Goal: Information Seeking & Learning: Compare options

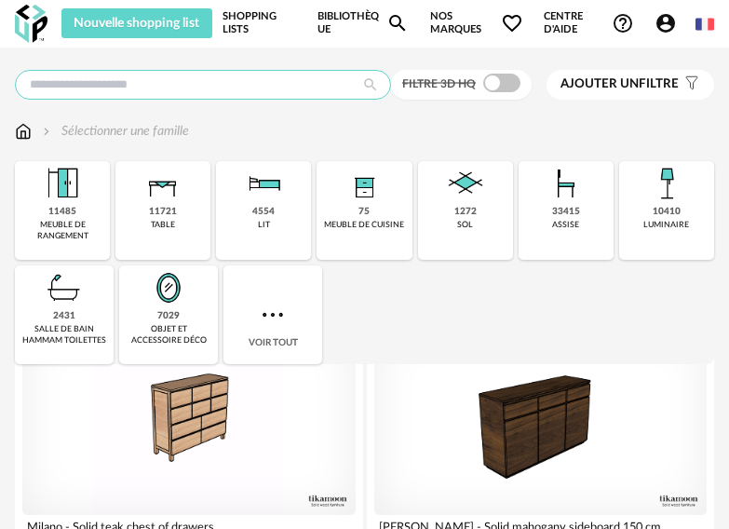
click at [100, 84] on input "text" at bounding box center [203, 85] width 376 height 30
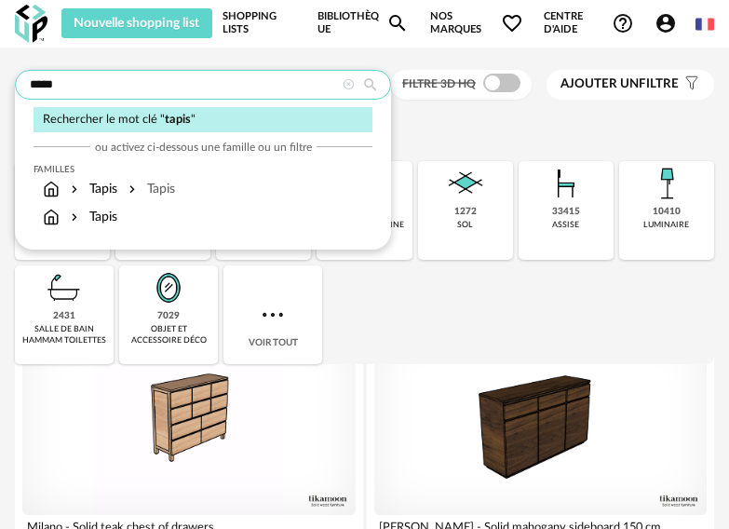
click at [156, 80] on input "*****" at bounding box center [203, 85] width 376 height 30
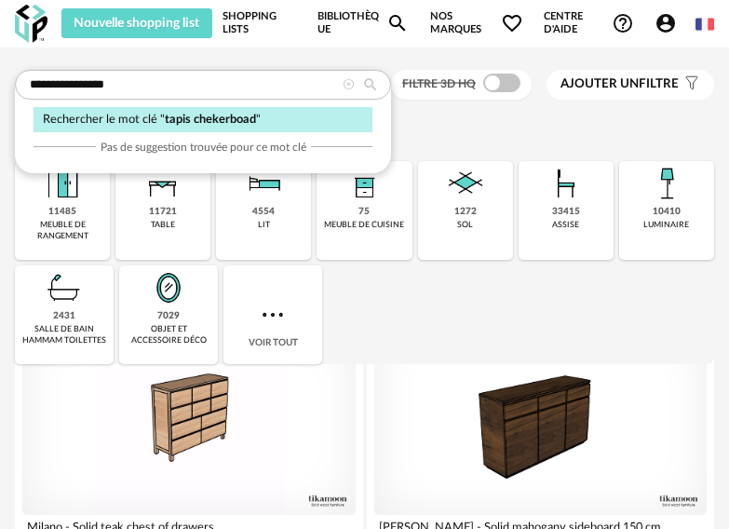
click at [219, 121] on span "tapis chekerboad" at bounding box center [210, 119] width 91 height 11
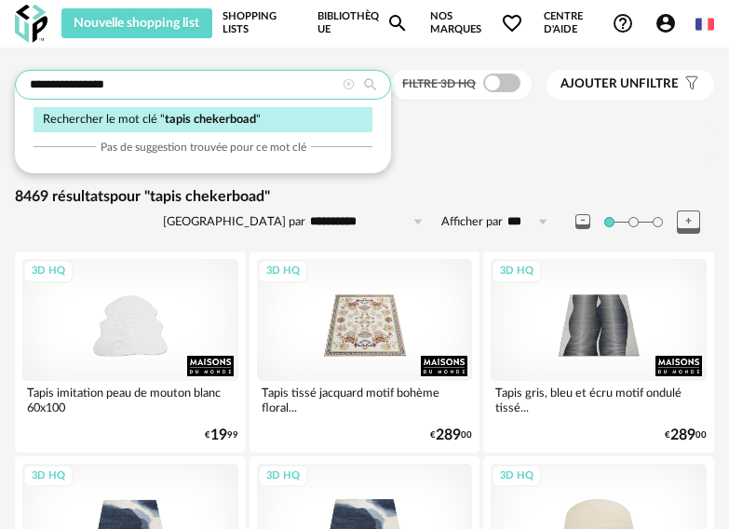
click at [76, 81] on input "**********" at bounding box center [203, 85] width 376 height 30
click at [135, 86] on input "**********" at bounding box center [203, 85] width 376 height 30
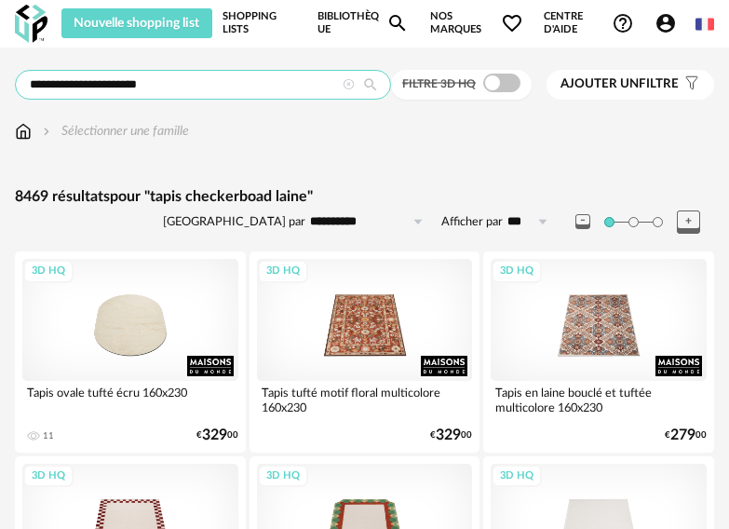
click at [158, 85] on input "**********" at bounding box center [203, 85] width 376 height 30
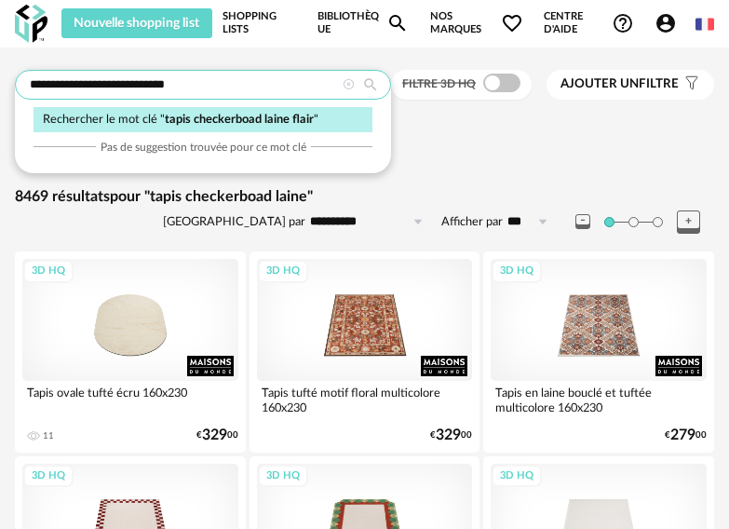
click at [164, 82] on input "**********" at bounding box center [203, 85] width 376 height 30
type input "**********"
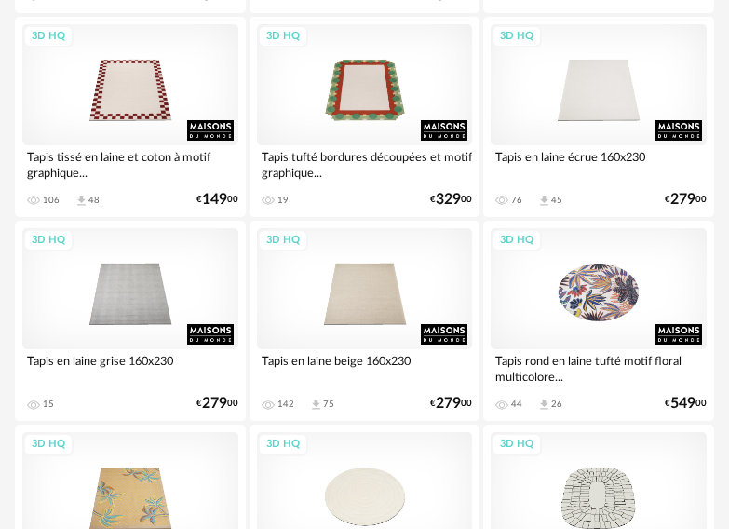
scroll to position [559, 0]
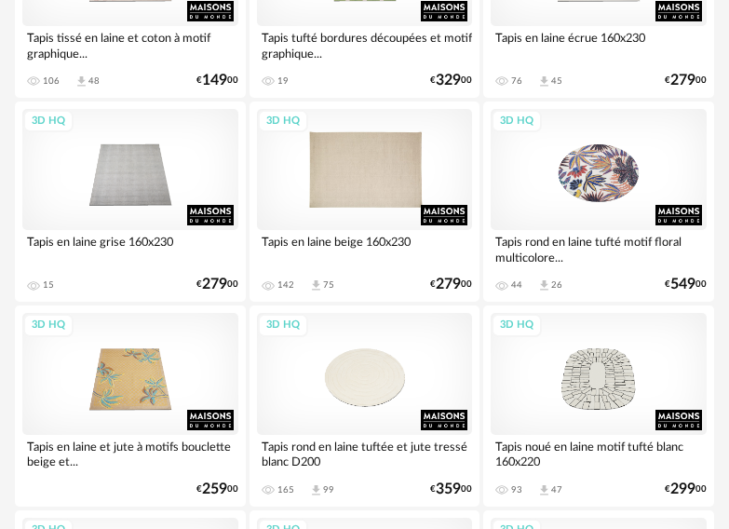
click at [362, 178] on div "3D HQ" at bounding box center [365, 169] width 216 height 121
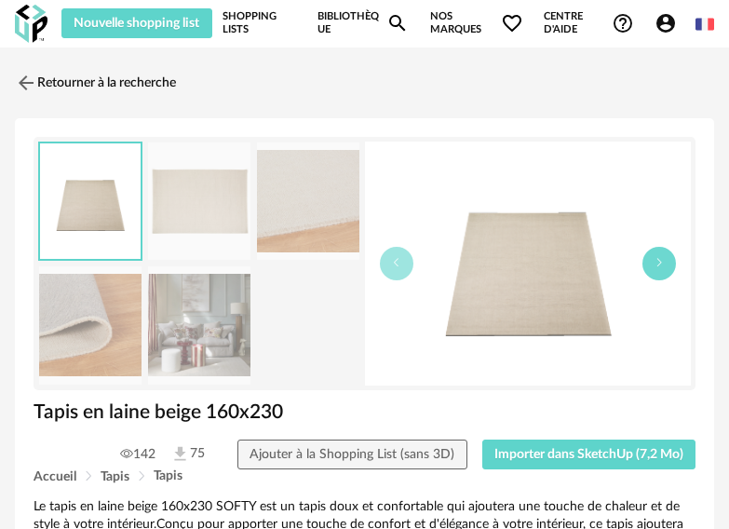
click at [662, 274] on button "button" at bounding box center [659, 264] width 34 height 34
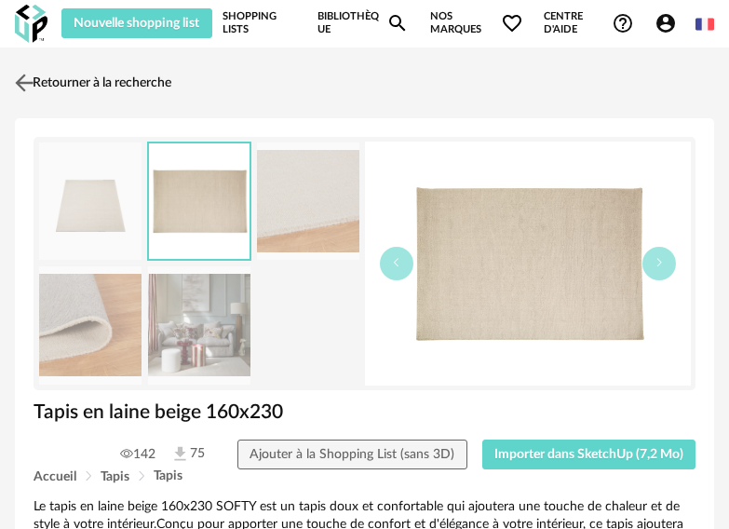
click at [116, 79] on link "Retourner à la recherche" at bounding box center [90, 82] width 161 height 41
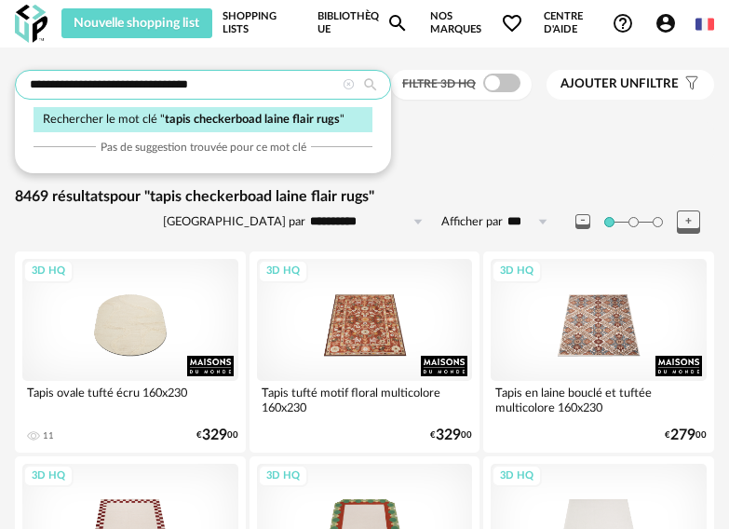
drag, startPoint x: 225, startPoint y: 86, endPoint x: -4, endPoint y: 82, distance: 229.1
type input "**********"
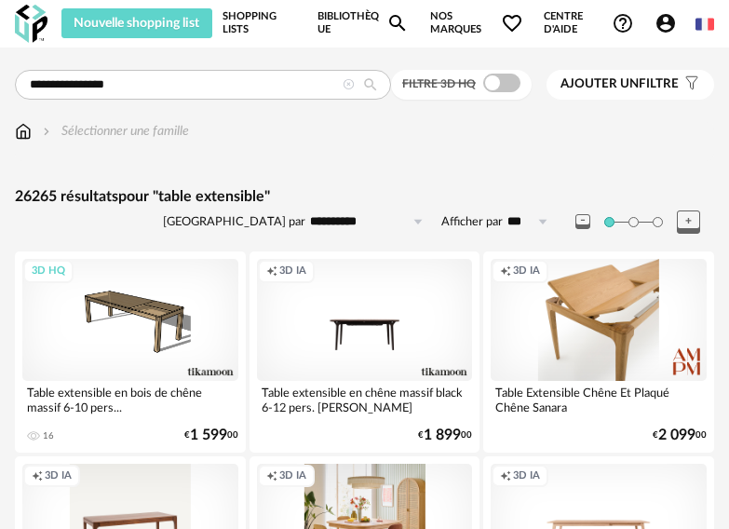
click at [618, 370] on div "Creation icon 3D IA" at bounding box center [599, 319] width 216 height 121
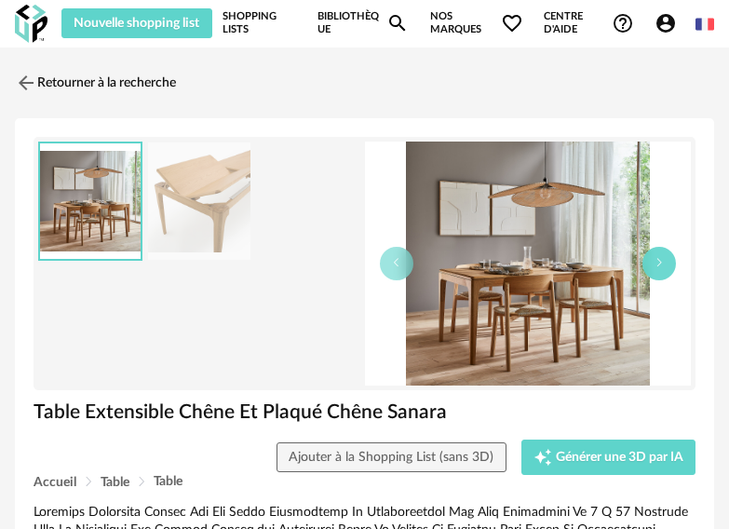
click at [659, 262] on icon "button" at bounding box center [659, 262] width 11 height 11
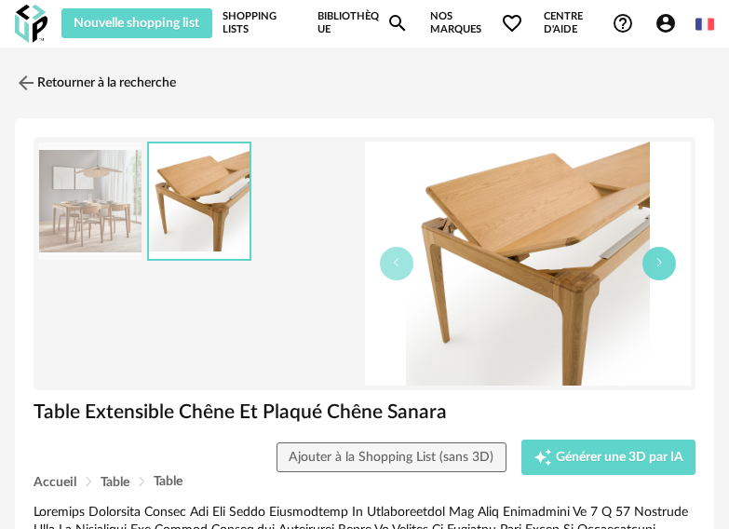
click at [659, 262] on icon "button" at bounding box center [659, 262] width 11 height 11
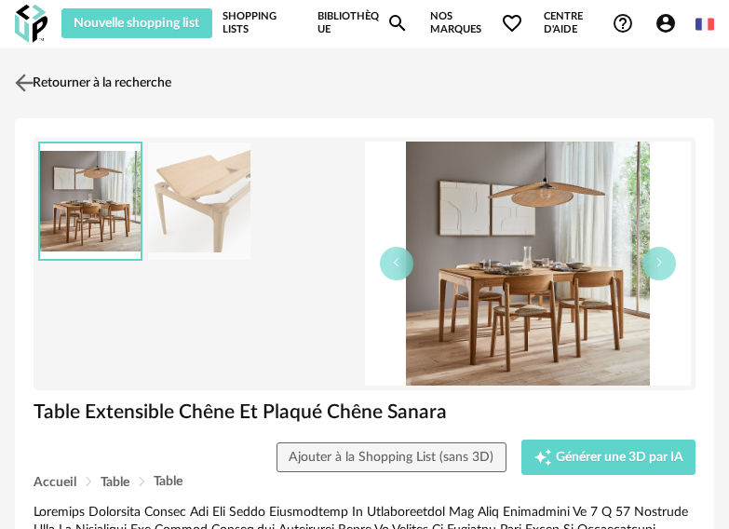
click at [18, 78] on img at bounding box center [24, 82] width 27 height 27
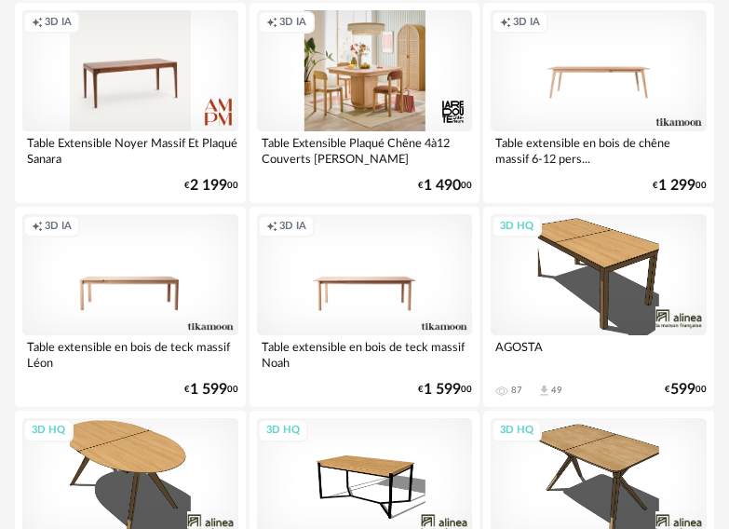
scroll to position [466, 0]
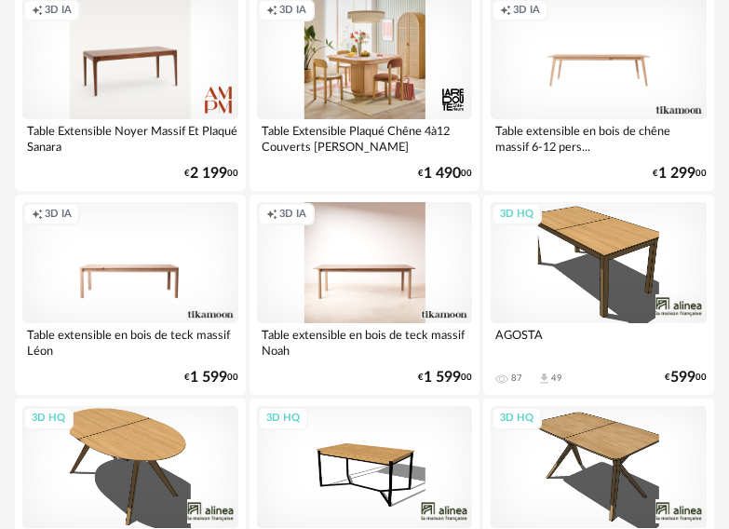
click at [361, 304] on div "Creation icon 3D IA" at bounding box center [365, 262] width 216 height 121
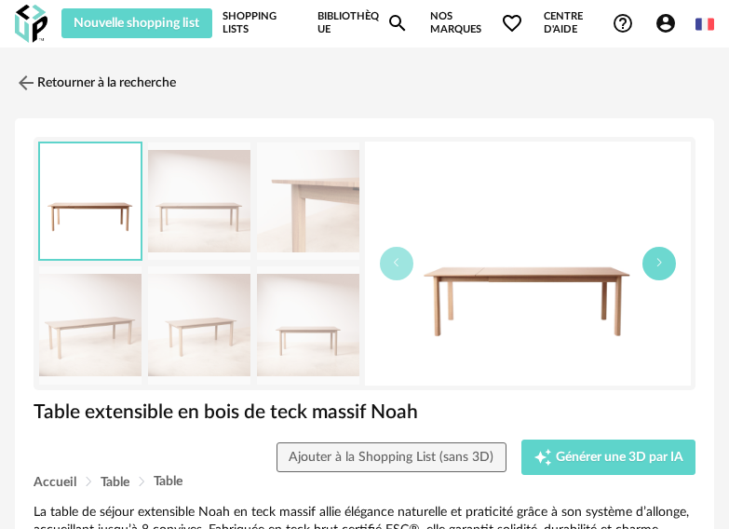
click at [665, 267] on button "button" at bounding box center [659, 264] width 34 height 34
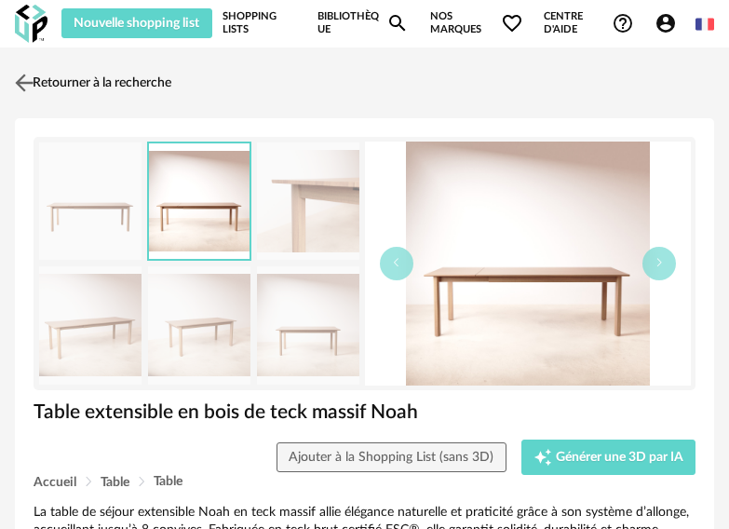
click at [33, 78] on img at bounding box center [24, 82] width 27 height 27
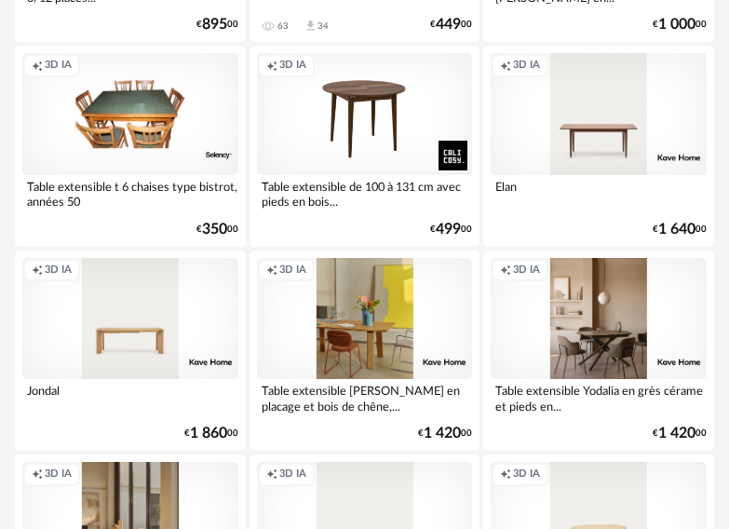
scroll to position [1676, 0]
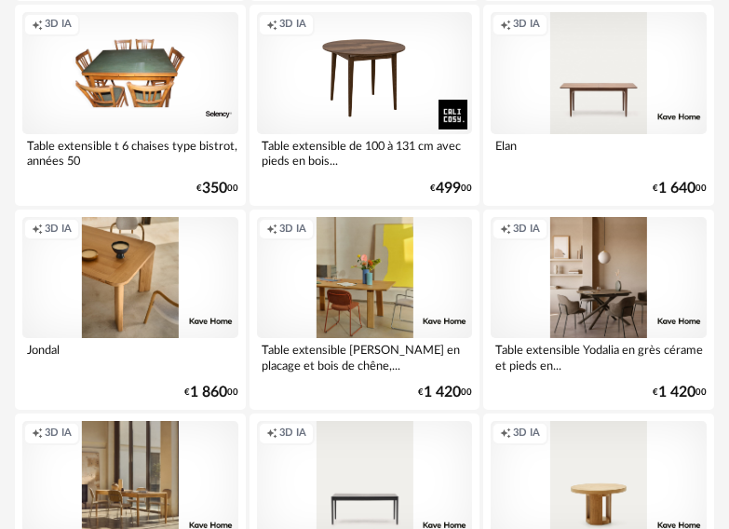
click at [112, 292] on div "Creation icon 3D IA" at bounding box center [130, 277] width 216 height 121
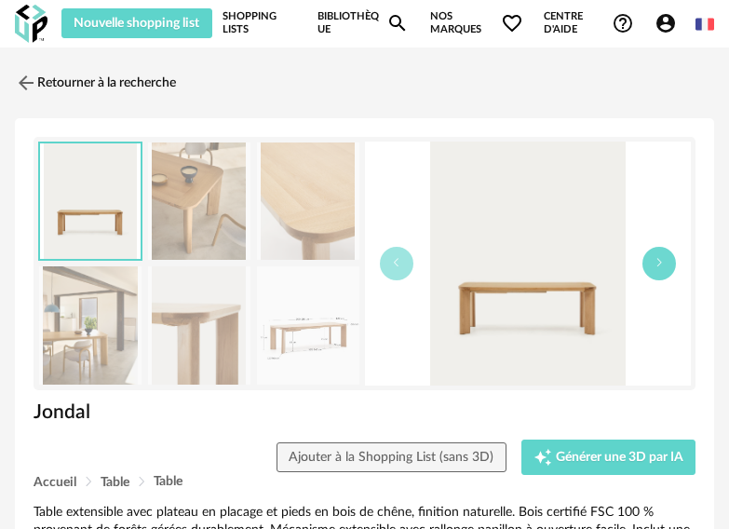
click at [670, 269] on button "button" at bounding box center [659, 264] width 34 height 34
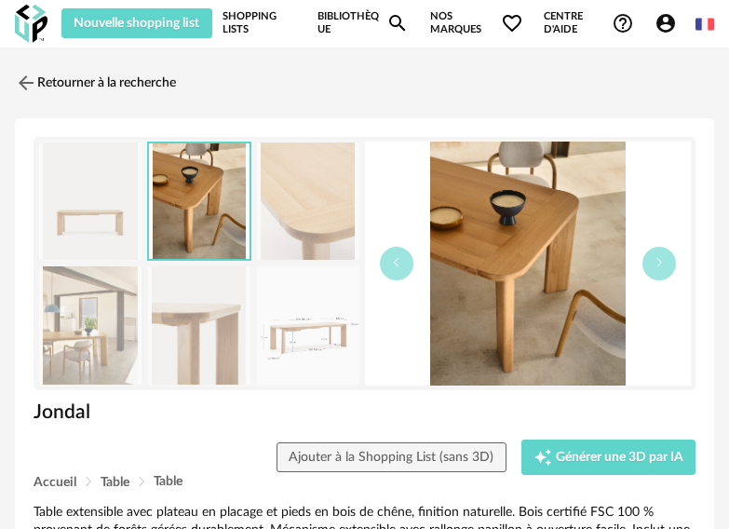
click at [336, 313] on img at bounding box center [308, 325] width 102 height 118
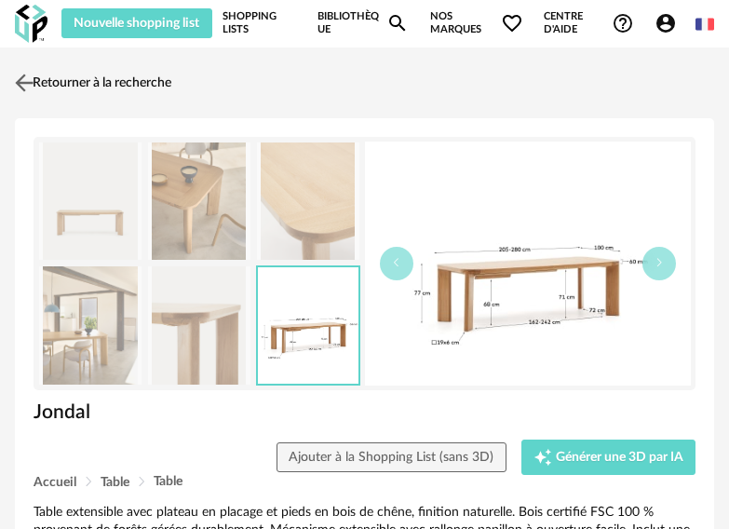
click at [28, 80] on img at bounding box center [24, 82] width 27 height 27
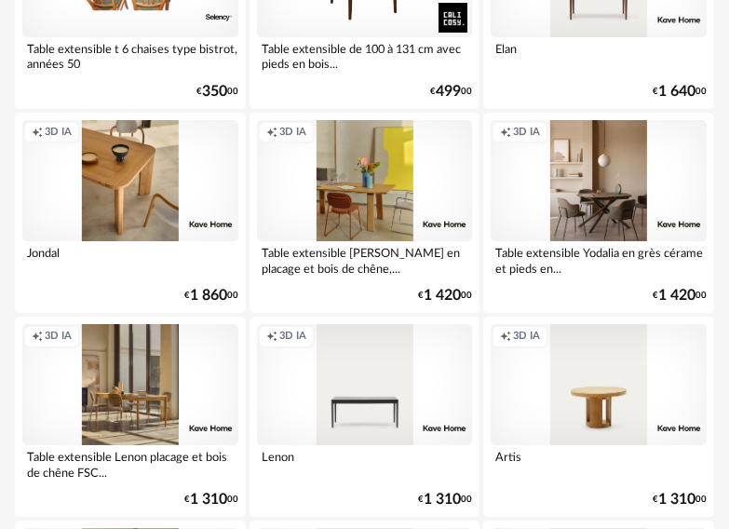
scroll to position [1862, 0]
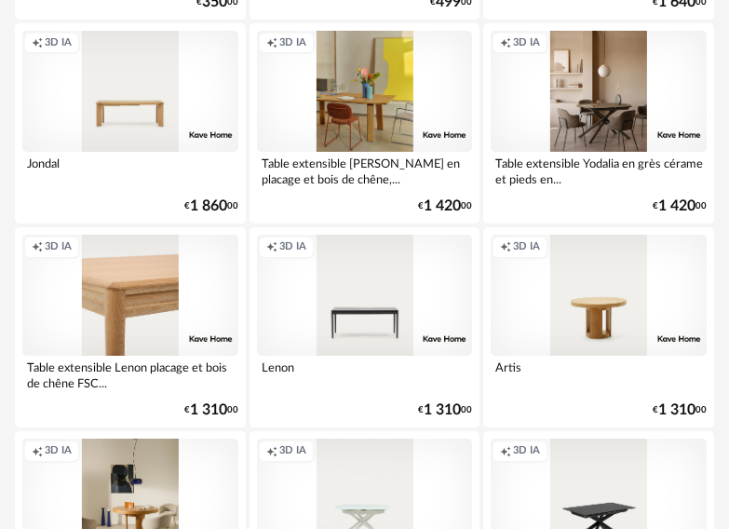
click at [123, 286] on div "Creation icon 3D IA" at bounding box center [130, 295] width 216 height 121
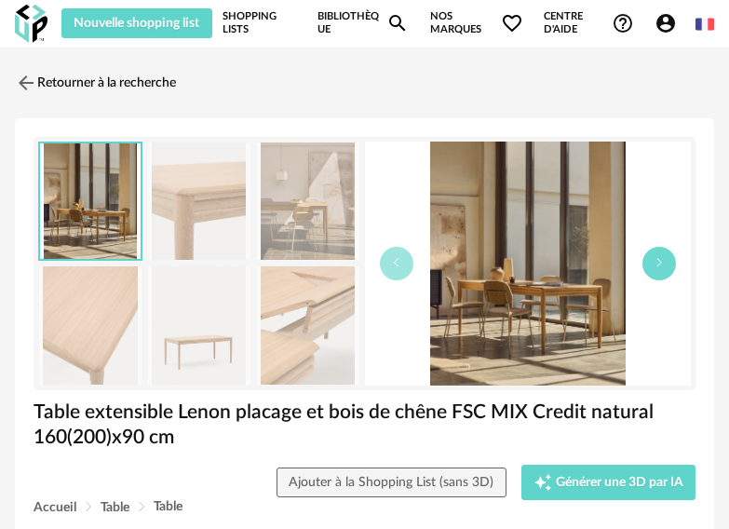
click at [658, 261] on icon "button" at bounding box center [659, 262] width 11 height 11
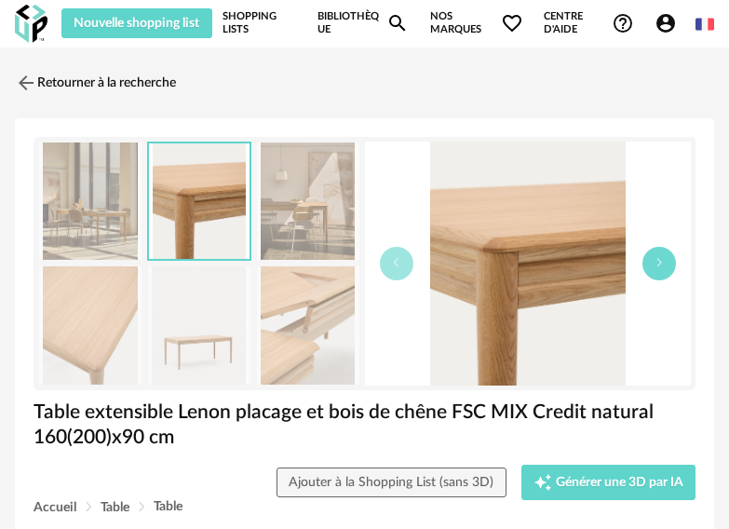
click at [658, 261] on icon "button" at bounding box center [659, 262] width 11 height 11
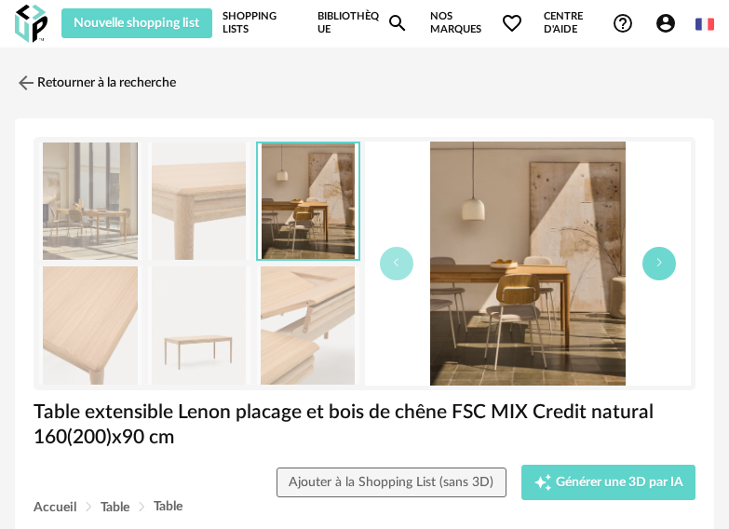
click at [658, 261] on icon "button" at bounding box center [659, 262] width 11 height 11
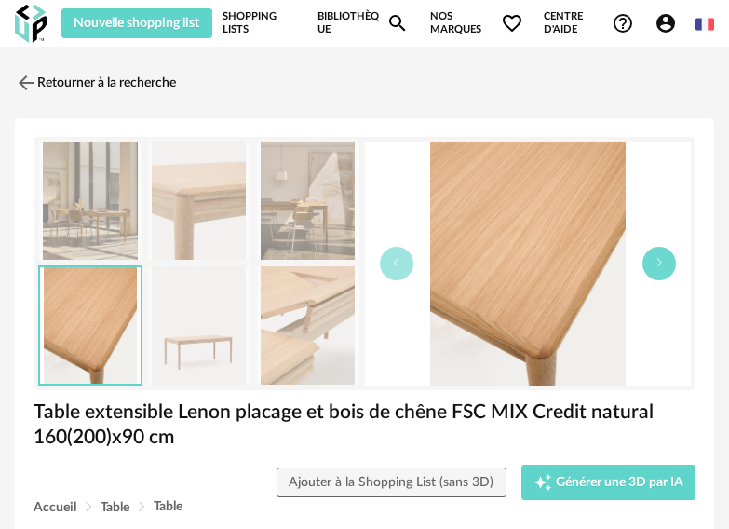
click at [658, 261] on icon "button" at bounding box center [659, 262] width 11 height 11
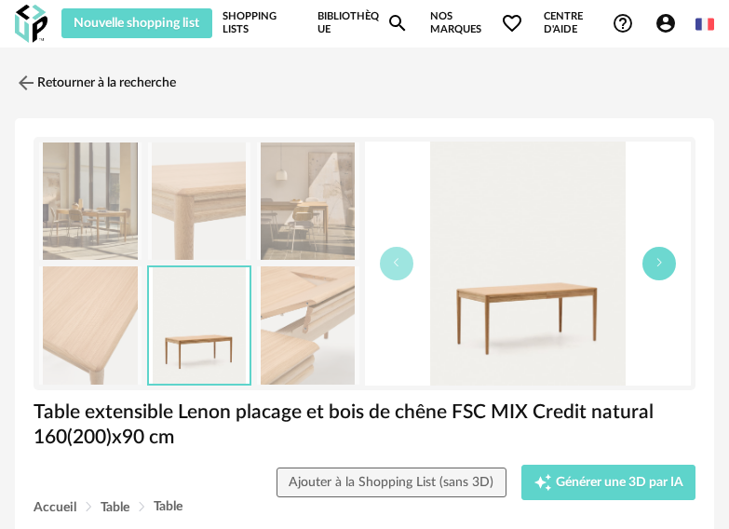
click at [658, 261] on icon "button" at bounding box center [659, 262] width 11 height 11
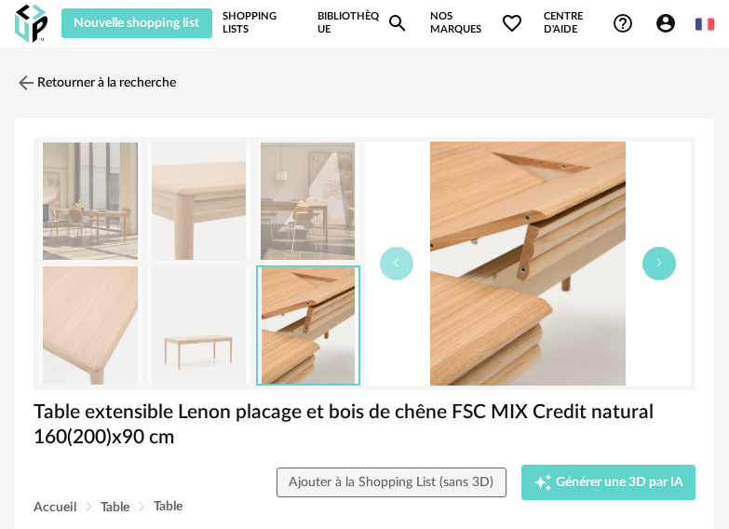
click at [658, 261] on icon "button" at bounding box center [659, 262] width 11 height 11
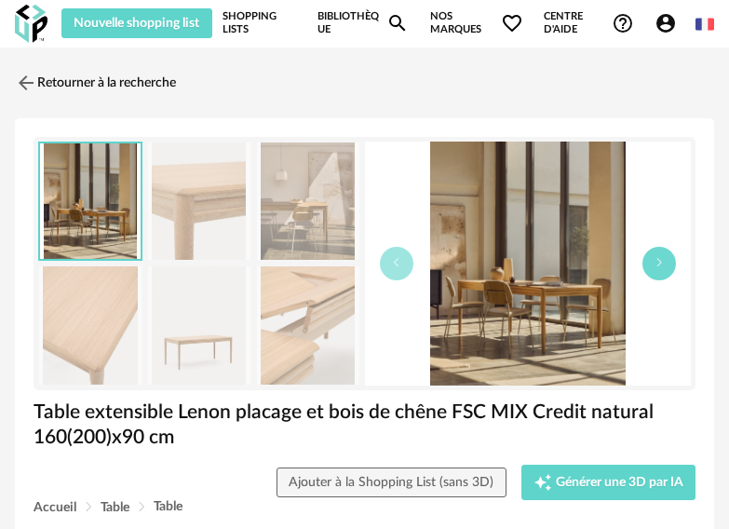
click at [658, 261] on icon "button" at bounding box center [659, 262] width 11 height 11
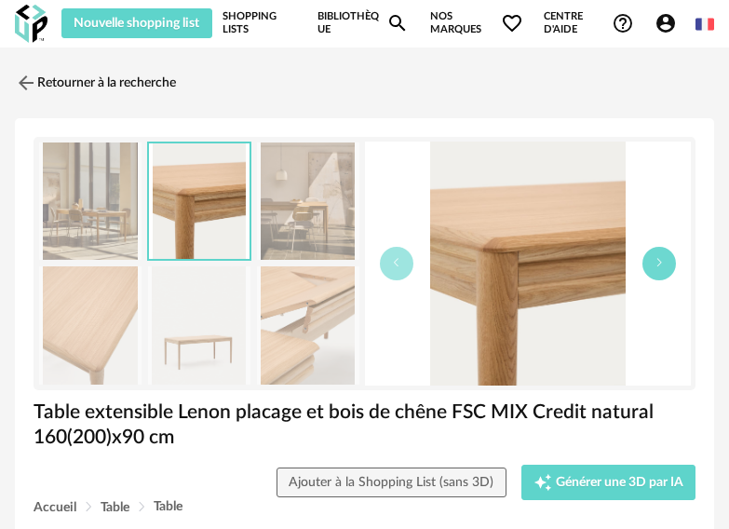
click at [658, 261] on icon "button" at bounding box center [659, 262] width 11 height 11
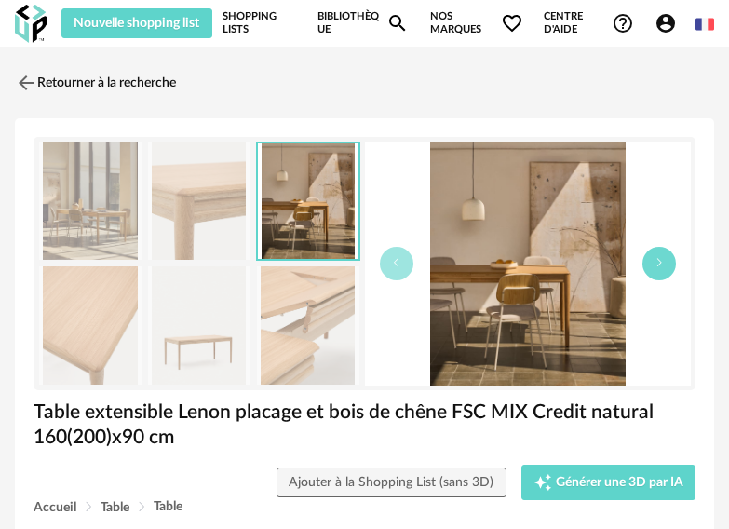
click at [658, 261] on icon "button" at bounding box center [659, 262] width 11 height 11
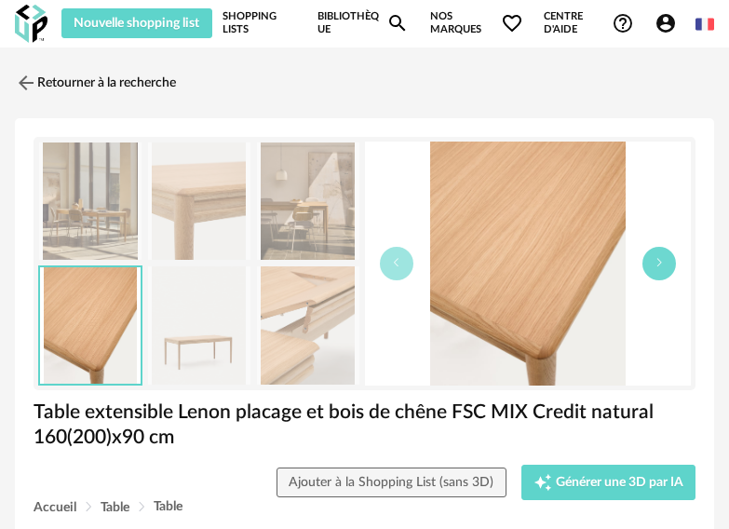
click at [658, 261] on icon "button" at bounding box center [659, 262] width 11 height 11
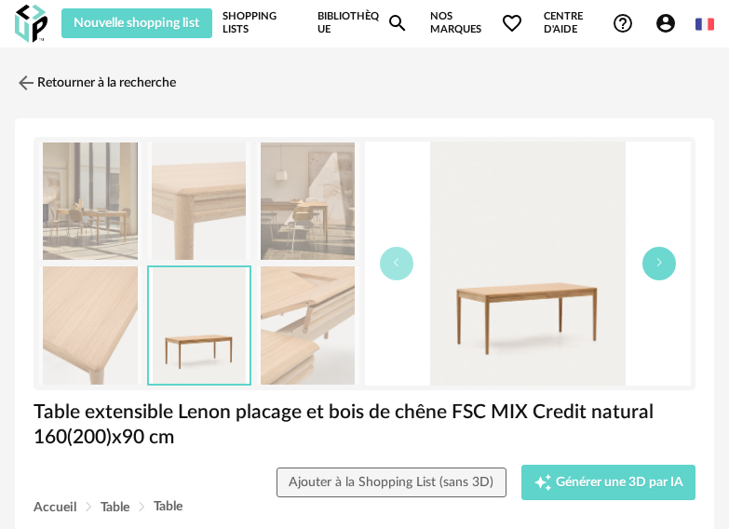
click at [658, 261] on icon "button" at bounding box center [659, 262] width 11 height 11
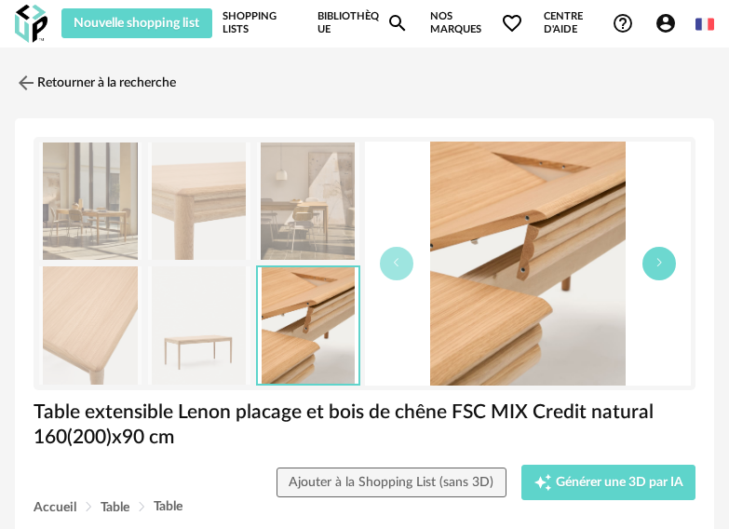
click at [658, 261] on icon "button" at bounding box center [659, 262] width 11 height 11
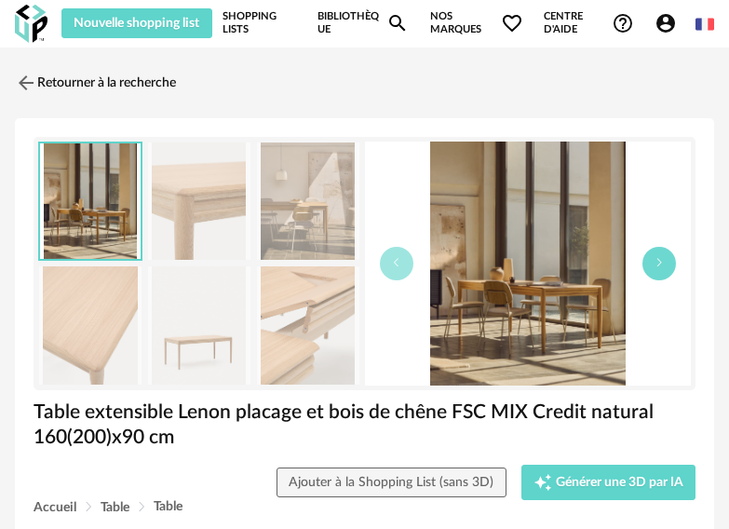
click at [654, 262] on icon "button" at bounding box center [659, 262] width 11 height 11
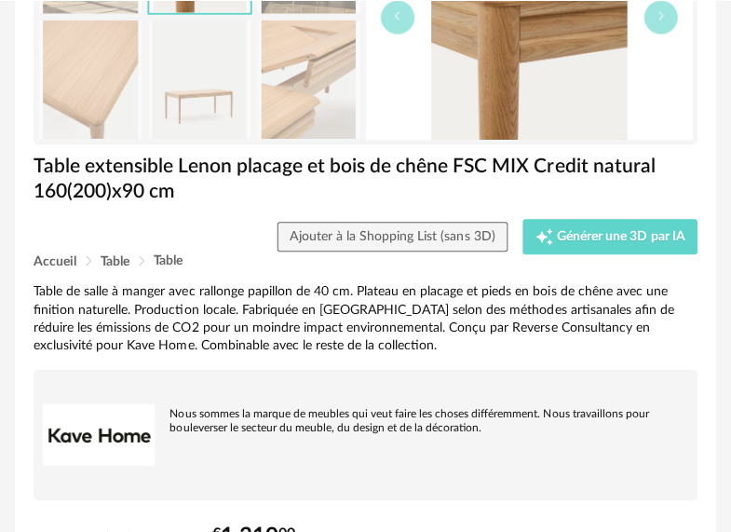
scroll to position [279, 0]
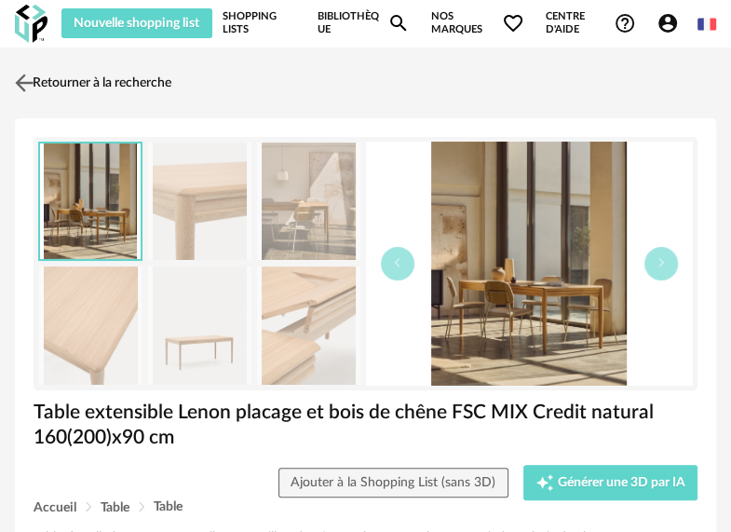
click at [93, 84] on link "Retourner à la recherche" at bounding box center [90, 82] width 161 height 41
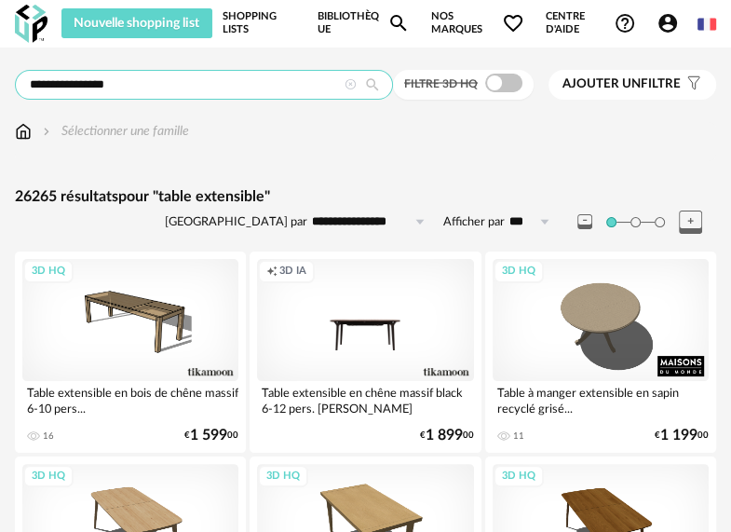
click at [244, 80] on input "**********" at bounding box center [204, 85] width 378 height 30
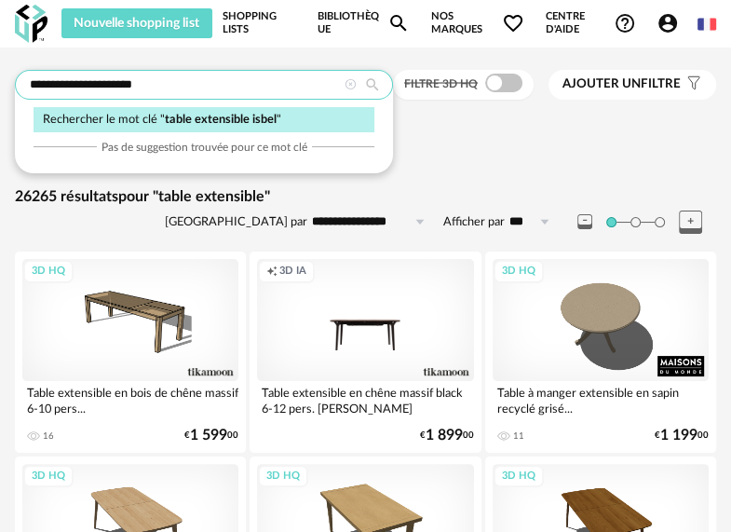
type input "**********"
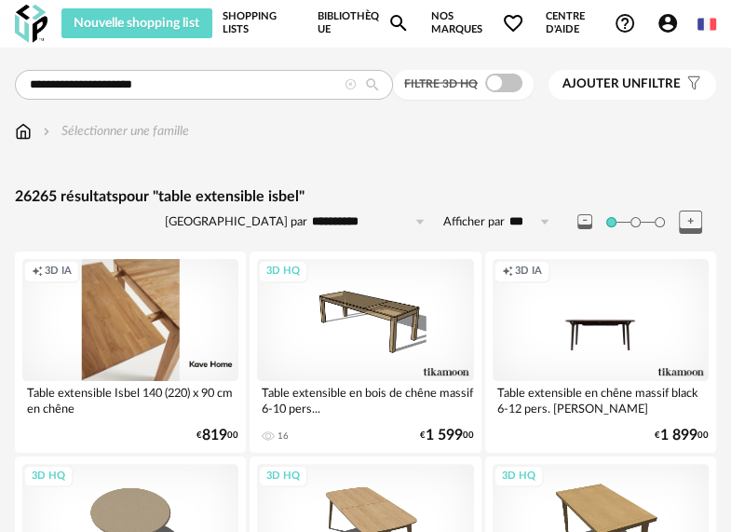
click at [89, 360] on div "Creation icon 3D IA" at bounding box center [130, 320] width 216 height 122
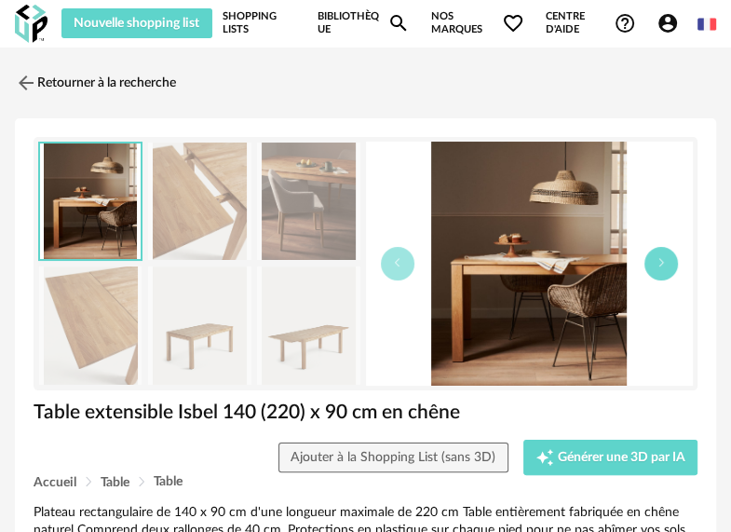
click at [666, 257] on icon "button" at bounding box center [660, 262] width 11 height 11
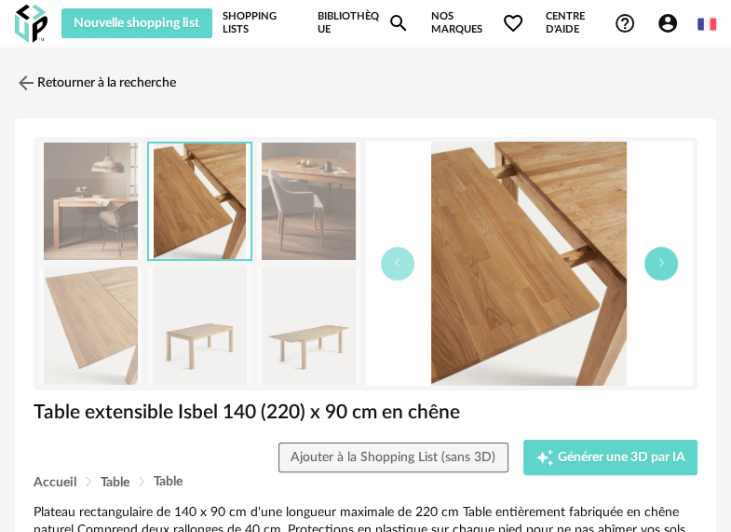
click at [666, 257] on icon "button" at bounding box center [660, 262] width 11 height 11
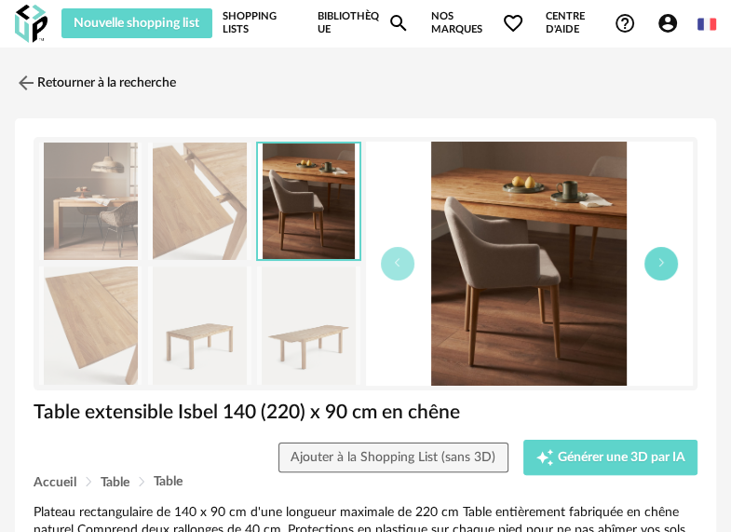
click at [666, 257] on icon "button" at bounding box center [660, 262] width 11 height 11
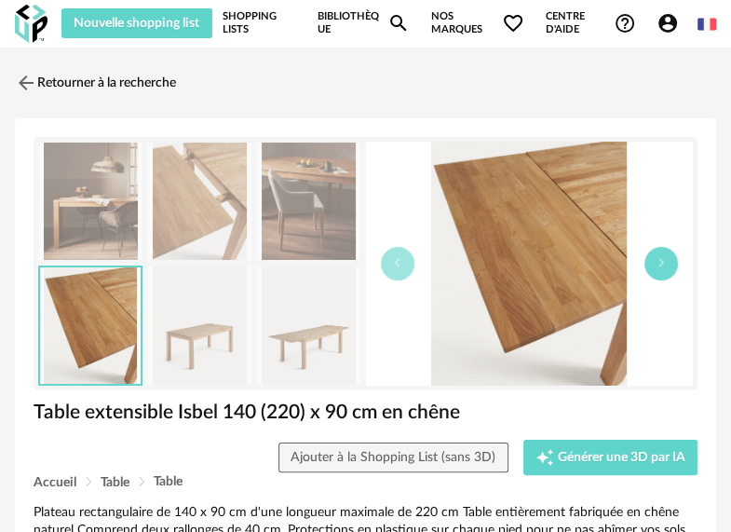
click at [665, 257] on icon "button" at bounding box center [660, 262] width 11 height 11
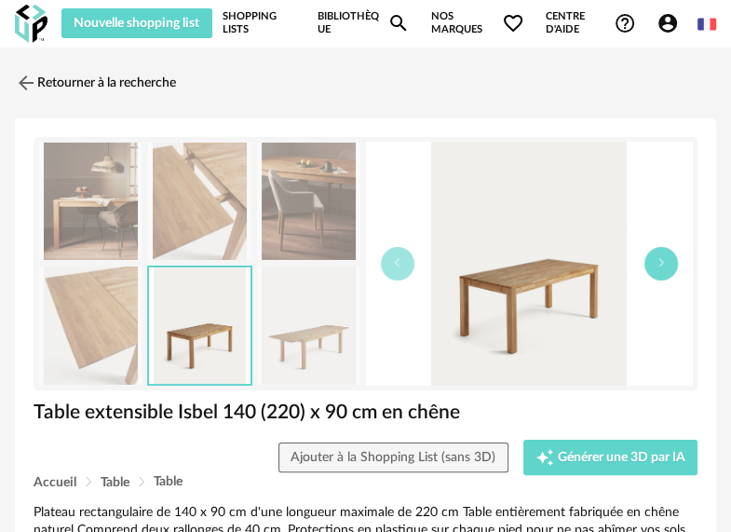
click at [665, 257] on icon "button" at bounding box center [660, 262] width 11 height 11
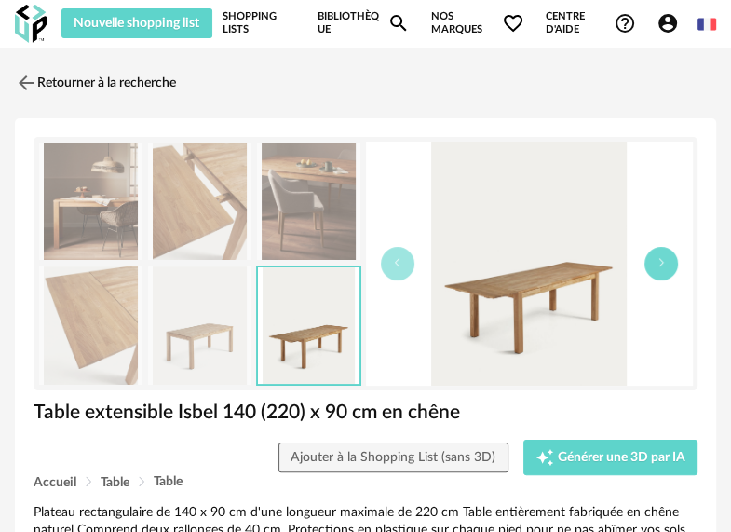
click at [665, 257] on icon "button" at bounding box center [660, 262] width 11 height 11
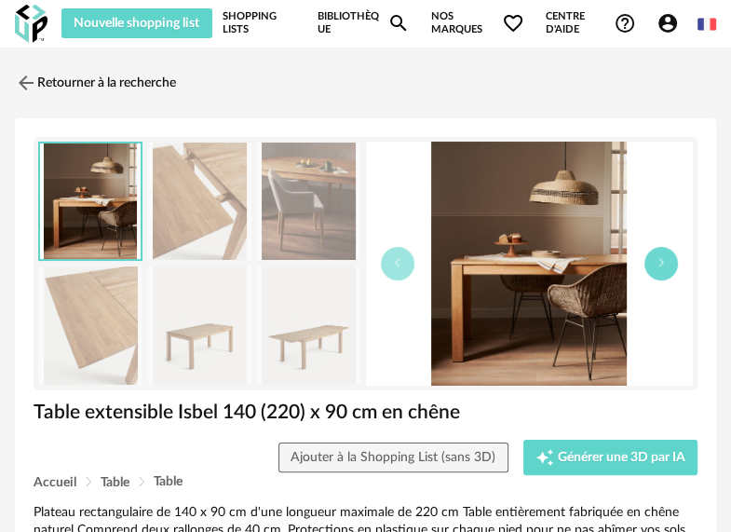
click at [665, 257] on icon "button" at bounding box center [660, 262] width 11 height 11
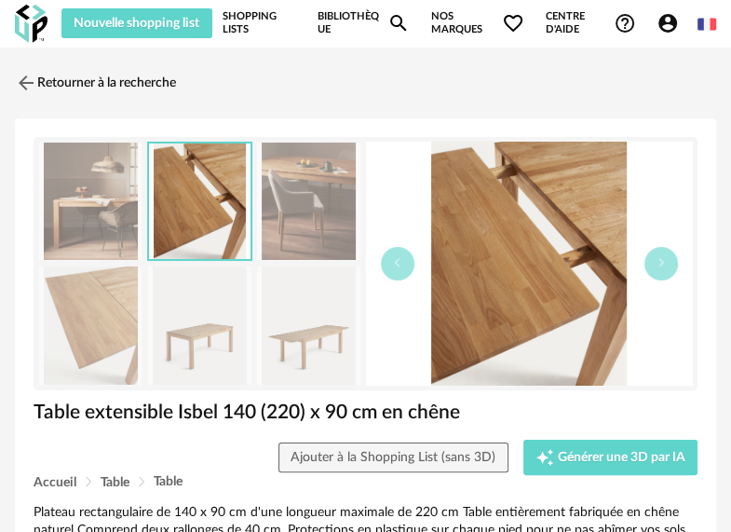
click at [380, 275] on img at bounding box center [530, 264] width 328 height 244
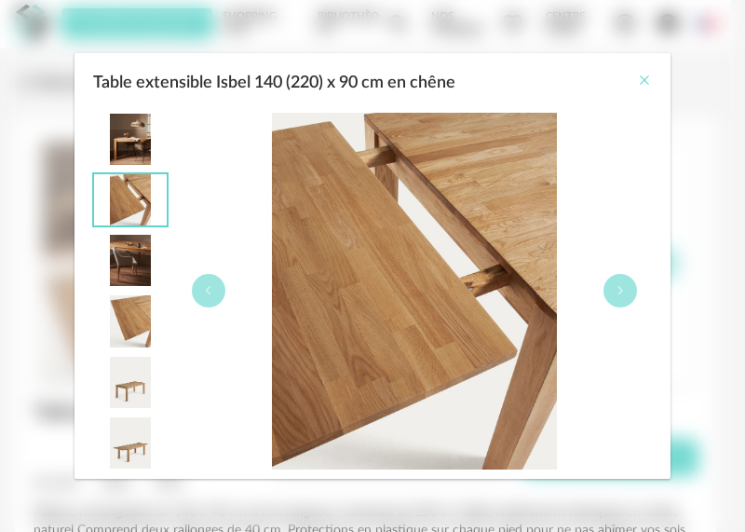
click at [641, 81] on icon "Close" at bounding box center [644, 80] width 15 height 15
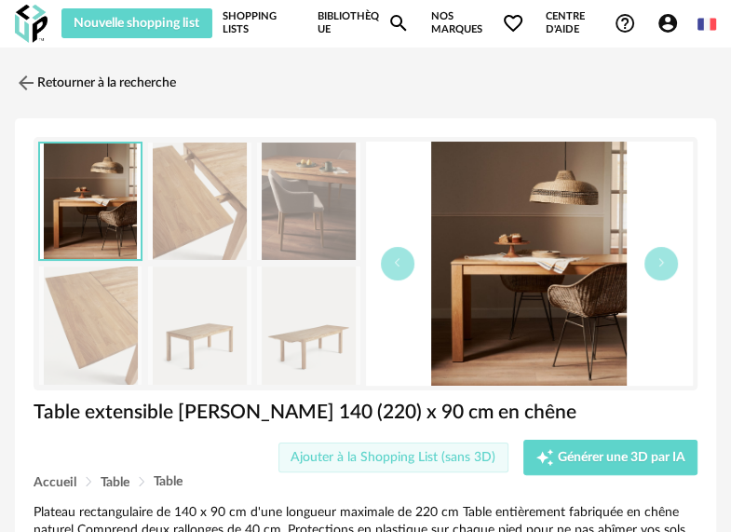
click at [412, 458] on span "Ajouter à la Shopping List (sans 3D)" at bounding box center [392, 457] width 205 height 13
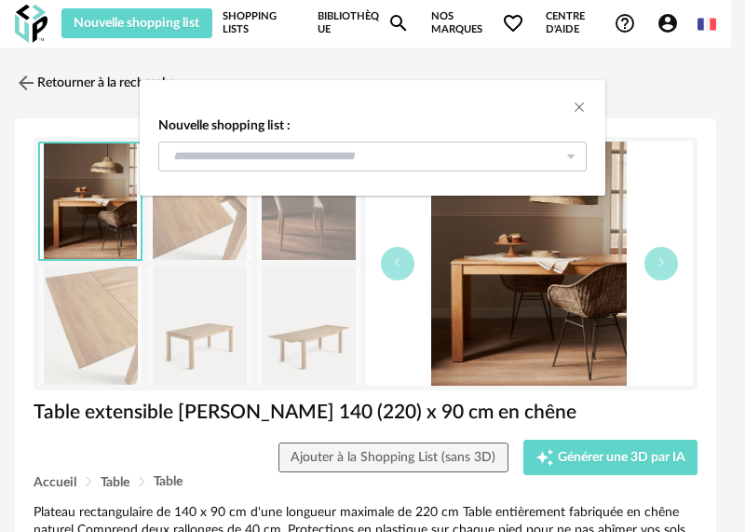
click at [569, 156] on icon "dialog" at bounding box center [570, 157] width 23 height 30
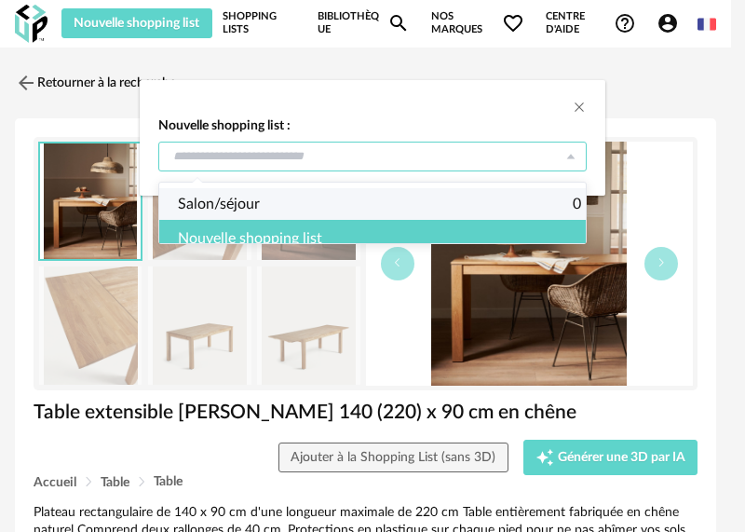
click at [320, 208] on li "Salon/séjour 0" at bounding box center [379, 204] width 440 height 32
type input "**********"
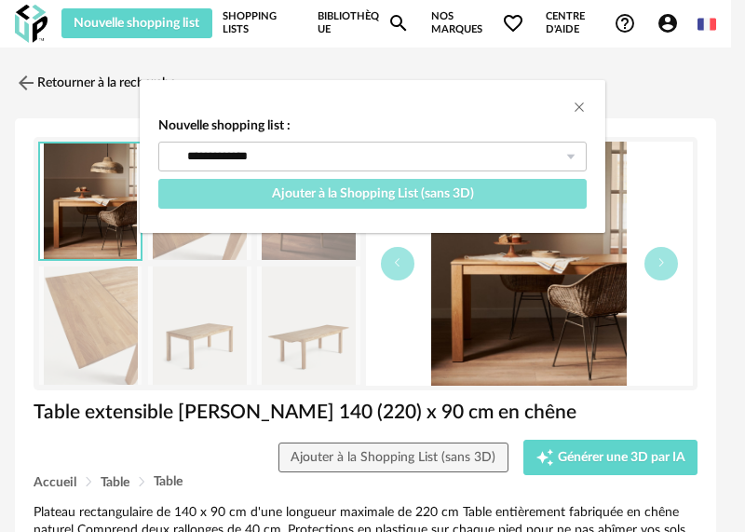
click at [323, 197] on span "Ajouter à la Shopping List (sans 3D)" at bounding box center [373, 193] width 202 height 13
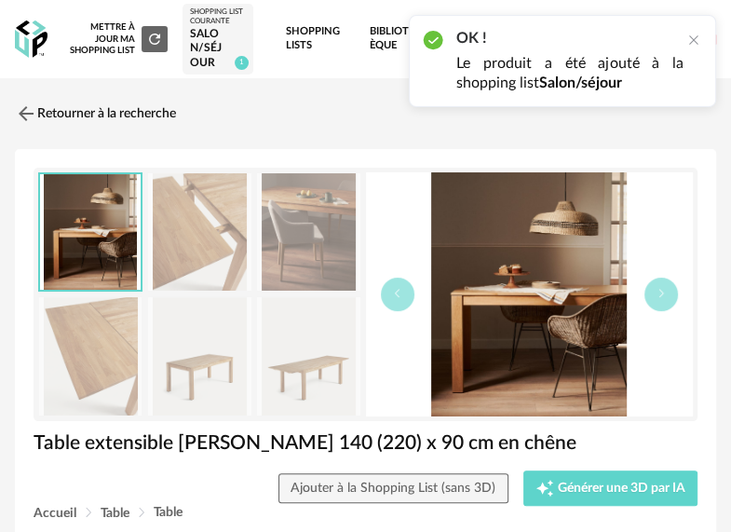
click at [346, 104] on div "Retourner à la recherche" at bounding box center [365, 113] width 701 height 41
click at [230, 34] on div "Salon/séjour" at bounding box center [217, 49] width 55 height 44
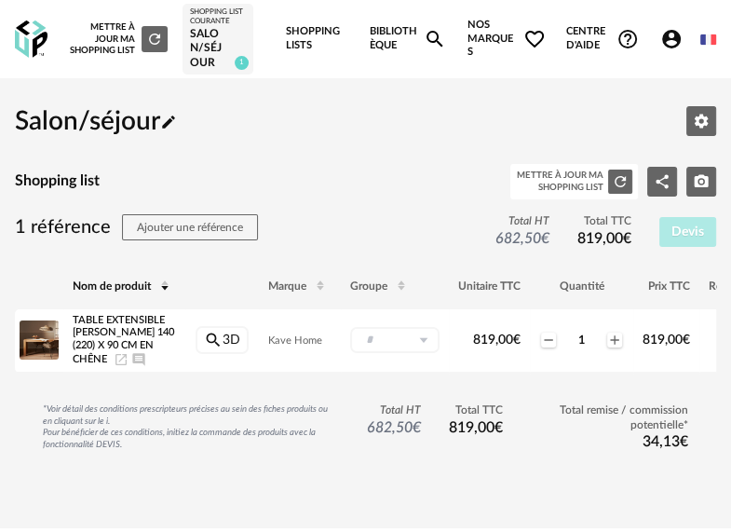
click at [674, 37] on icon "Account Circle icon" at bounding box center [671, 39] width 19 height 19
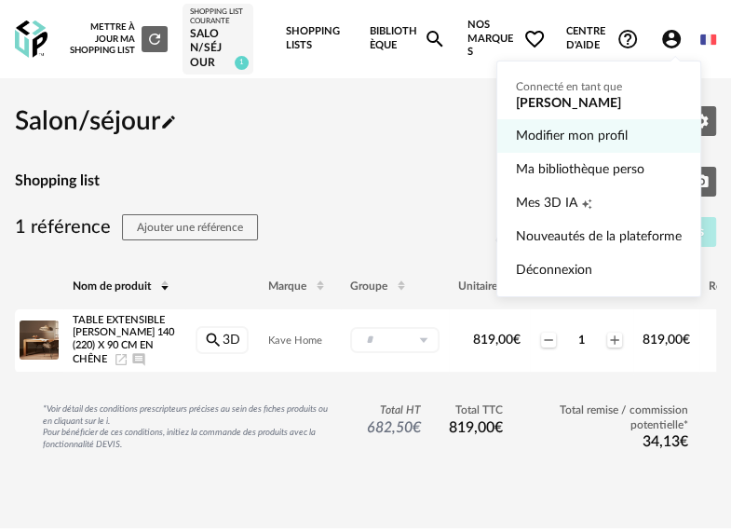
click at [598, 133] on link "Modifier mon profil" at bounding box center [599, 136] width 166 height 34
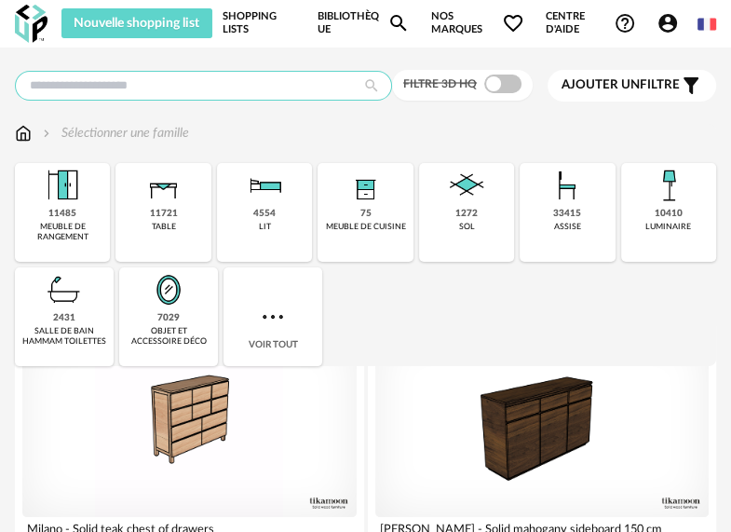
click at [137, 86] on input "text" at bounding box center [203, 86] width 377 height 30
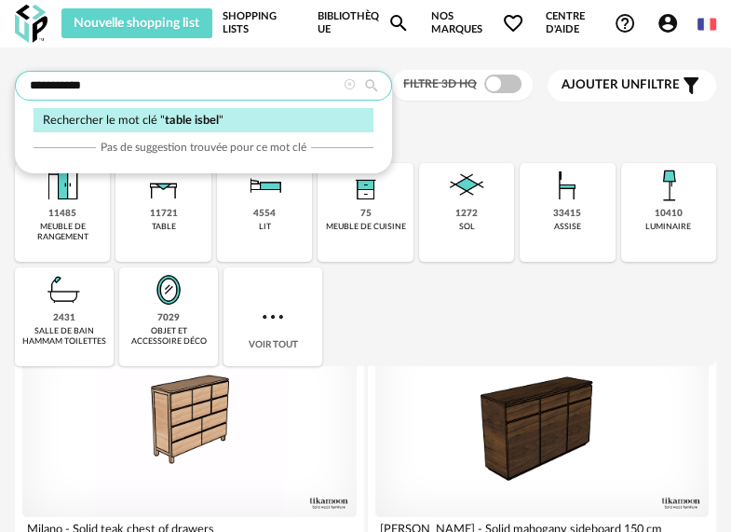
type input "**********"
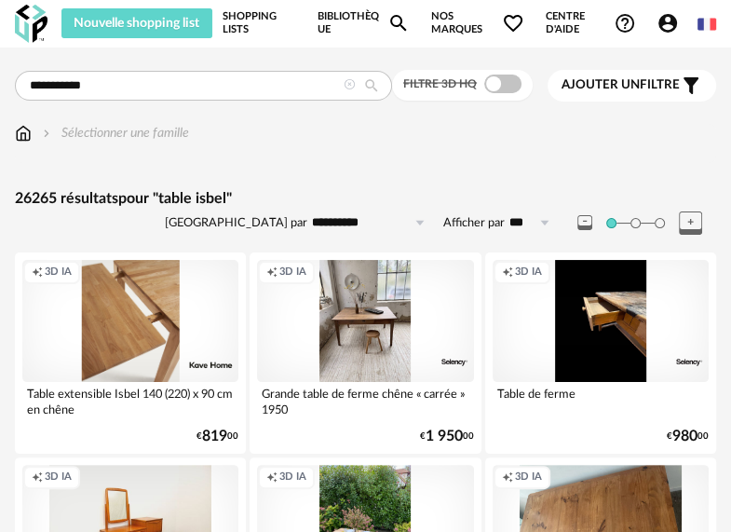
click at [90, 333] on div "Creation icon 3D IA" at bounding box center [130, 321] width 216 height 122
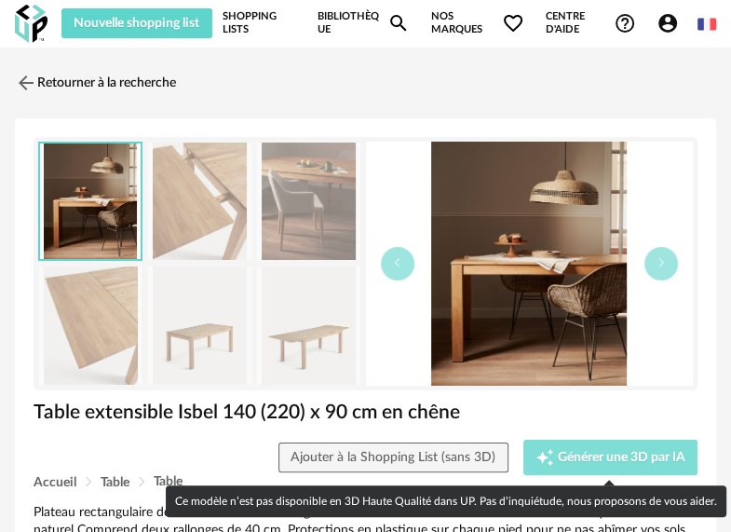
click at [659, 458] on span "Générer une 3D par IA" at bounding box center [622, 457] width 128 height 13
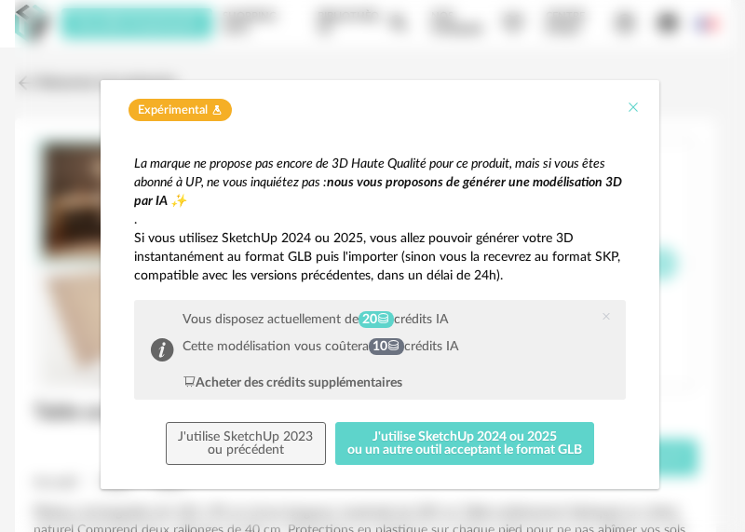
click at [626, 101] on icon "Close" at bounding box center [633, 107] width 15 height 15
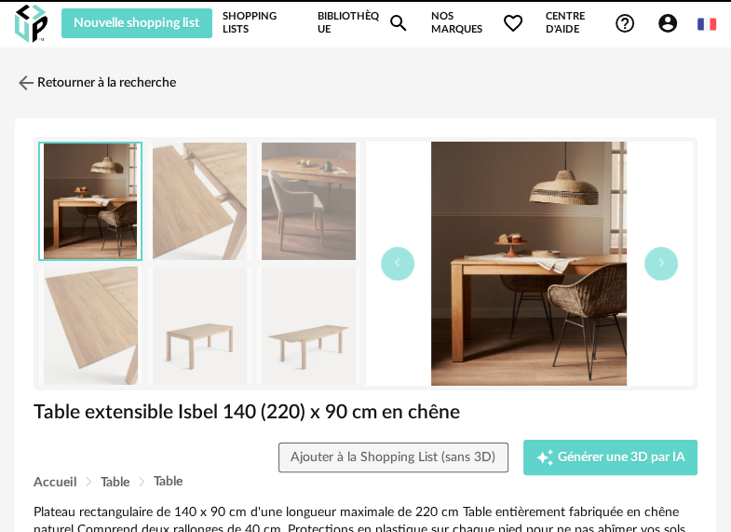
click at [169, 82] on link "Retourner à la recherche" at bounding box center [95, 82] width 161 height 41
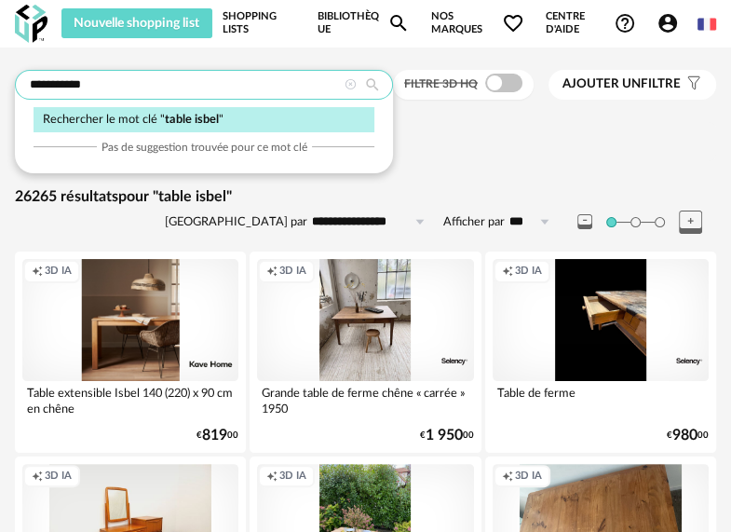
drag, startPoint x: 161, startPoint y: 81, endPoint x: -52, endPoint y: 76, distance: 213.3
click at [178, 82] on input "******" at bounding box center [204, 85] width 378 height 30
type input "**********"
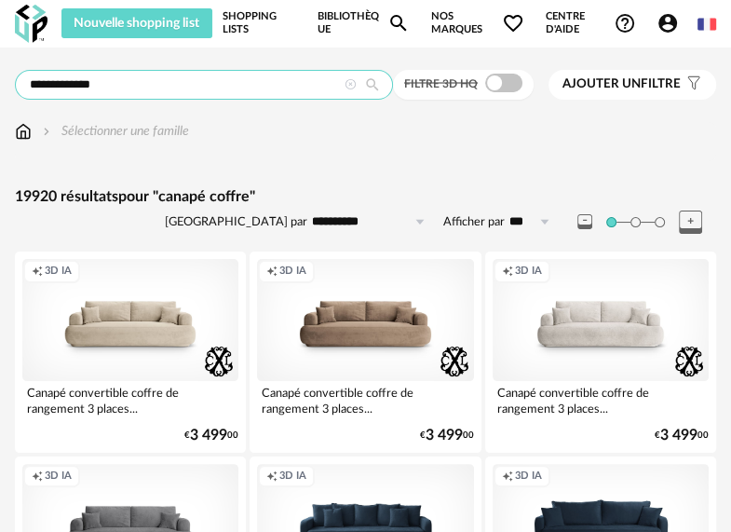
click at [150, 86] on input "**********" at bounding box center [204, 85] width 378 height 30
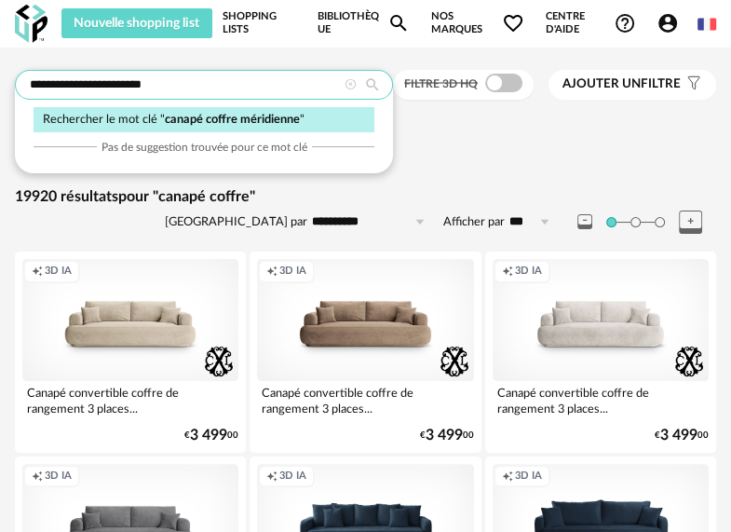
type input "**********"
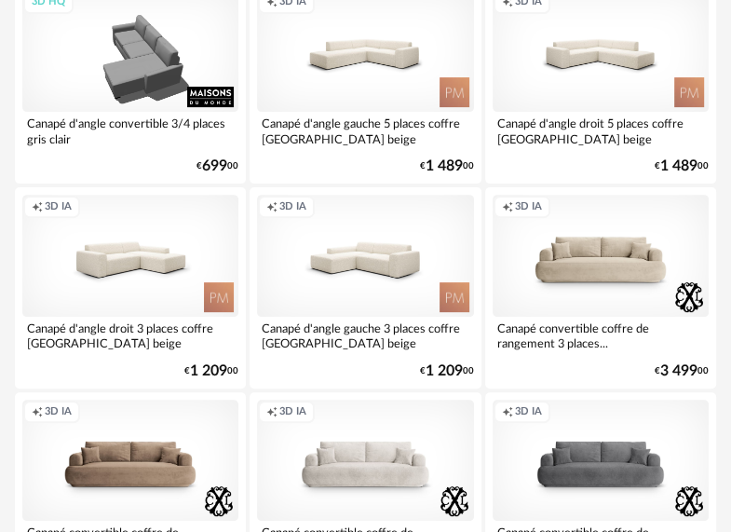
scroll to position [279, 0]
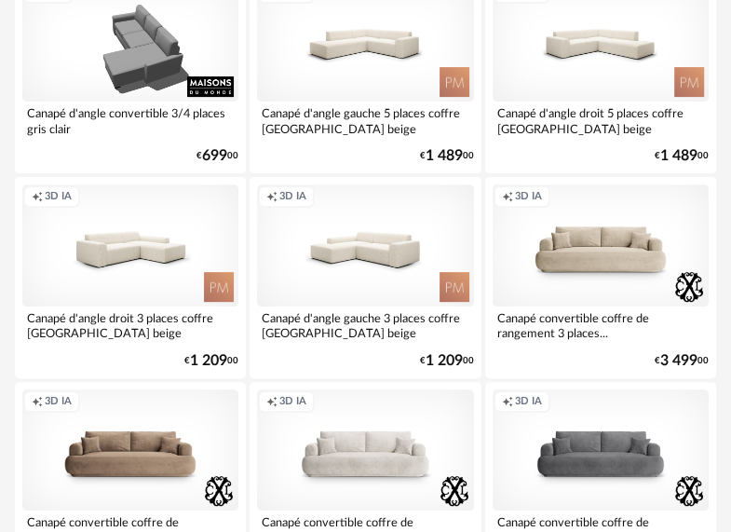
click at [340, 317] on div "Canapé d'angle gauche 3 places coffre bois de pin beige" at bounding box center [365, 324] width 216 height 37
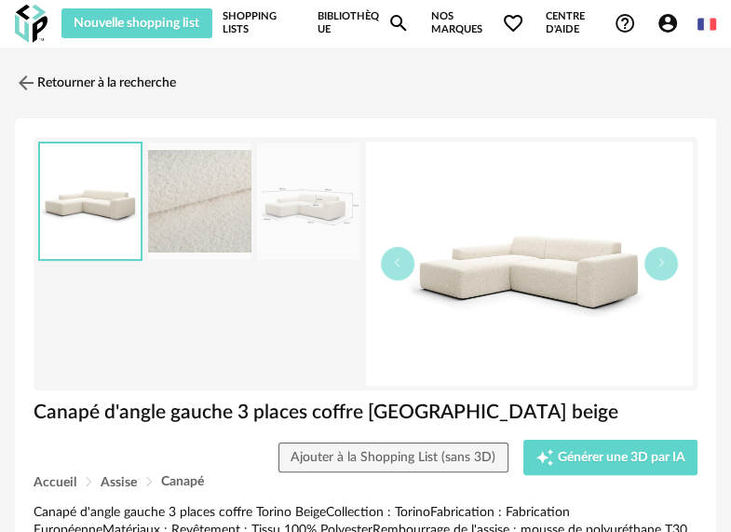
click at [313, 220] on img at bounding box center [308, 201] width 102 height 118
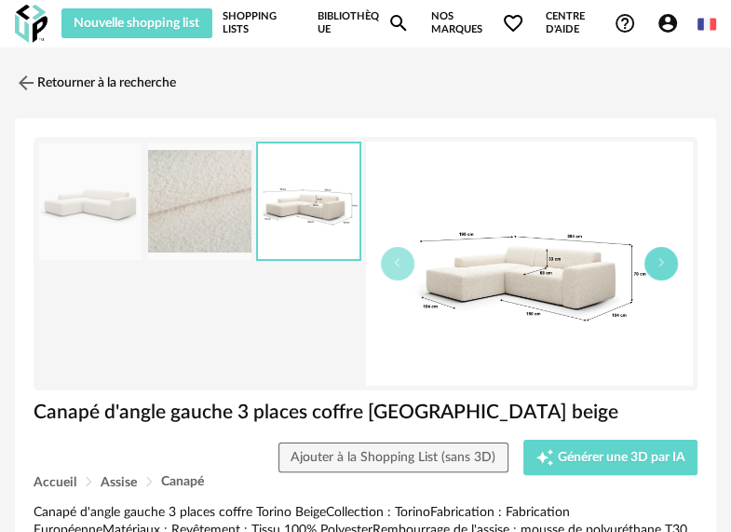
click at [667, 270] on button "button" at bounding box center [661, 264] width 34 height 34
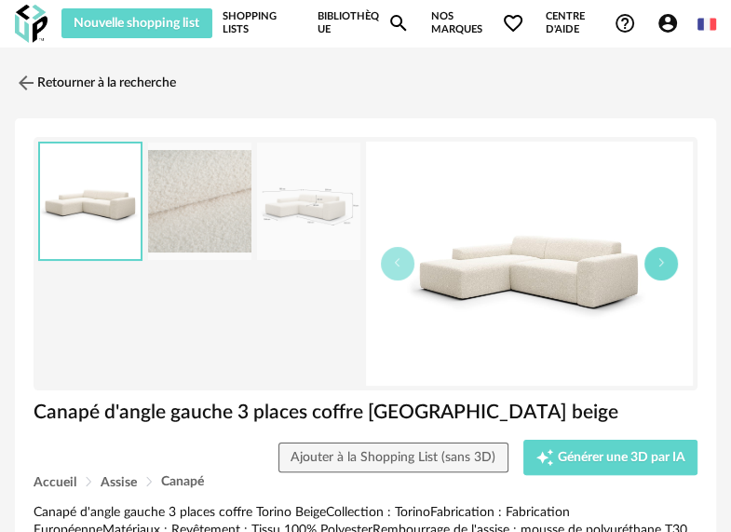
click at [667, 270] on button "button" at bounding box center [661, 264] width 34 height 34
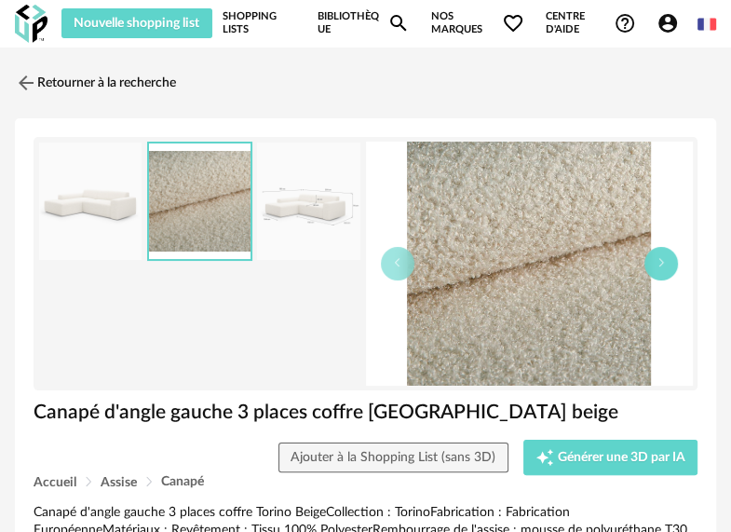
click at [667, 270] on button "button" at bounding box center [661, 264] width 34 height 34
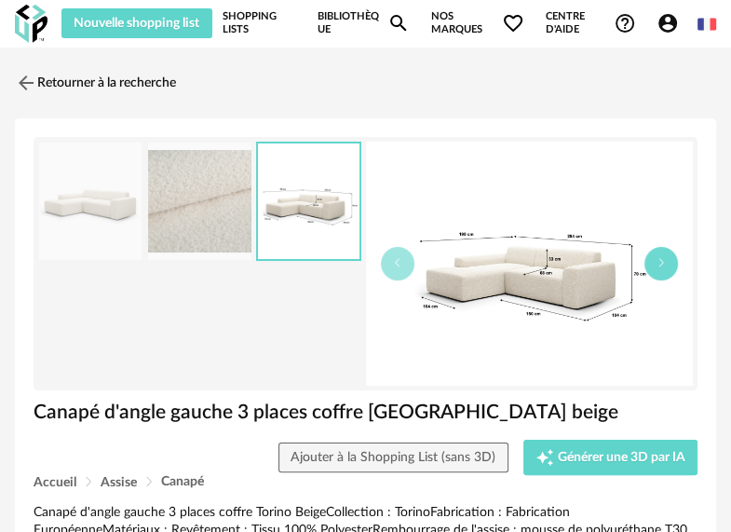
click at [667, 270] on button "button" at bounding box center [661, 264] width 34 height 34
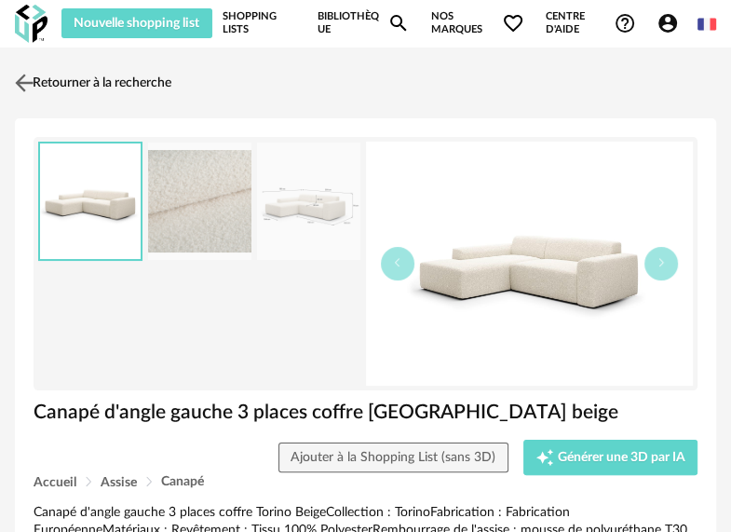
click at [30, 80] on img at bounding box center [24, 82] width 27 height 27
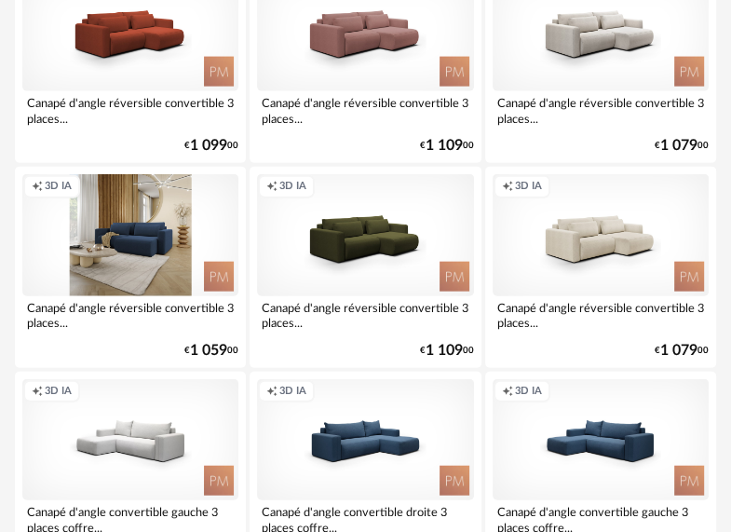
scroll to position [2141, 0]
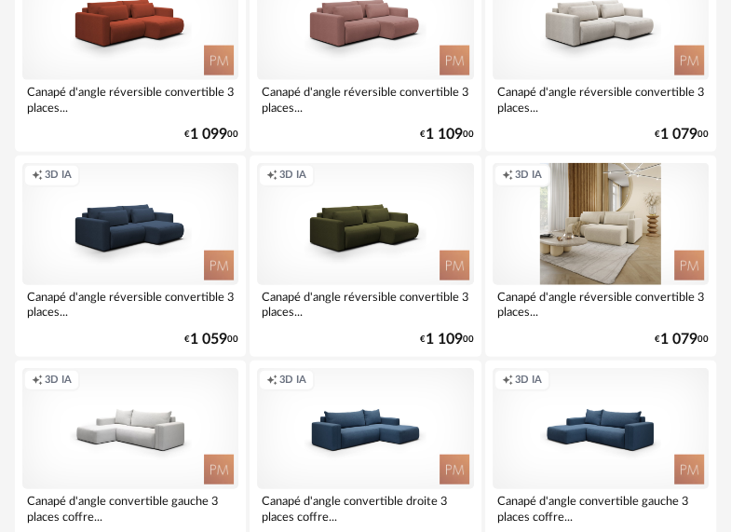
click at [624, 236] on div "Creation icon 3D IA" at bounding box center [601, 224] width 216 height 122
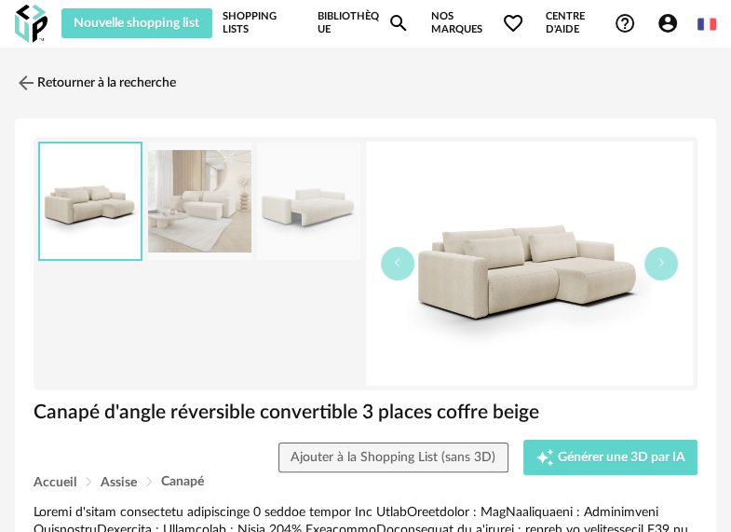
click at [309, 205] on img at bounding box center [308, 201] width 102 height 118
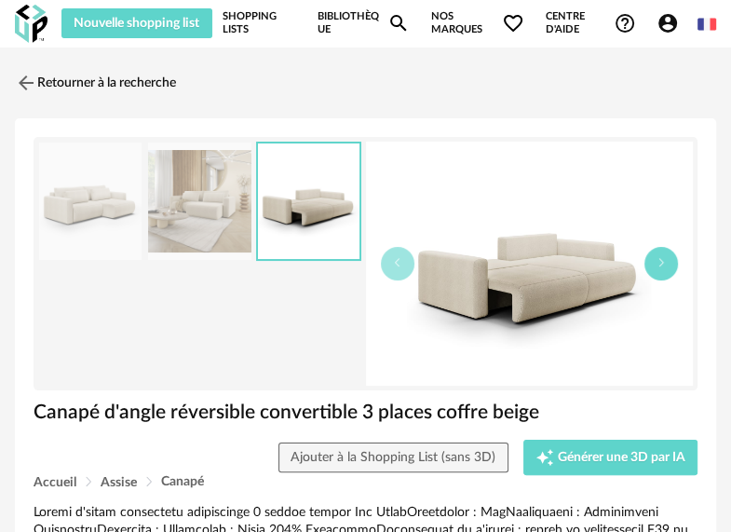
click at [665, 264] on icon "button" at bounding box center [660, 262] width 11 height 11
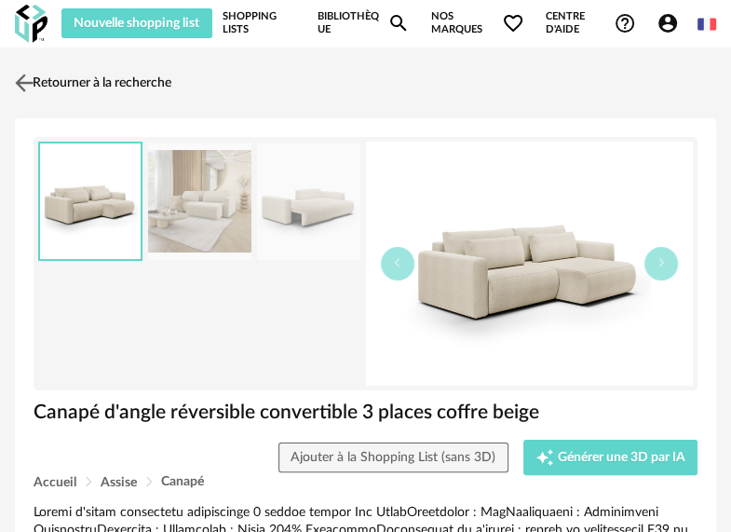
click at [25, 82] on img at bounding box center [24, 82] width 27 height 27
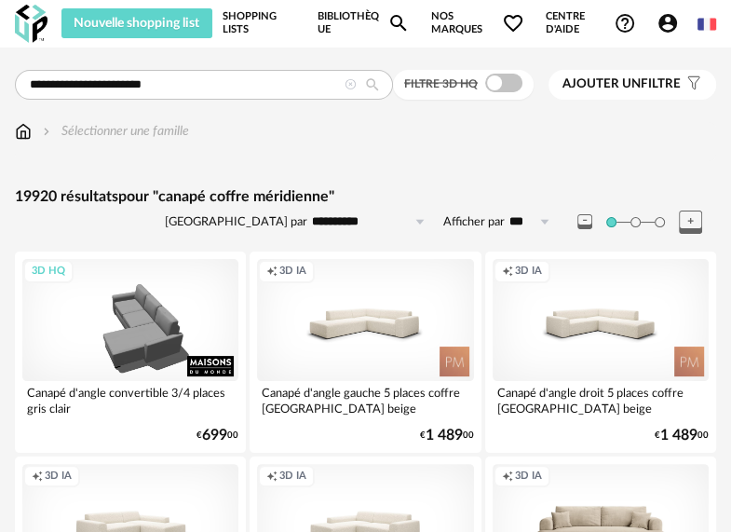
click at [632, 89] on span "Ajouter un" at bounding box center [601, 83] width 78 height 13
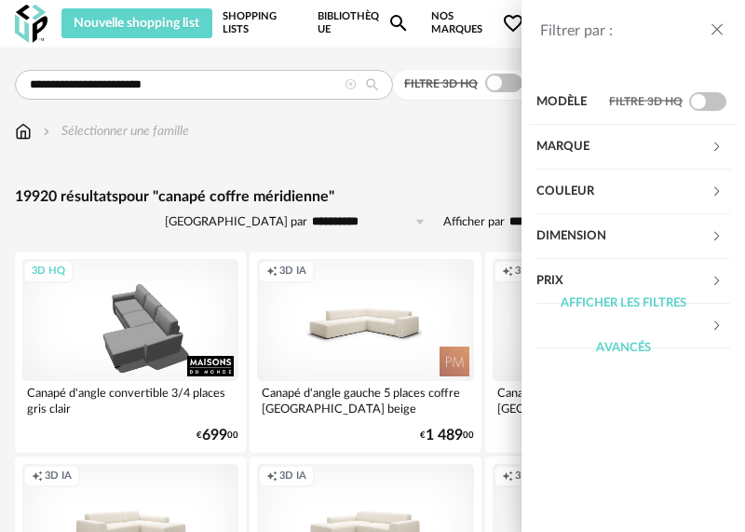
click at [574, 272] on div "Prix" at bounding box center [623, 281] width 174 height 45
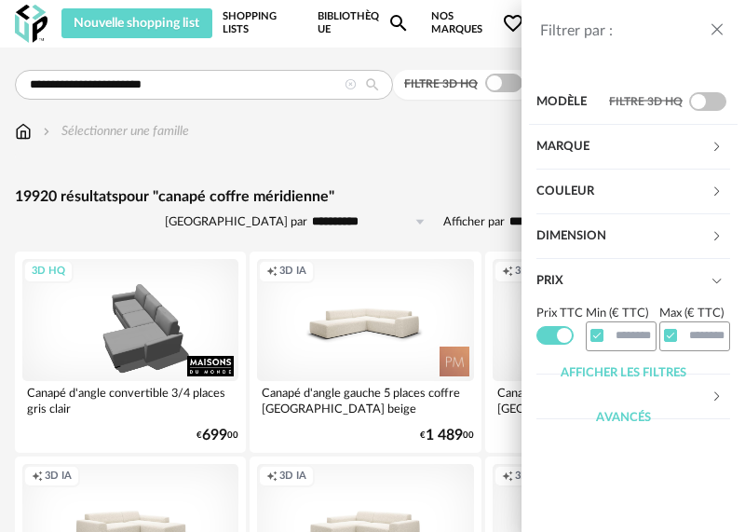
click at [574, 272] on div "Prix" at bounding box center [623, 281] width 174 height 45
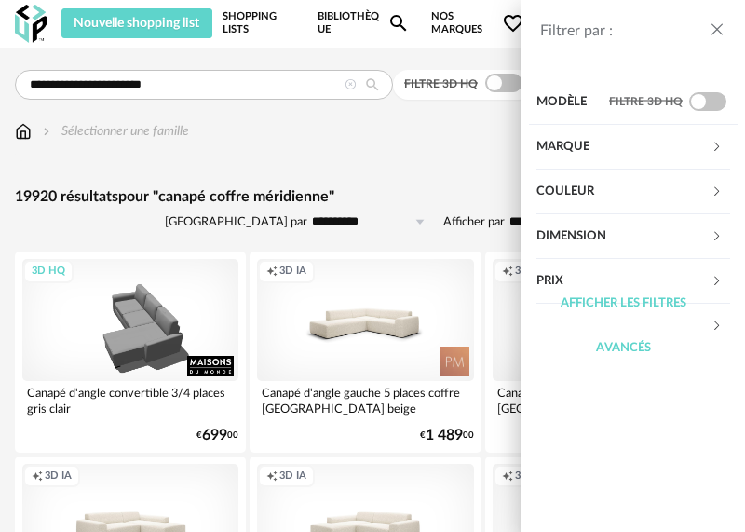
click at [567, 233] on div "Dimension" at bounding box center [623, 236] width 174 height 45
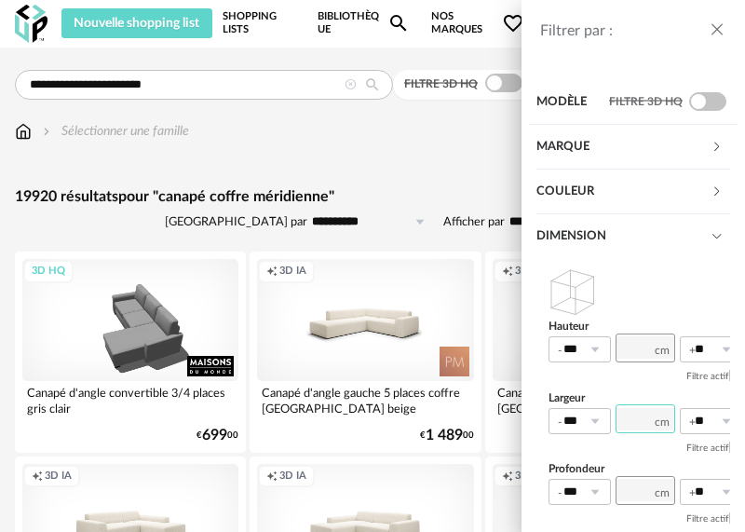
click at [631, 417] on input "number" at bounding box center [645, 418] width 60 height 29
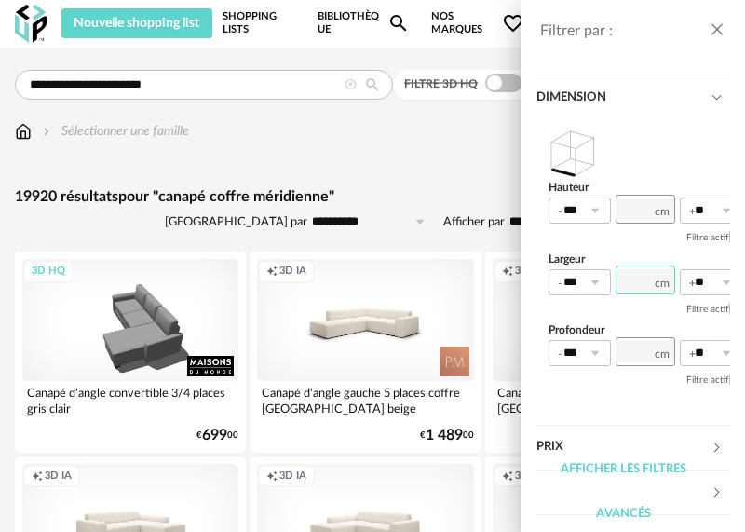
scroll to position [142, 0]
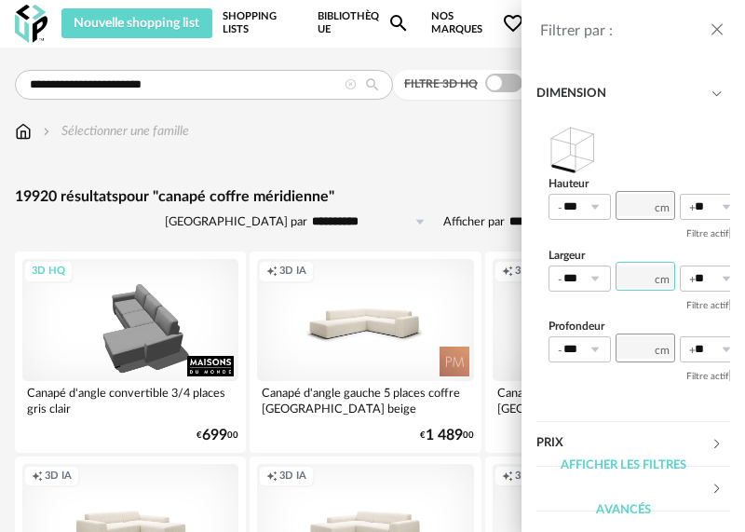
type input "***"
click at [636, 130] on div "Dimension Hauteur *** 0% 10% 20% 30% 40% 50% 60% 70% 80% 90% 100% ** 0% 10% 20%…" at bounding box center [633, 247] width 209 height 350
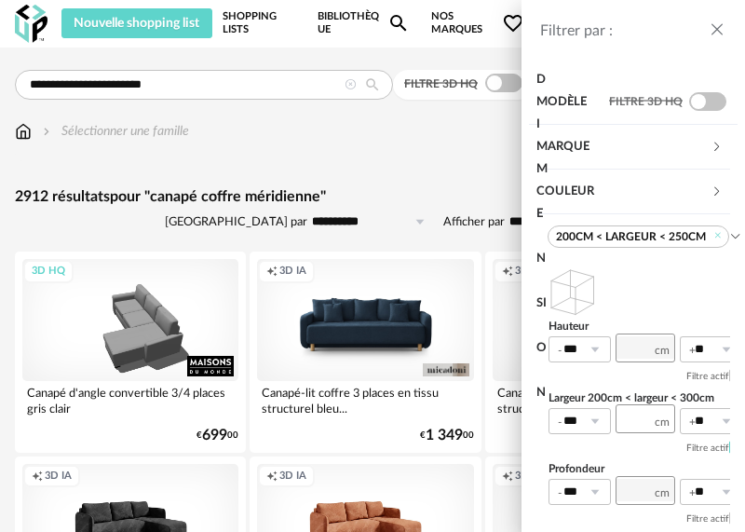
click at [405, 188] on div "Filtrer par : Modèle Filtre 3D HQ Marque &tradition 0 101 Copenhagen 0 366 Conc…" at bounding box center [372, 266] width 745 height 532
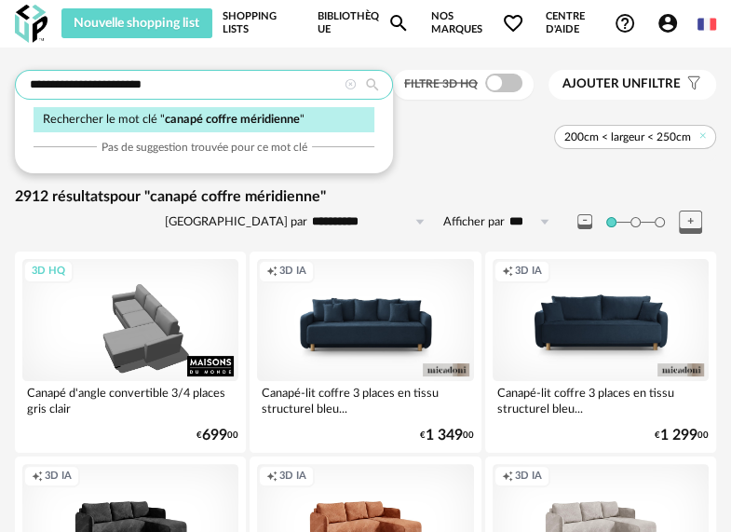
drag, startPoint x: 103, startPoint y: 82, endPoint x: 71, endPoint y: 82, distance: 32.6
click at [71, 82] on input "**********" at bounding box center [204, 85] width 378 height 30
click at [147, 85] on input "**********" at bounding box center [204, 85] width 378 height 30
type input "**********"
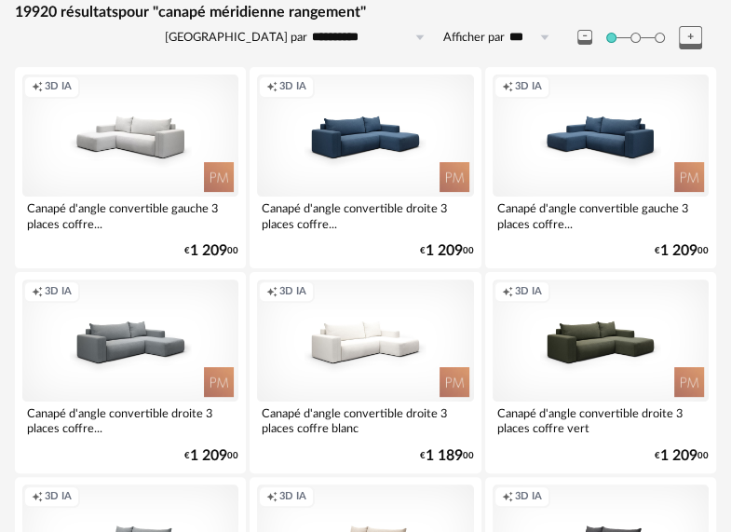
scroll to position [186, 0]
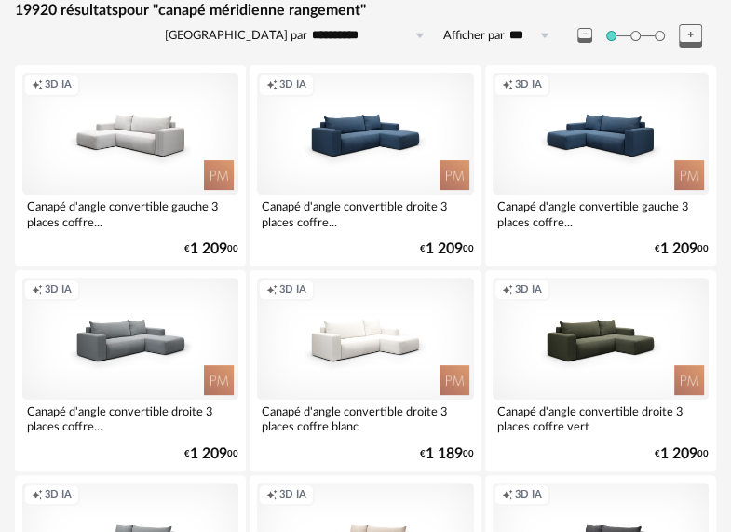
click at [123, 197] on div "Canapé d'angle convertible gauche 3 places coffre..." at bounding box center [130, 213] width 216 height 37
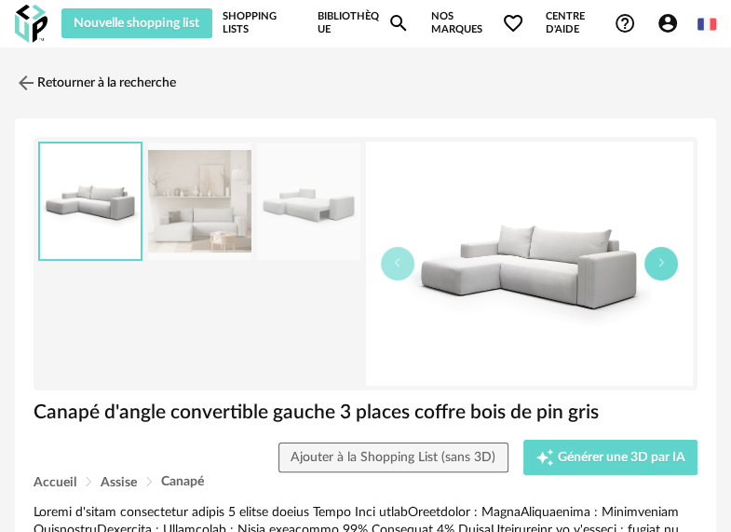
click at [667, 268] on button "button" at bounding box center [661, 264] width 34 height 34
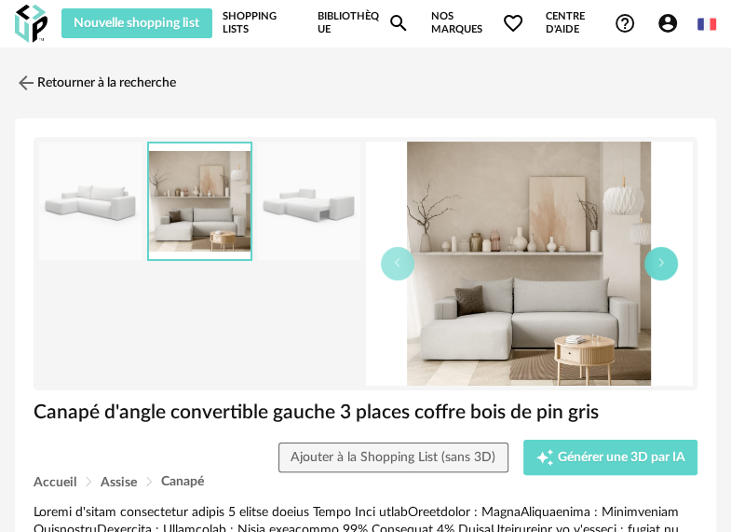
click at [667, 268] on button "button" at bounding box center [661, 264] width 34 height 34
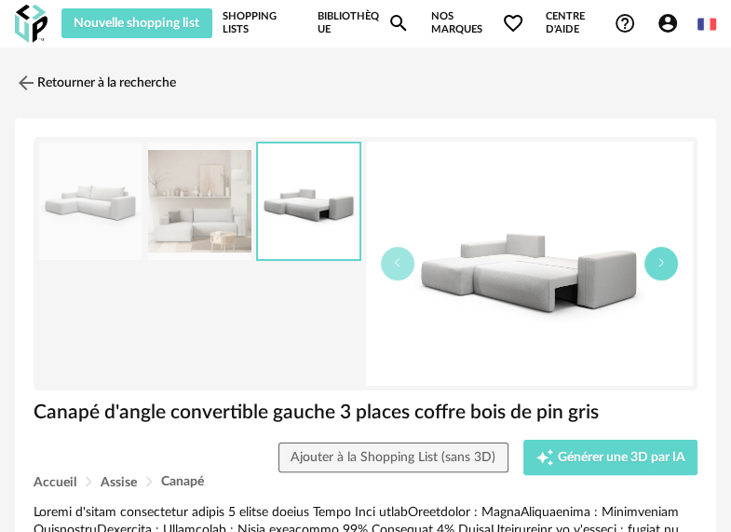
click at [667, 268] on button "button" at bounding box center [661, 264] width 34 height 34
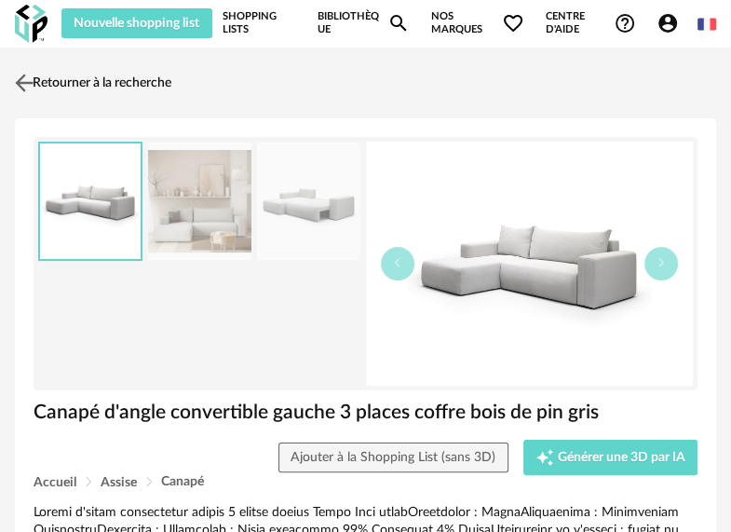
click at [26, 80] on img at bounding box center [24, 82] width 27 height 27
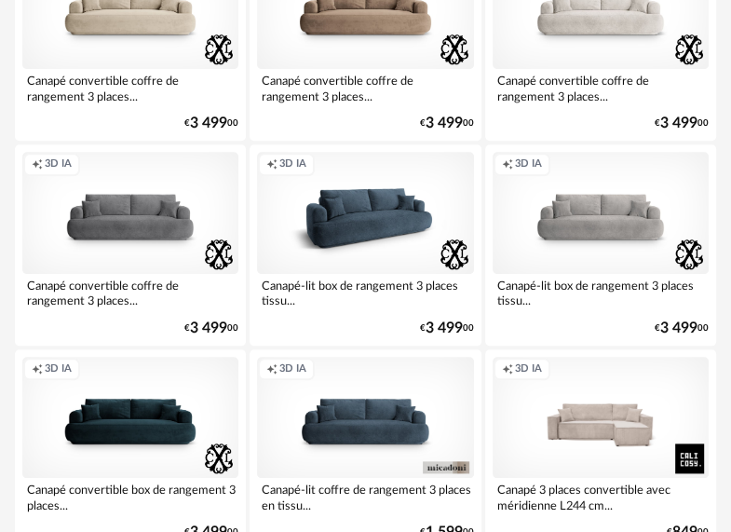
scroll to position [4748, 0]
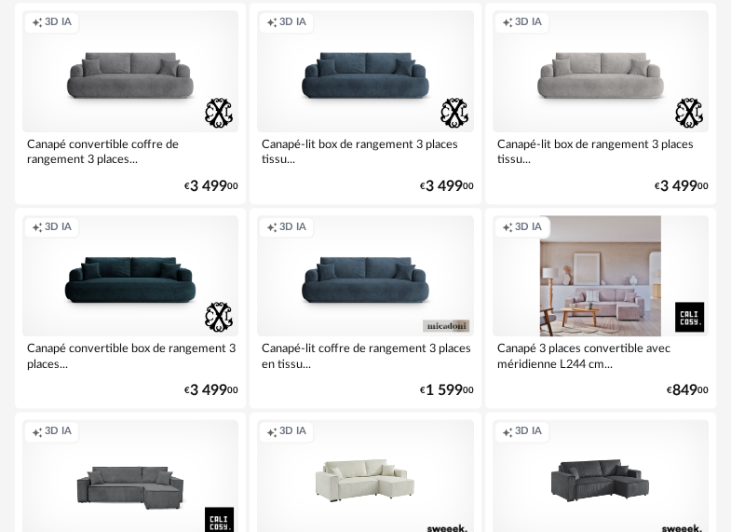
click at [585, 311] on div "Creation icon 3D IA" at bounding box center [601, 276] width 216 height 122
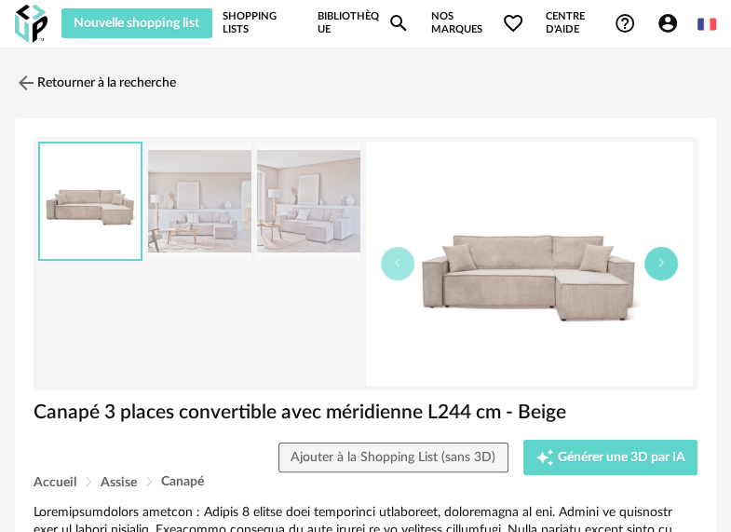
click at [670, 268] on button "button" at bounding box center [661, 264] width 34 height 34
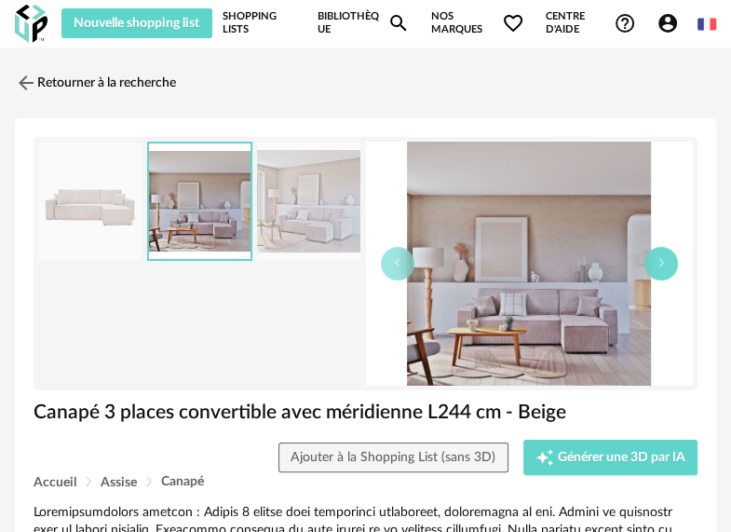
click at [662, 268] on button "button" at bounding box center [661, 264] width 34 height 34
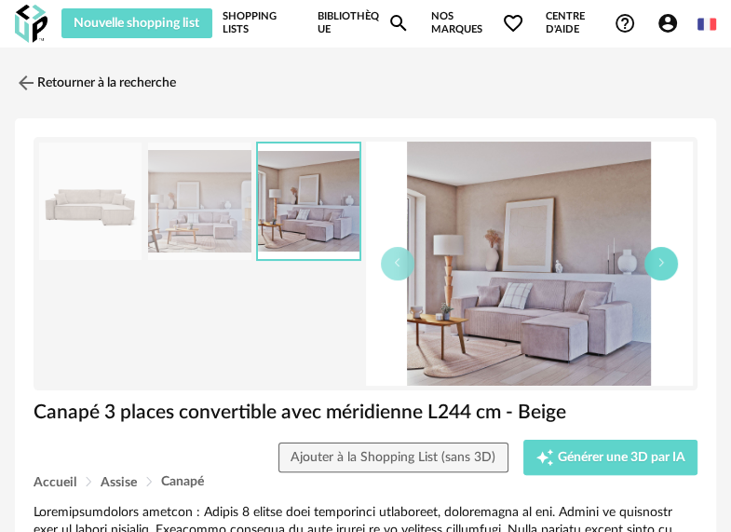
click at [662, 268] on button "button" at bounding box center [661, 264] width 34 height 34
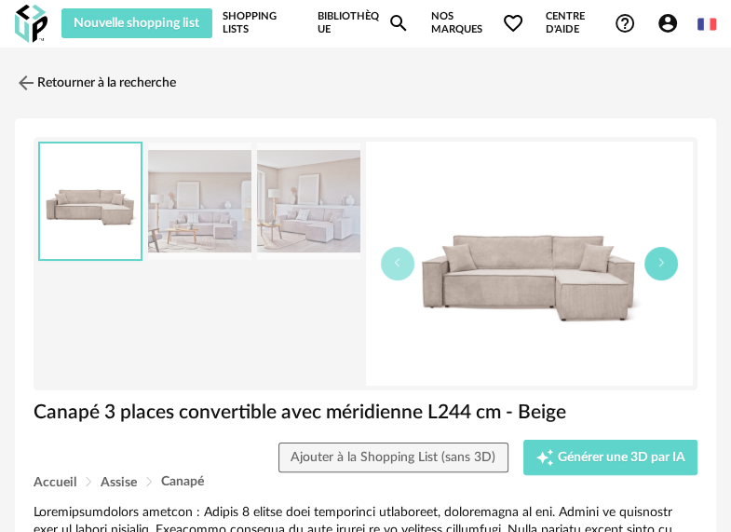
click at [662, 268] on button "button" at bounding box center [661, 264] width 34 height 34
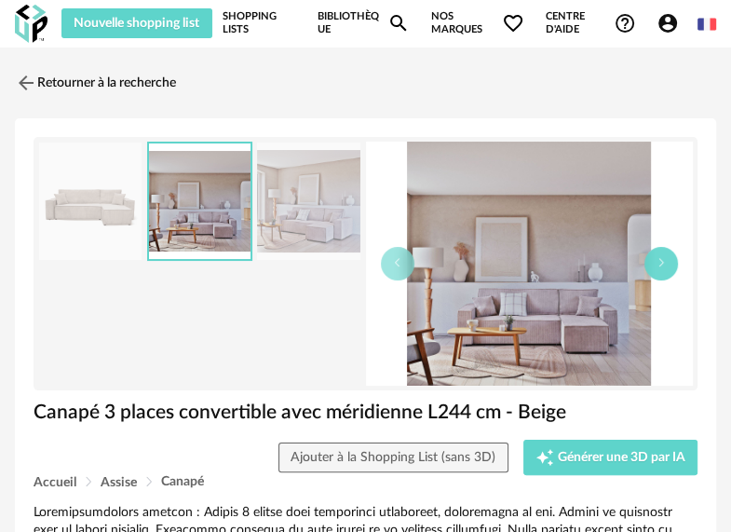
click at [662, 268] on button "button" at bounding box center [661, 264] width 34 height 34
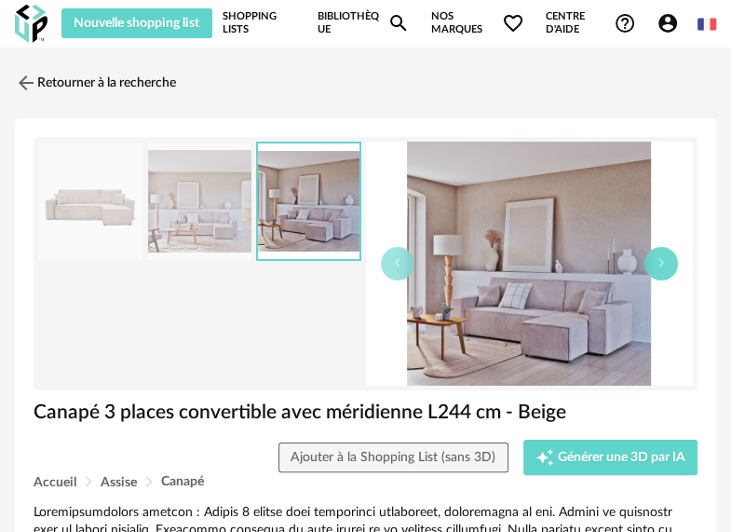
click at [662, 268] on button "button" at bounding box center [661, 264] width 34 height 34
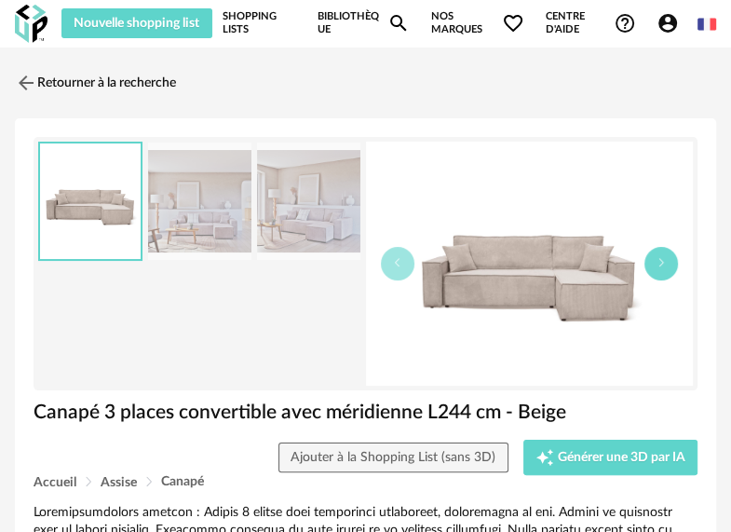
click at [662, 268] on button "button" at bounding box center [661, 264] width 34 height 34
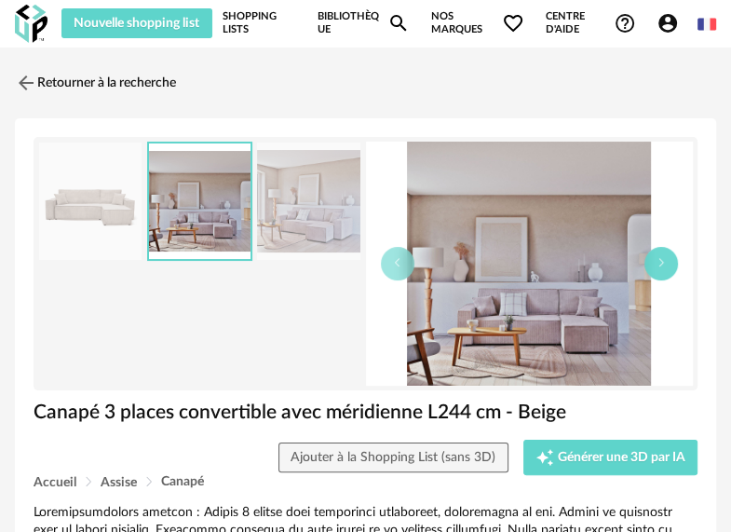
click at [662, 268] on button "button" at bounding box center [661, 264] width 34 height 34
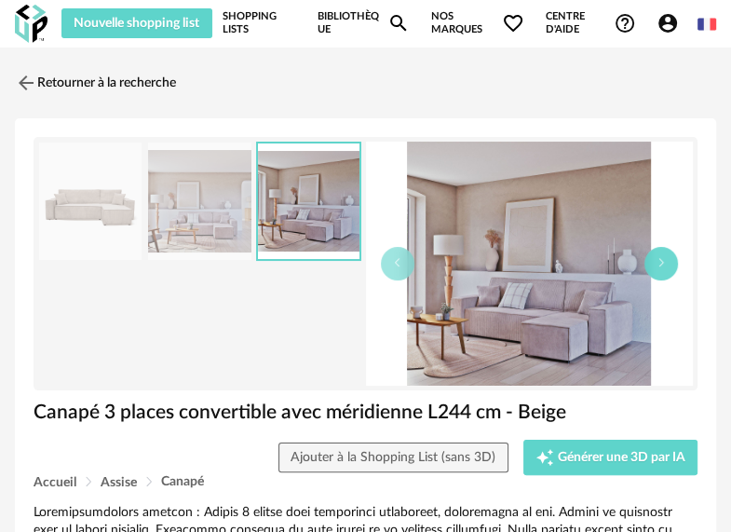
click at [662, 268] on button "button" at bounding box center [661, 264] width 34 height 34
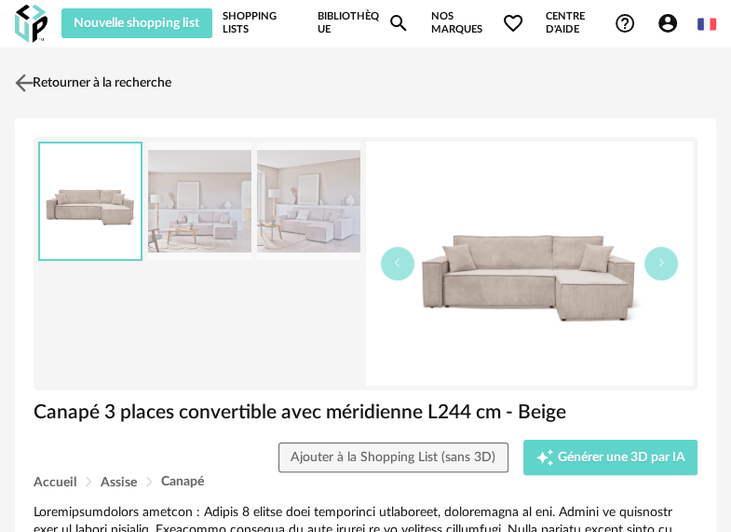
click at [22, 83] on img at bounding box center [24, 82] width 27 height 27
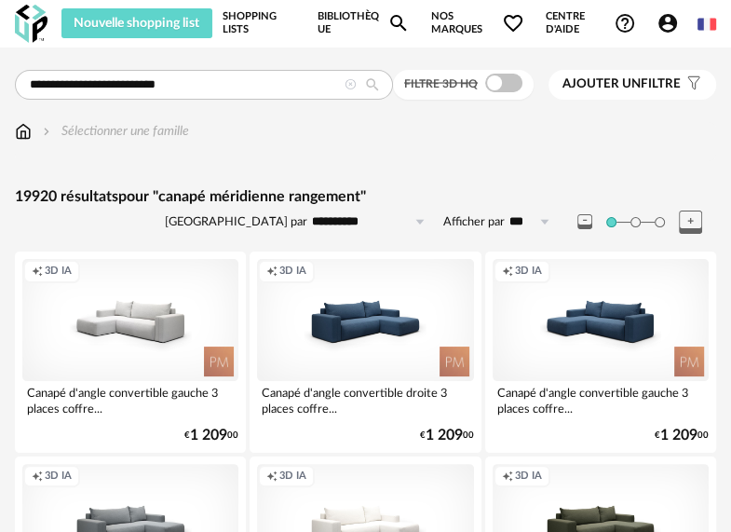
click at [605, 94] on button "Ajouter un filtre s Filter icon" at bounding box center [632, 85] width 168 height 30
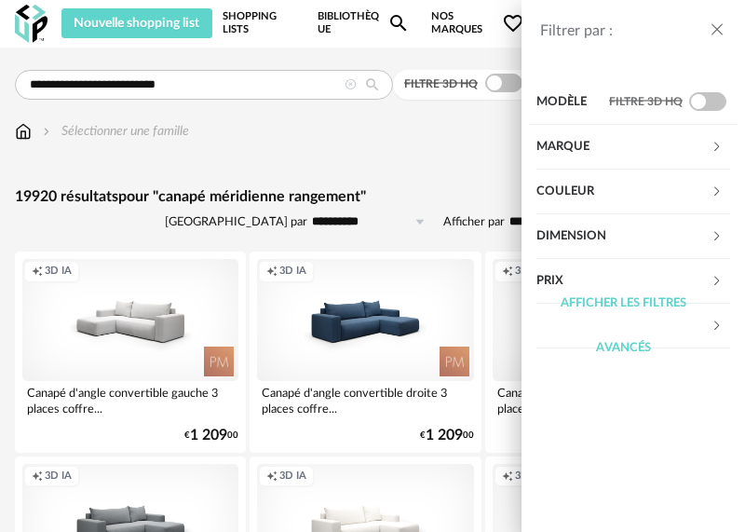
click at [544, 275] on div "Prix" at bounding box center [623, 281] width 174 height 45
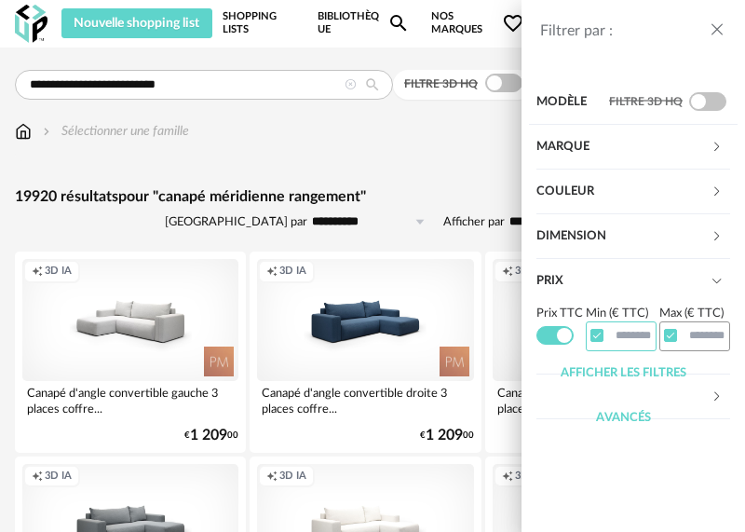
click at [615, 335] on input "text" at bounding box center [621, 335] width 71 height 29
type input "****"
click at [128, 236] on div "Filtrer par : Modèle Filtre 3D HQ Marque &tradition 56 101 Copenhagen 0 366 Con…" at bounding box center [372, 266] width 745 height 532
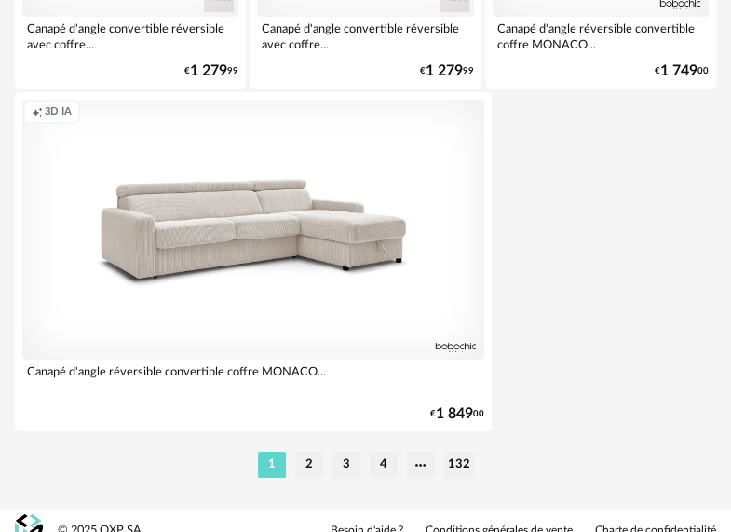
scroll to position [6927, 0]
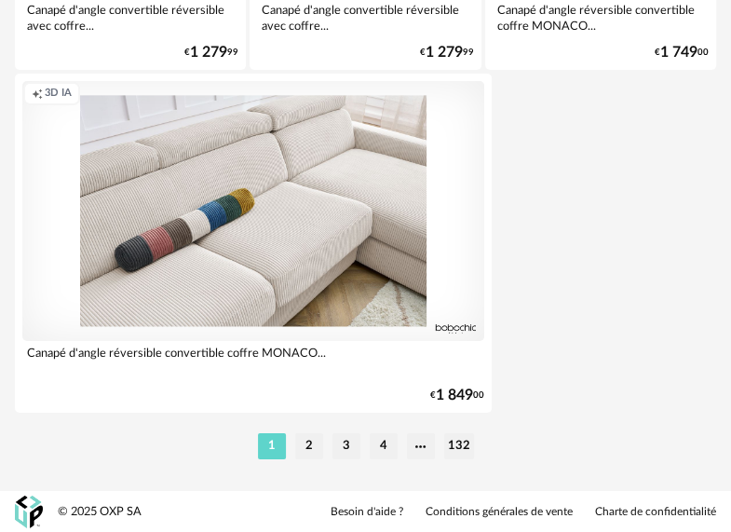
click at [236, 250] on div "Creation icon 3D IA" at bounding box center [253, 211] width 462 height 260
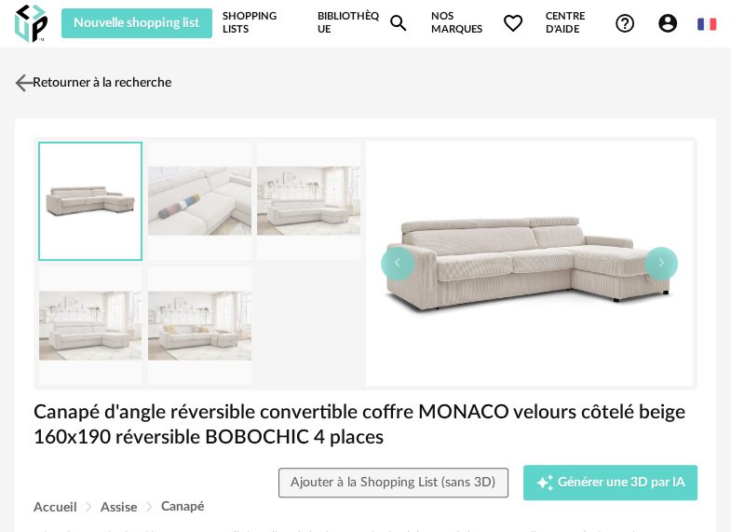
click at [32, 82] on img at bounding box center [24, 82] width 27 height 27
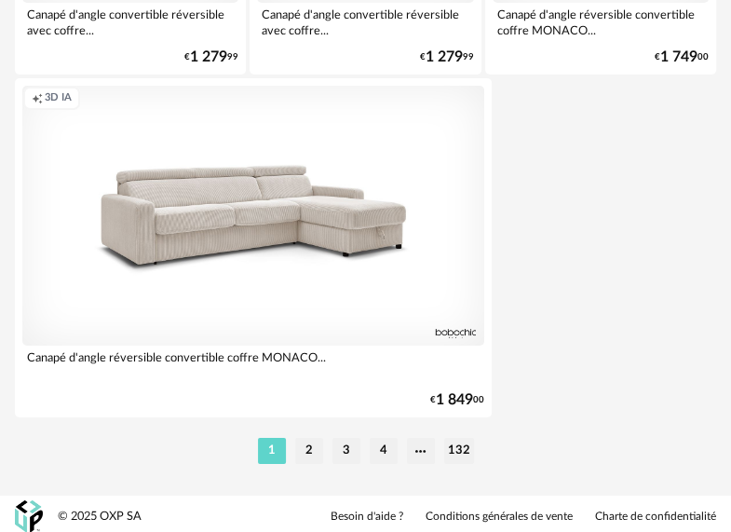
scroll to position [6927, 0]
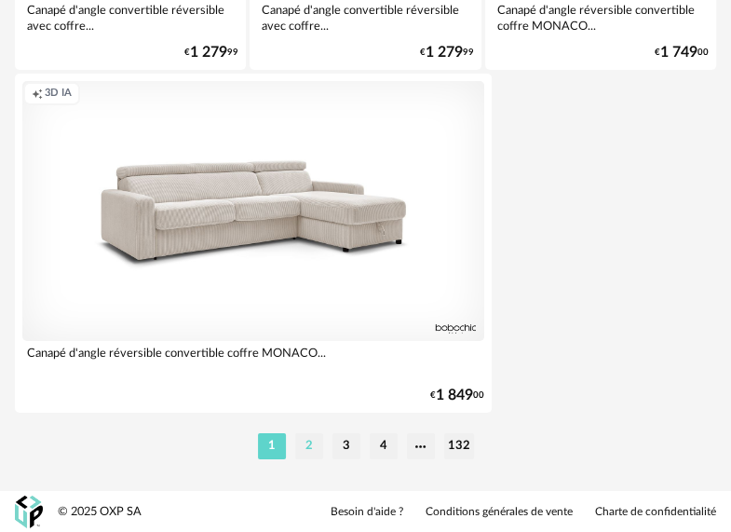
click at [306, 445] on li "2" at bounding box center [309, 446] width 28 height 26
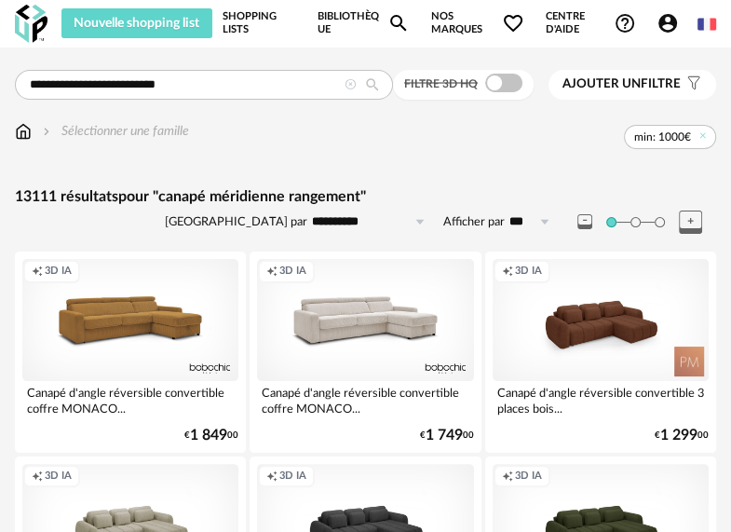
click at [588, 84] on span "Ajouter un" at bounding box center [601, 83] width 78 height 13
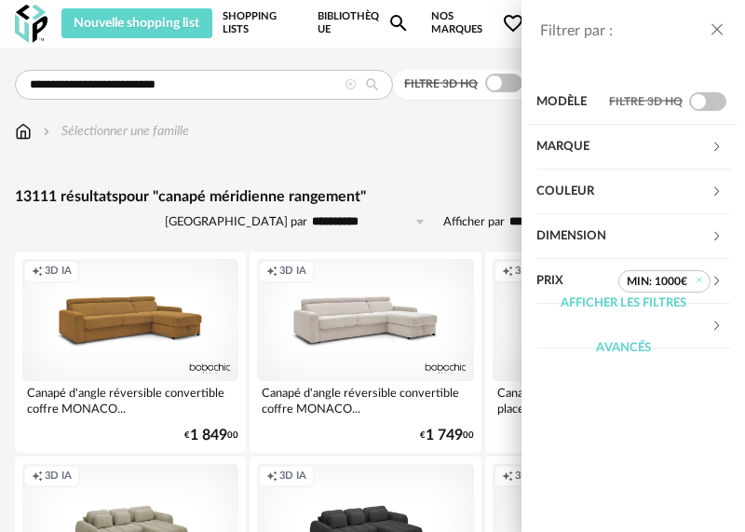
click at [575, 241] on div "Dimension" at bounding box center [623, 236] width 174 height 45
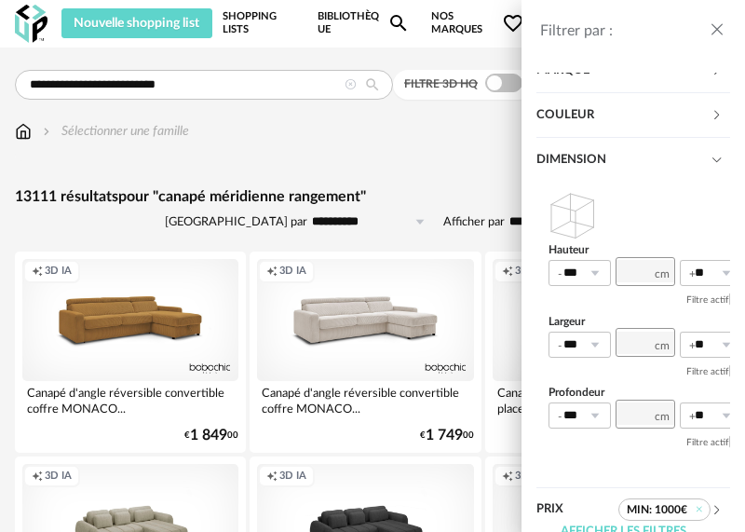
scroll to position [93, 0]
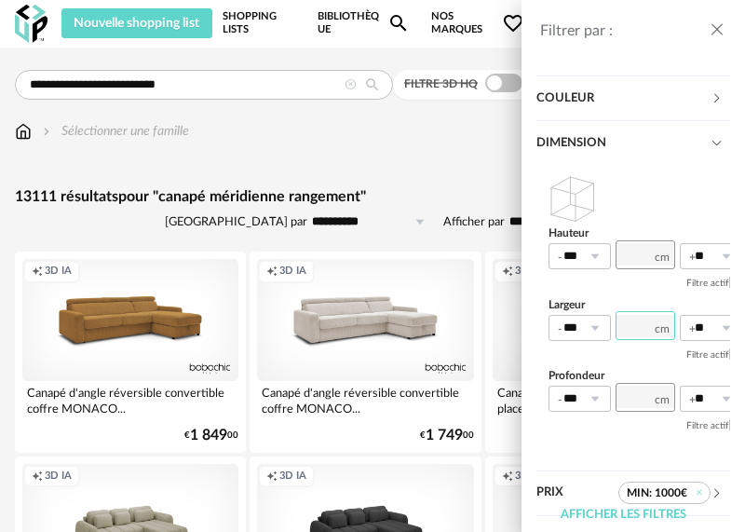
click at [641, 322] on input "number" at bounding box center [645, 325] width 60 height 29
type input "***"
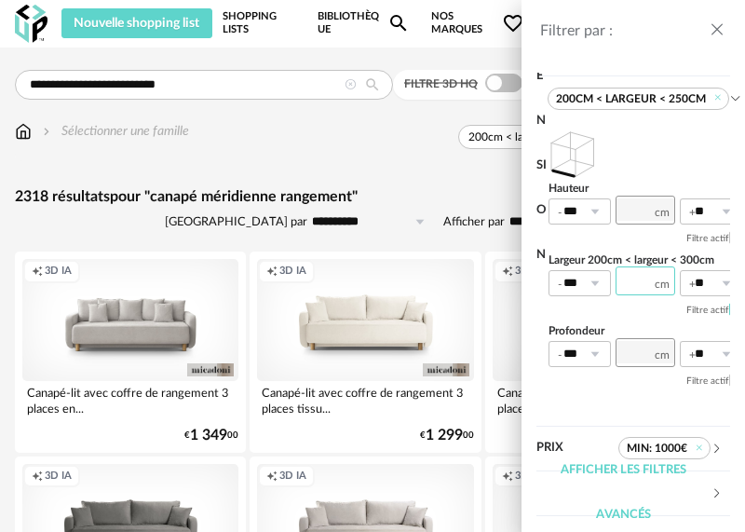
scroll to position [142, 0]
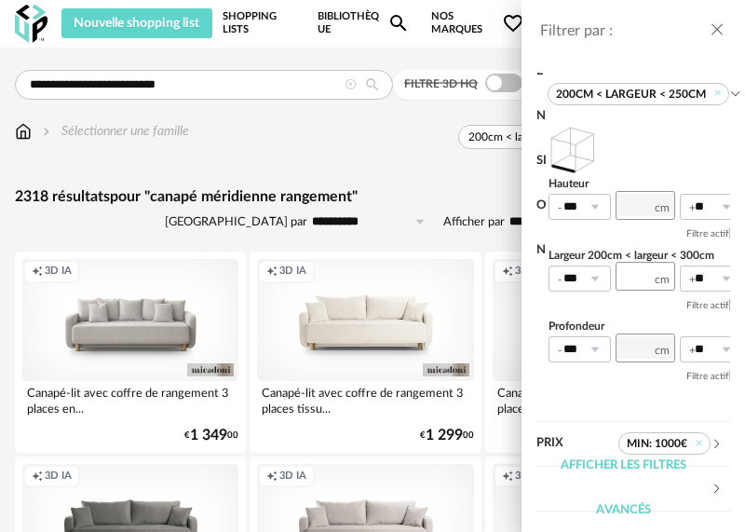
click at [615, 505] on div "Afficher les filtres avancés" at bounding box center [623, 487] width 174 height 89
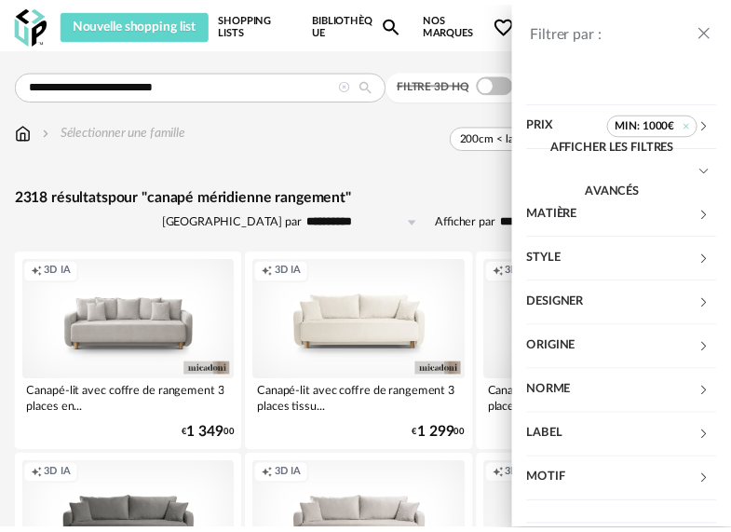
scroll to position [463, 0]
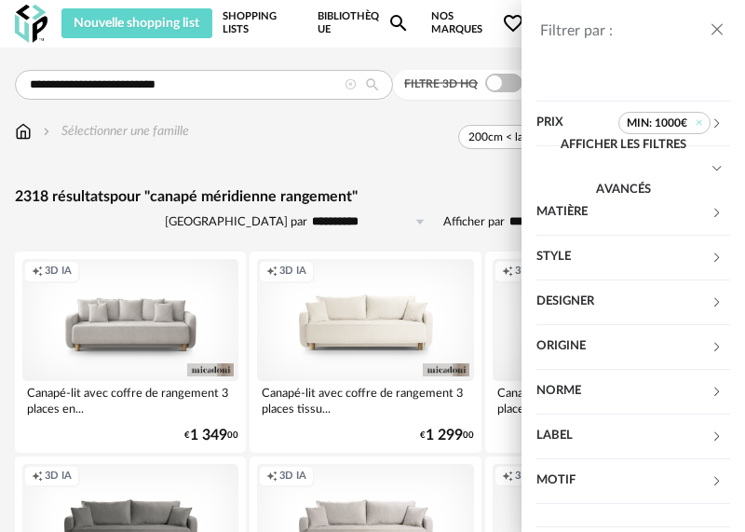
click at [452, 175] on div "Filtrer par : Modèle Filtre 3D HQ Marque &tradition 0 101 Copenhagen 0 366 Conc…" at bounding box center [372, 266] width 745 height 532
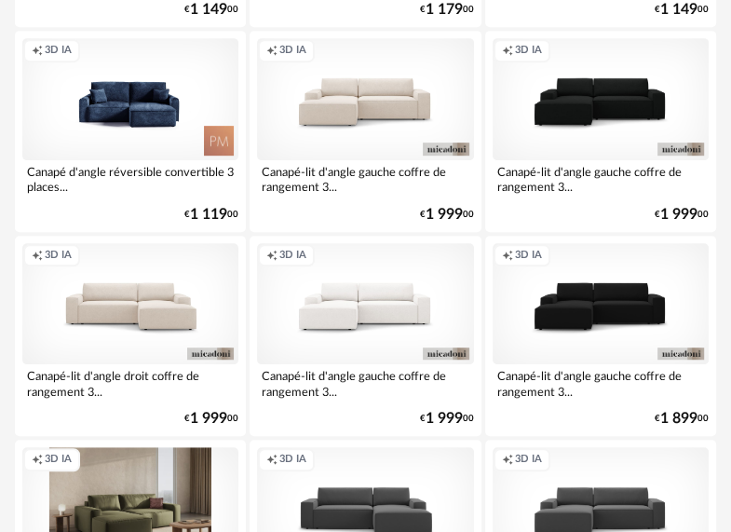
scroll to position [4097, 0]
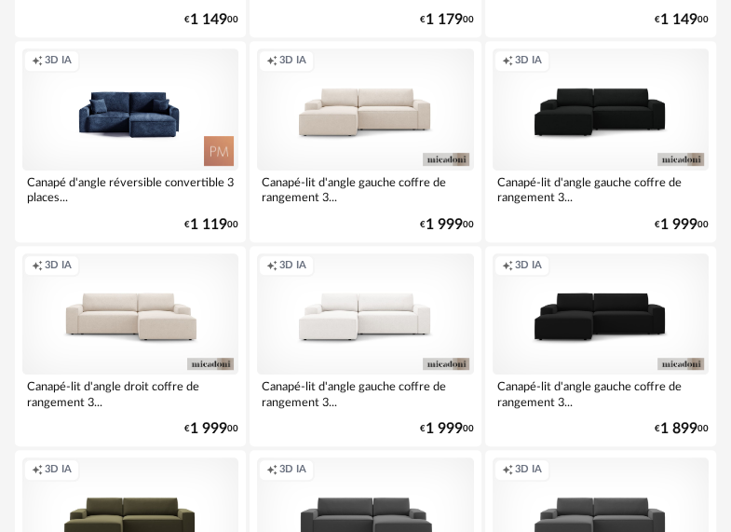
click at [381, 185] on div "Canapé-lit d'angle gauche coffre de rangement 3..." at bounding box center [365, 188] width 216 height 37
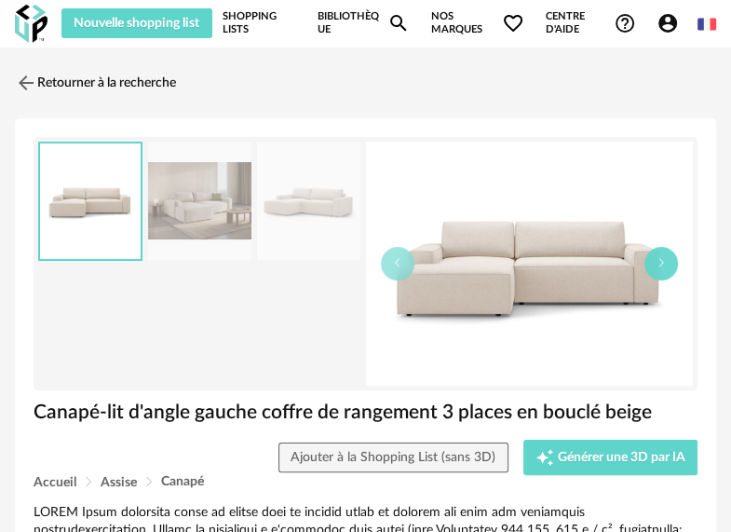
click at [663, 264] on icon "button" at bounding box center [660, 262] width 11 height 11
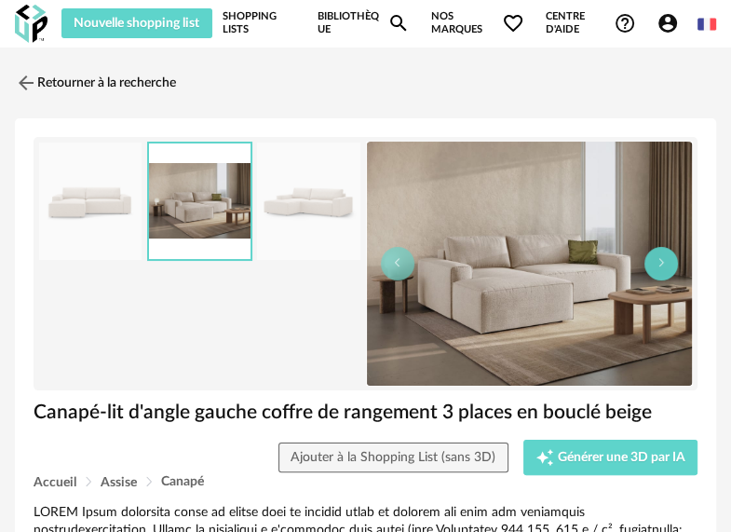
click at [663, 264] on icon "button" at bounding box center [660, 262] width 11 height 11
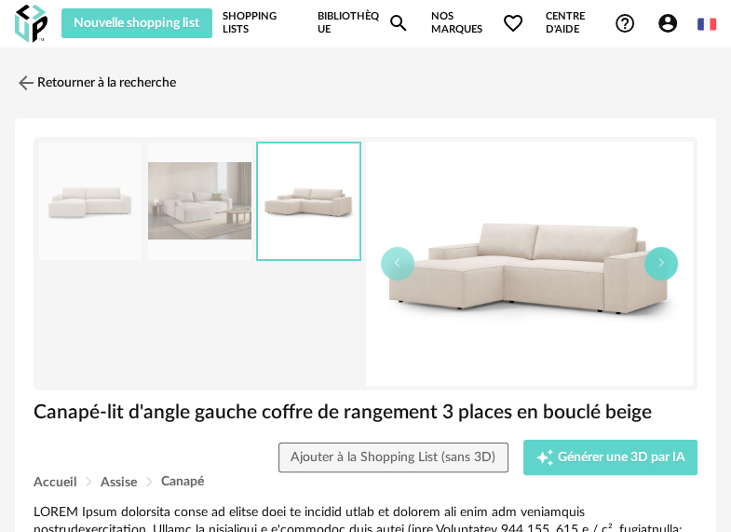
click at [663, 264] on icon "button" at bounding box center [660, 262] width 11 height 11
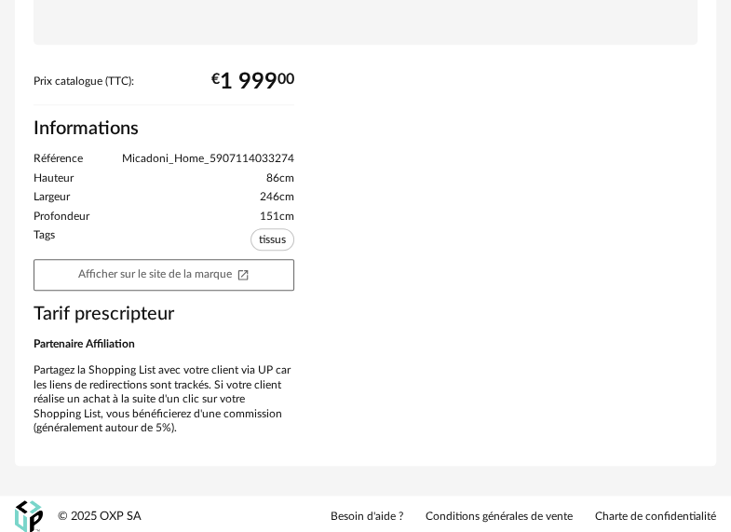
scroll to position [819, 0]
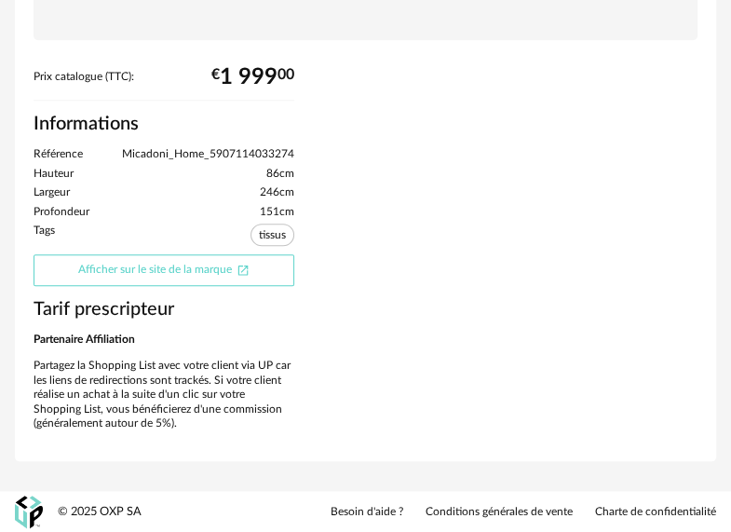
click at [212, 275] on link "Afficher sur le site de la marque Open In New icon" at bounding box center [164, 270] width 261 height 32
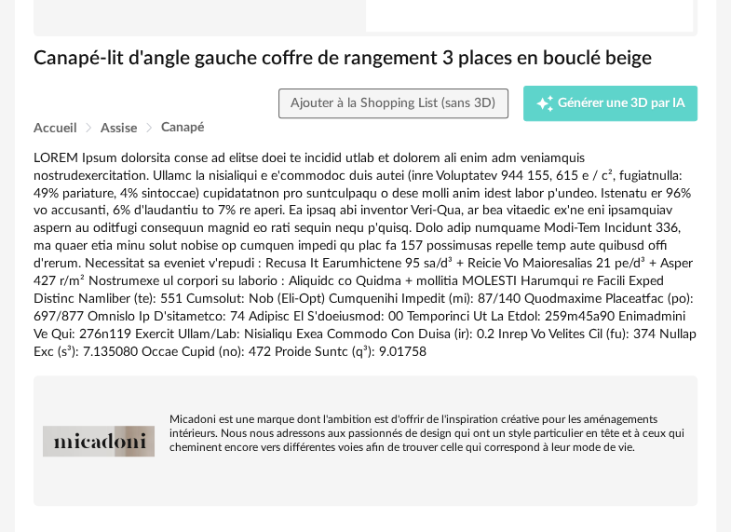
scroll to position [0, 0]
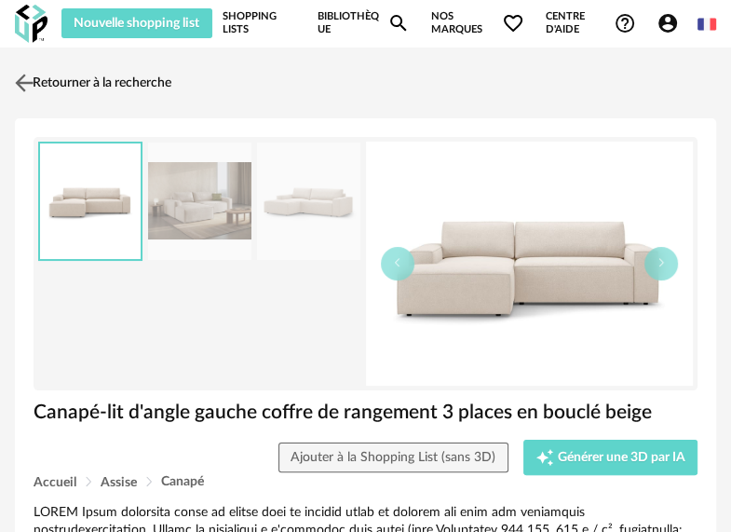
click at [20, 77] on img at bounding box center [24, 82] width 27 height 27
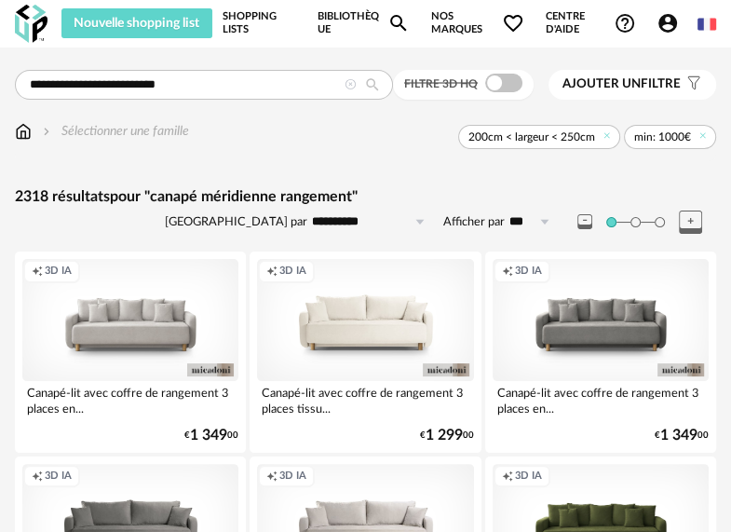
click at [587, 80] on span "Ajouter un" at bounding box center [601, 83] width 78 height 13
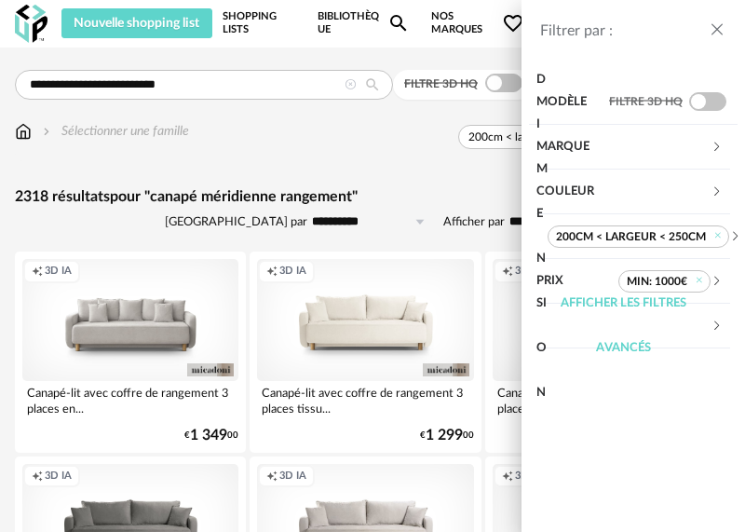
click at [560, 149] on div "200cm < largeur < 250cm" at bounding box center [638, 237] width 182 height 358
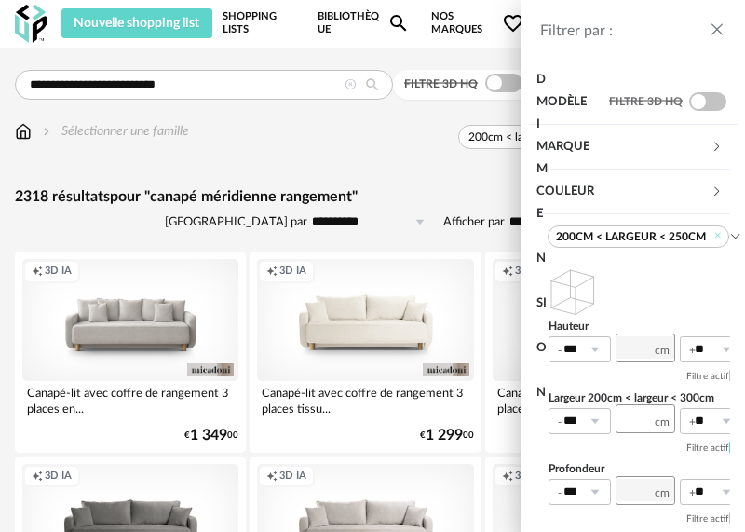
click at [559, 145] on div "200cm < largeur < 250cm" at bounding box center [638, 237] width 182 height 358
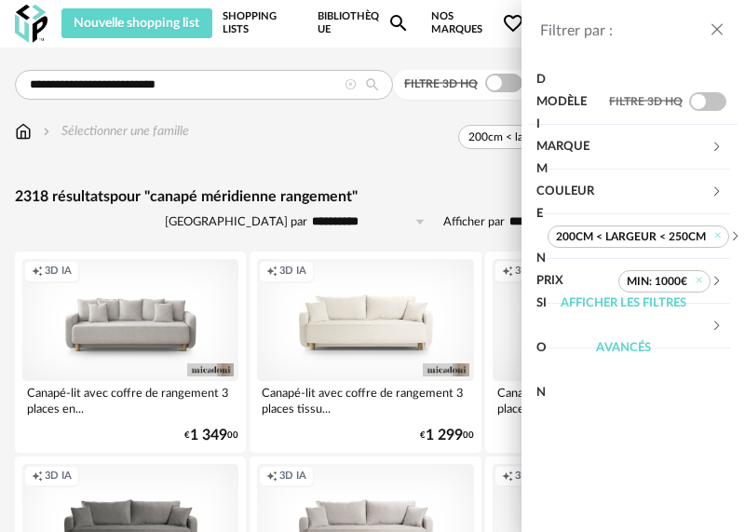
click at [559, 145] on div "200cm < largeur < 250cm" at bounding box center [638, 237] width 182 height 358
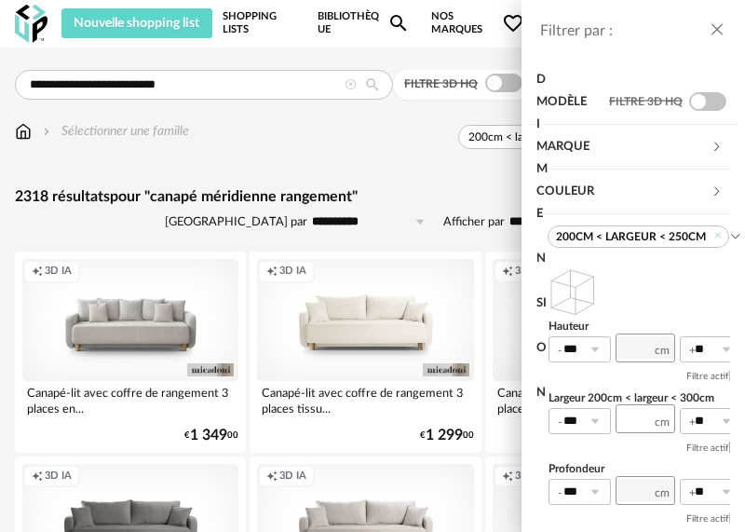
click at [587, 150] on div "200cm < largeur < 250cm" at bounding box center [638, 237] width 182 height 358
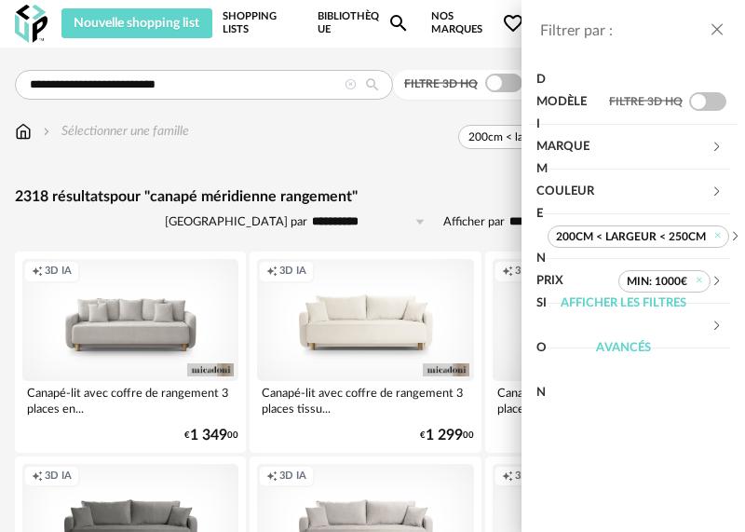
click at [591, 422] on section "Modèle Filtre 3D HQ Marque &tradition 0 101 Copenhagen 0 366 Concept 0 AMPM 383…" at bounding box center [632, 302] width 223 height 459
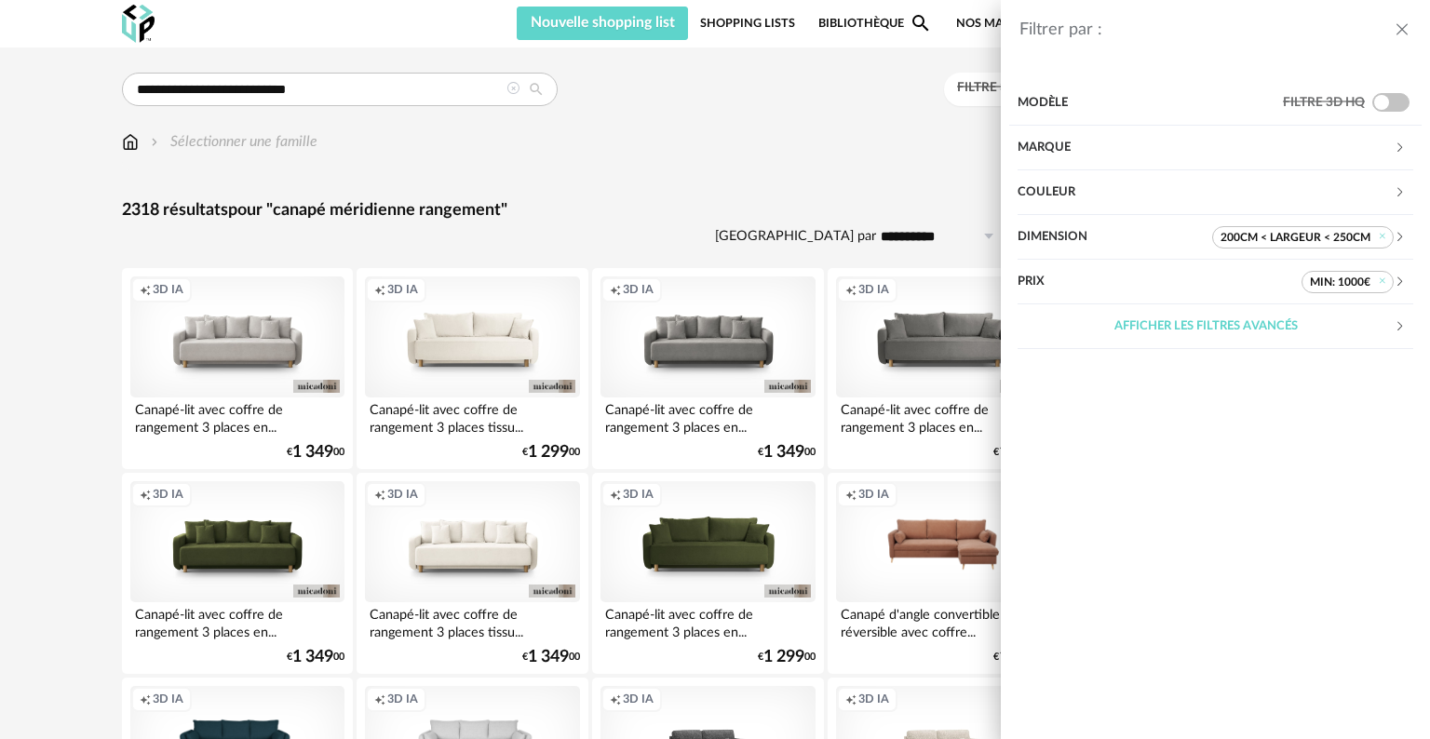
click at [730, 149] on div "Marque" at bounding box center [1206, 148] width 376 height 45
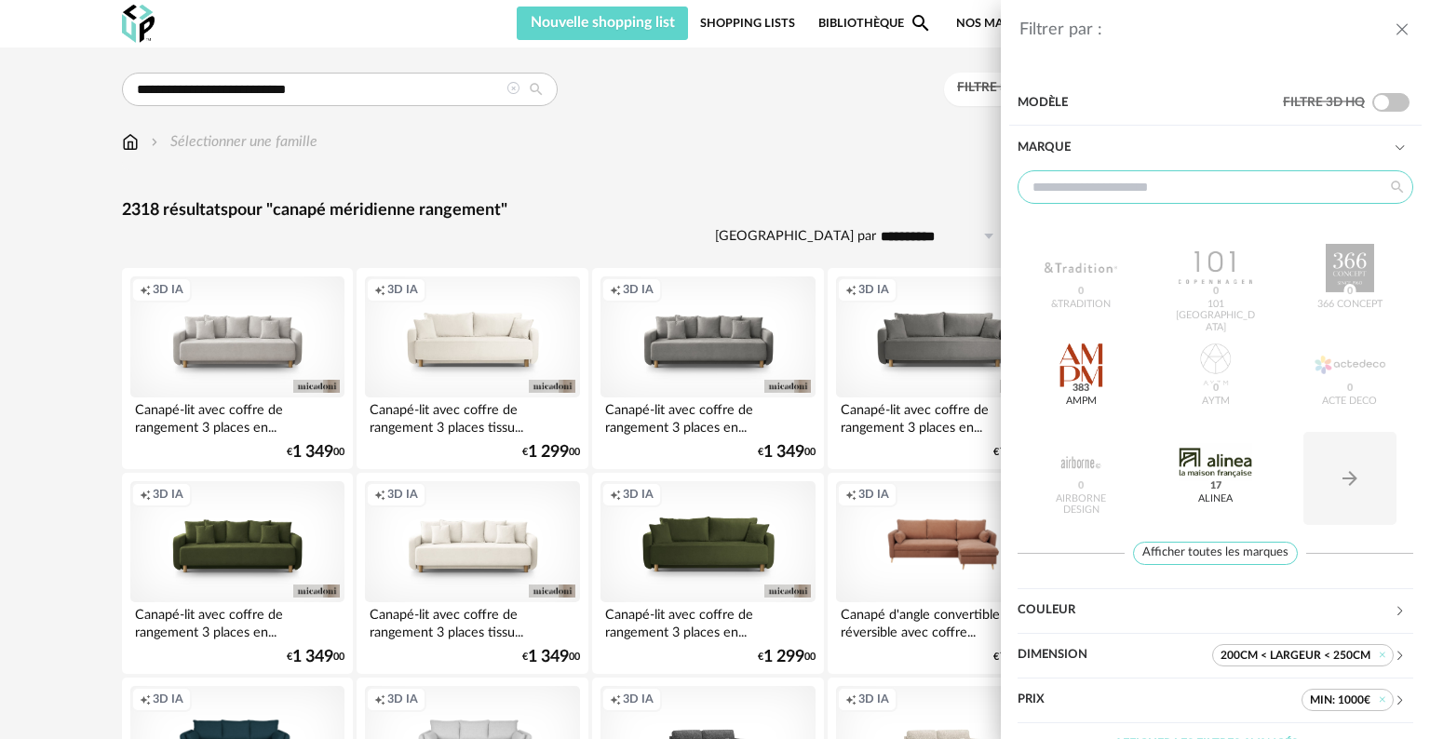
click at [730, 180] on input "text" at bounding box center [1216, 187] width 396 height 34
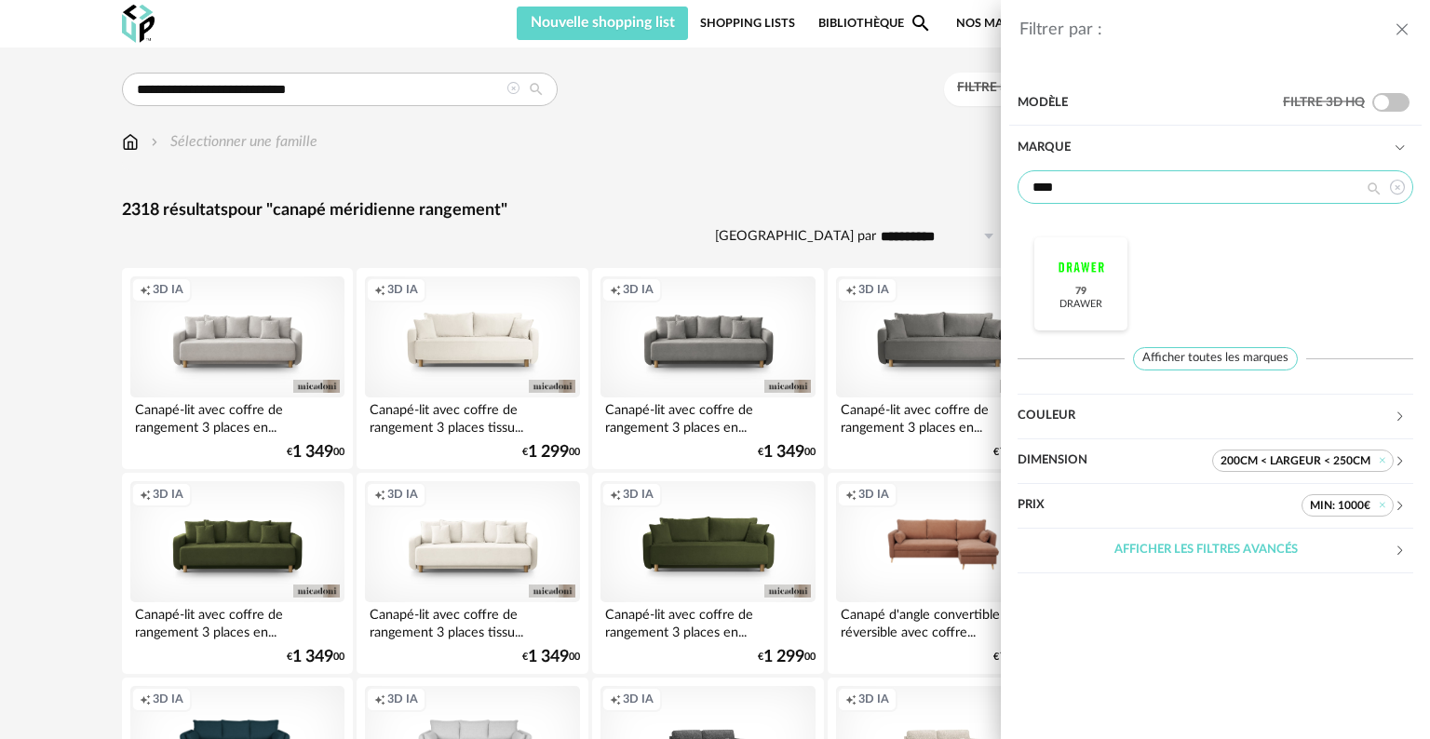
type input "****"
click at [730, 299] on div "Drawer 79" at bounding box center [1081, 305] width 43 height 12
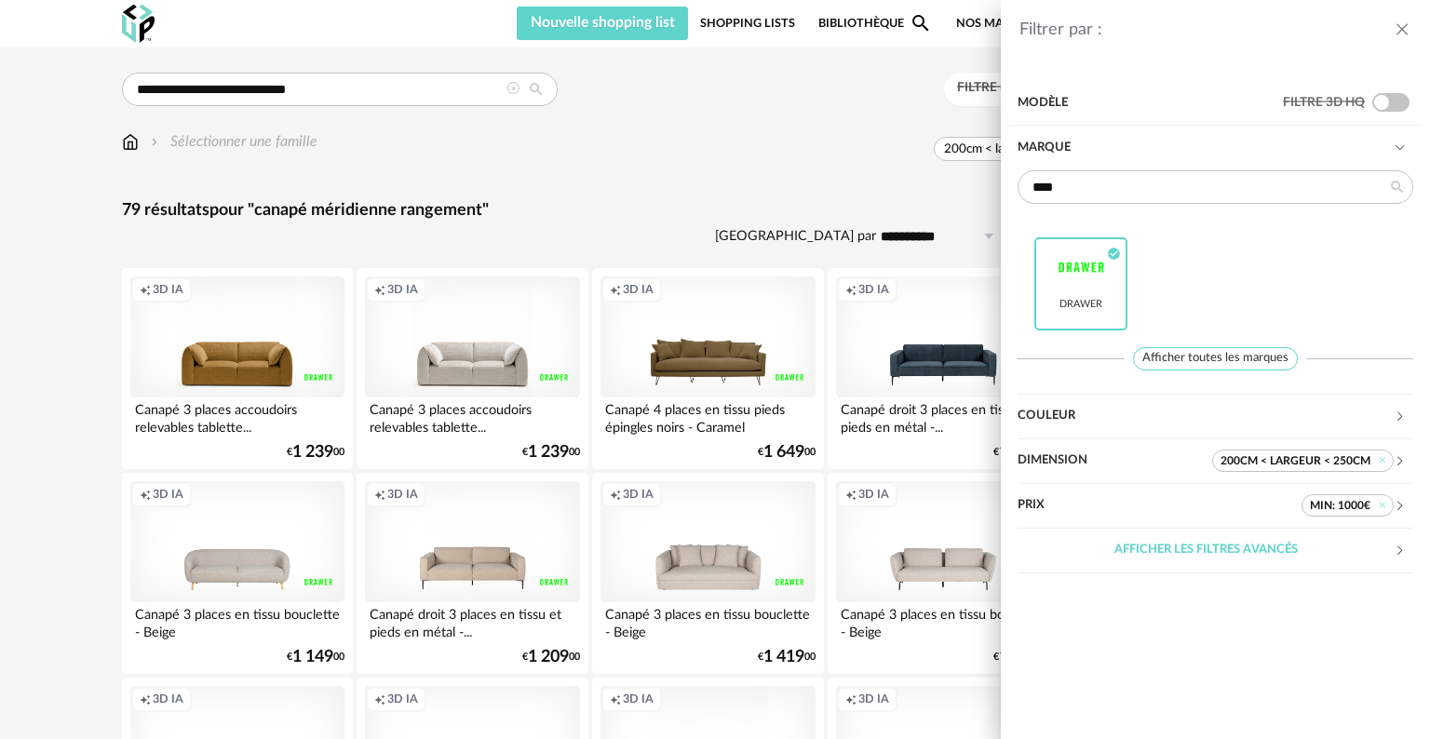
click at [730, 463] on span "200cm < largeur < 250cm" at bounding box center [1303, 461] width 182 height 22
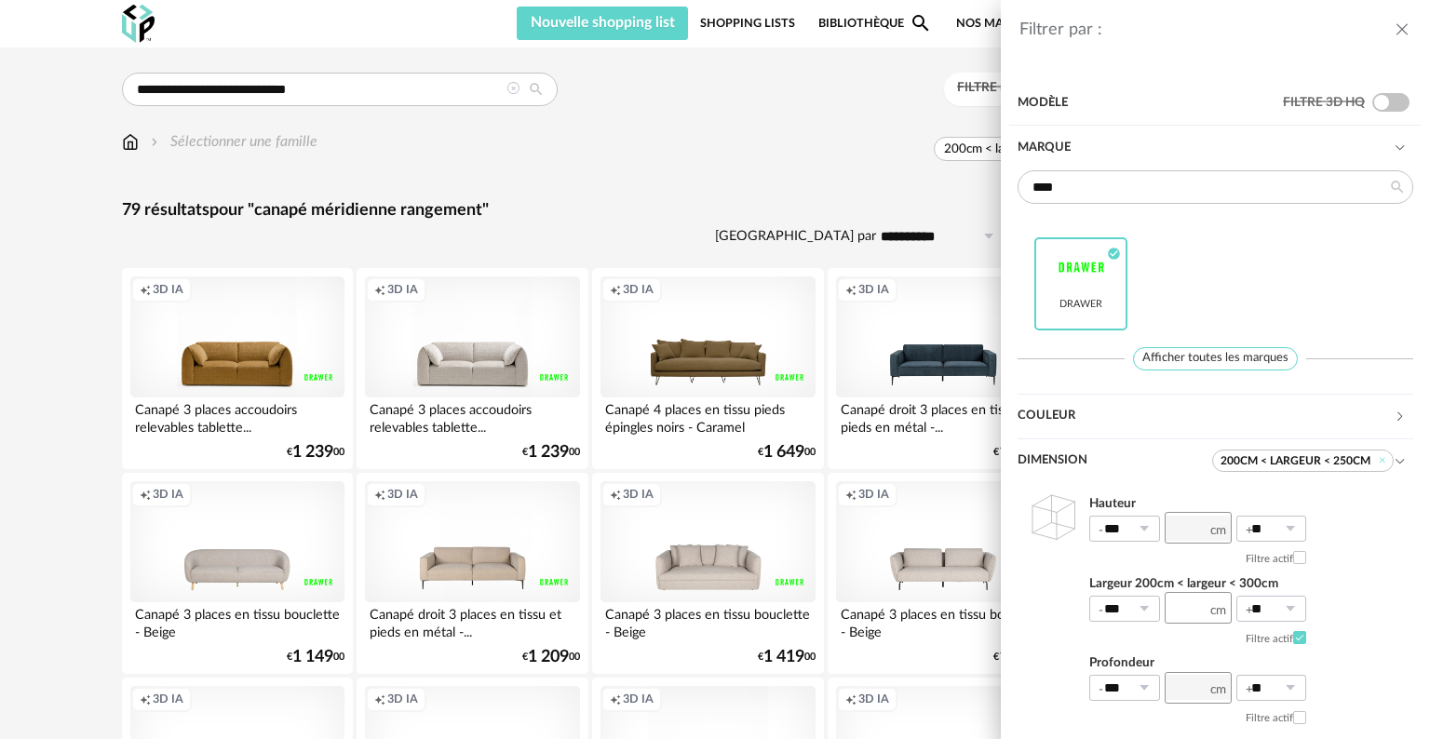
click at [730, 531] on icon at bounding box center [1289, 609] width 23 height 26
click at [730, 430] on span "20%" at bounding box center [1272, 426] width 32 height 17
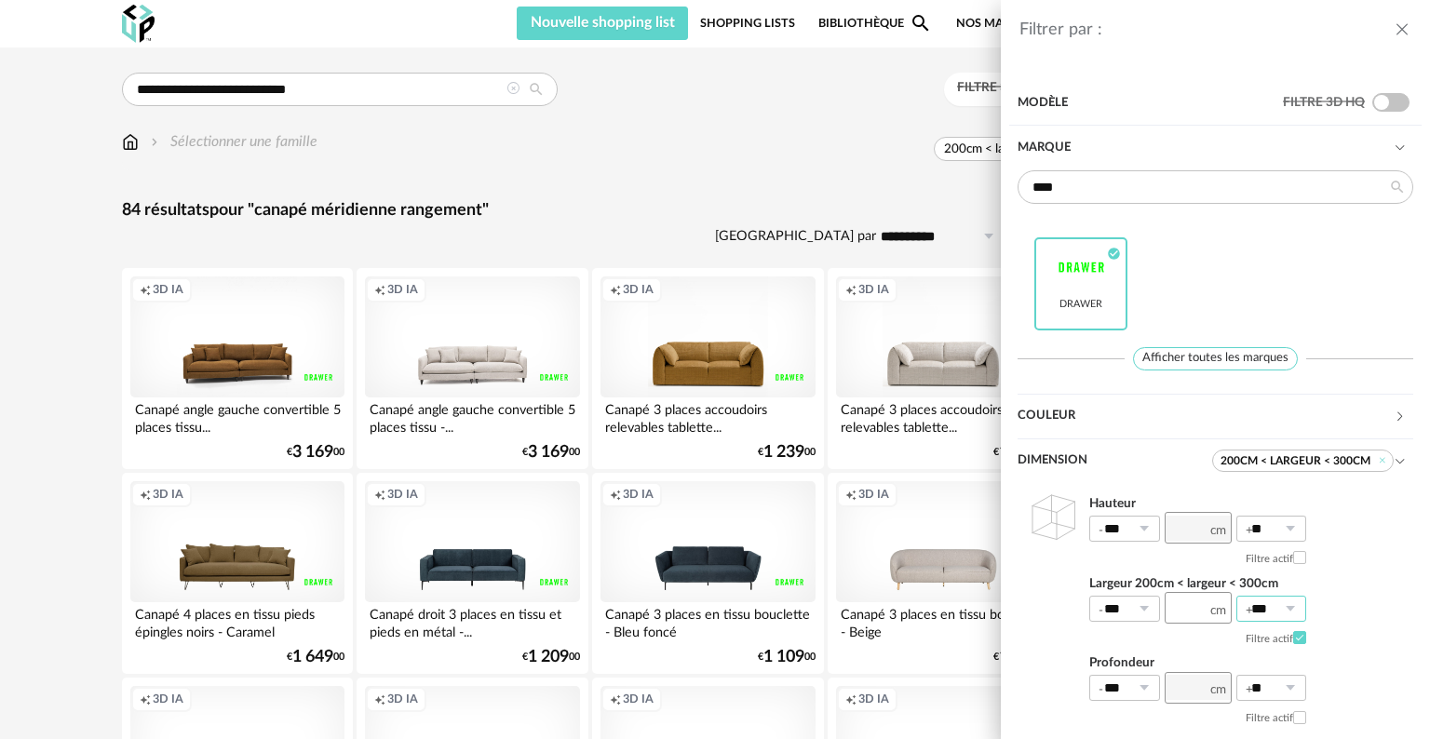
click at [730, 531] on input "***" at bounding box center [1271, 609] width 71 height 26
click at [730, 402] on li "10%" at bounding box center [1278, 395] width 83 height 32
type input "***"
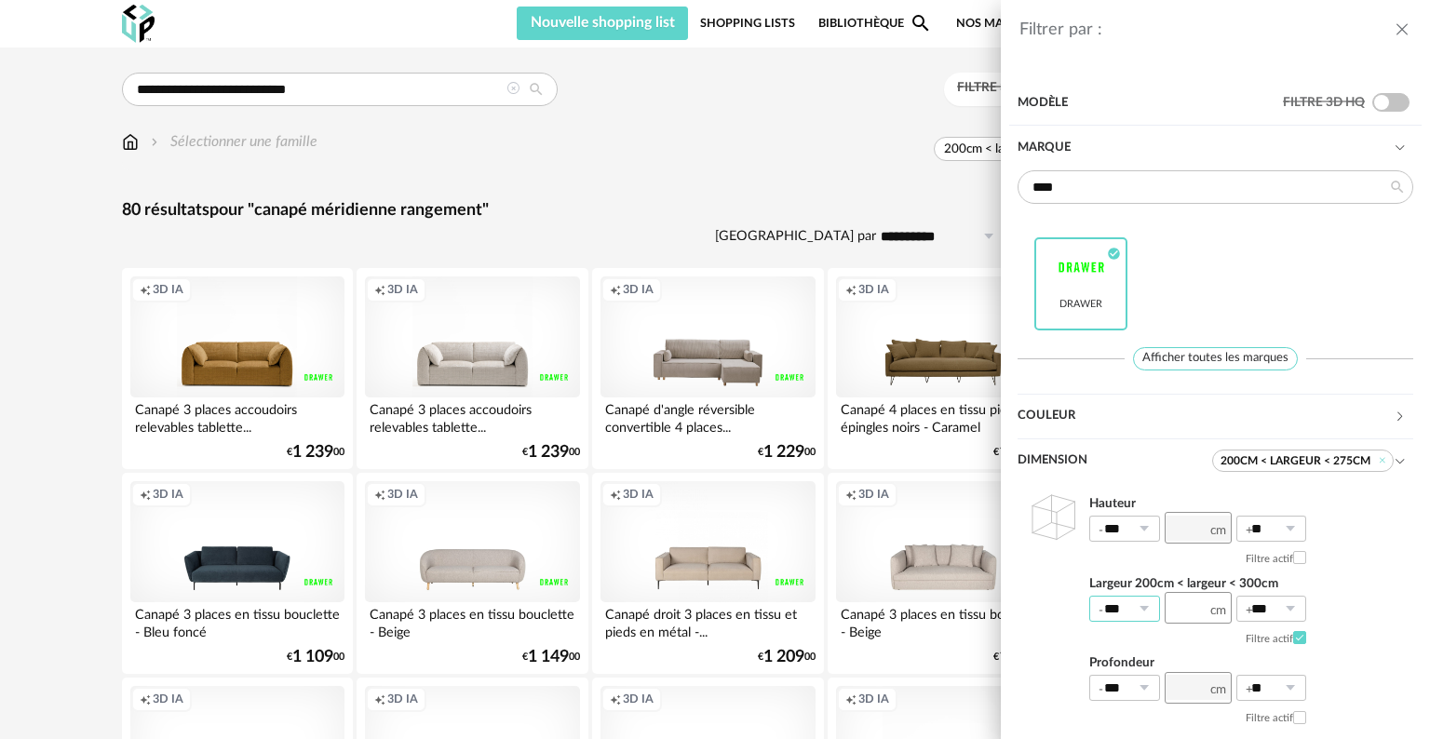
click at [730, 531] on input "***" at bounding box center [1124, 609] width 71 height 26
click at [730, 388] on span "10%" at bounding box center [1125, 394] width 32 height 17
type input "***"
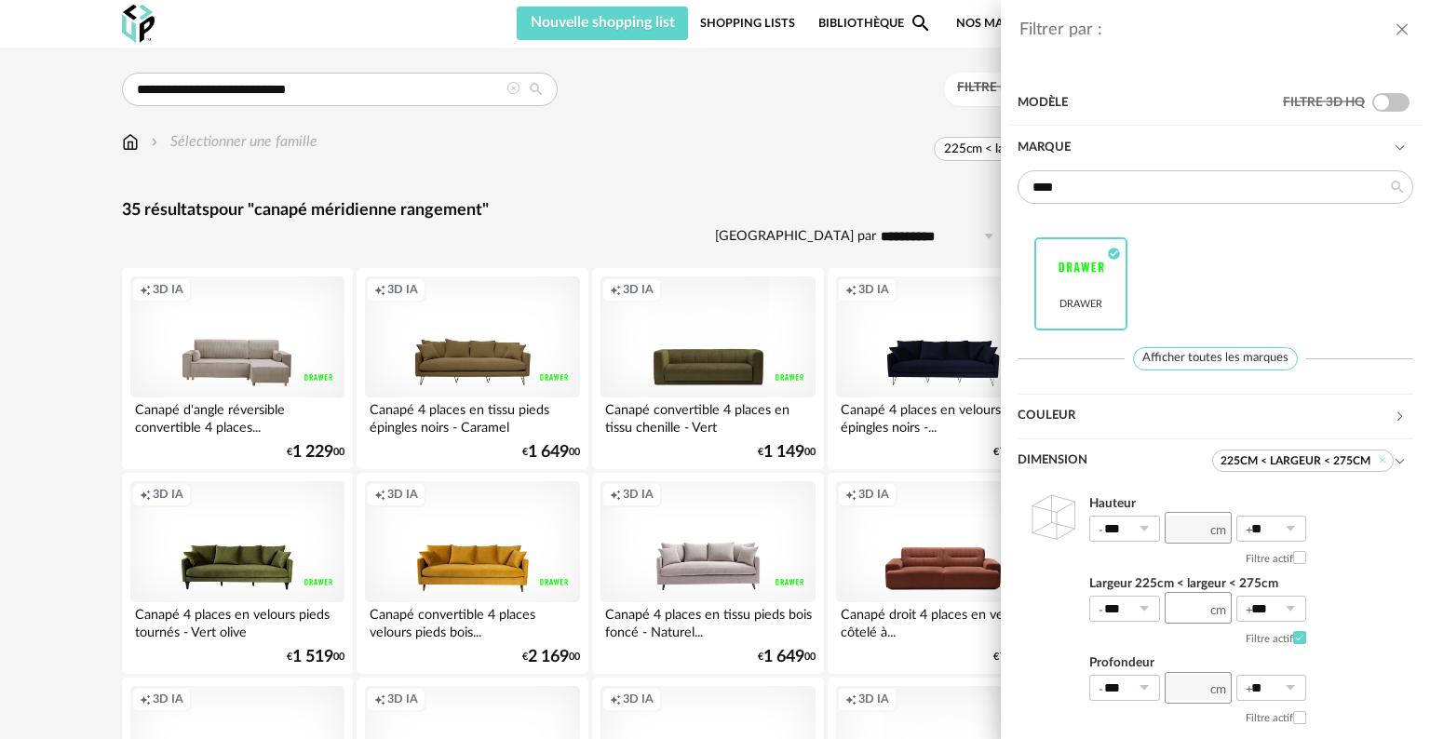
click at [133, 412] on div "Filtrer par : Modèle Filtre 3D HQ Marque **** Drawer Check Circle icon Afficher…" at bounding box center [715, 369] width 1430 height 739
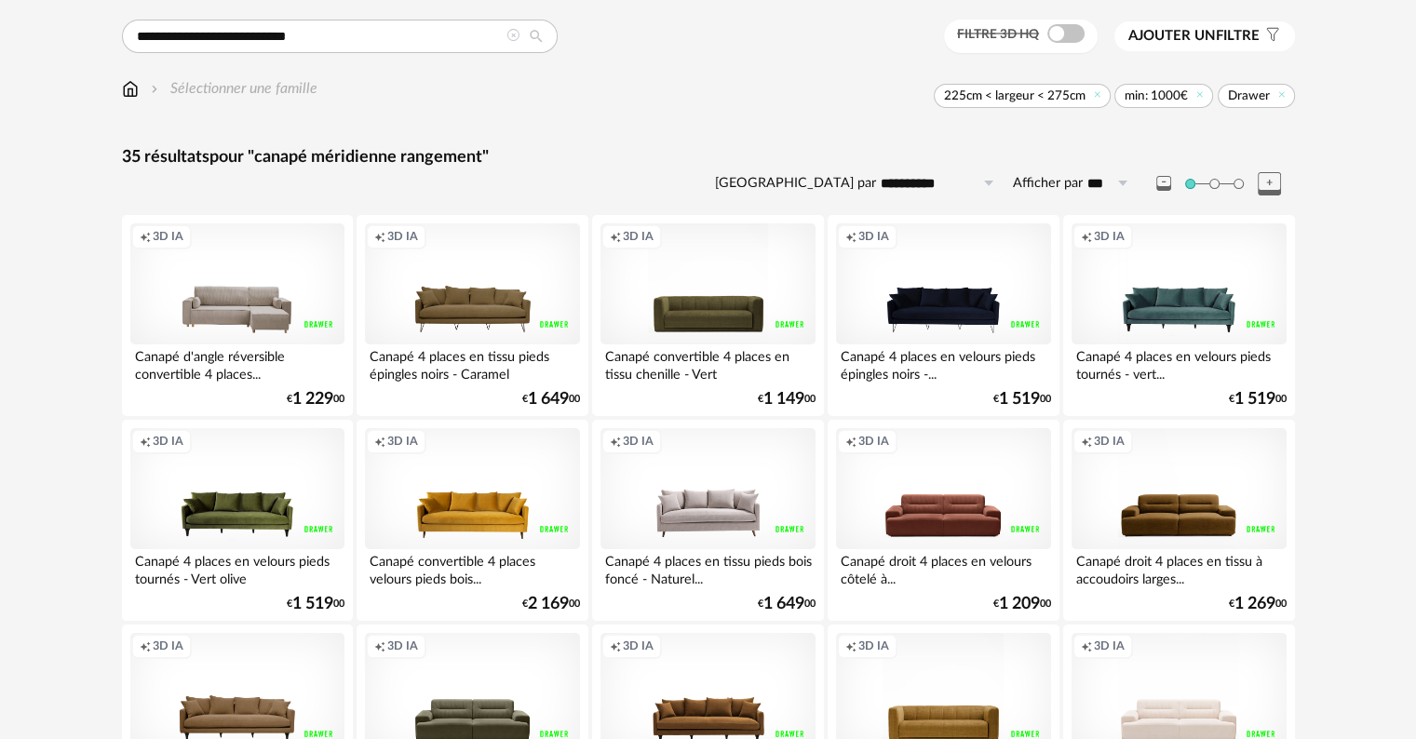
scroll to position [15, 0]
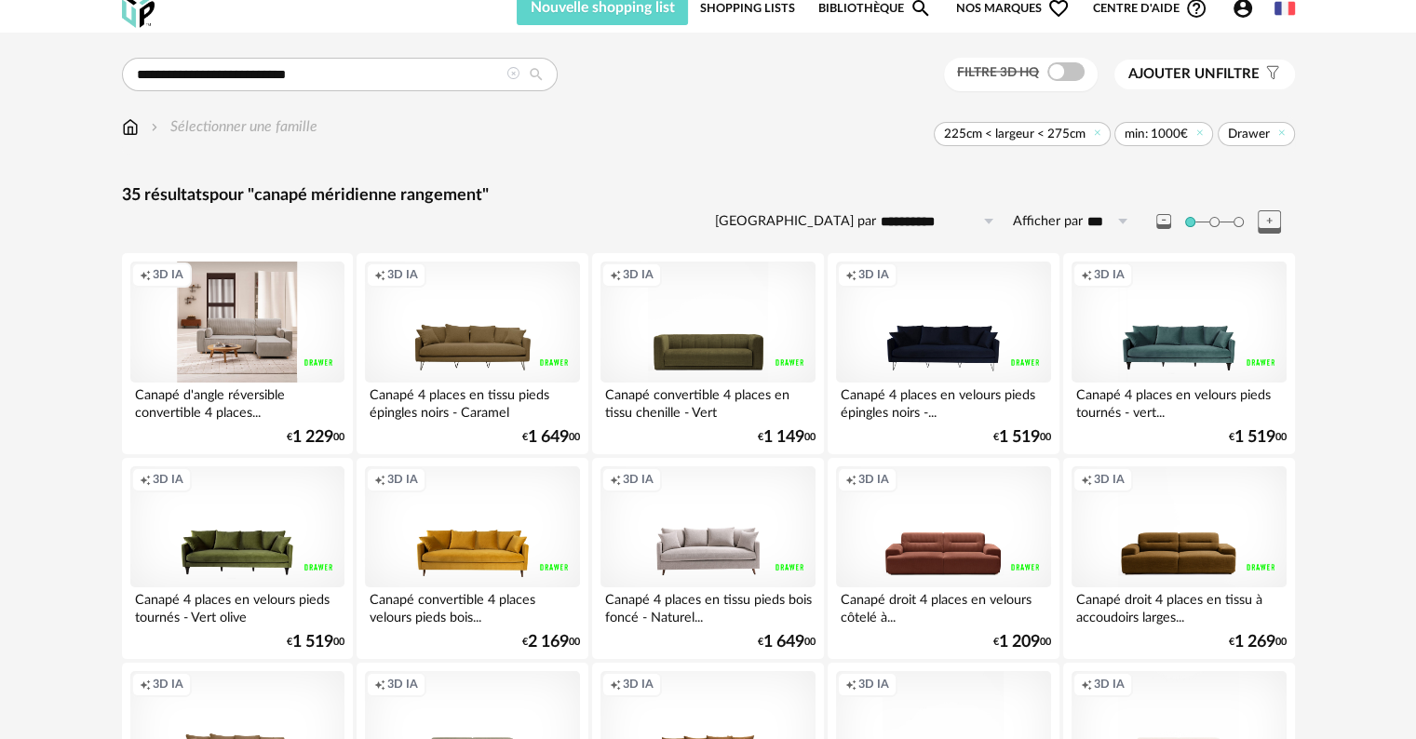
click at [238, 309] on div "Creation icon 3D IA" at bounding box center [237, 322] width 214 height 121
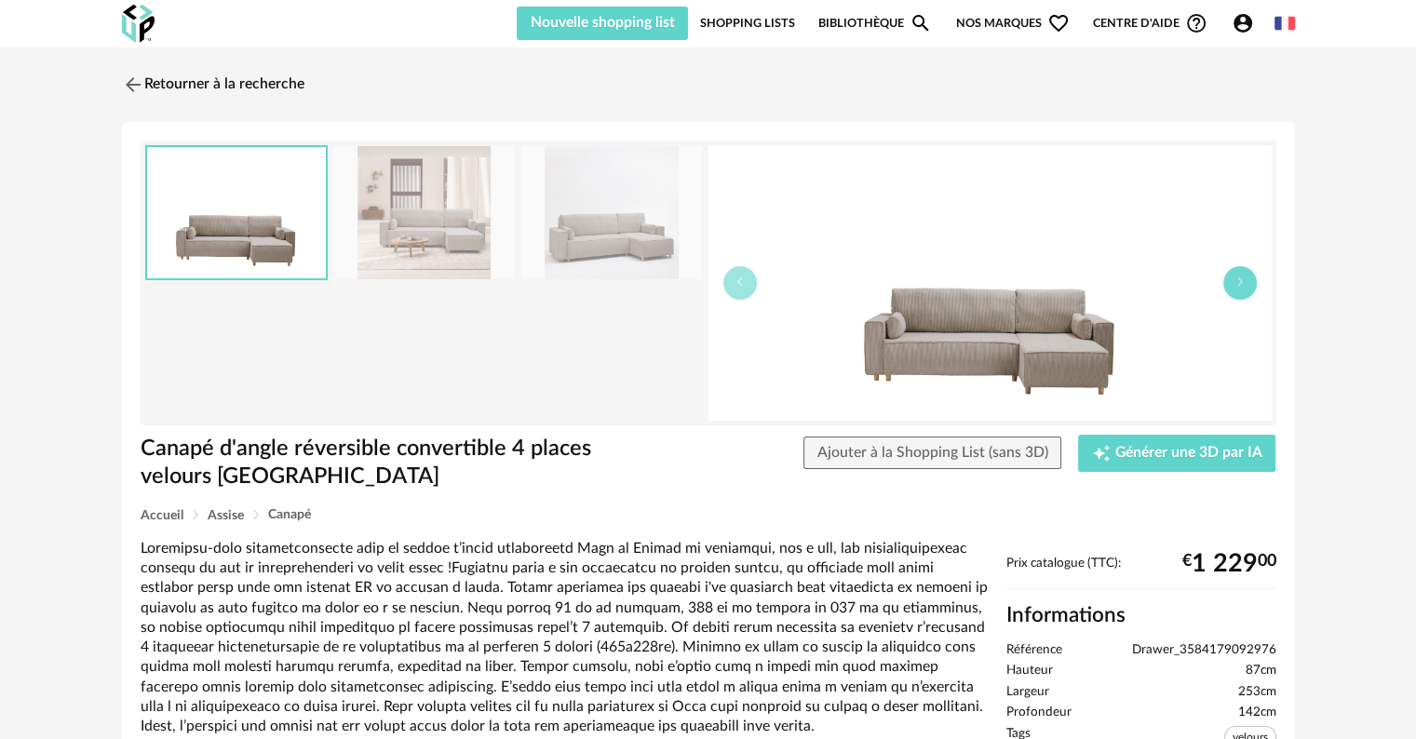
click at [730, 284] on icon "button" at bounding box center [1240, 282] width 11 height 11
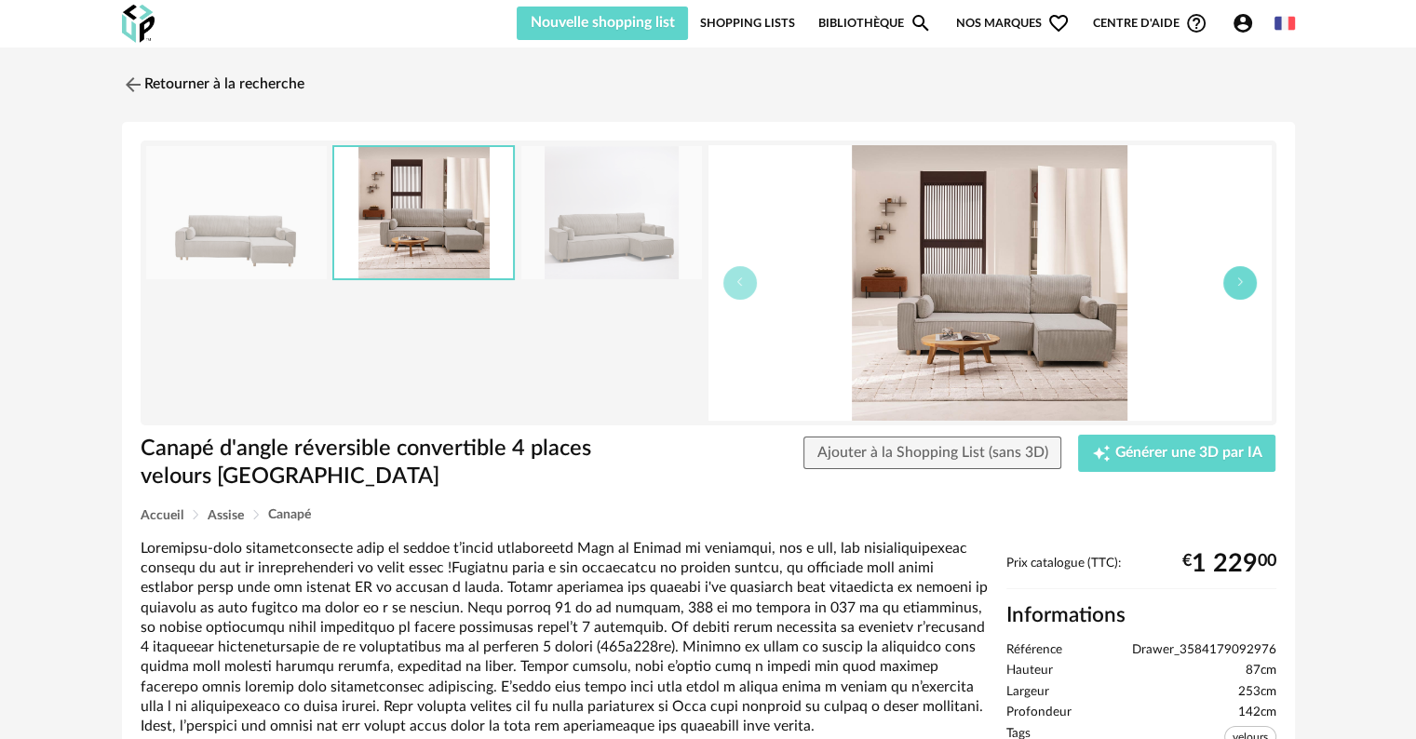
click at [730, 284] on icon "button" at bounding box center [1240, 282] width 11 height 11
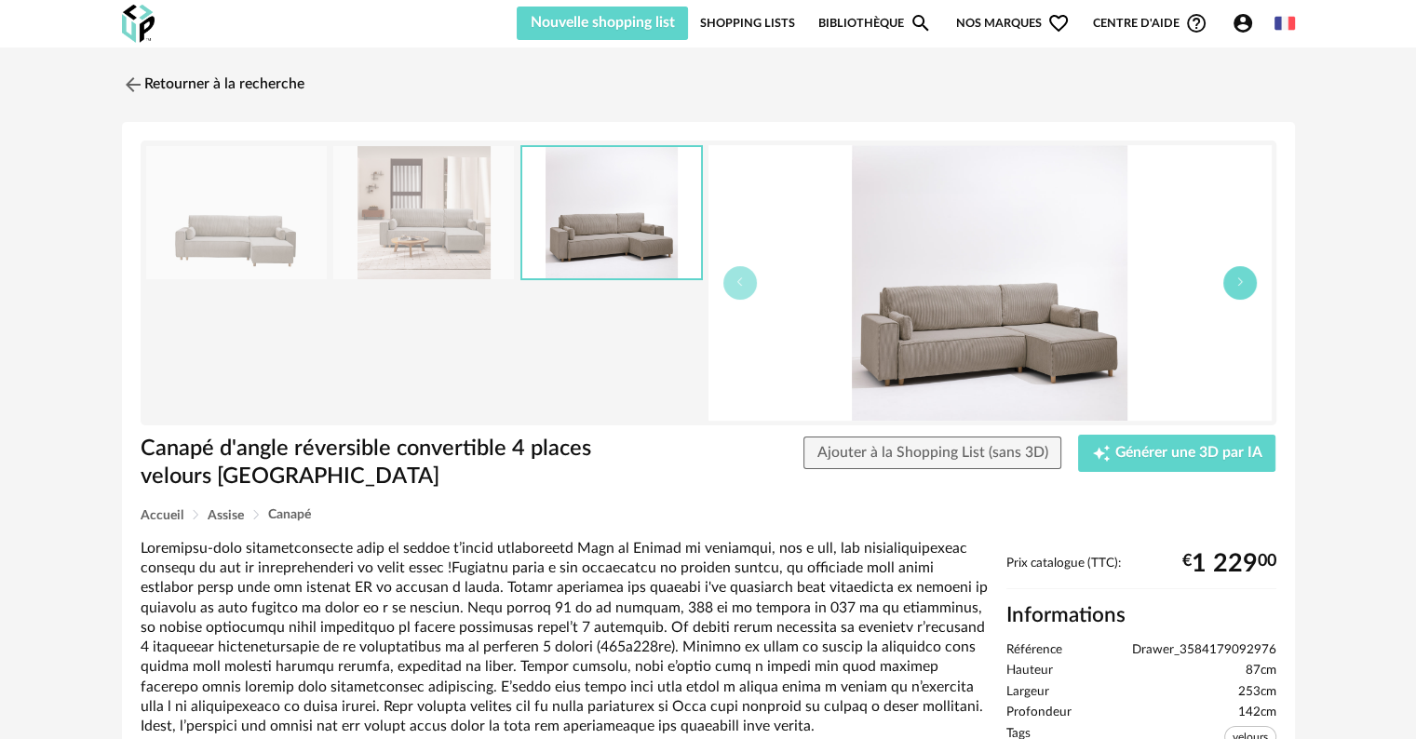
click at [730, 284] on icon "button" at bounding box center [1240, 282] width 11 height 11
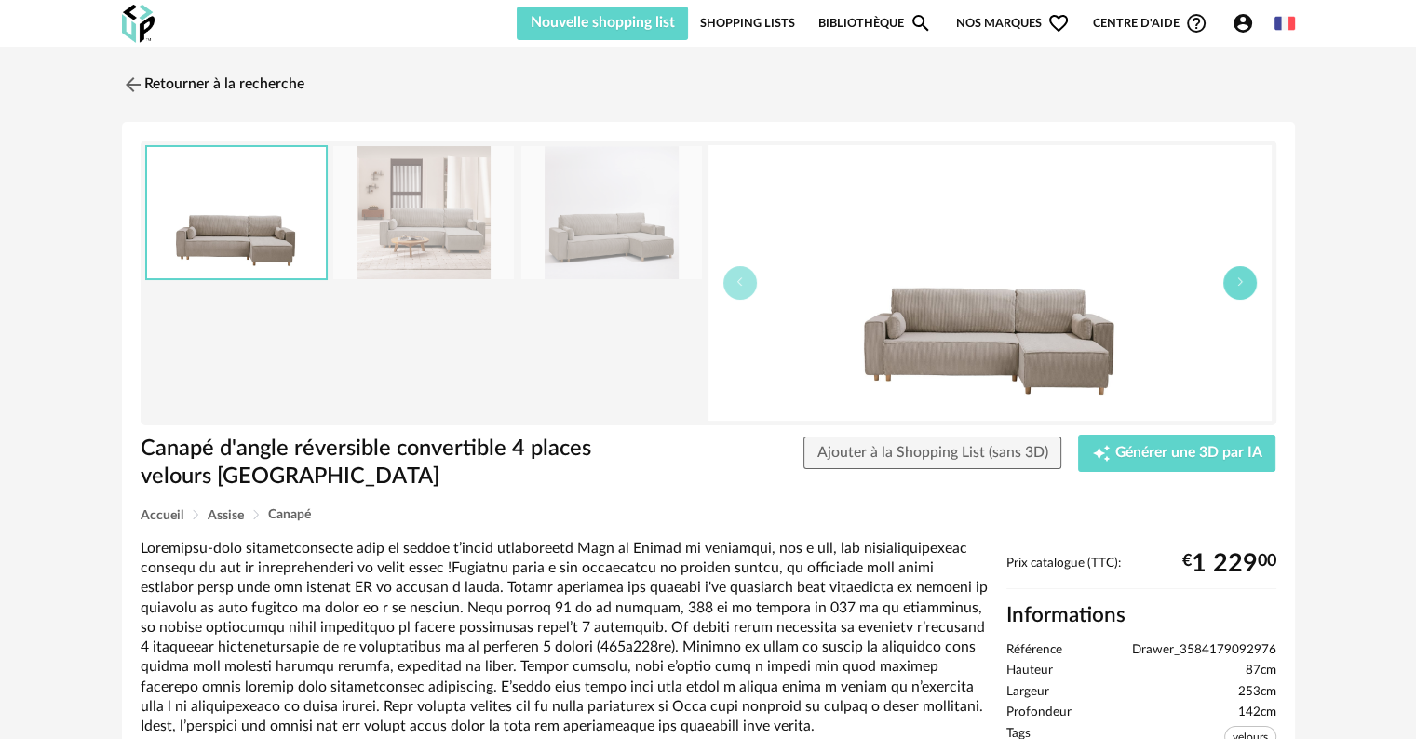
click at [730, 284] on icon "button" at bounding box center [1240, 282] width 11 height 11
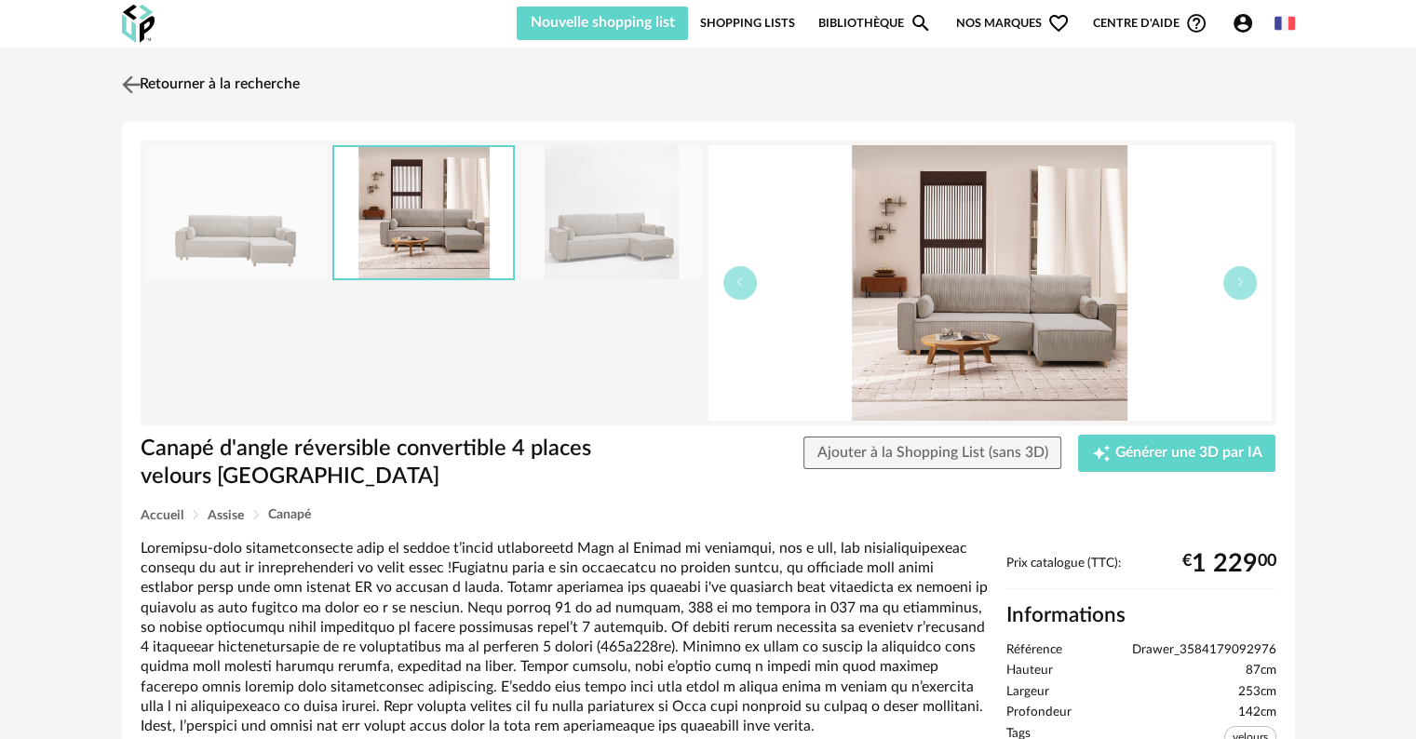
click at [221, 80] on link "Retourner à la recherche" at bounding box center [208, 84] width 182 height 41
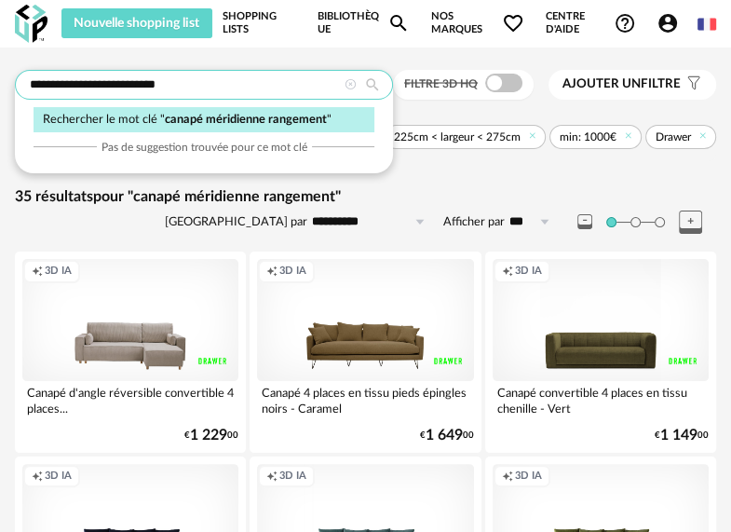
drag, startPoint x: 238, startPoint y: 88, endPoint x: -45, endPoint y: 86, distance: 283.0
type input "******"
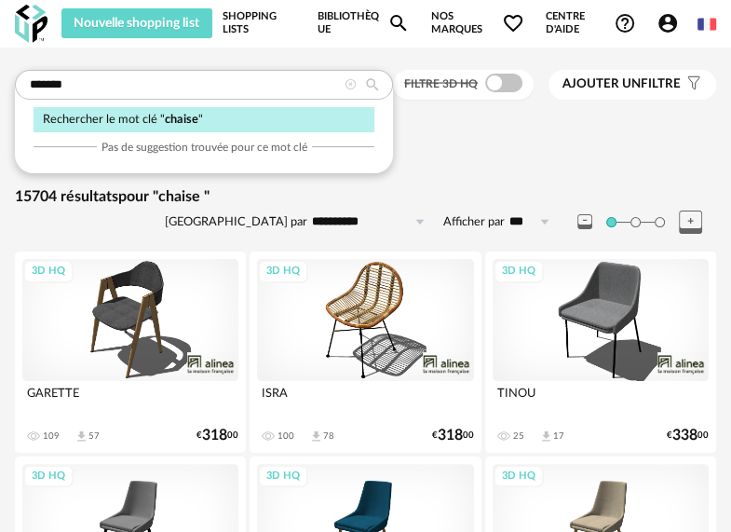
click at [593, 89] on span "Ajouter un filtre" at bounding box center [621, 84] width 118 height 16
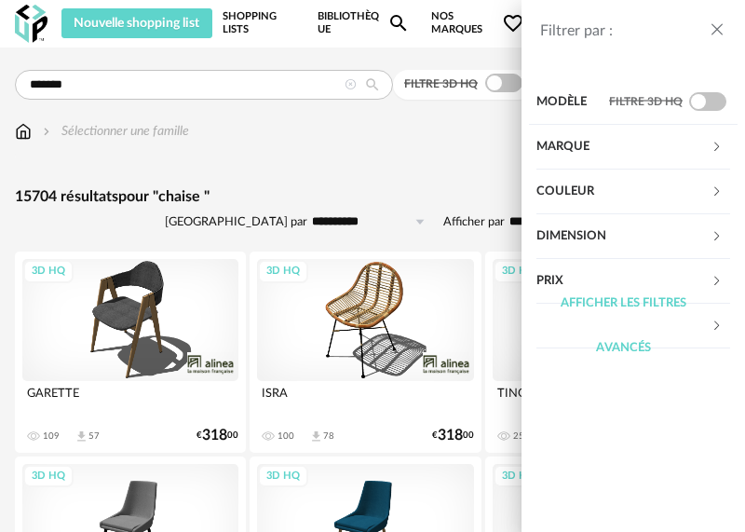
click at [591, 156] on div "Marque" at bounding box center [623, 147] width 174 height 45
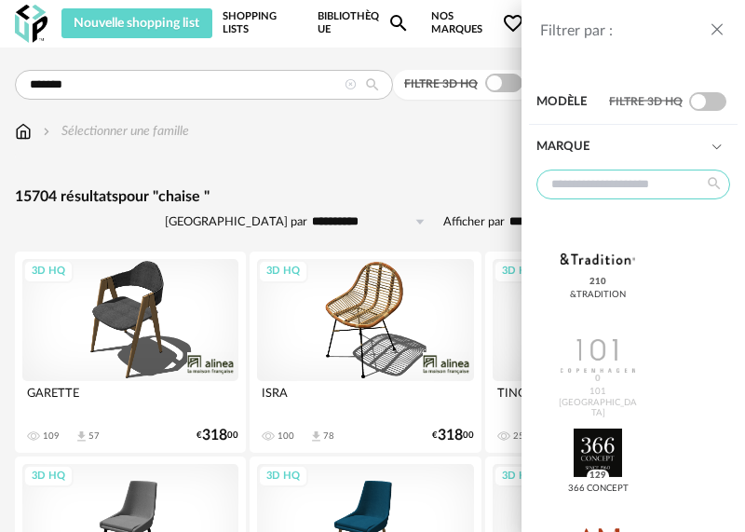
click at [593, 182] on input "text" at bounding box center [633, 184] width 194 height 30
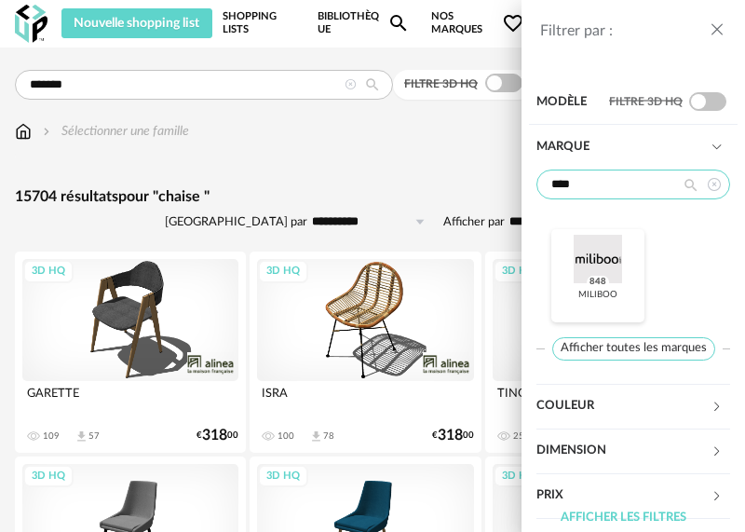
type input "****"
click at [612, 246] on div at bounding box center [597, 259] width 74 height 48
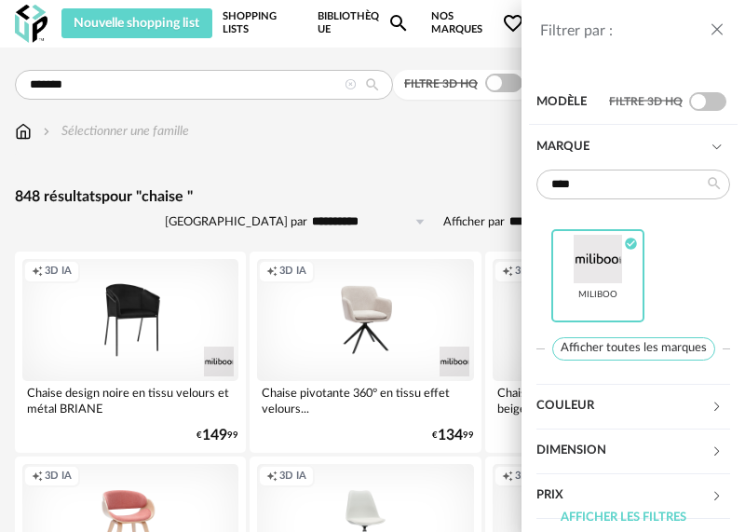
click at [319, 179] on div "Filtrer par : Modèle Filtre 3D HQ Marque **** Miliboo Check Circle icon Affiche…" at bounding box center [372, 266] width 745 height 532
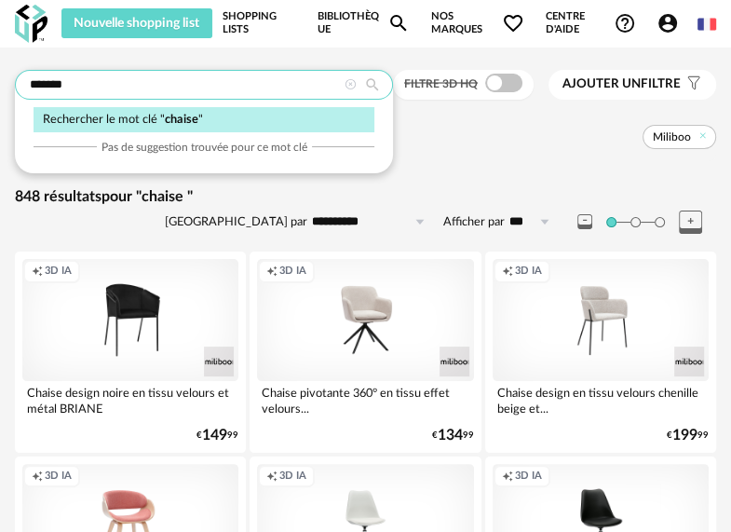
click at [238, 82] on input "******" at bounding box center [204, 85] width 378 height 30
type input "**********"
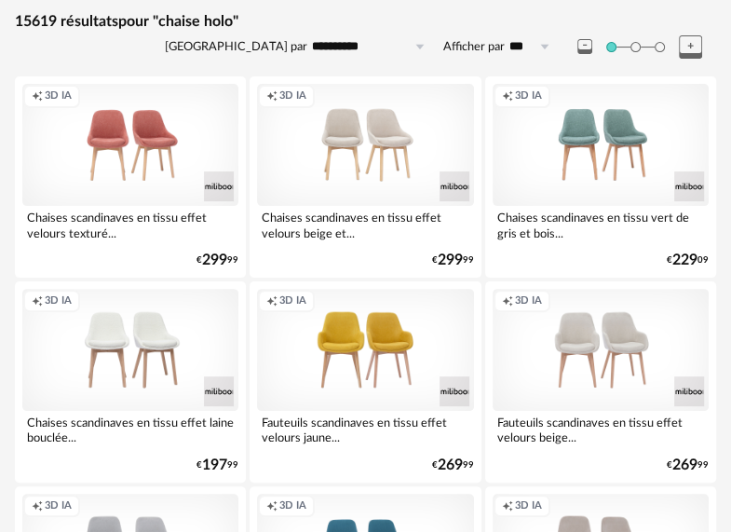
scroll to position [186, 0]
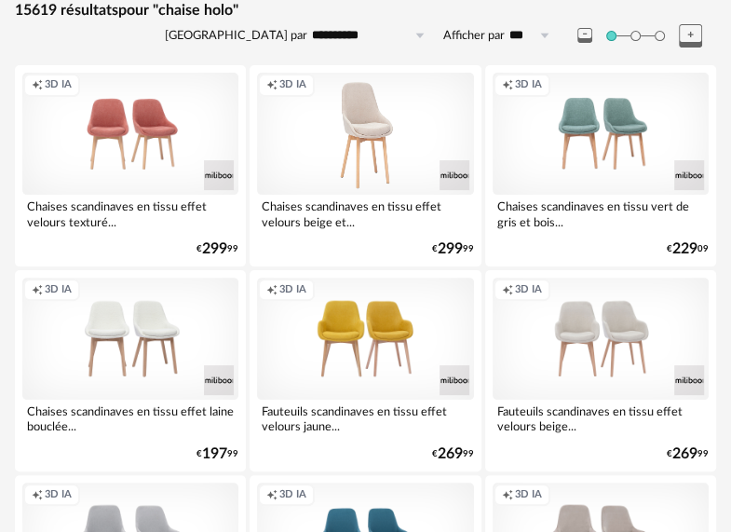
click at [303, 168] on div "Creation icon 3D IA" at bounding box center [365, 134] width 216 height 122
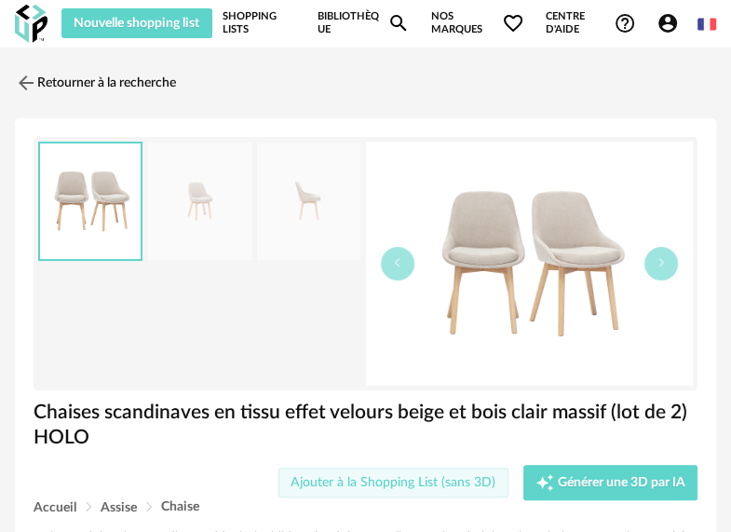
click at [444, 488] on button "Ajouter à la Shopping List (sans 3D)" at bounding box center [393, 482] width 230 height 30
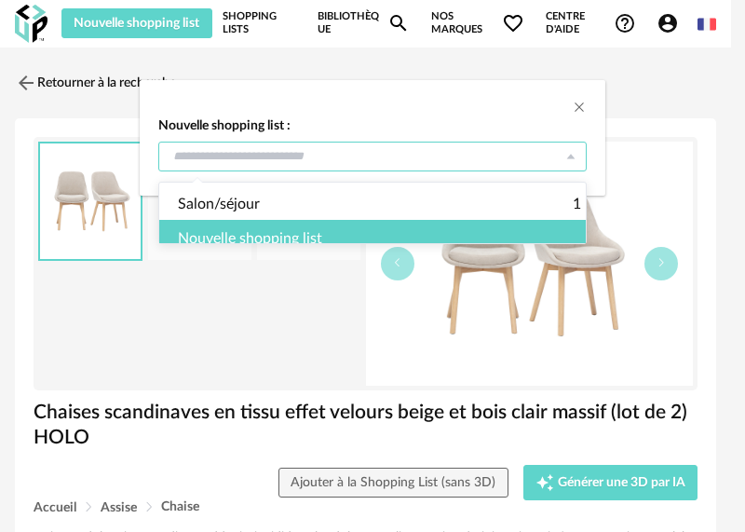
click at [363, 151] on input "dialog" at bounding box center [372, 157] width 428 height 30
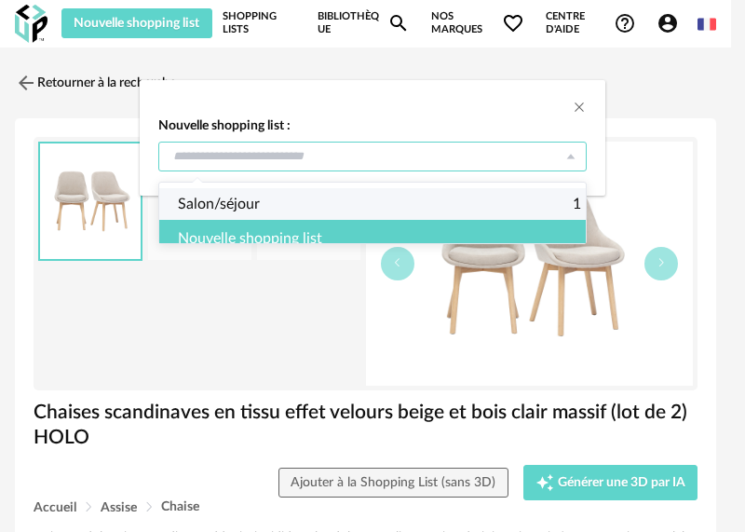
click at [231, 201] on span "Salon/séjour" at bounding box center [219, 204] width 82 height 32
type input "**********"
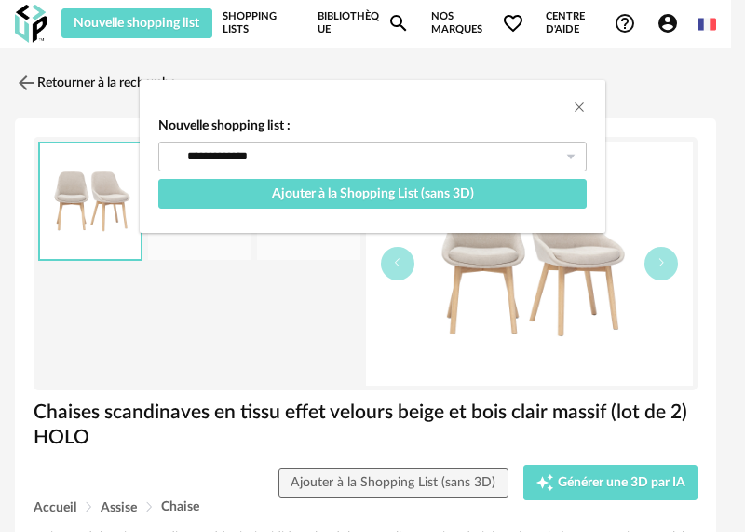
click at [194, 340] on div "**********" at bounding box center [372, 266] width 745 height 532
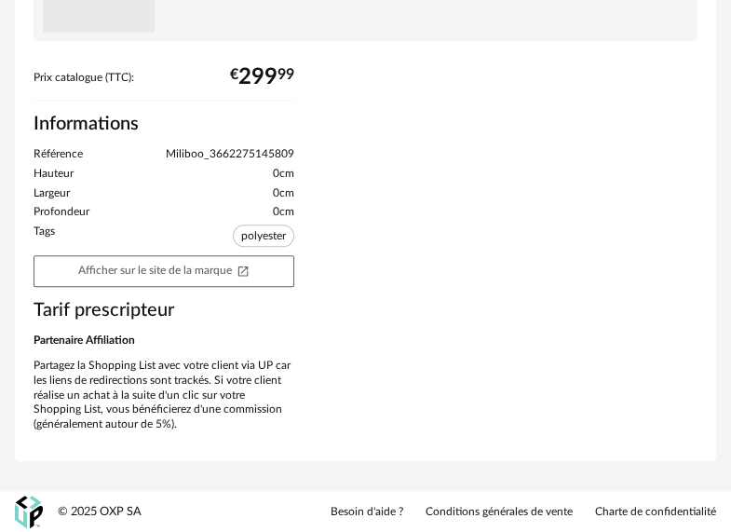
scroll to position [745, 0]
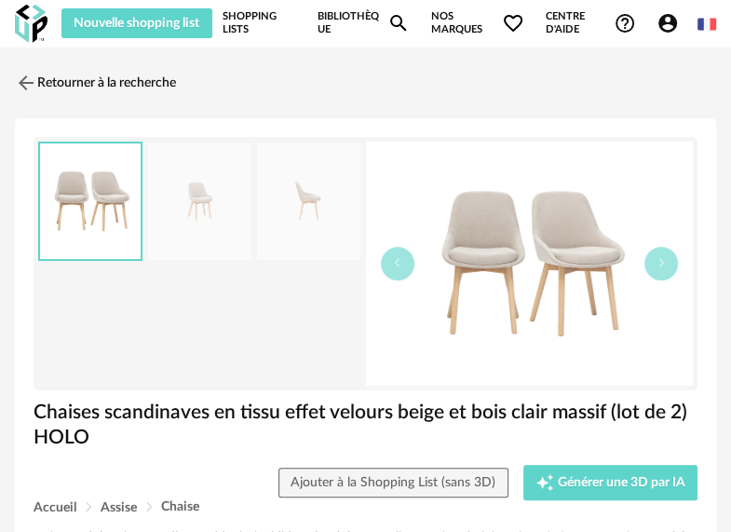
click at [230, 202] on img at bounding box center [199, 201] width 102 height 118
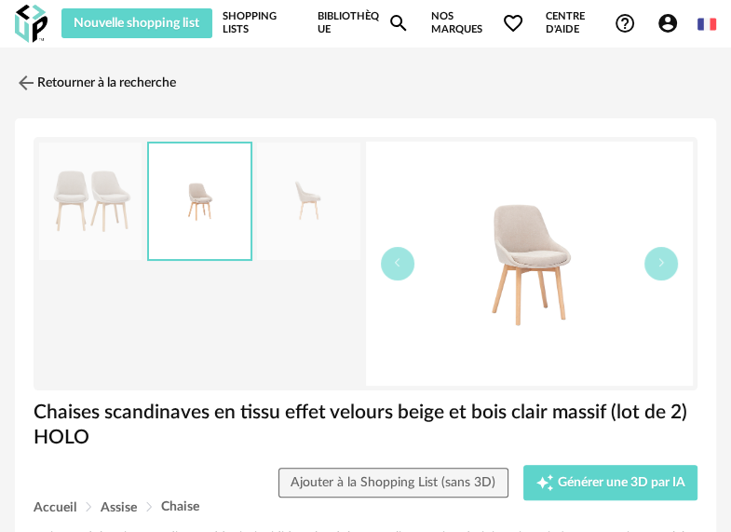
click at [300, 200] on img at bounding box center [308, 201] width 102 height 118
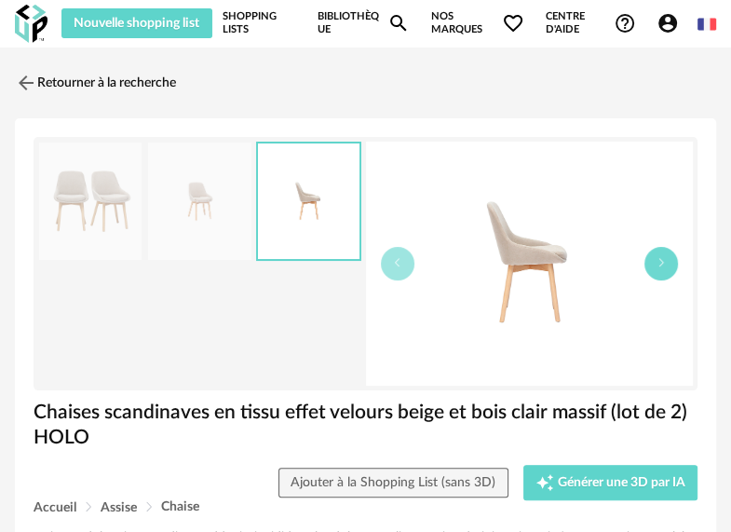
click at [658, 267] on icon "button" at bounding box center [660, 262] width 11 height 11
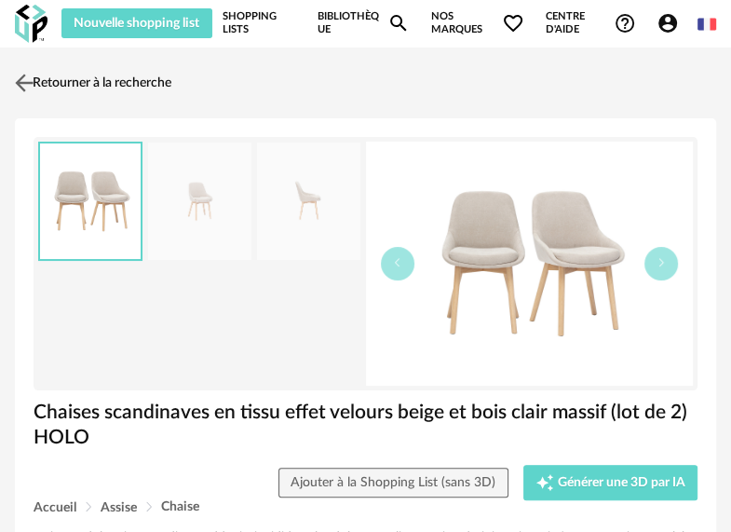
click at [24, 75] on img at bounding box center [24, 82] width 27 height 27
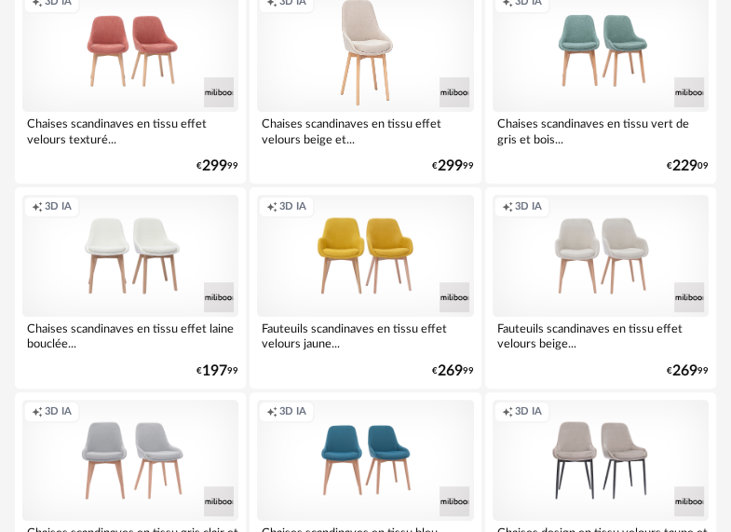
scroll to position [245, 0]
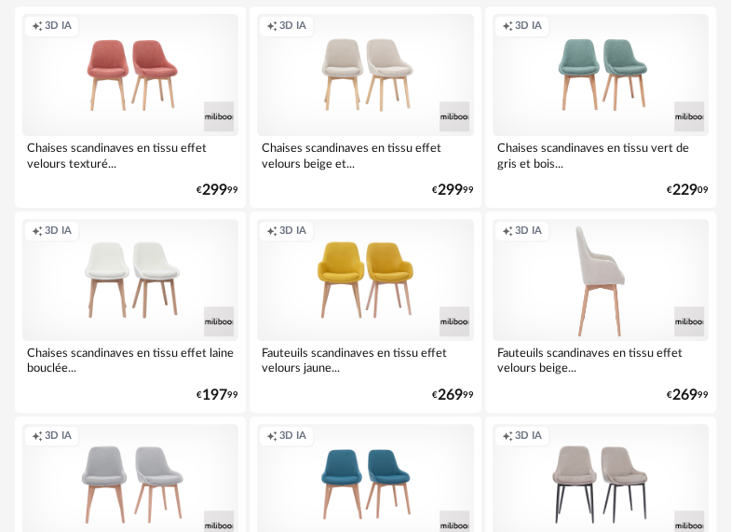
click at [574, 280] on div "Creation icon 3D IA" at bounding box center [601, 280] width 216 height 122
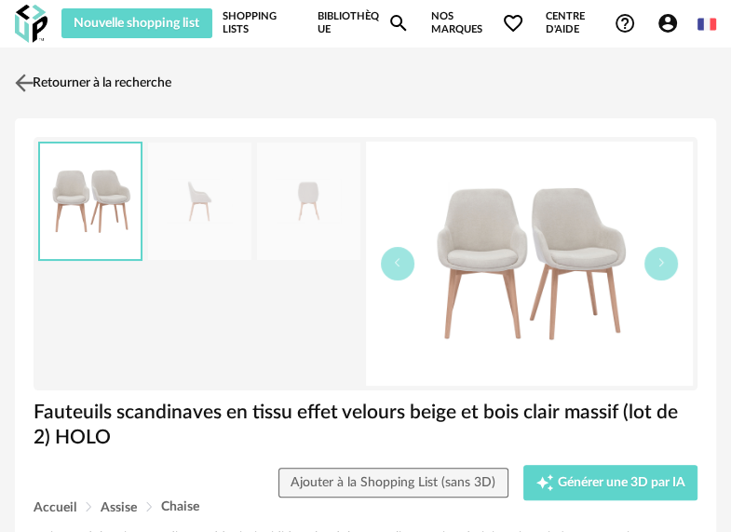
click at [45, 82] on link "Retourner à la recherche" at bounding box center [90, 82] width 161 height 41
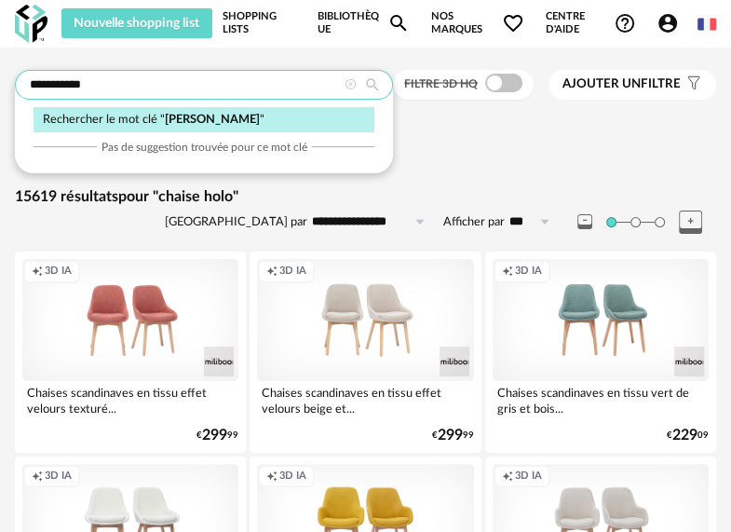
drag, startPoint x: 78, startPoint y: 86, endPoint x: 63, endPoint y: 87, distance: 14.9
click at [63, 87] on input "**********" at bounding box center [204, 85] width 378 height 30
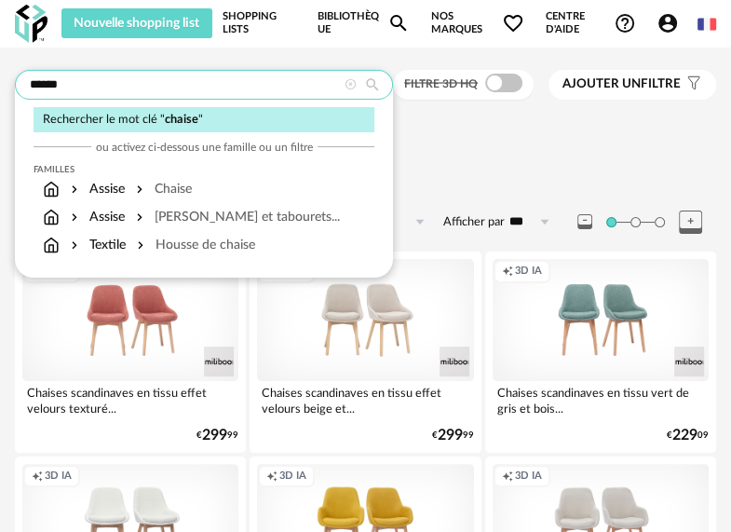
type input "******"
type input "**********"
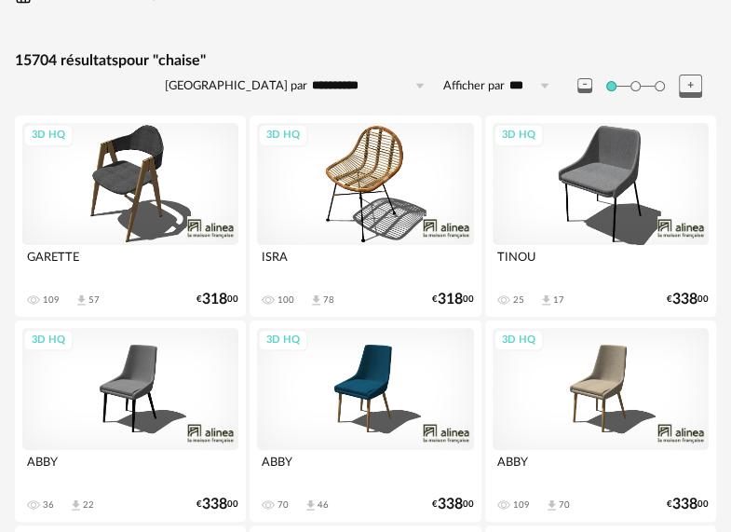
scroll to position [372, 0]
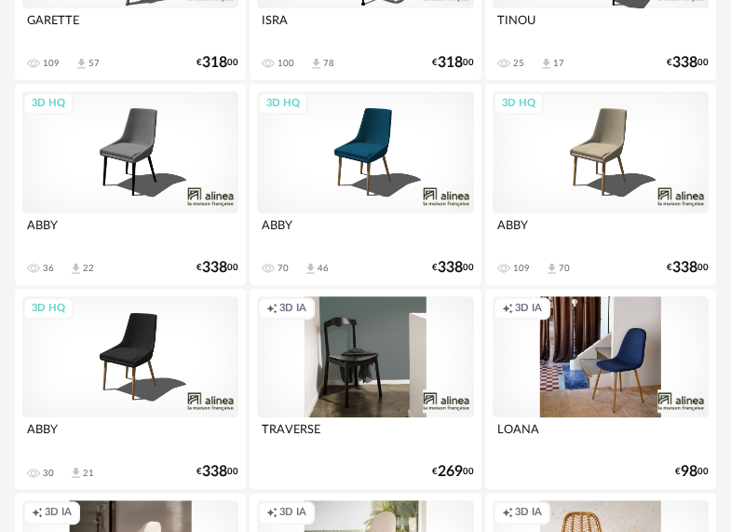
click at [600, 161] on div "3D HQ" at bounding box center [601, 152] width 216 height 122
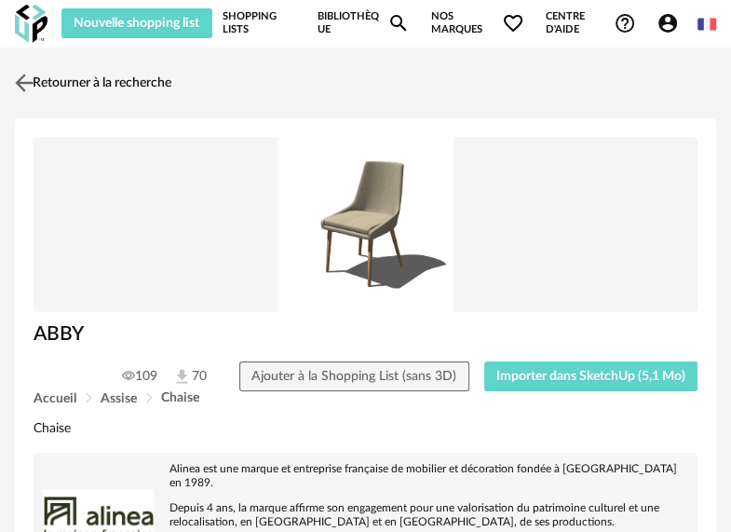
click at [33, 74] on img at bounding box center [24, 82] width 27 height 27
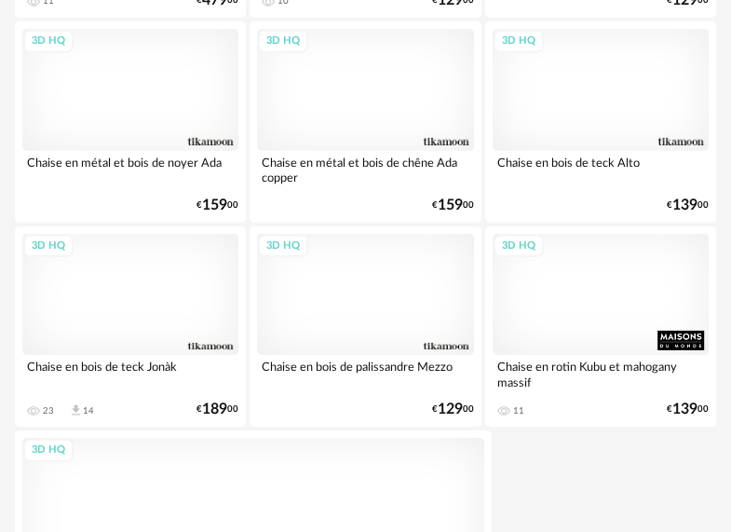
scroll to position [6555, 0]
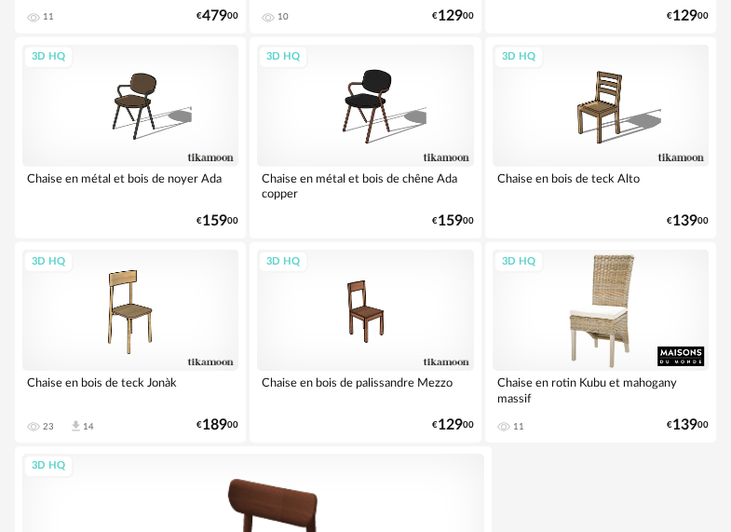
click at [587, 324] on div "3D HQ" at bounding box center [601, 311] width 216 height 122
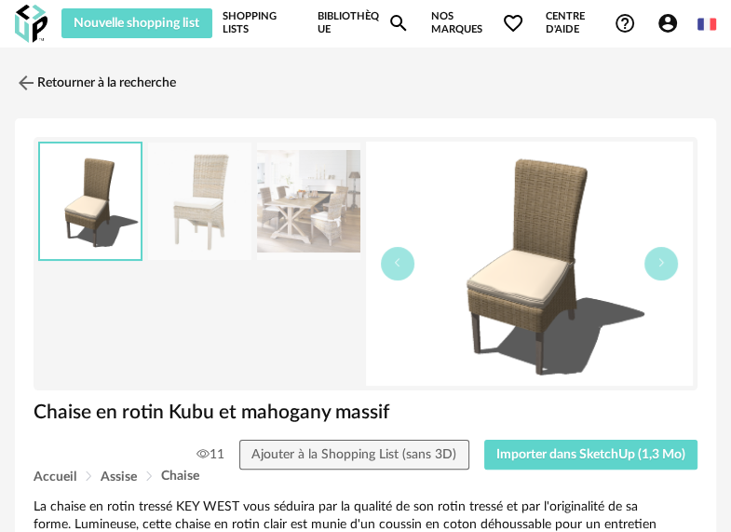
click at [209, 206] on img at bounding box center [199, 201] width 102 height 118
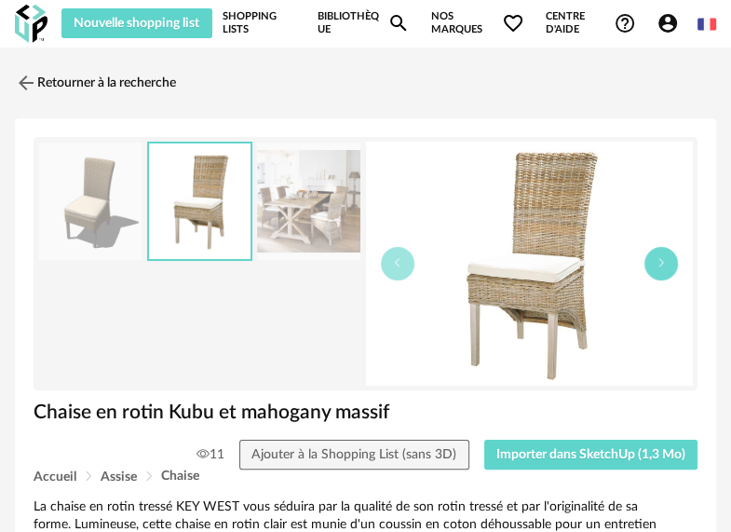
click at [663, 265] on icon "button" at bounding box center [660, 262] width 11 height 11
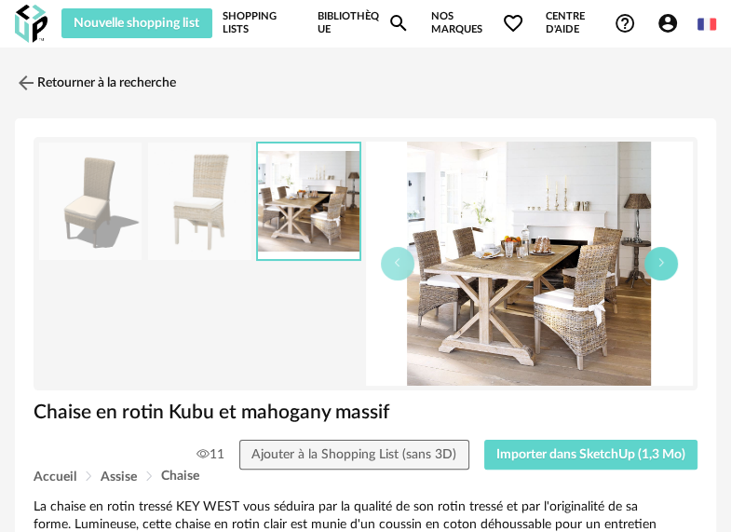
click at [663, 264] on icon "button" at bounding box center [660, 262] width 11 height 11
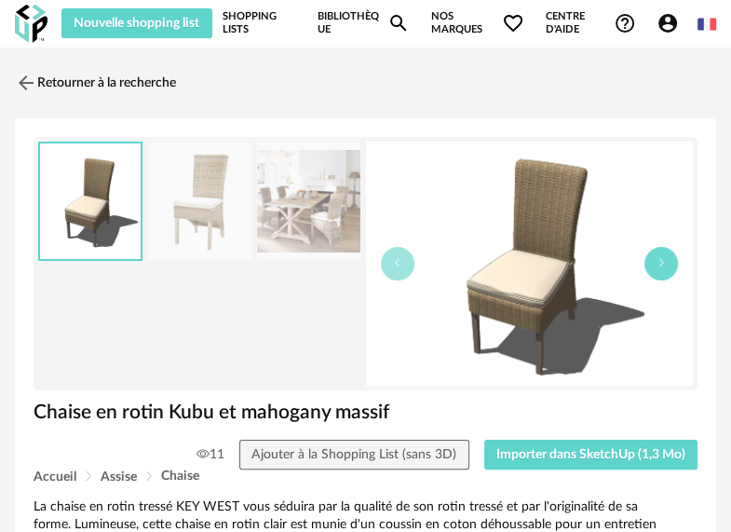
click at [663, 264] on icon "button" at bounding box center [660, 262] width 11 height 11
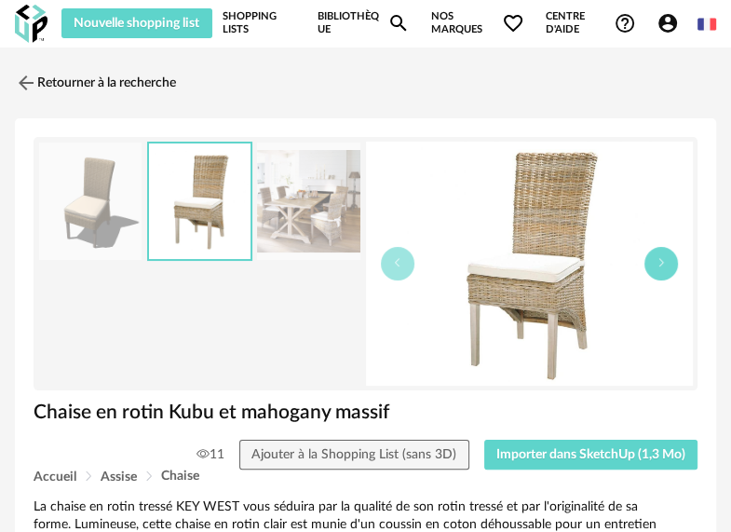
click at [663, 264] on icon "button" at bounding box center [660, 262] width 11 height 11
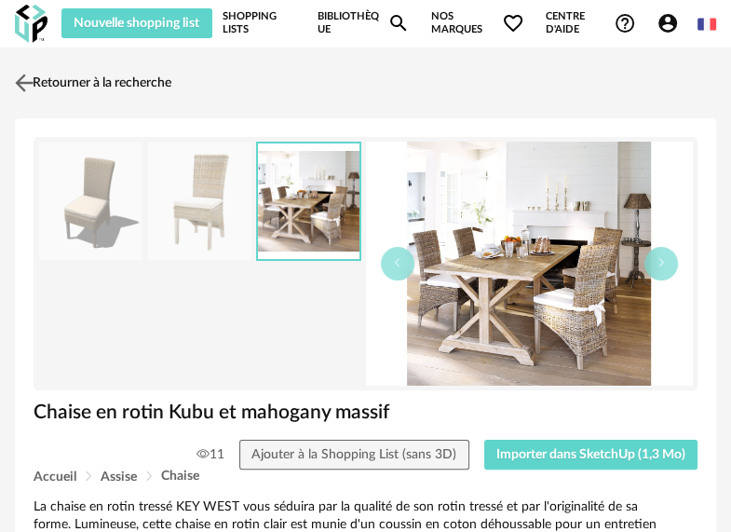
click at [22, 82] on img at bounding box center [24, 82] width 27 height 27
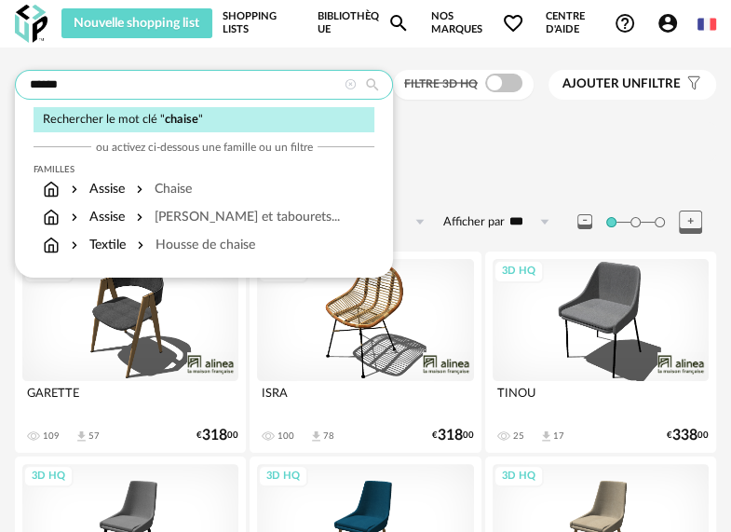
click at [98, 81] on input "******" at bounding box center [204, 85] width 378 height 30
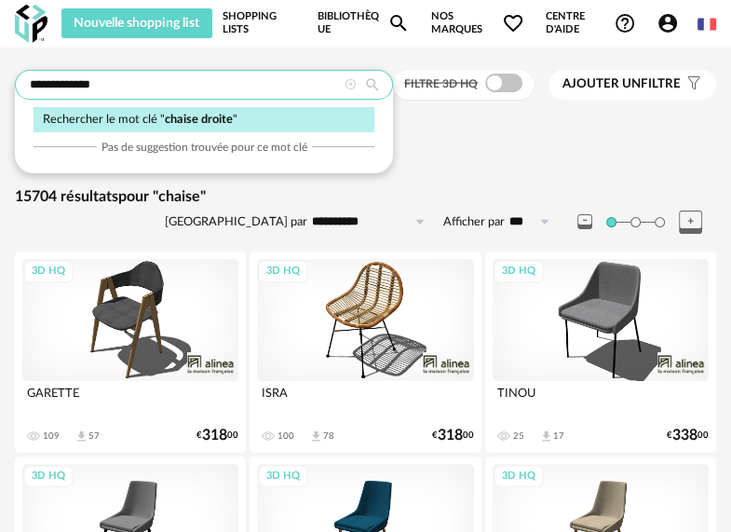
type input "**********"
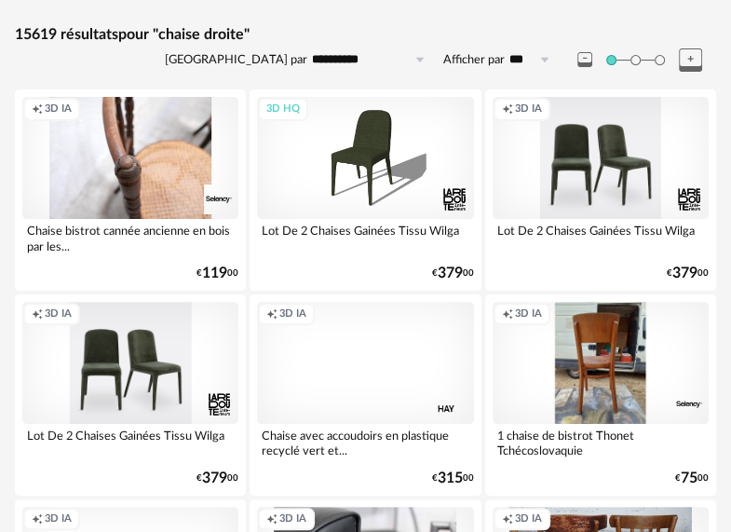
scroll to position [186, 0]
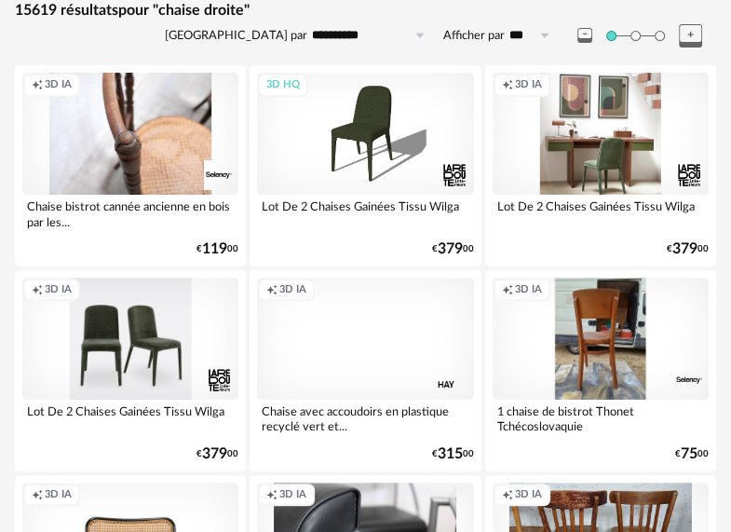
click at [650, 185] on div "Creation icon 3D IA" at bounding box center [601, 134] width 216 height 122
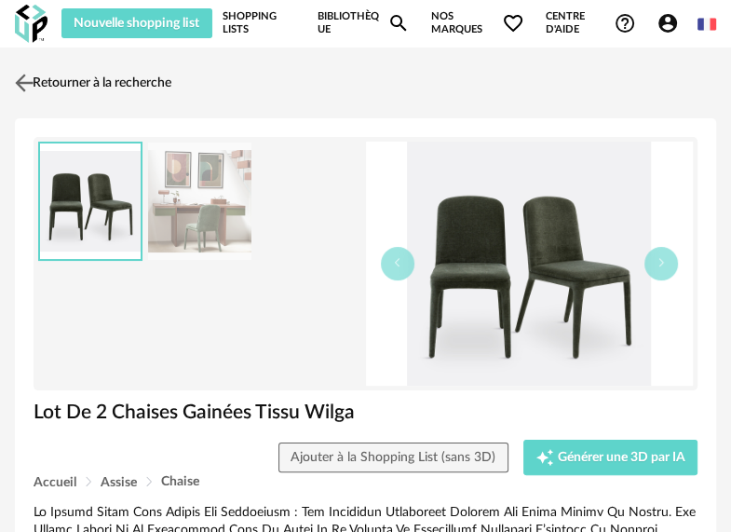
click at [26, 79] on img at bounding box center [24, 82] width 27 height 27
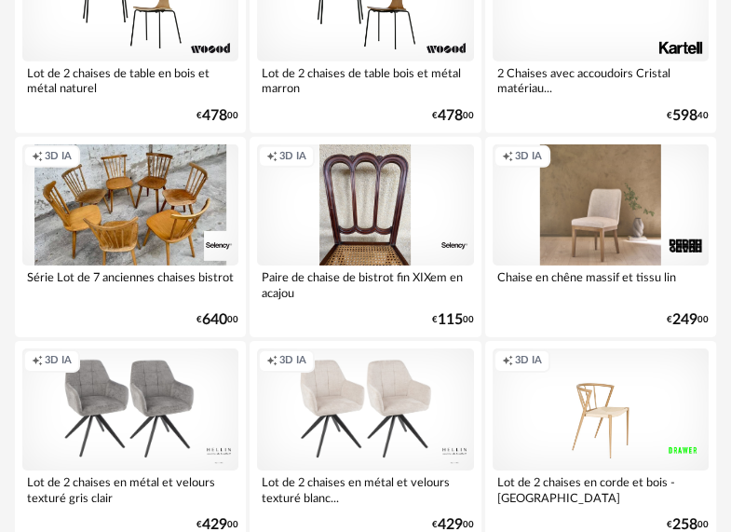
scroll to position [2979, 0]
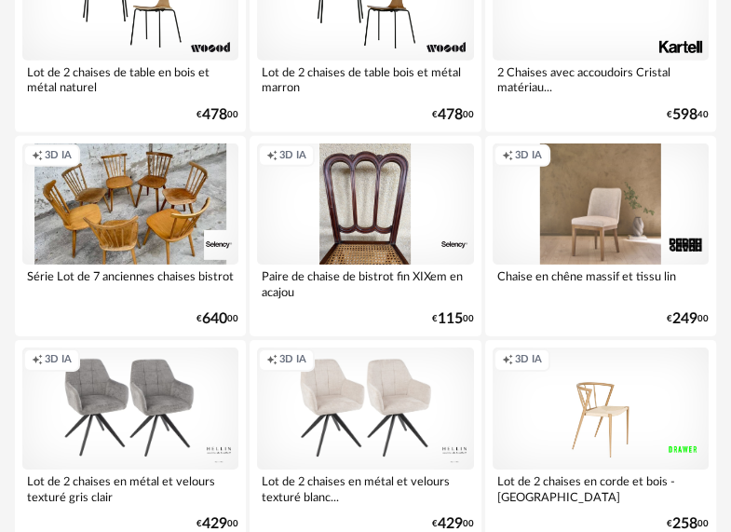
click at [592, 223] on div "Creation icon 3D IA" at bounding box center [601, 204] width 216 height 122
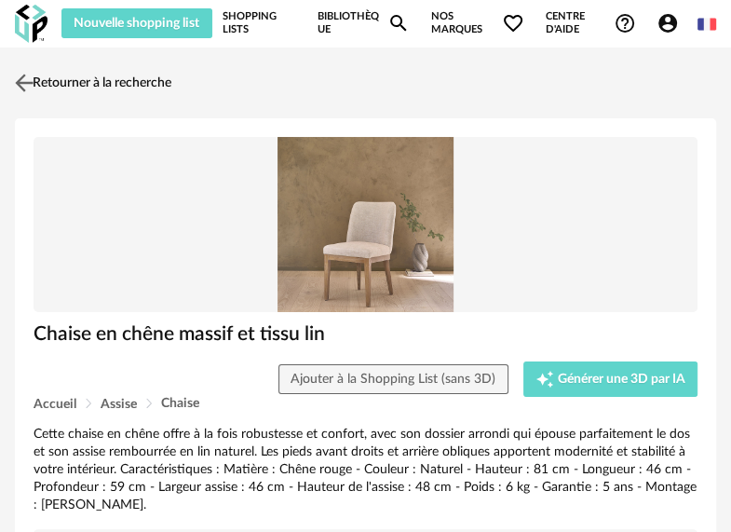
click at [24, 86] on img at bounding box center [24, 82] width 27 height 27
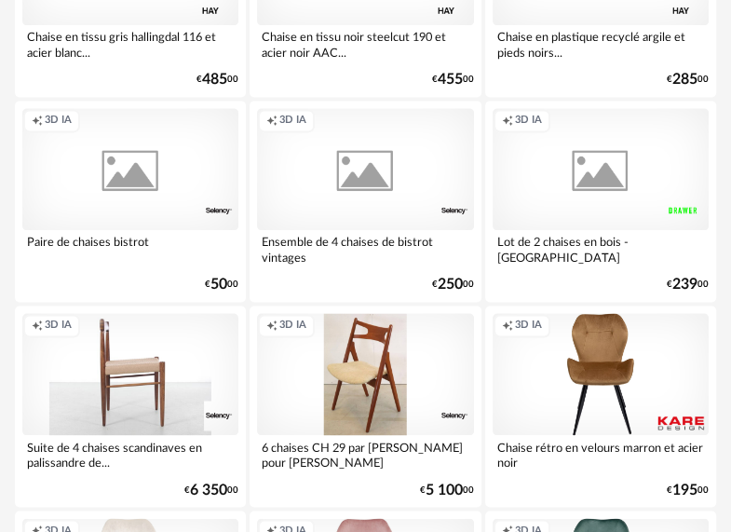
scroll to position [1248, 0]
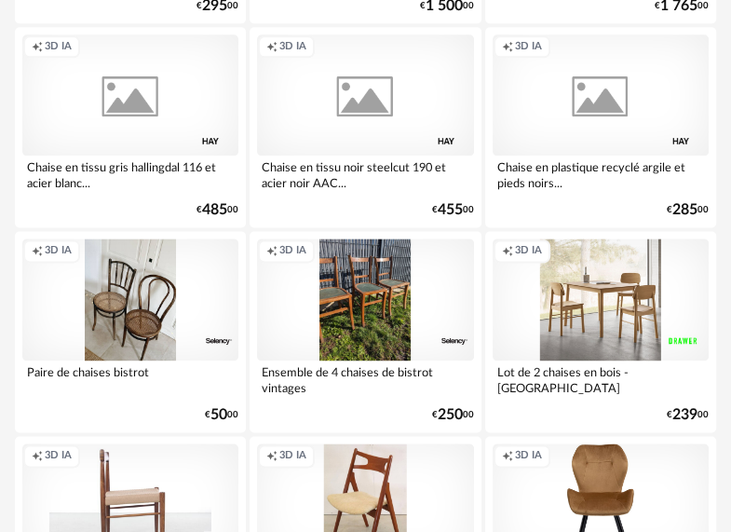
click at [563, 325] on div "Creation icon 3D IA" at bounding box center [601, 299] width 216 height 122
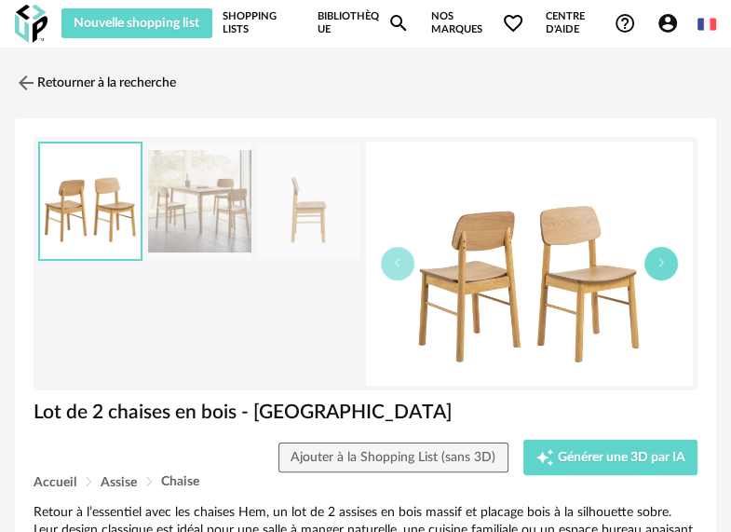
click at [662, 267] on icon "button" at bounding box center [660, 262] width 11 height 11
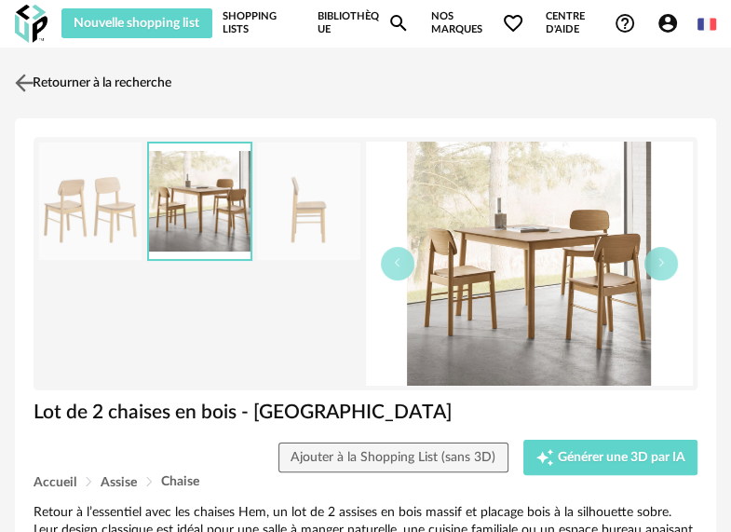
click at [29, 75] on img at bounding box center [24, 82] width 27 height 27
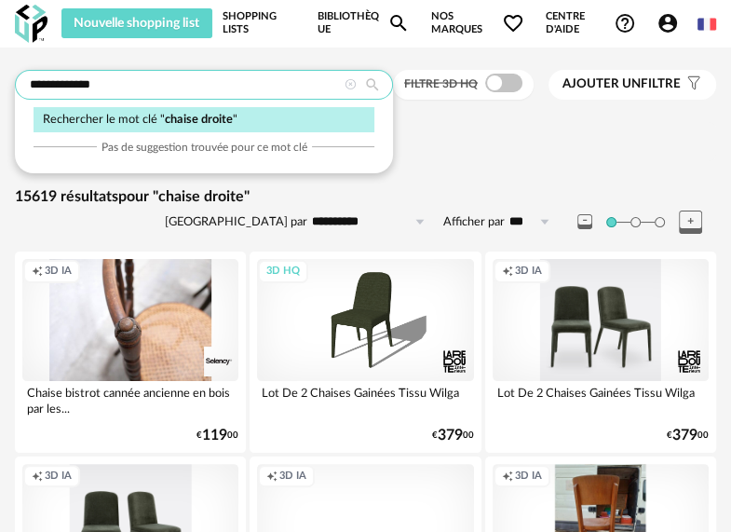
drag, startPoint x: 83, startPoint y: 86, endPoint x: 65, endPoint y: 88, distance: 17.8
click at [65, 88] on input "**********" at bounding box center [204, 85] width 378 height 30
type input "**********"
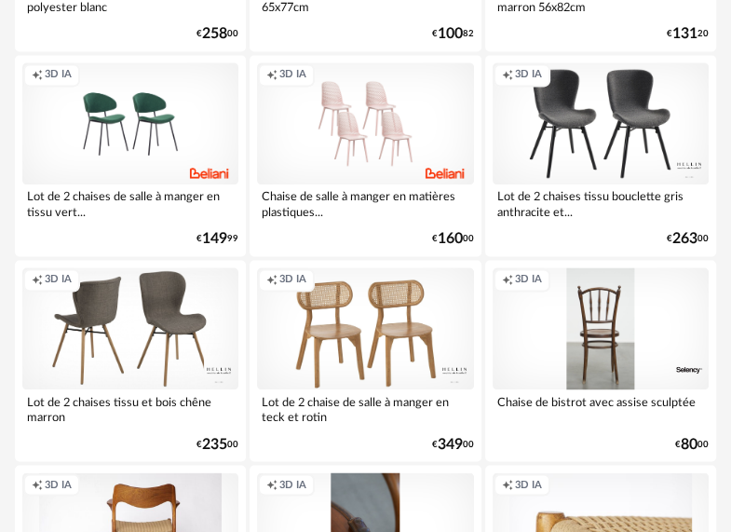
scroll to position [1490, 0]
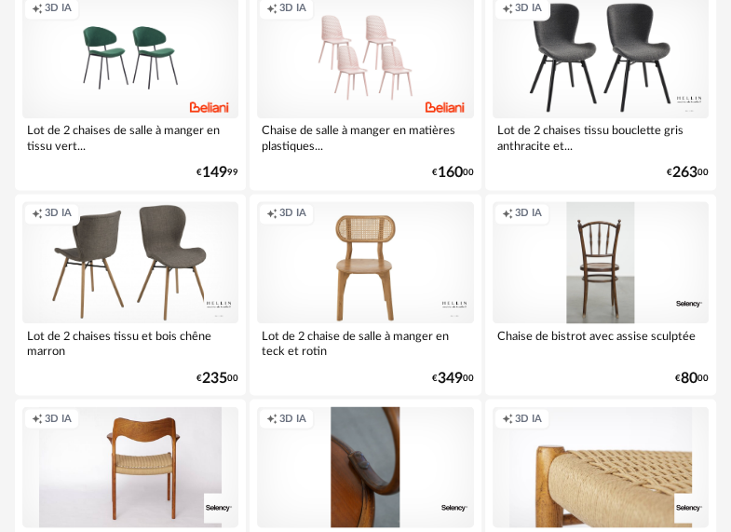
click at [361, 268] on div "Creation icon 3D IA" at bounding box center [365, 262] width 216 height 122
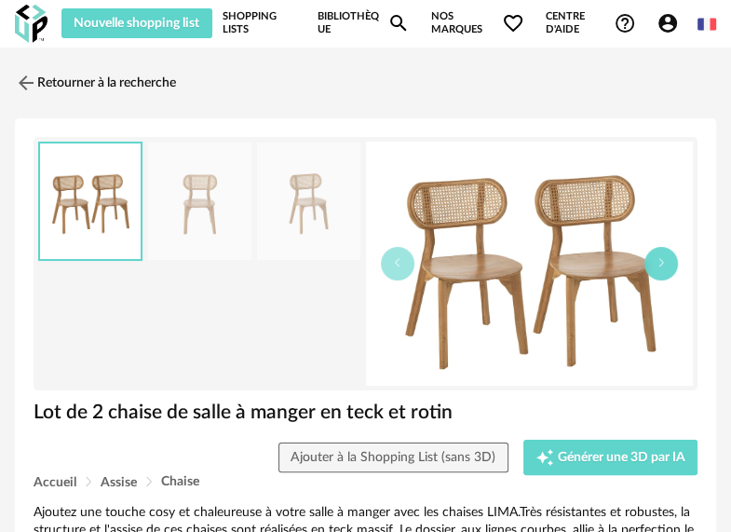
click at [662, 264] on icon "button" at bounding box center [660, 262] width 11 height 11
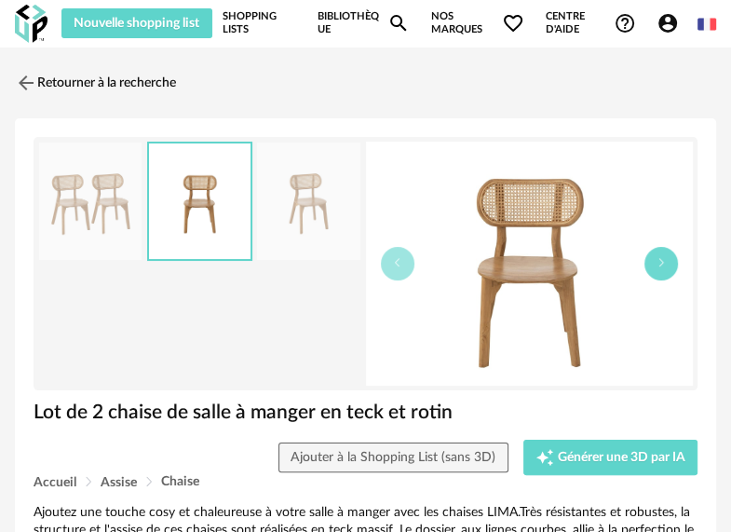
click at [662, 264] on icon "button" at bounding box center [660, 262] width 11 height 11
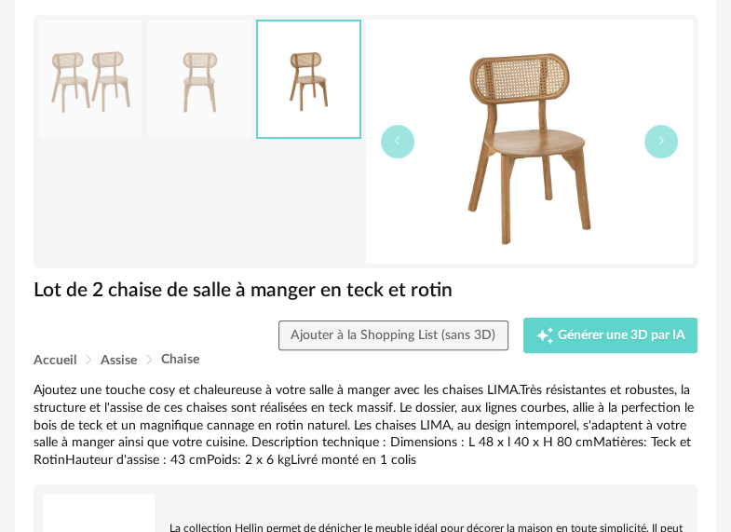
scroll to position [93, 0]
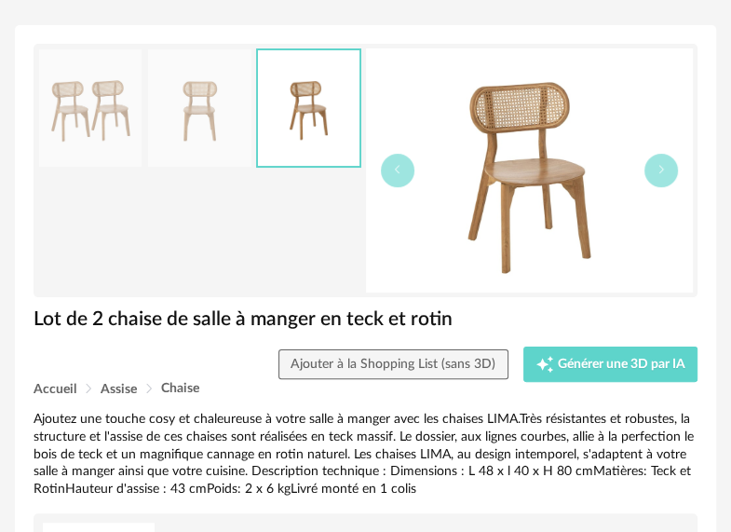
click at [77, 115] on img at bounding box center [90, 108] width 102 height 118
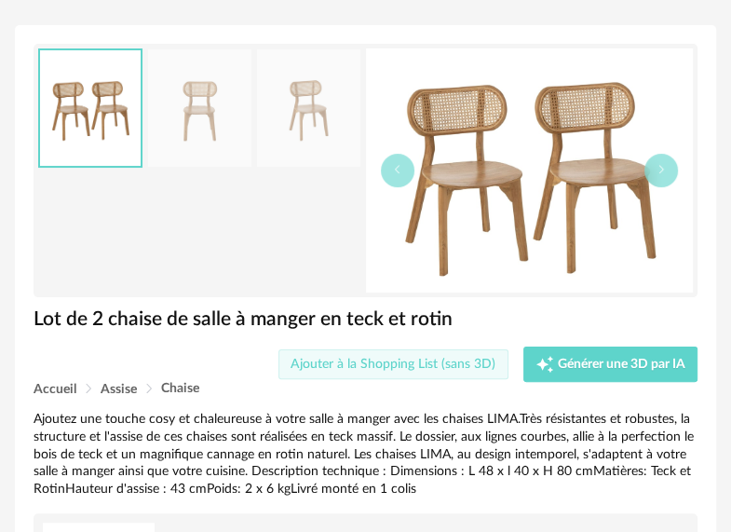
click at [344, 369] on span "Ajouter à la Shopping List (sans 3D)" at bounding box center [392, 364] width 205 height 13
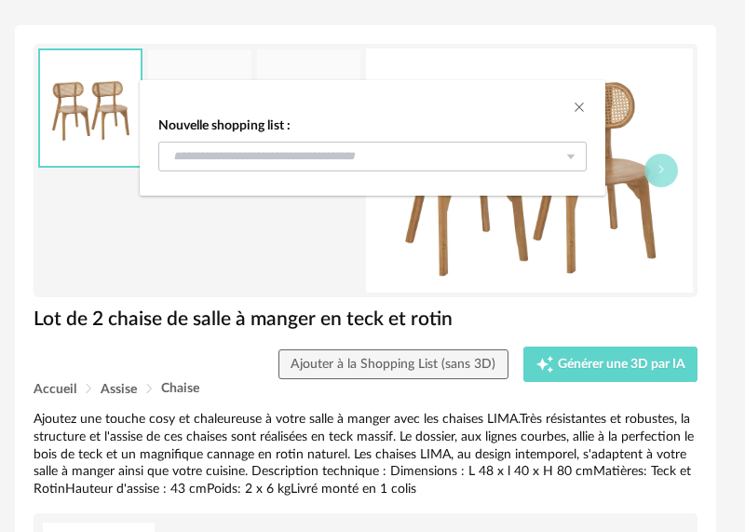
click at [572, 149] on icon "dialog" at bounding box center [570, 157] width 23 height 30
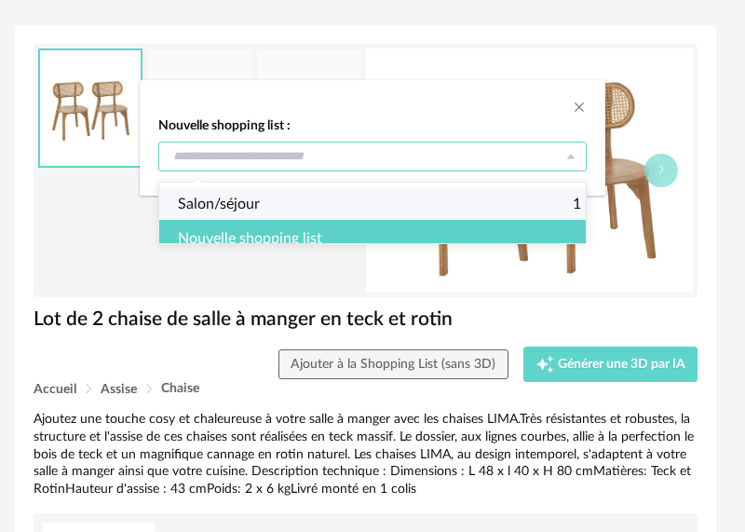
click at [283, 205] on li "Salon/séjour 1" at bounding box center [379, 204] width 440 height 32
type input "**********"
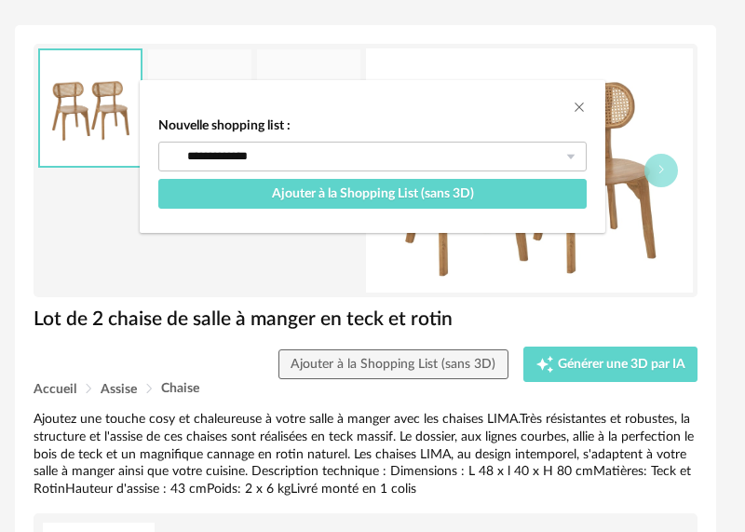
click at [209, 227] on div "**********" at bounding box center [373, 170] width 466 height 125
click at [328, 52] on div "**********" at bounding box center [372, 266] width 745 height 532
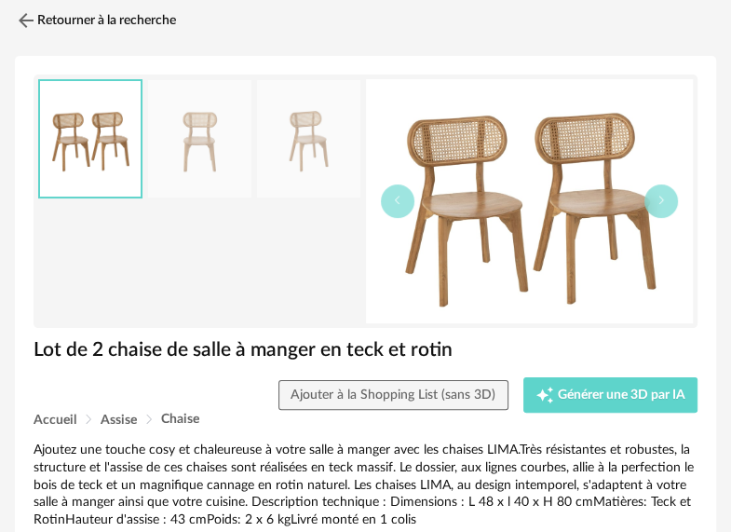
scroll to position [0, 0]
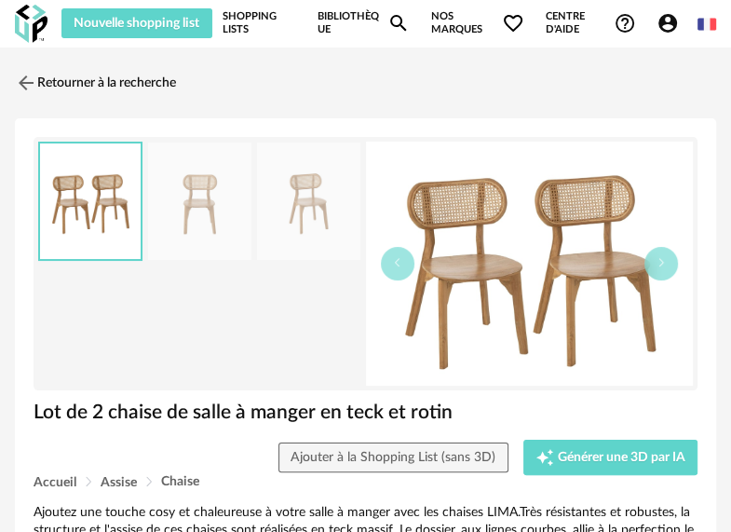
click at [254, 22] on link "Shopping Lists" at bounding box center [260, 23] width 74 height 30
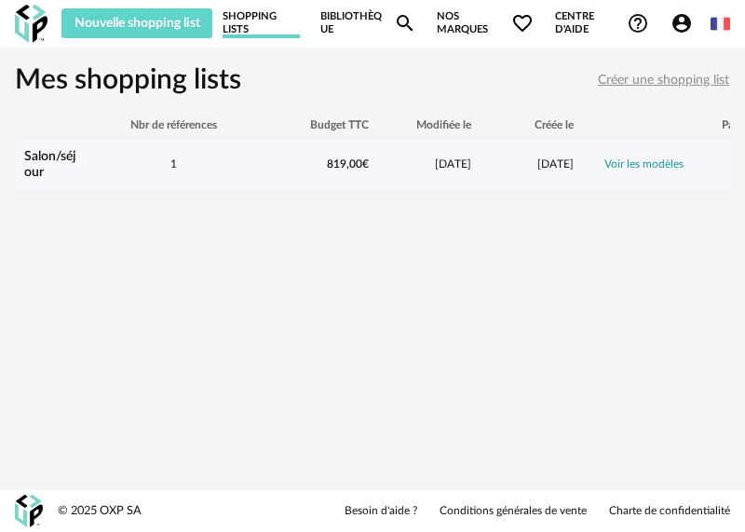
click at [624, 165] on link "Voir les modèles" at bounding box center [643, 163] width 79 height 11
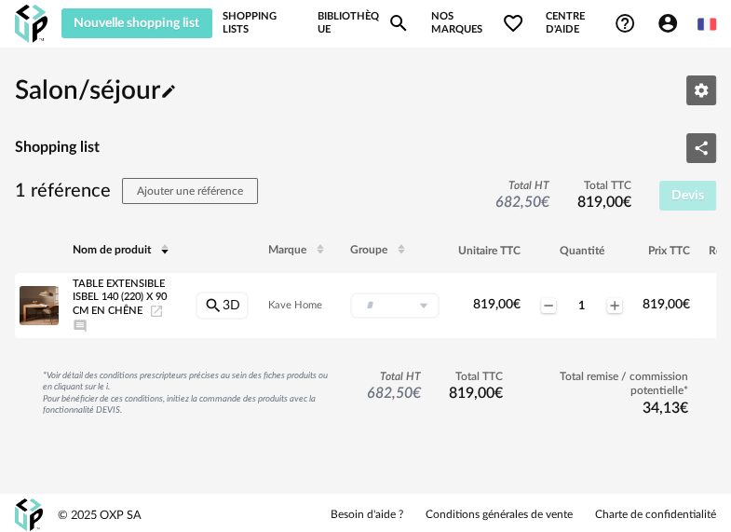
click at [344, 24] on link "Bibliothèque Magnify icon" at bounding box center [363, 23] width 92 height 30
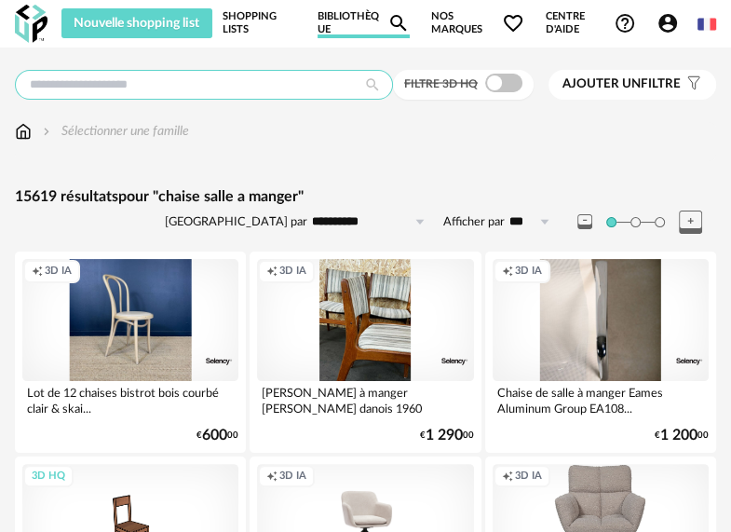
click at [214, 89] on input "text" at bounding box center [204, 85] width 378 height 30
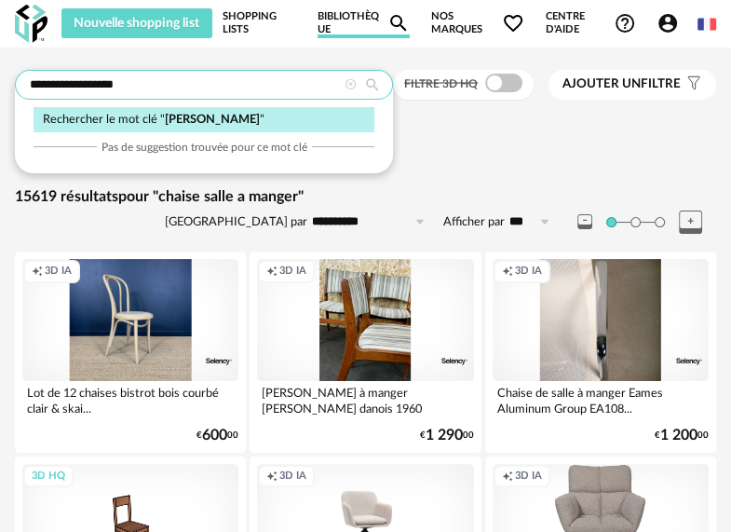
type input "**********"
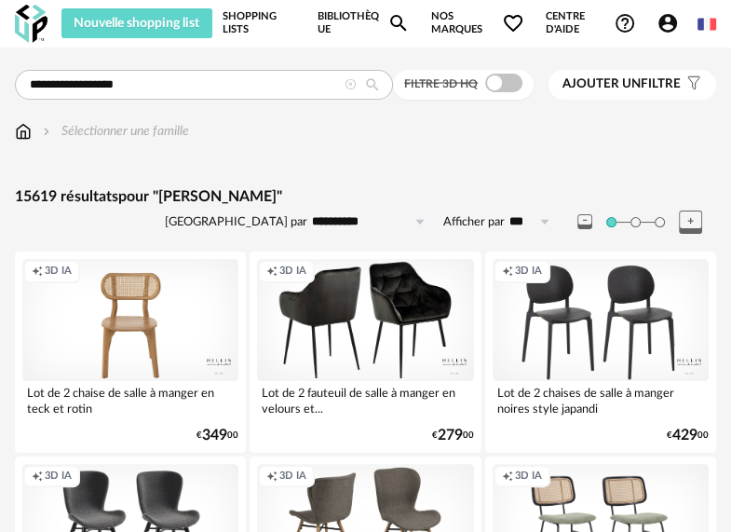
click at [97, 307] on div "Creation icon 3D IA" at bounding box center [130, 320] width 216 height 122
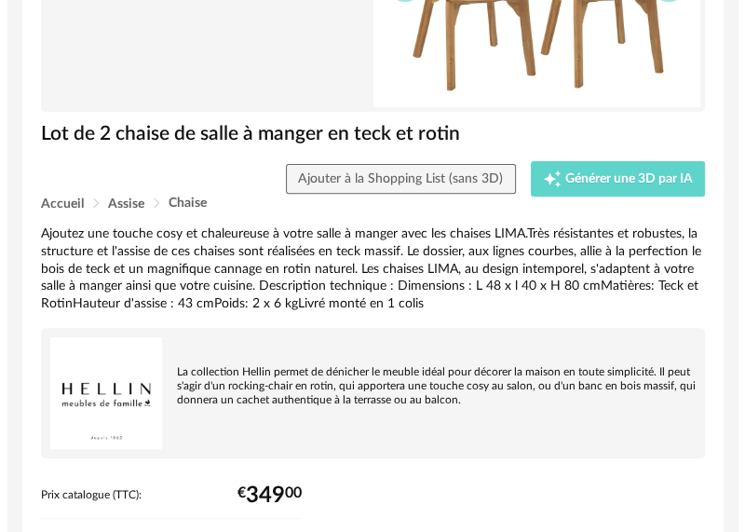
scroll to position [279, 0]
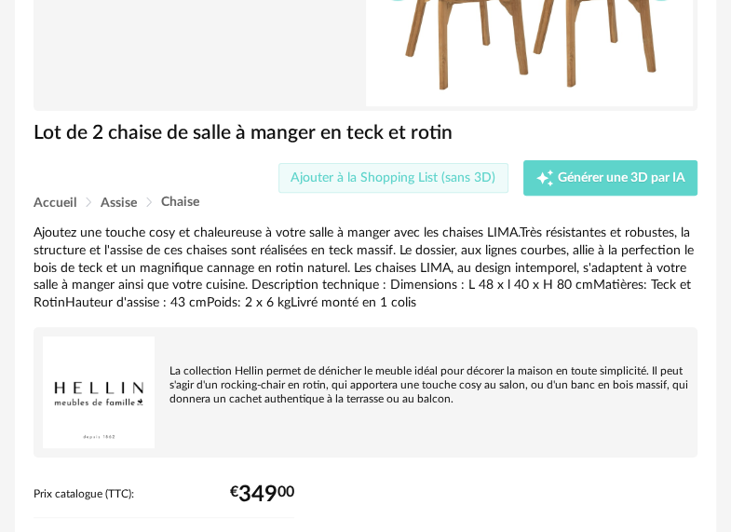
click at [318, 186] on button "Ajouter à la Shopping List (sans 3D)" at bounding box center [393, 178] width 230 height 30
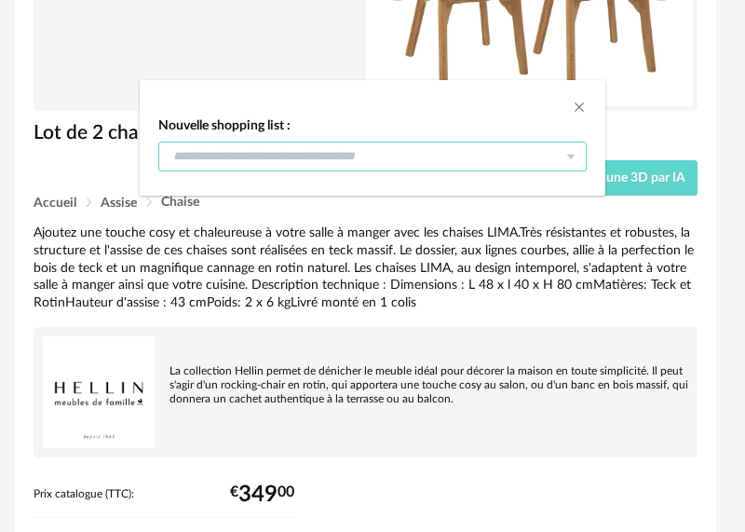
click at [306, 161] on input "dialog" at bounding box center [372, 157] width 428 height 30
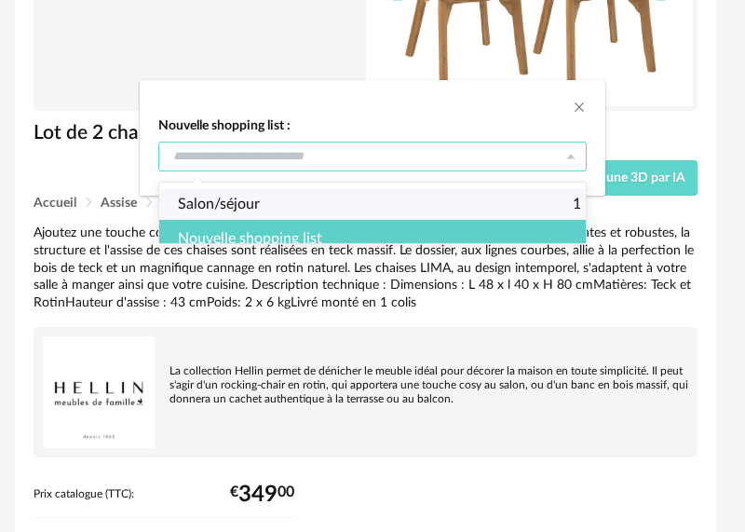
click at [268, 209] on li "Salon/séjour 1" at bounding box center [379, 204] width 440 height 32
type input "**********"
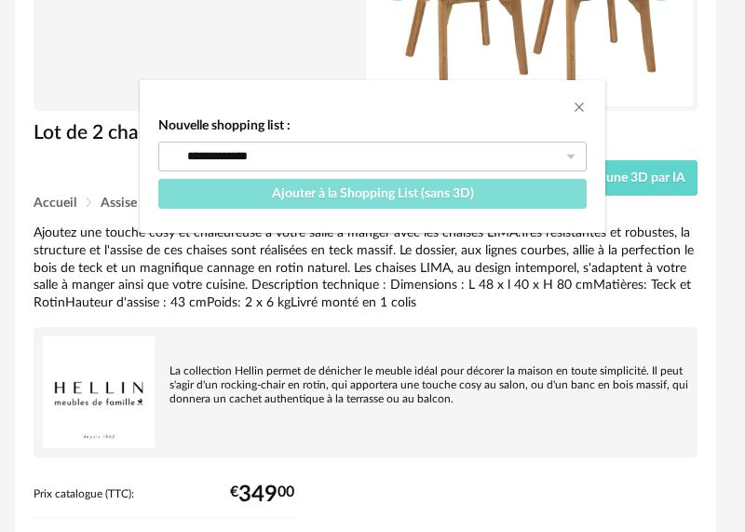
click at [270, 201] on button "Ajouter à la Shopping List (sans 3D)" at bounding box center [372, 194] width 428 height 30
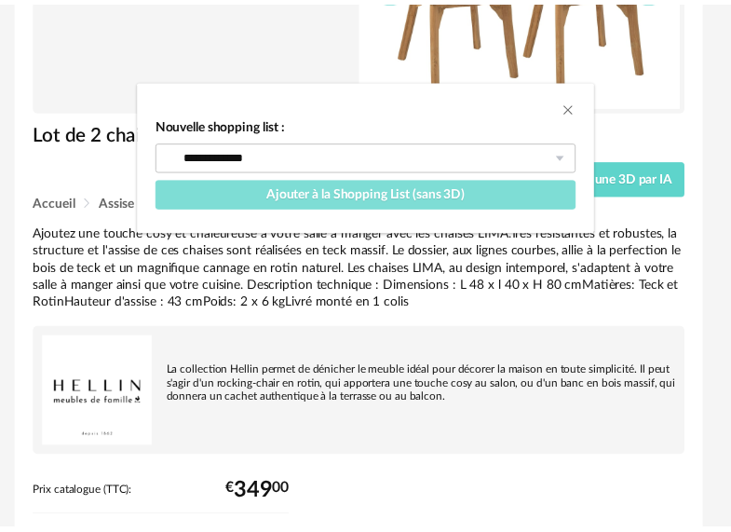
scroll to position [310, 0]
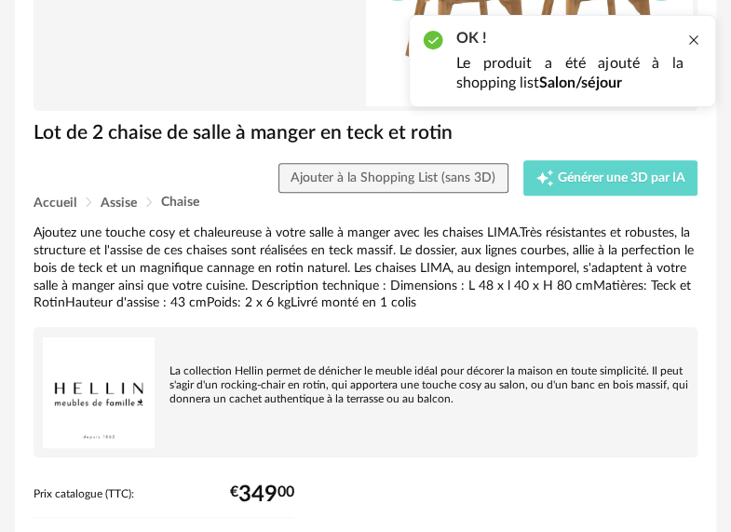
click at [696, 41] on div at bounding box center [693, 40] width 15 height 15
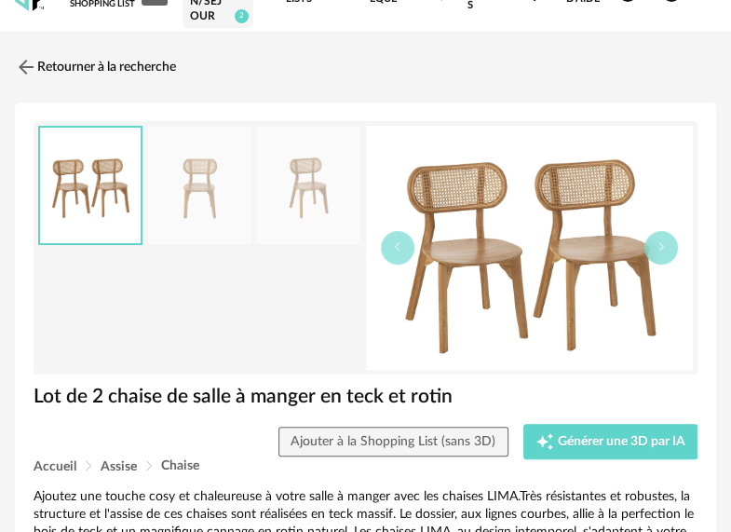
scroll to position [0, 0]
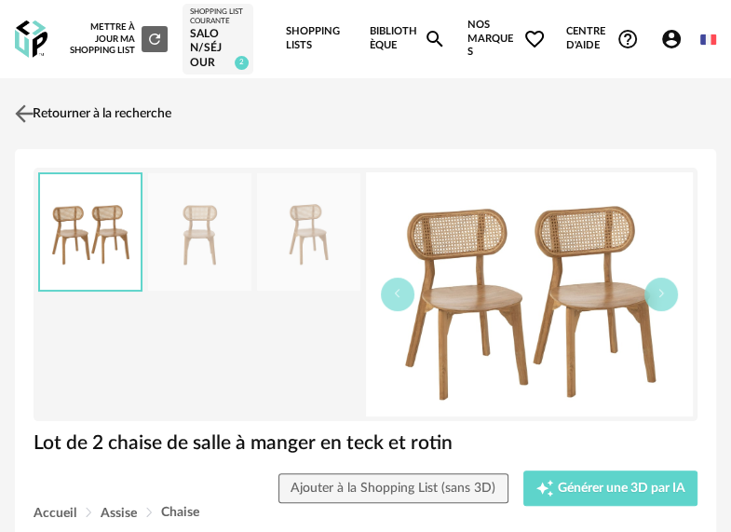
click at [149, 113] on link "Retourner à la recherche" at bounding box center [90, 113] width 161 height 41
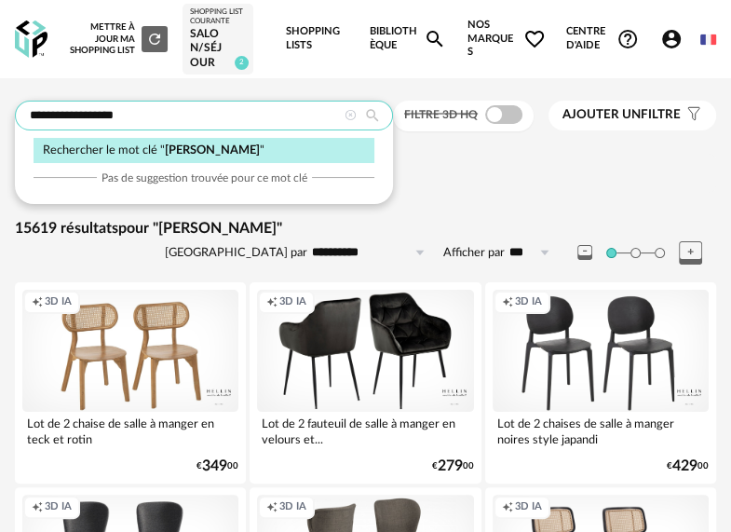
drag, startPoint x: 209, startPoint y: 116, endPoint x: 4, endPoint y: 108, distance: 205.9
type input "**********"
click at [145, 119] on input "**********" at bounding box center [204, 116] width 378 height 30
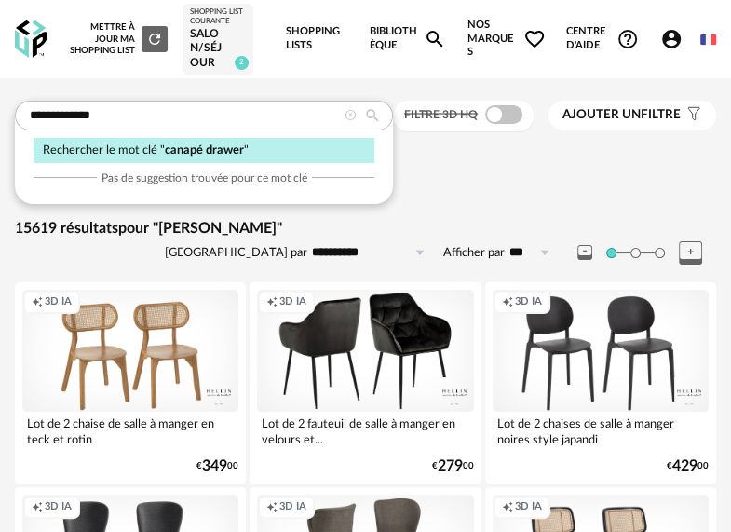
click at [182, 146] on span "canapé drawer" at bounding box center [204, 149] width 79 height 11
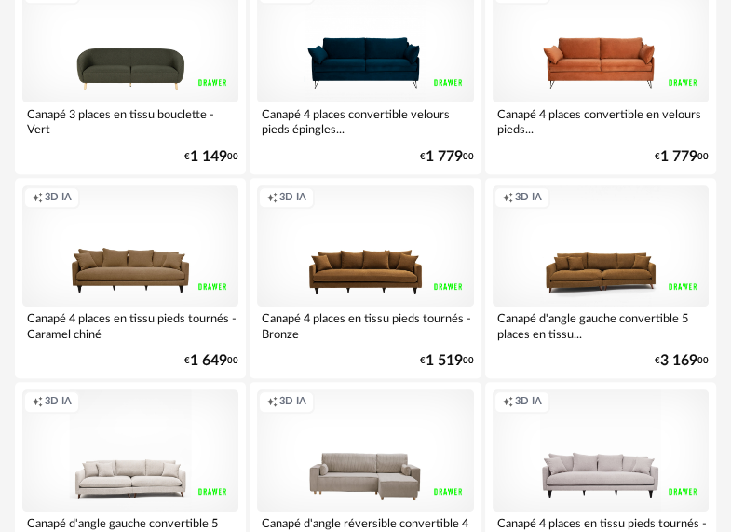
scroll to position [559, 0]
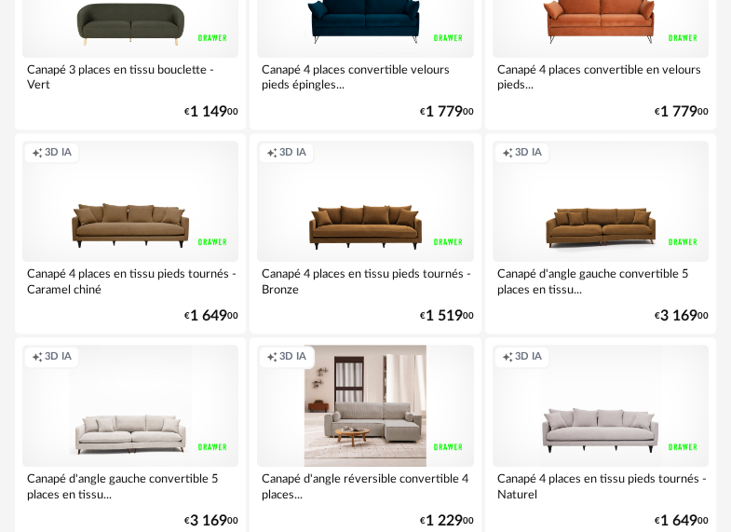
click at [369, 402] on div "Creation icon 3D IA" at bounding box center [365, 405] width 216 height 122
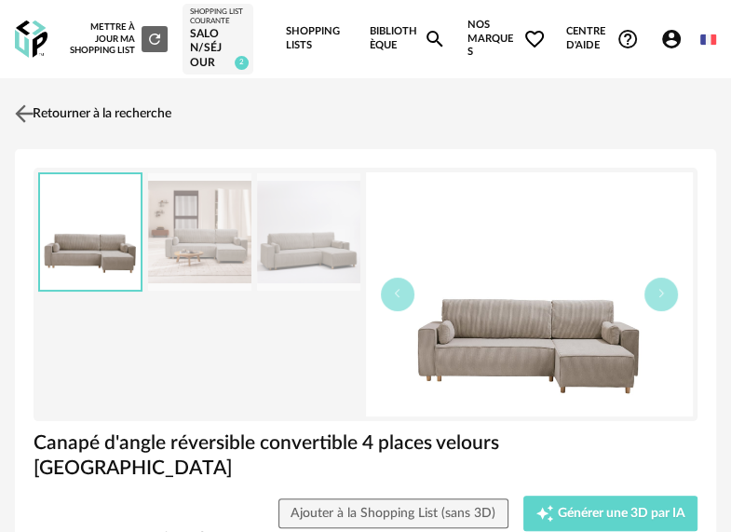
click at [164, 112] on link "Retourner à la recherche" at bounding box center [90, 113] width 161 height 41
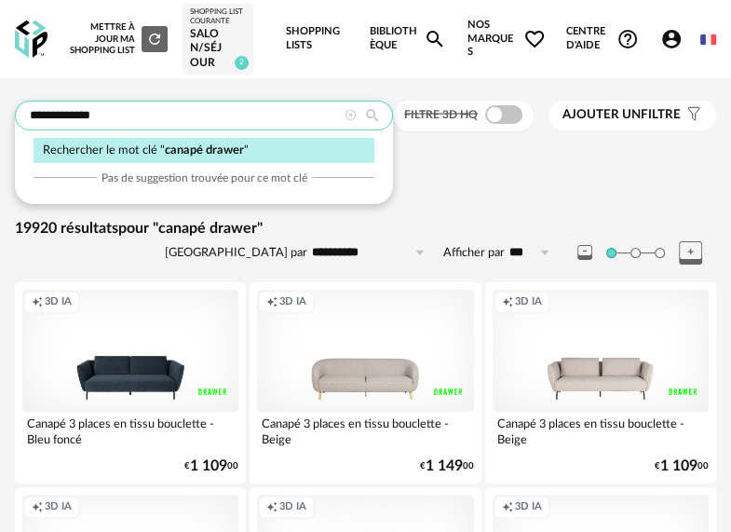
drag, startPoint x: 142, startPoint y: 115, endPoint x: -1, endPoint y: 127, distance: 142.9
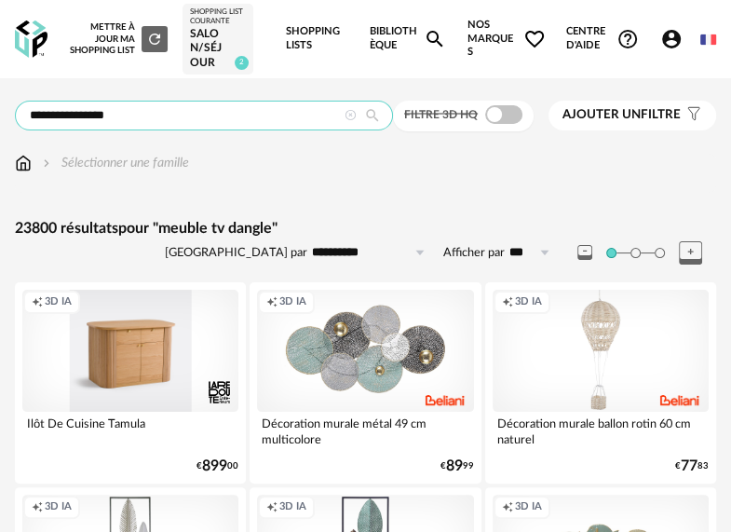
click at [90, 115] on input "**********" at bounding box center [204, 116] width 378 height 30
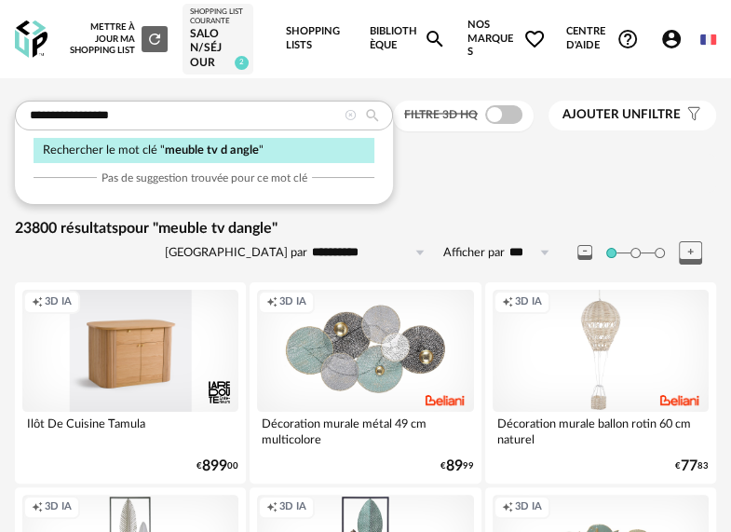
click at [159, 146] on div "Rechercher le mot clé " meuble tv d angle "" at bounding box center [204, 150] width 341 height 25
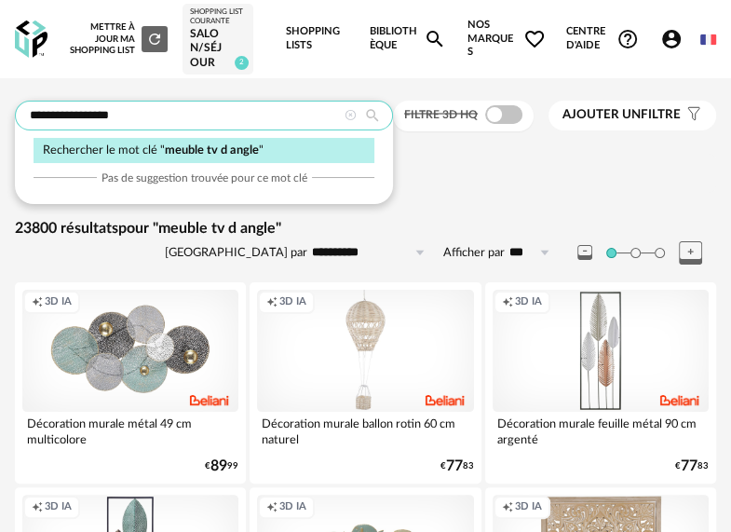
drag, startPoint x: 82, startPoint y: 115, endPoint x: 71, endPoint y: 114, distance: 11.2
click at [71, 114] on input "**********" at bounding box center [204, 116] width 378 height 30
click at [151, 155] on div "Rechercher le mot clé " meuble d angle "" at bounding box center [204, 150] width 341 height 25
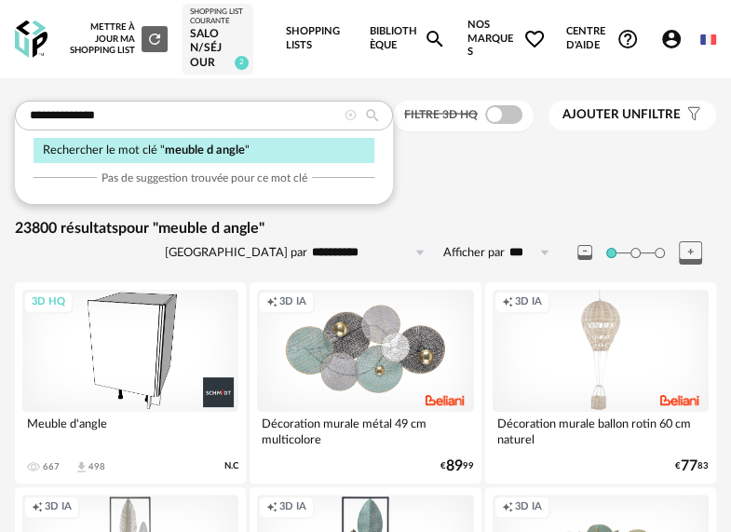
click at [476, 161] on div "Sélectionner une famille" at bounding box center [365, 163] width 701 height 19
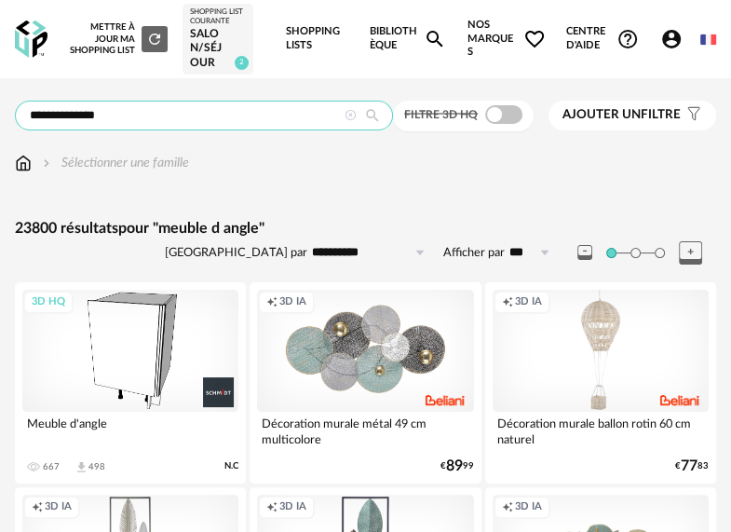
click at [173, 123] on input "**********" at bounding box center [204, 116] width 378 height 30
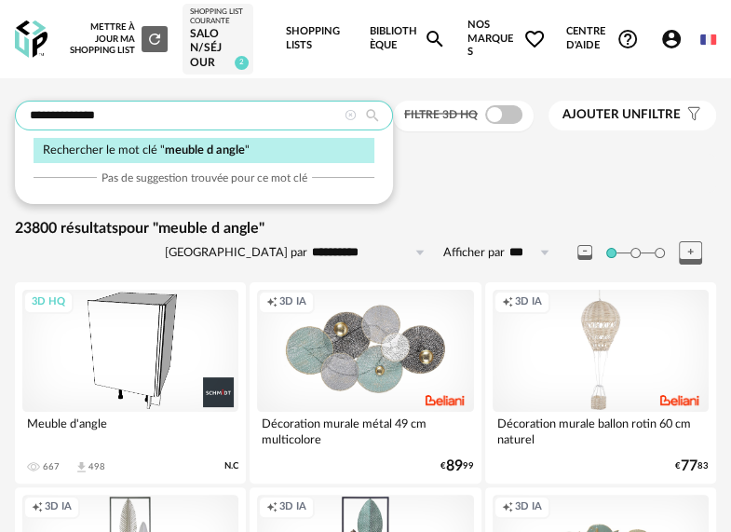
drag, startPoint x: 72, startPoint y: 112, endPoint x: 127, endPoint y: 117, distance: 55.2
click at [127, 117] on input "**********" at bounding box center [204, 116] width 378 height 30
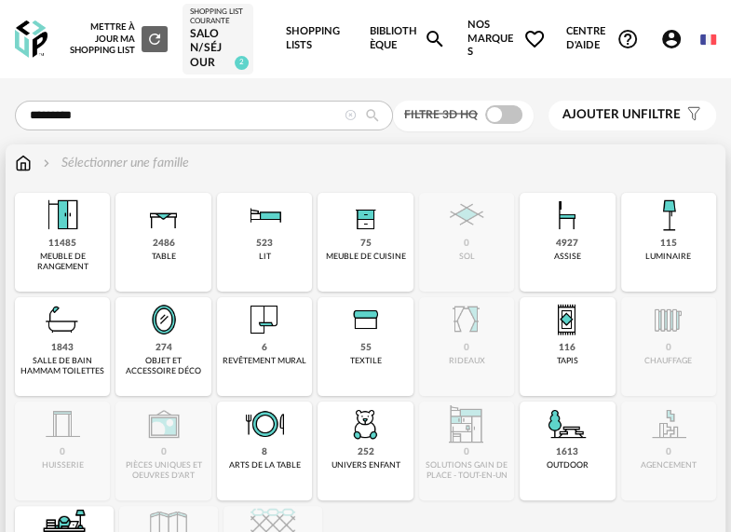
click at [259, 338] on img at bounding box center [264, 319] width 45 height 45
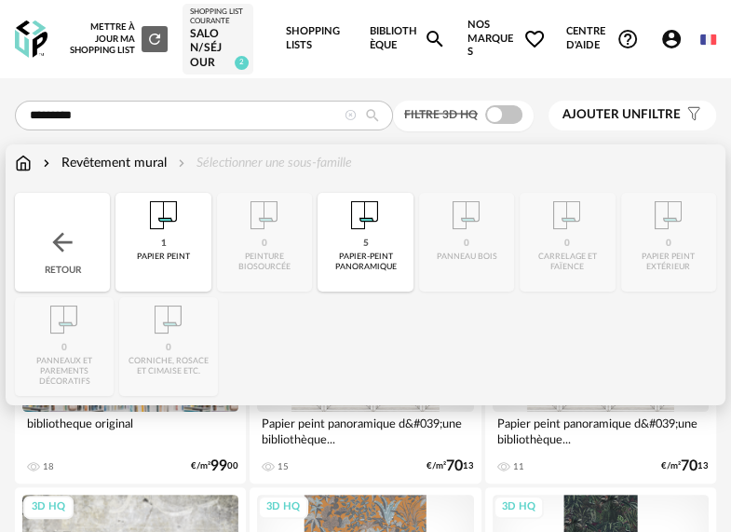
click at [82, 225] on div "Retour" at bounding box center [62, 242] width 95 height 99
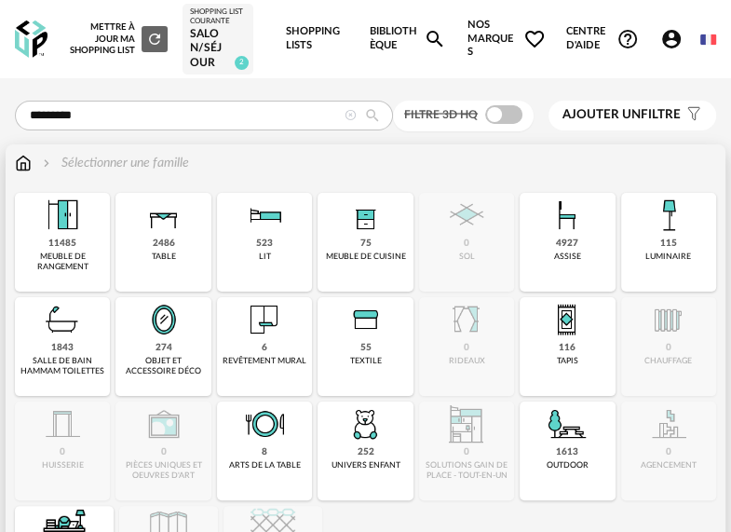
click at [642, 246] on div "115 luminaire" at bounding box center [668, 242] width 95 height 99
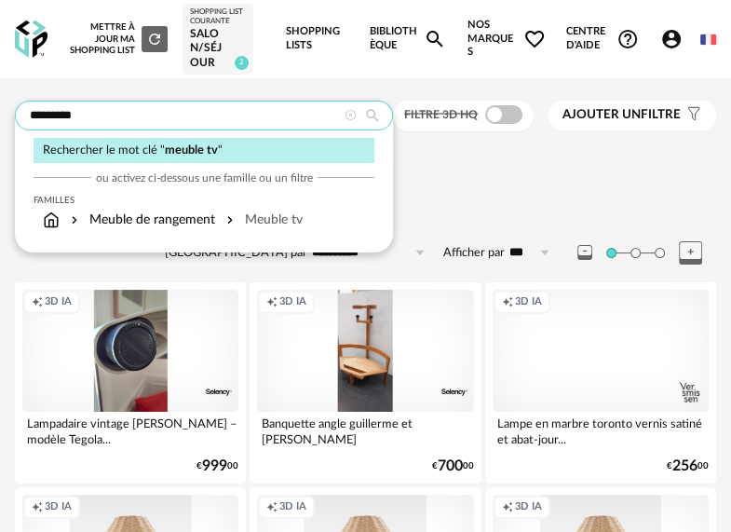
drag, startPoint x: 263, startPoint y: 114, endPoint x: -71, endPoint y: 125, distance: 333.5
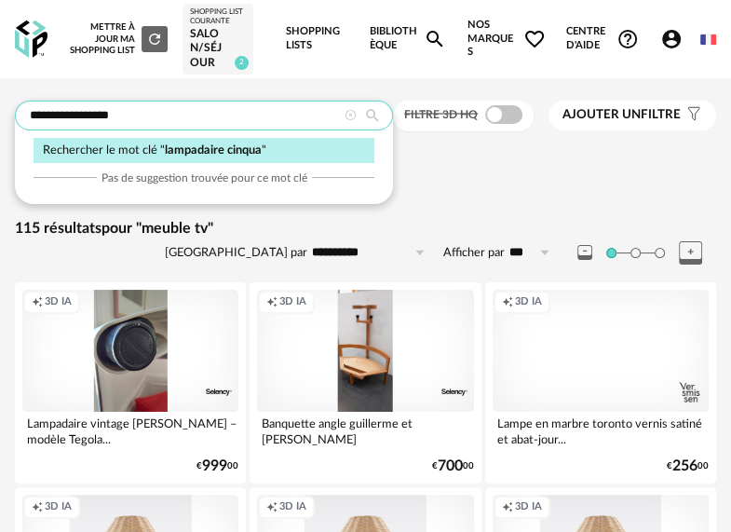
type input "**********"
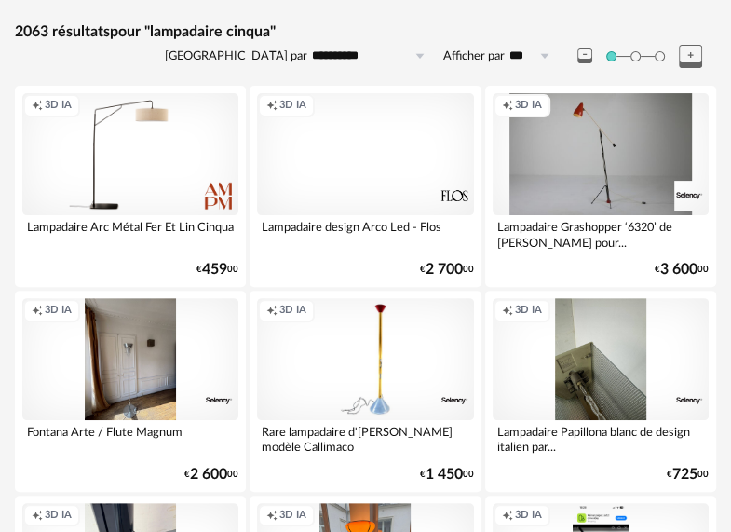
scroll to position [186, 0]
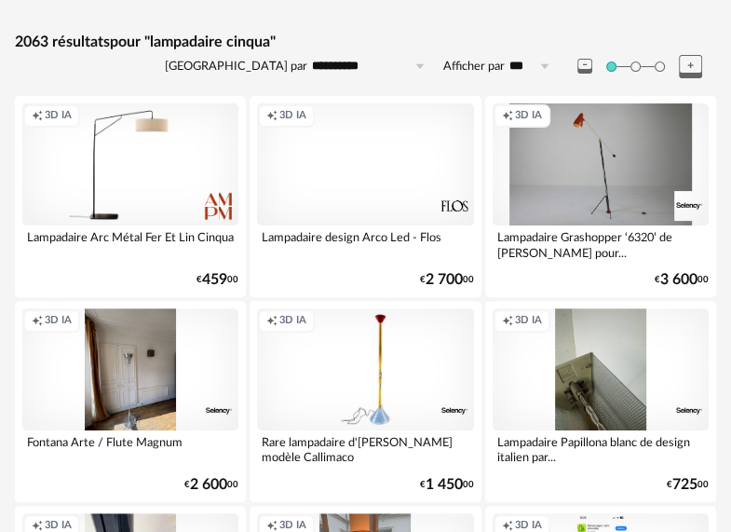
click at [115, 179] on div "Creation icon 3D IA" at bounding box center [130, 164] width 216 height 122
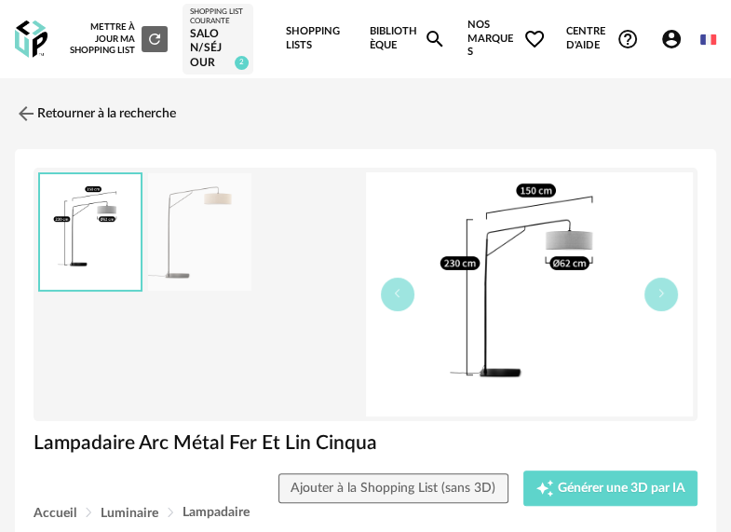
click at [193, 214] on img at bounding box center [199, 232] width 102 height 118
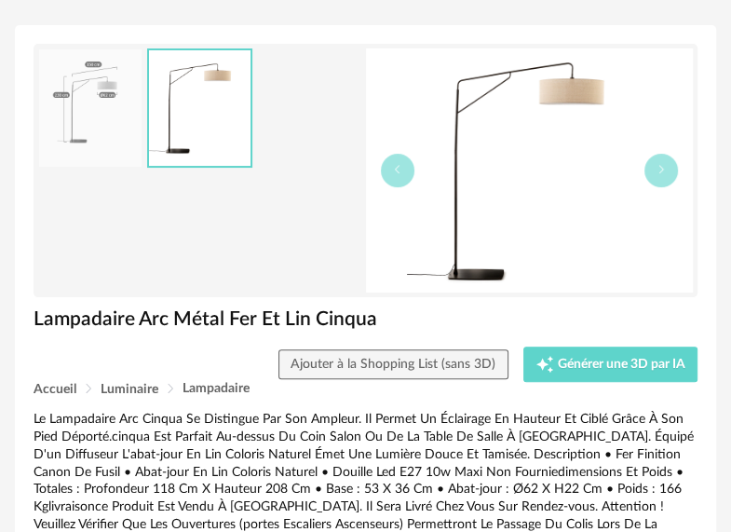
scroll to position [186, 0]
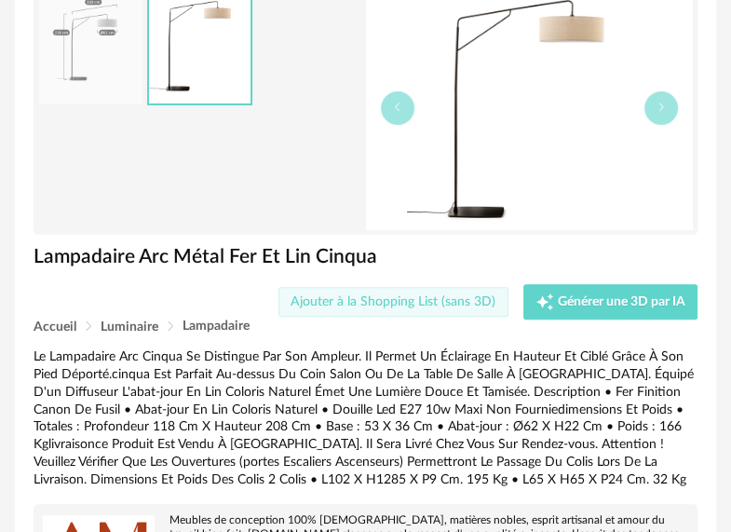
click at [365, 295] on span "Ajouter à la Shopping List (sans 3D)" at bounding box center [392, 301] width 205 height 13
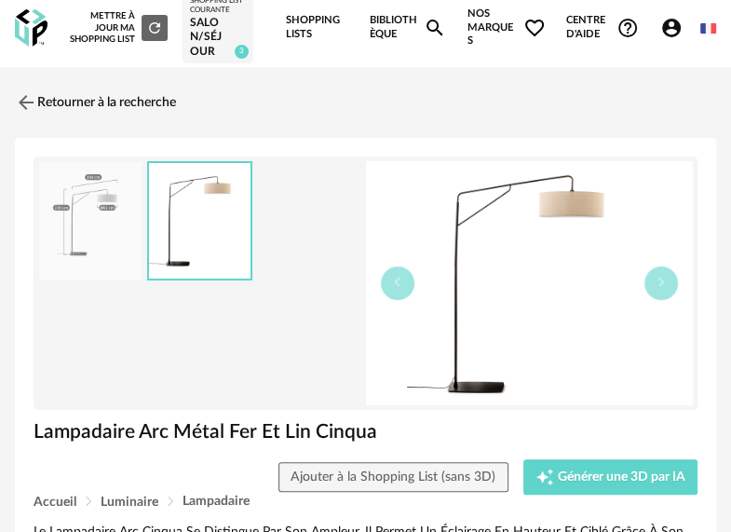
scroll to position [0, 0]
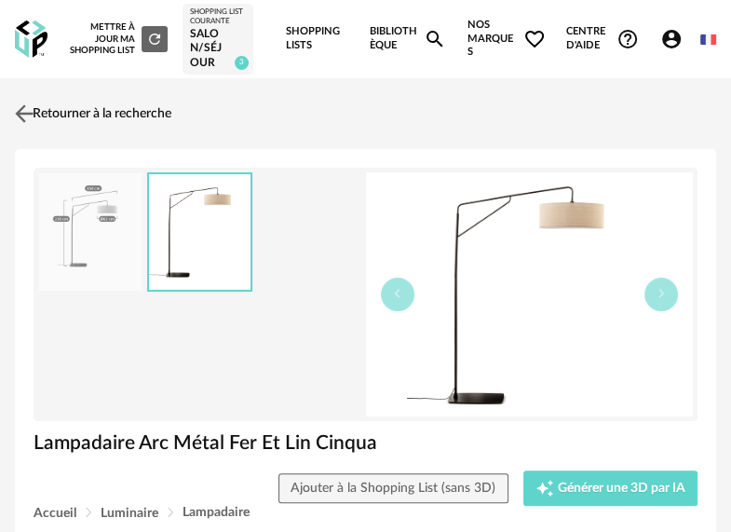
click at [48, 112] on link "Retourner à la recherche" at bounding box center [90, 113] width 161 height 41
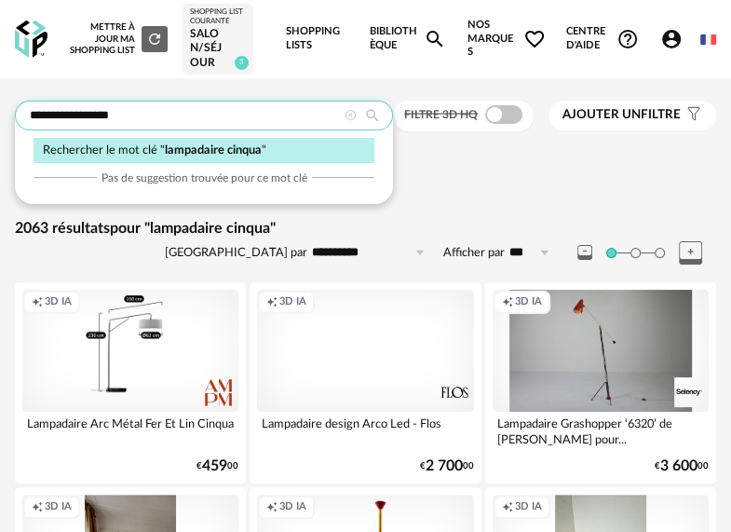
drag, startPoint x: 146, startPoint y: 123, endPoint x: 2, endPoint y: 119, distance: 144.4
type input "**********"
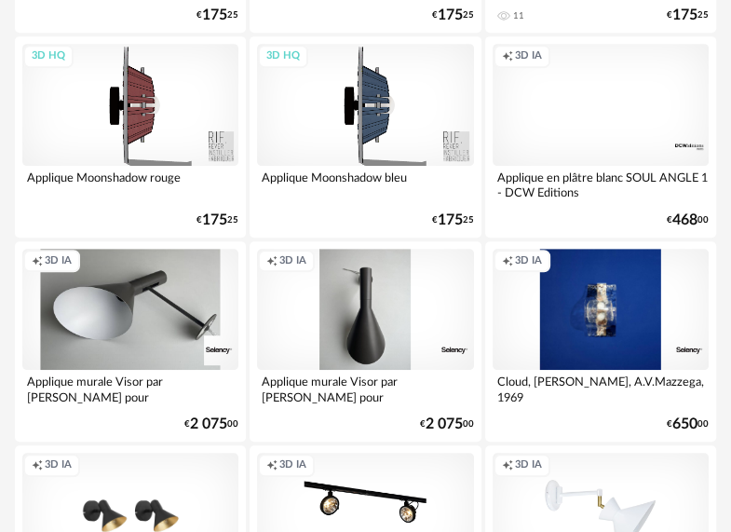
scroll to position [466, 0]
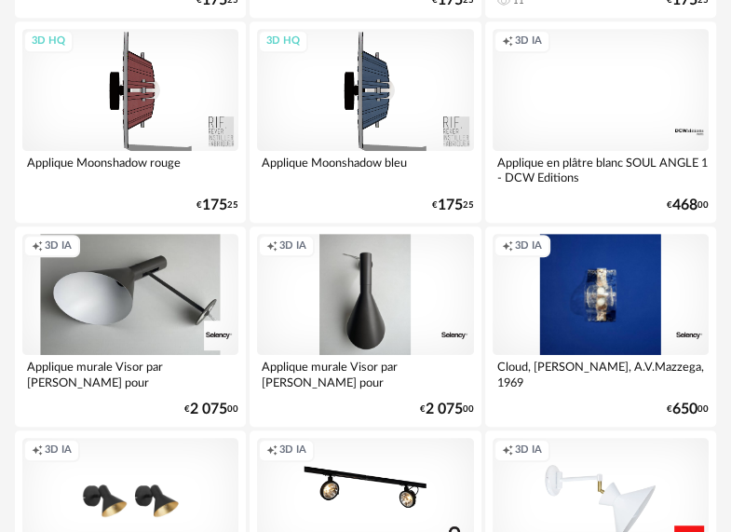
click at [629, 155] on div "Applique en plâtre blanc SOUL ANGLE 1 - DCW Editions" at bounding box center [601, 169] width 216 height 37
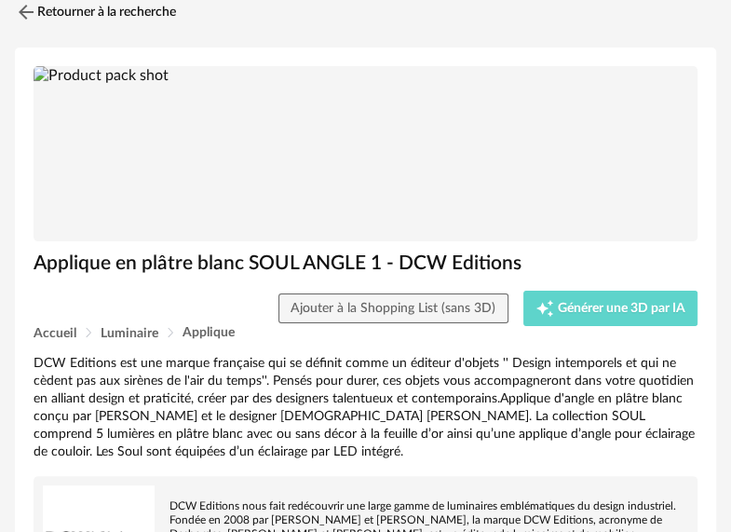
scroll to position [93, 0]
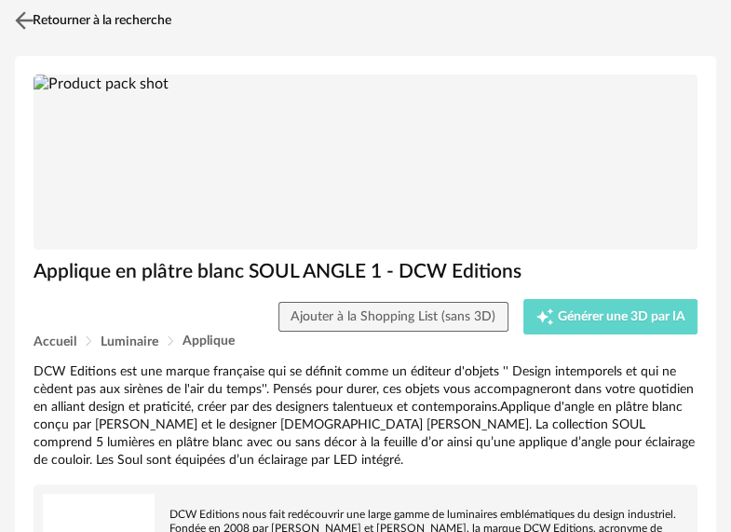
click at [26, 20] on img at bounding box center [24, 20] width 27 height 27
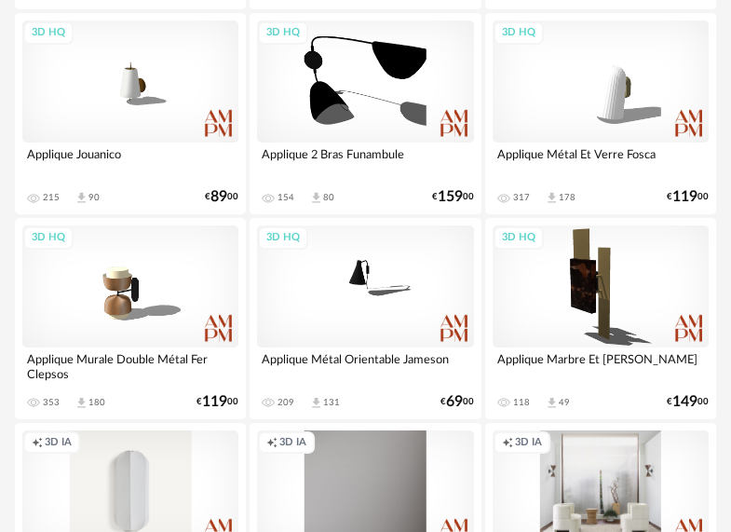
scroll to position [3352, 0]
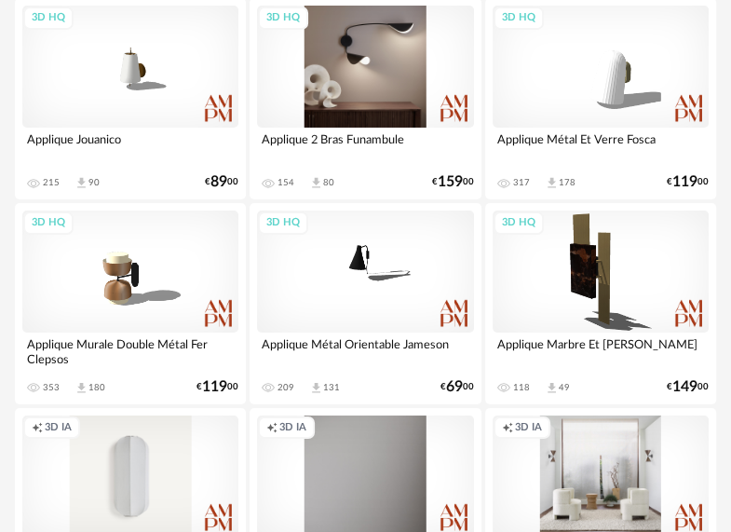
click at [344, 81] on div "3D HQ" at bounding box center [365, 67] width 216 height 122
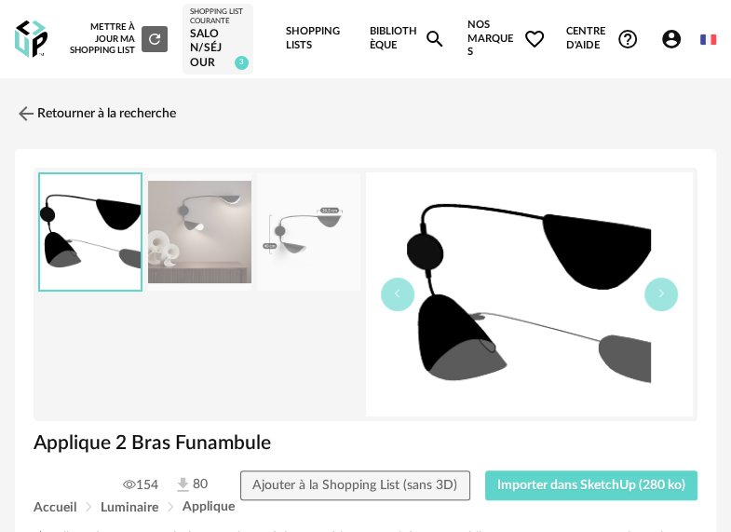
click at [290, 250] on img at bounding box center [308, 232] width 102 height 118
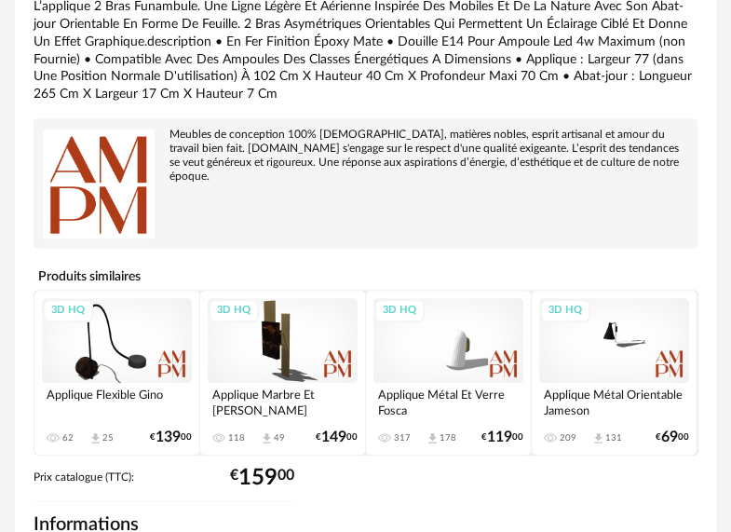
scroll to position [559, 0]
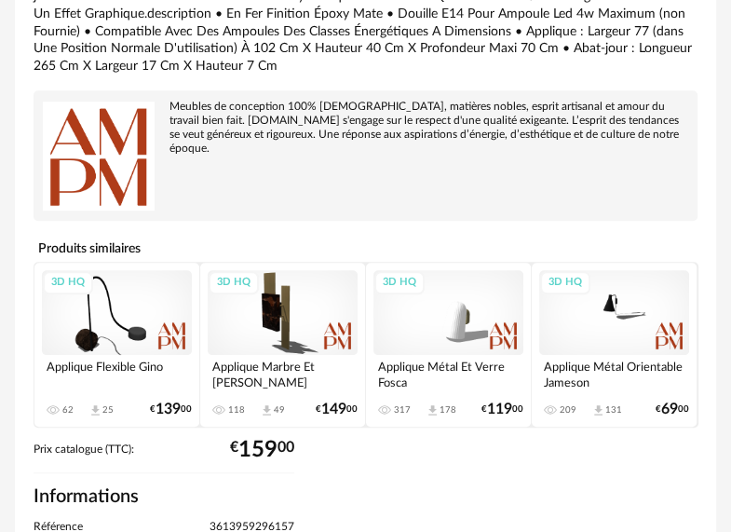
click at [606, 327] on div "3D HQ" at bounding box center [614, 312] width 150 height 85
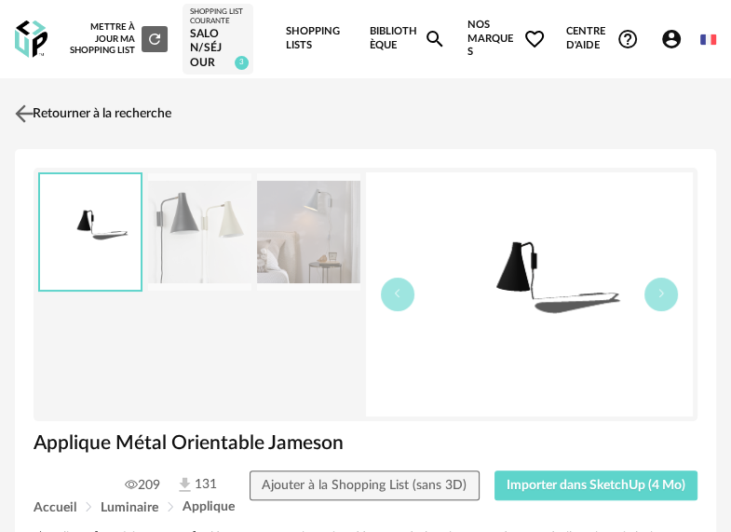
click at [58, 112] on link "Retourner à la recherche" at bounding box center [90, 113] width 161 height 41
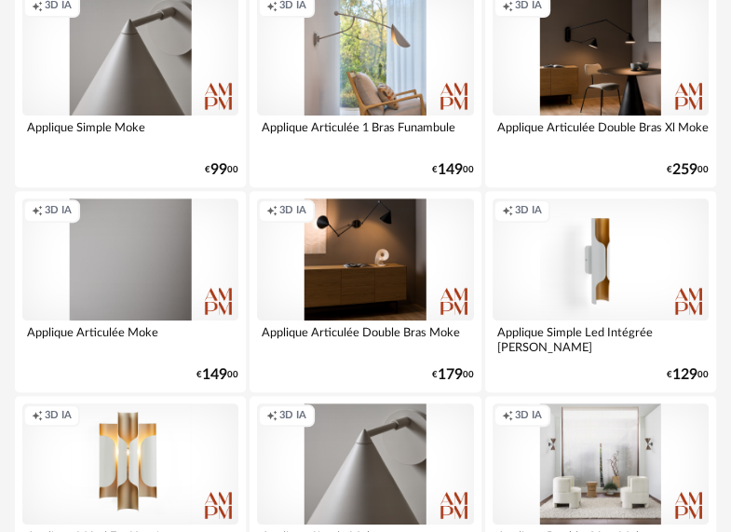
scroll to position [3988, 0]
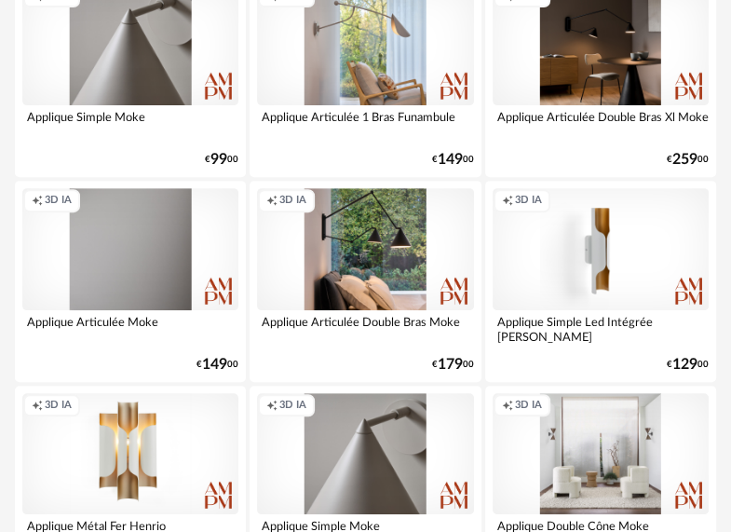
click at [410, 250] on div "Creation icon 3D IA" at bounding box center [365, 249] width 216 height 122
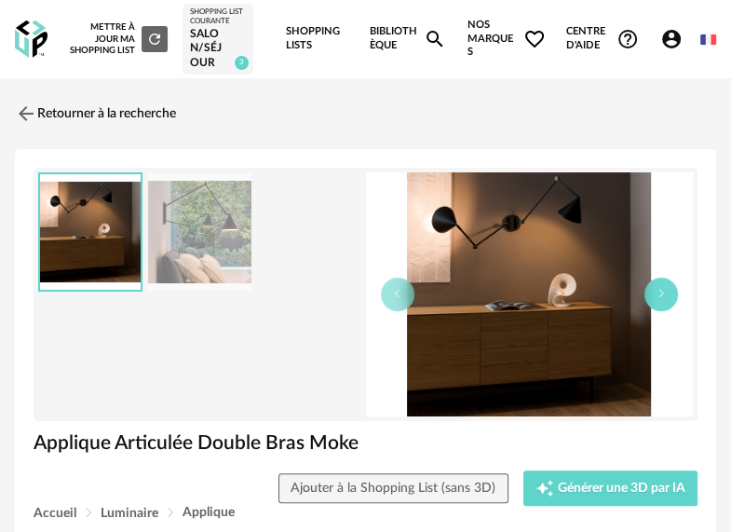
click at [659, 298] on button "button" at bounding box center [661, 294] width 34 height 34
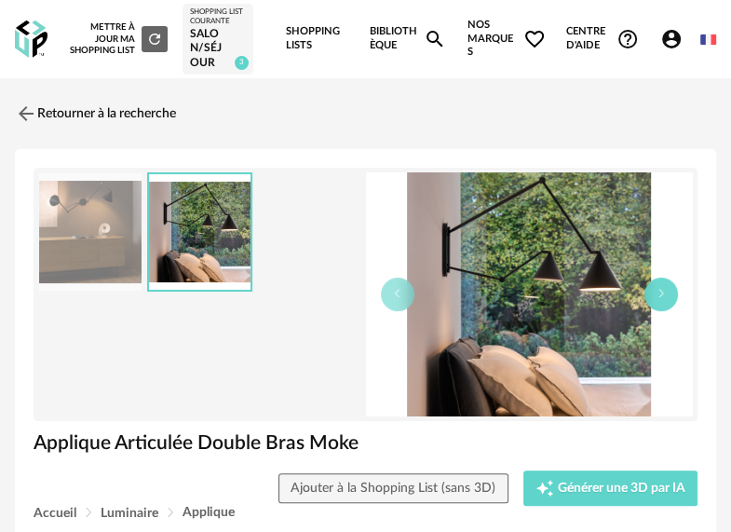
click at [659, 298] on button "button" at bounding box center [661, 294] width 34 height 34
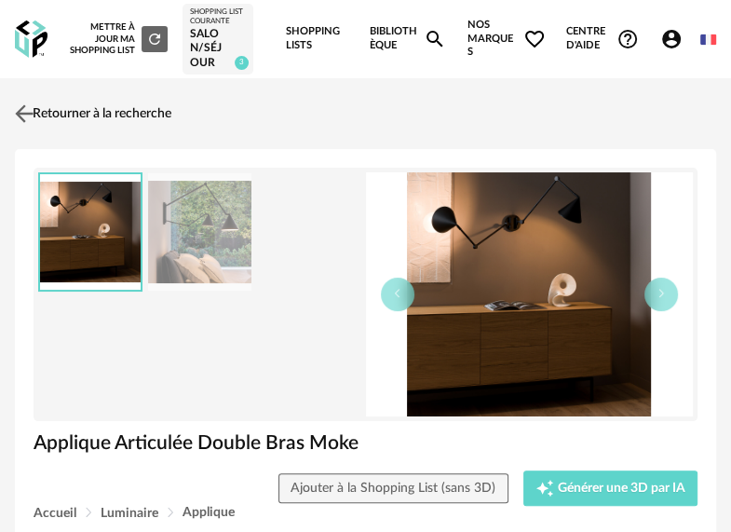
click at [105, 112] on link "Retourner à la recherche" at bounding box center [90, 113] width 161 height 41
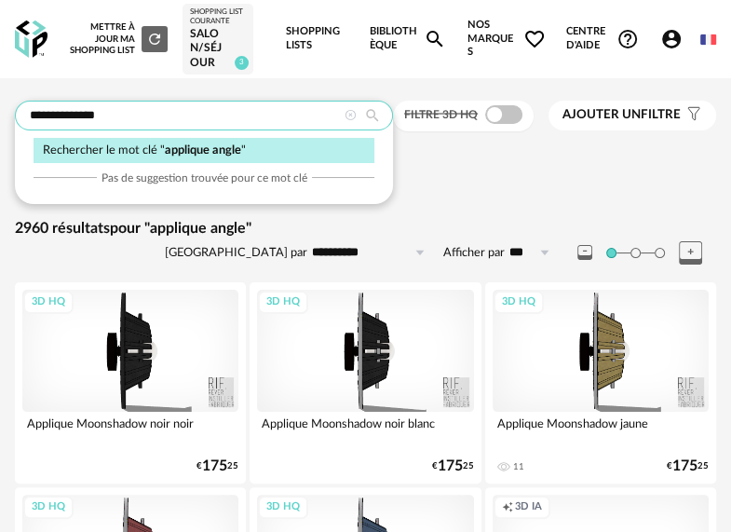
drag, startPoint x: 129, startPoint y: 113, endPoint x: -17, endPoint y: 106, distance: 146.3
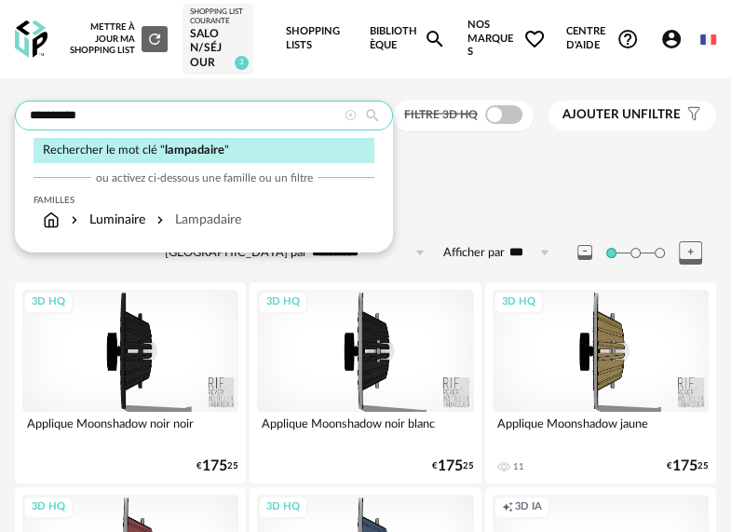
type input "**********"
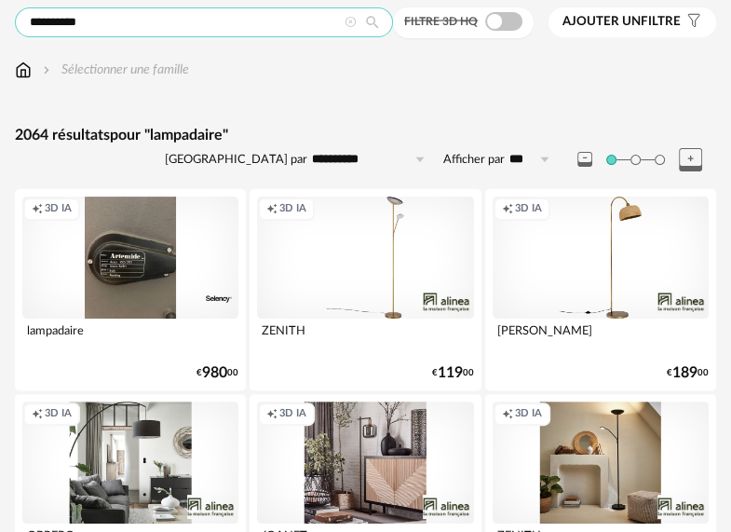
scroll to position [186, 0]
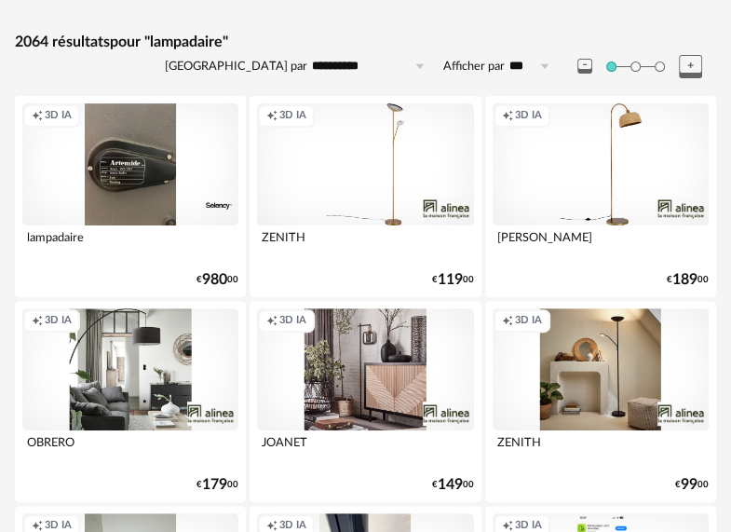
click at [641, 192] on div "Creation icon 3D IA" at bounding box center [601, 164] width 216 height 122
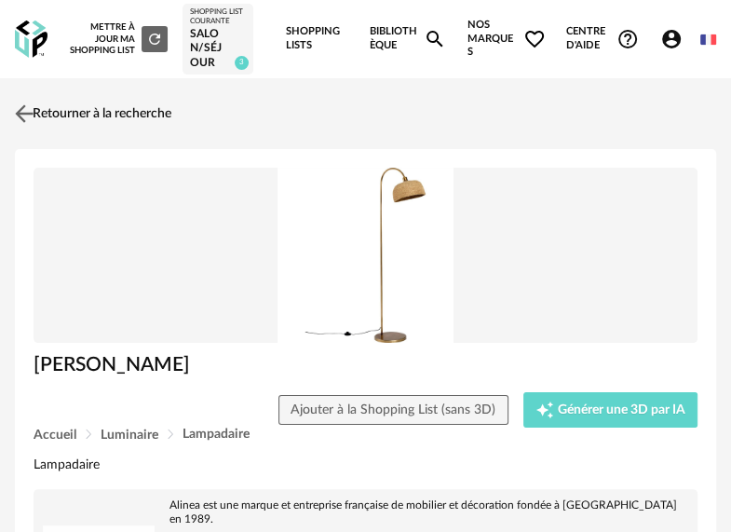
click at [36, 108] on img at bounding box center [24, 113] width 27 height 27
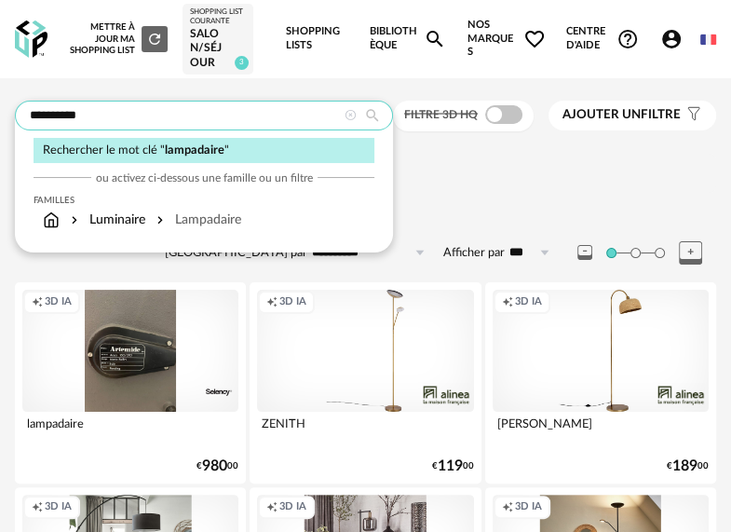
drag, startPoint x: 101, startPoint y: 119, endPoint x: 27, endPoint y: 133, distance: 74.9
click at [27, 130] on div "**********" at bounding box center [204, 116] width 378 height 30
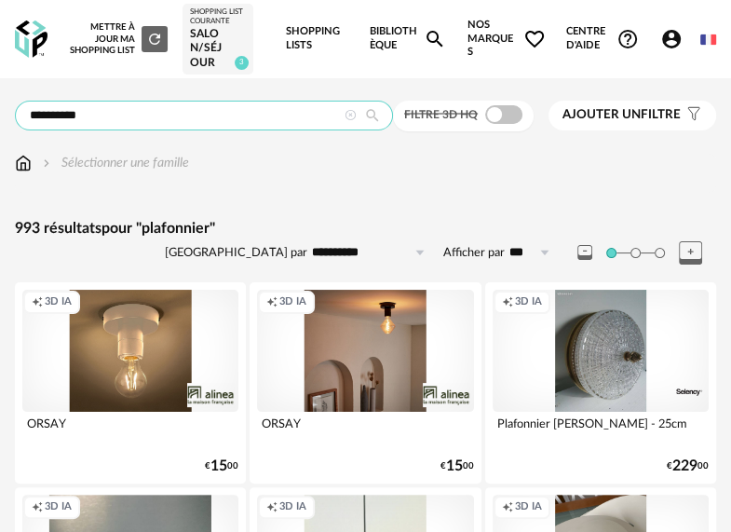
drag, startPoint x: 82, startPoint y: 119, endPoint x: 26, endPoint y: 115, distance: 56.0
click at [26, 115] on input "**********" at bounding box center [204, 116] width 378 height 30
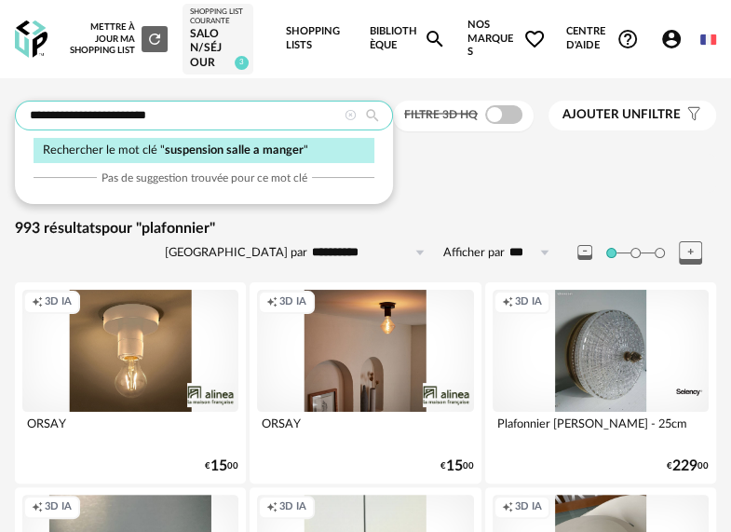
type input "**********"
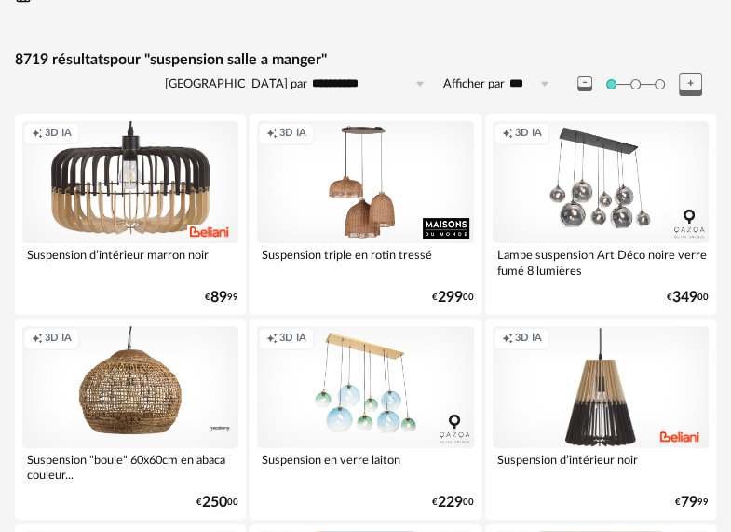
scroll to position [186, 0]
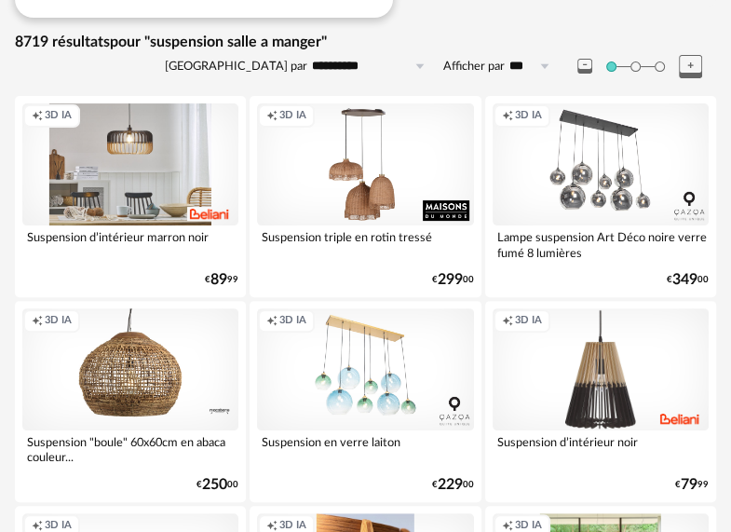
click at [86, 196] on div "Creation icon 3D IA" at bounding box center [130, 164] width 216 height 122
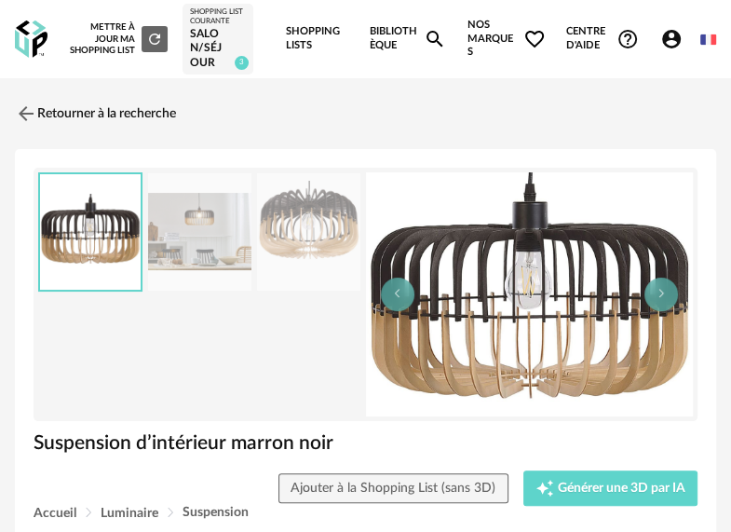
click at [200, 239] on img at bounding box center [199, 232] width 102 height 118
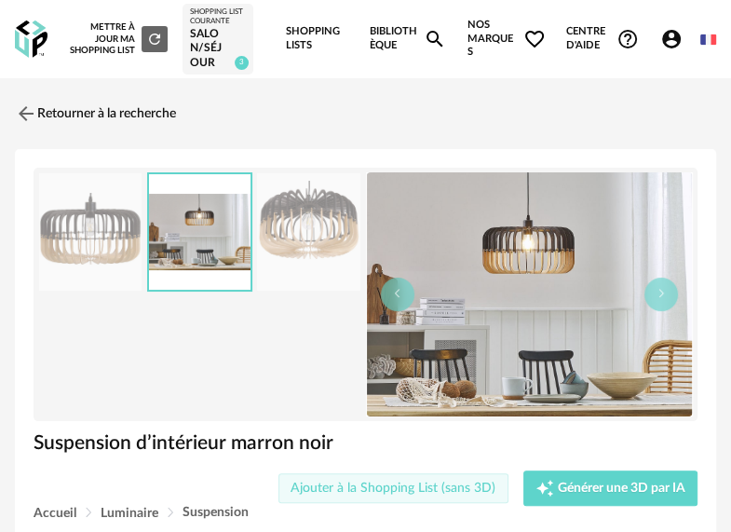
click at [321, 484] on span "Ajouter à la Shopping List (sans 3D)" at bounding box center [392, 487] width 205 height 13
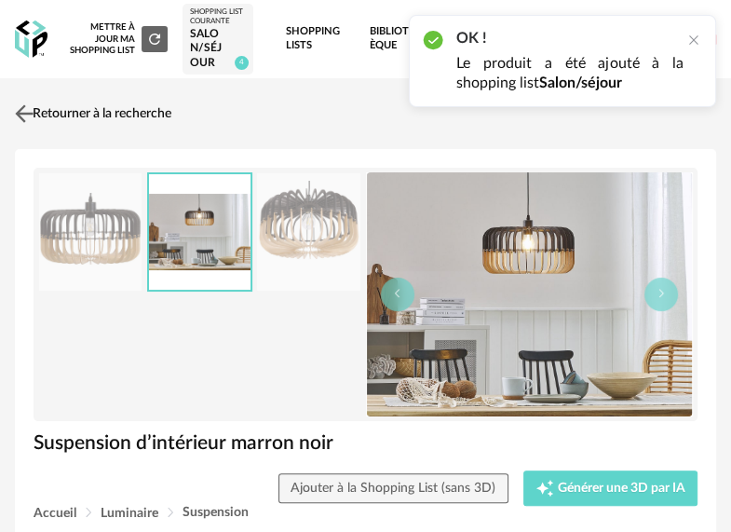
click at [50, 112] on link "Retourner à la recherche" at bounding box center [90, 113] width 161 height 41
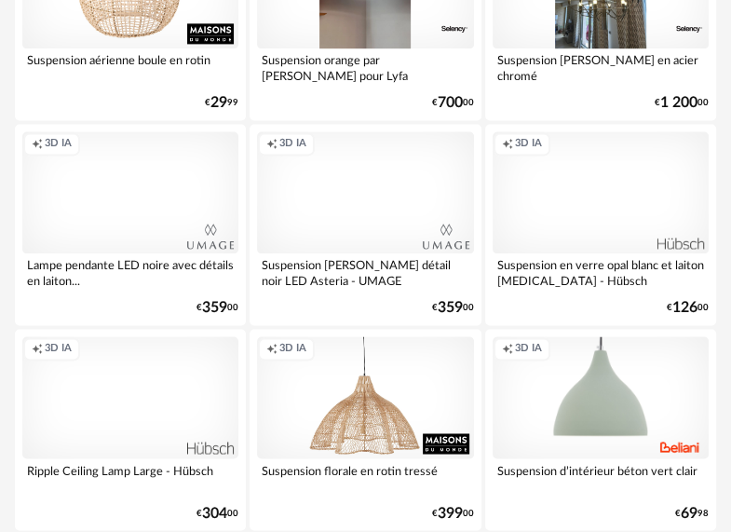
scroll to position [1397, 0]
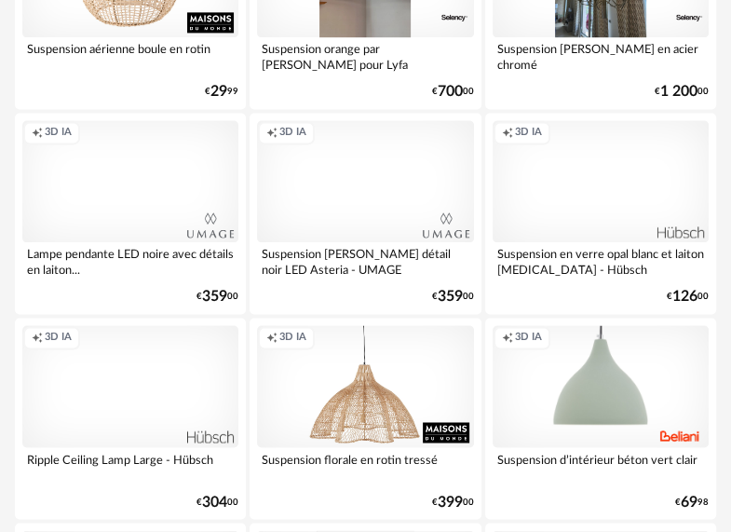
click at [103, 199] on div "Creation icon 3D IA" at bounding box center [130, 181] width 216 height 122
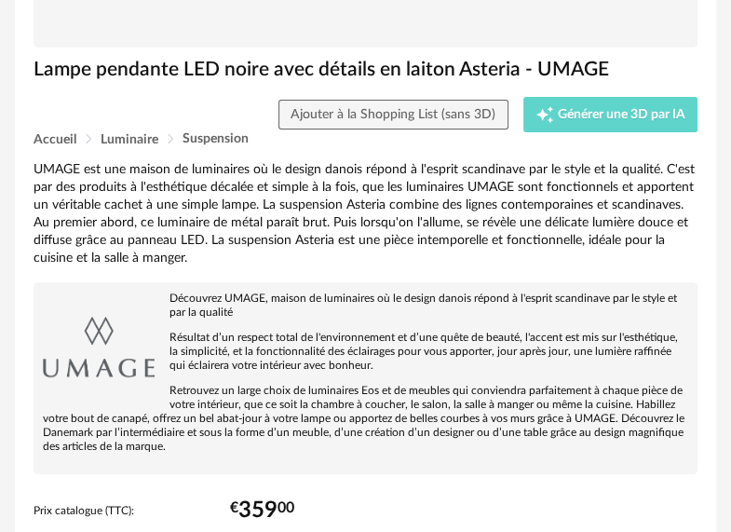
scroll to position [93, 0]
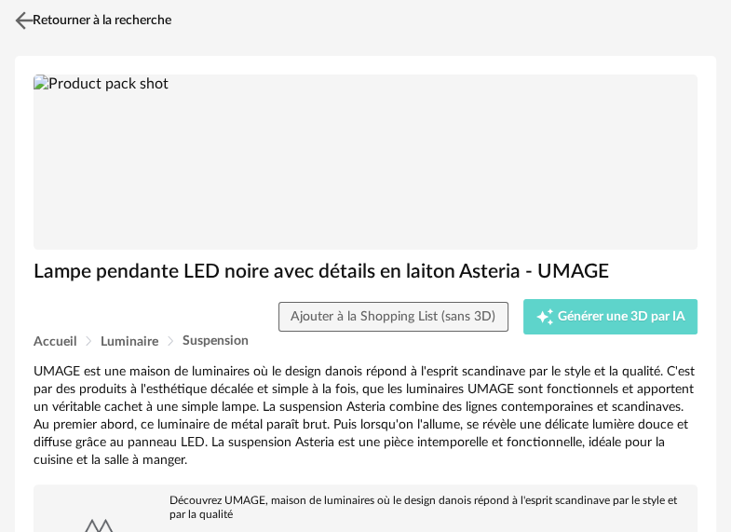
click at [21, 20] on img at bounding box center [24, 20] width 27 height 27
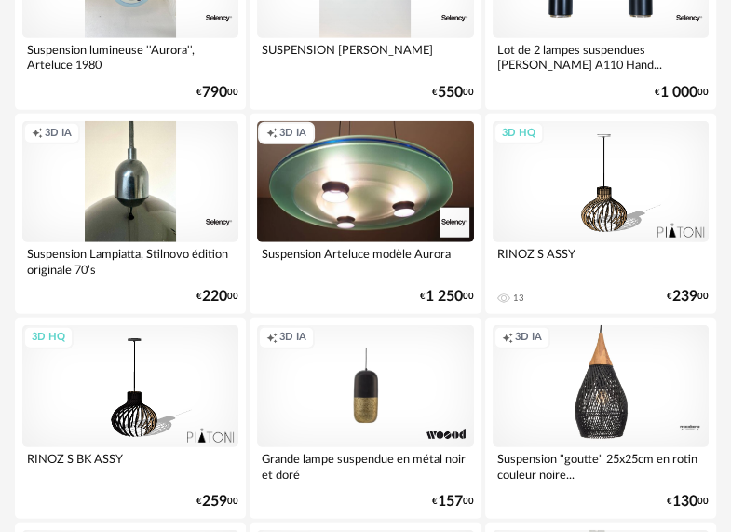
scroll to position [2421, 0]
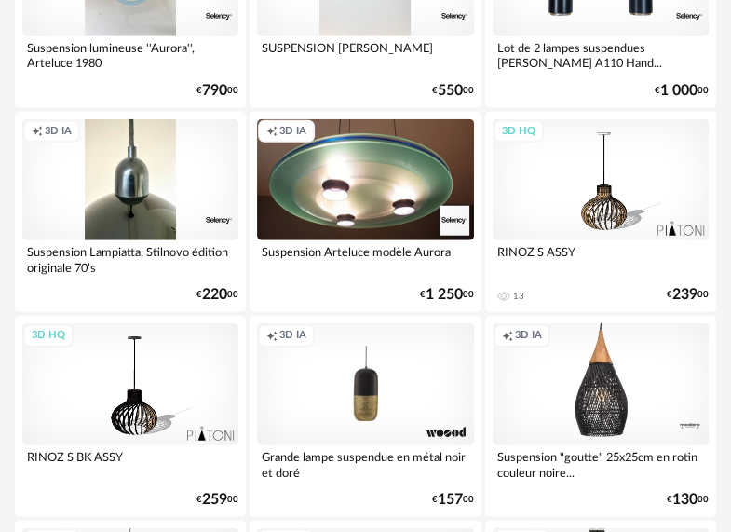
click at [612, 194] on div "3D HQ" at bounding box center [601, 180] width 216 height 122
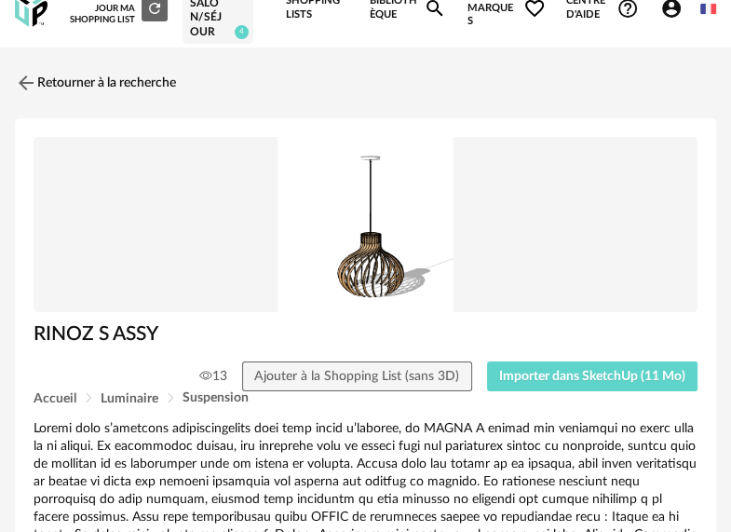
scroll to position [93, 0]
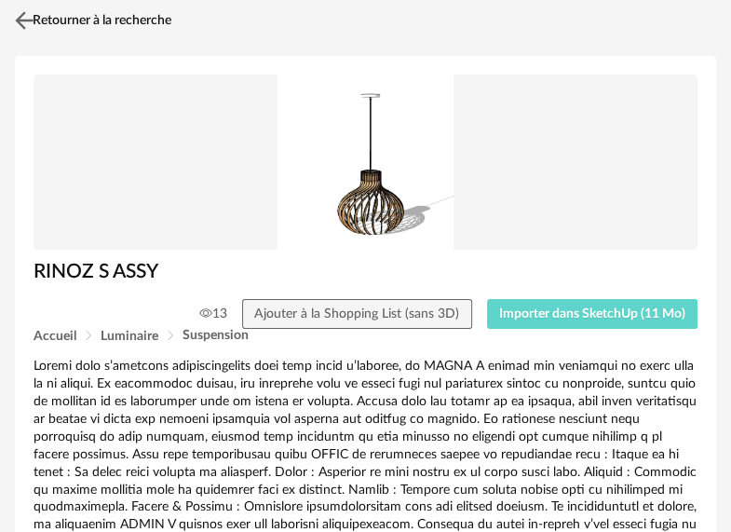
click at [23, 22] on img at bounding box center [24, 20] width 27 height 27
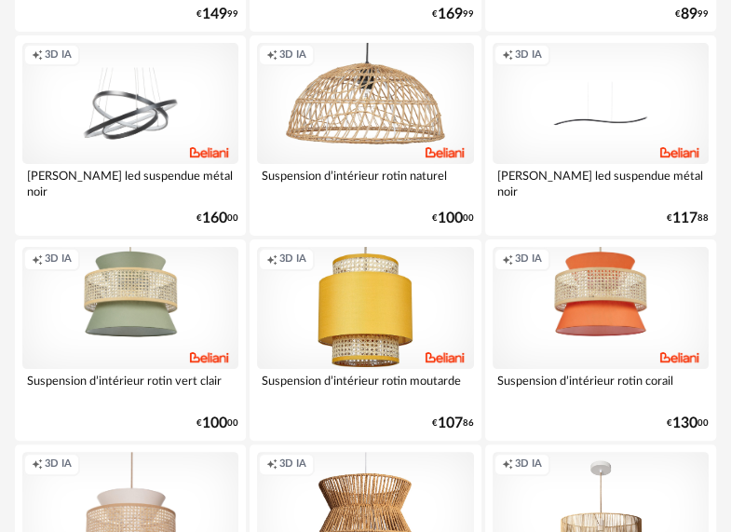
scroll to position [3724, 0]
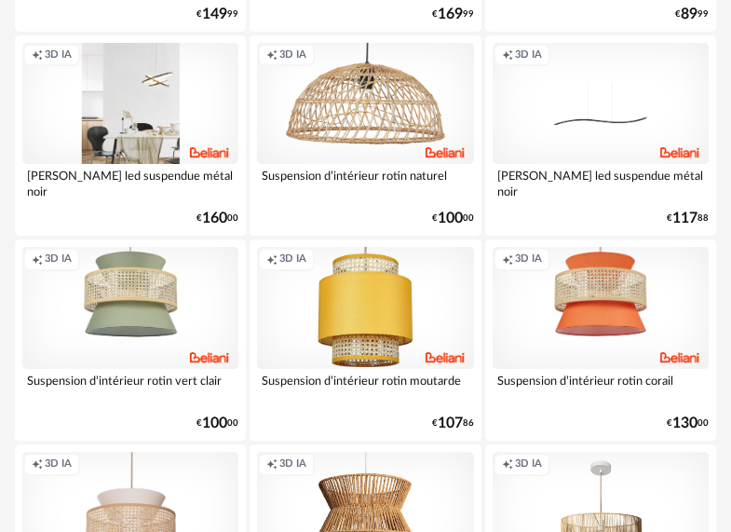
click at [116, 113] on div "Creation icon 3D IA" at bounding box center [130, 104] width 216 height 122
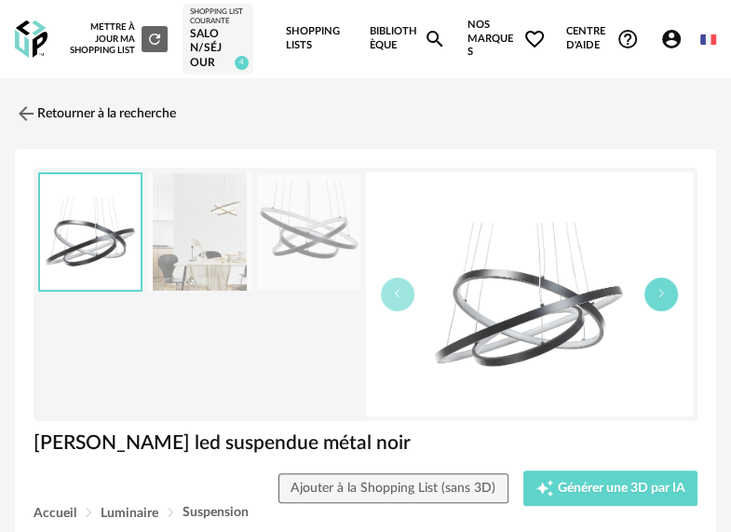
click at [652, 304] on button "button" at bounding box center [661, 294] width 34 height 34
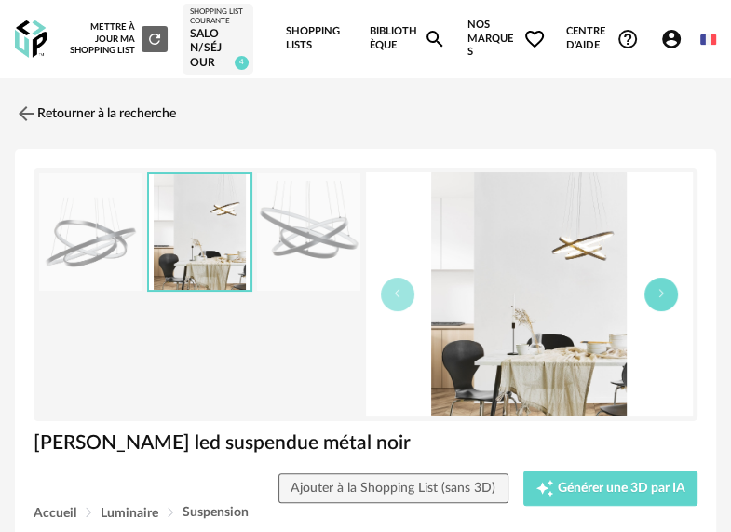
click at [652, 304] on button "button" at bounding box center [661, 294] width 34 height 34
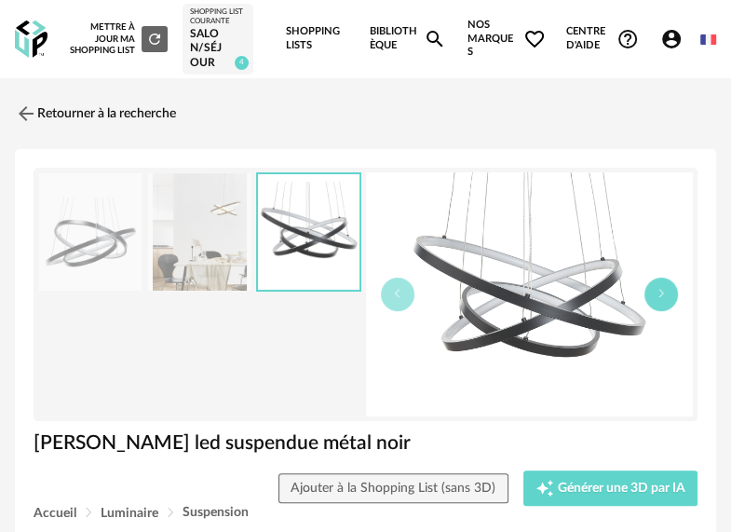
click at [652, 304] on button "button" at bounding box center [661, 294] width 34 height 34
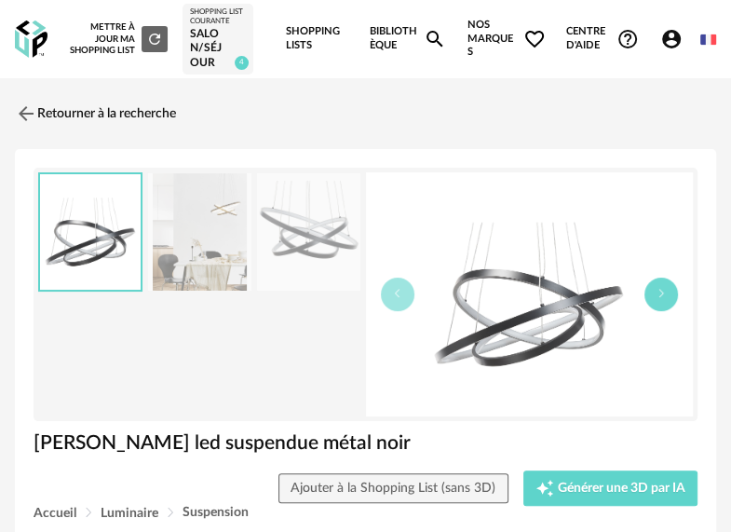
click at [652, 304] on button "button" at bounding box center [661, 294] width 34 height 34
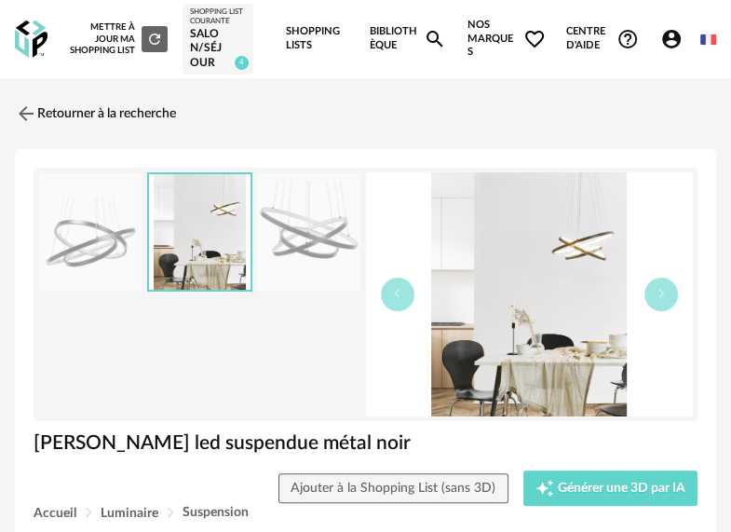
click at [205, 45] on div "Salon/séjour" at bounding box center [217, 49] width 55 height 44
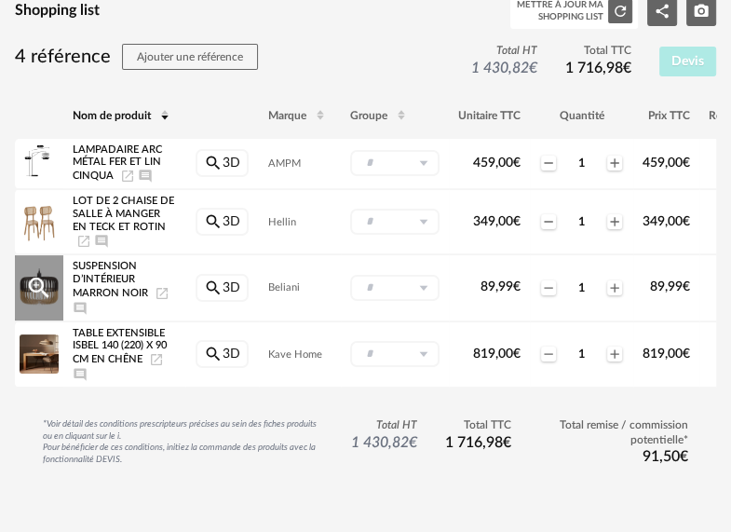
scroll to position [186, 0]
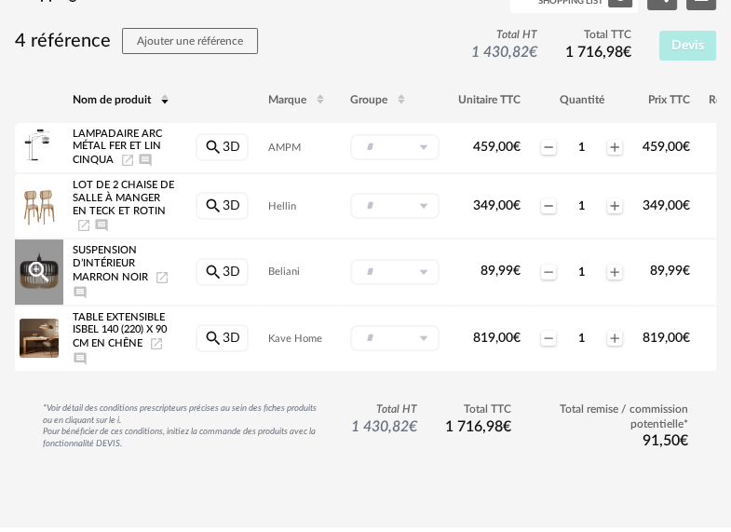
click at [106, 259] on span "Suspension d’intérieur marron noir" at bounding box center [110, 263] width 75 height 37
click at [51, 259] on icon "Magnify Plus Outline icon" at bounding box center [39, 272] width 28 height 28
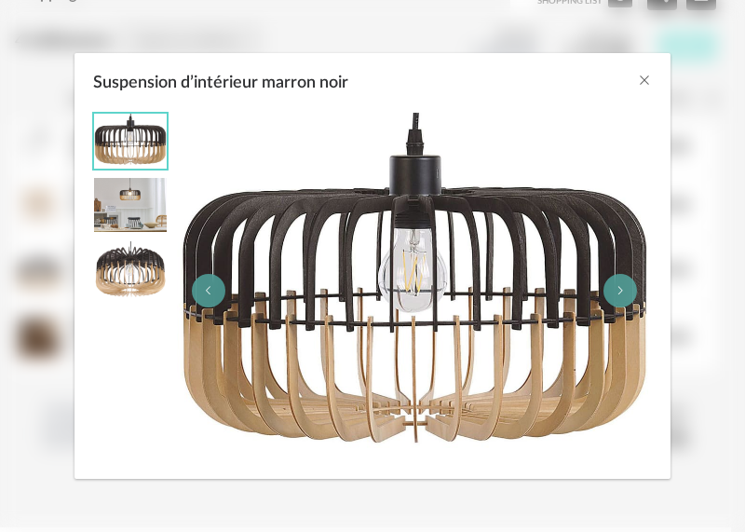
click at [130, 263] on img "Suspension d’intérieur marron noir" at bounding box center [130, 277] width 73 height 73
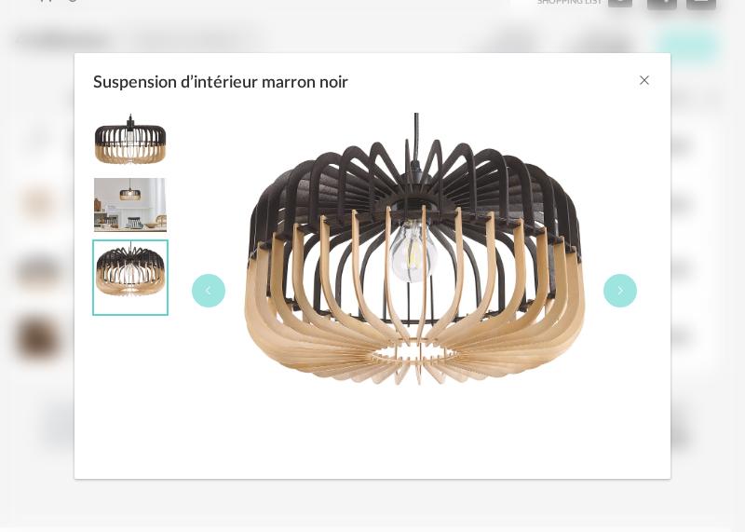
click at [114, 149] on img "Suspension d’intérieur marron noir" at bounding box center [130, 141] width 73 height 55
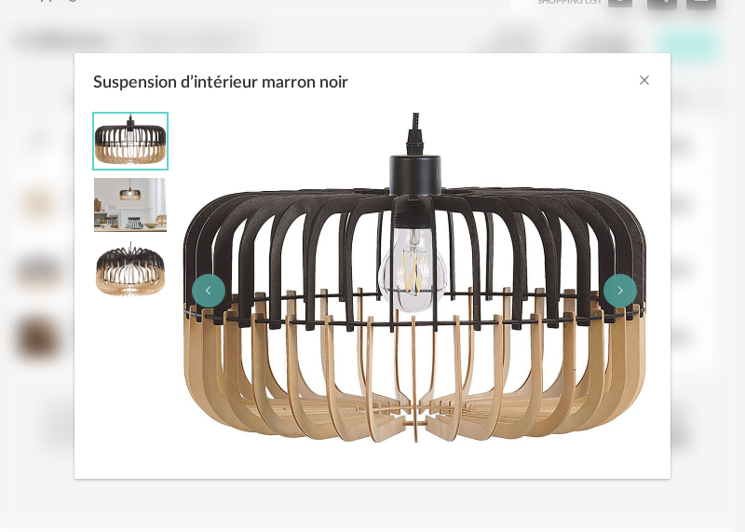
click at [122, 201] on img "Suspension d’intérieur marron noir" at bounding box center [130, 205] width 73 height 55
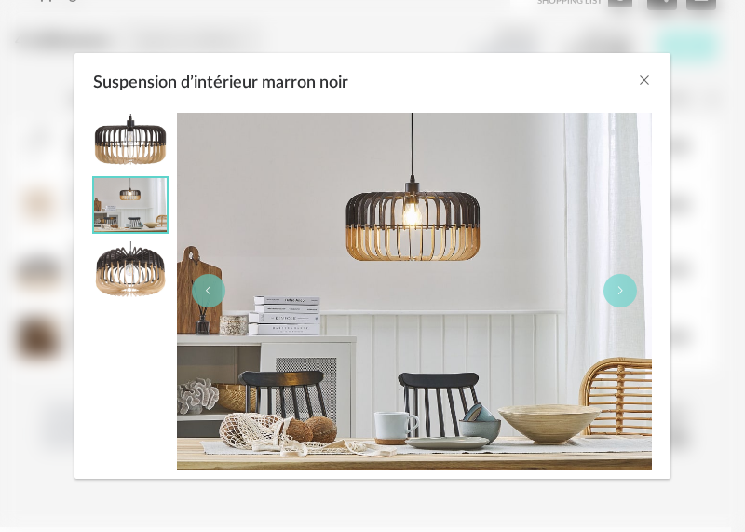
drag, startPoint x: 385, startPoint y: 242, endPoint x: 353, endPoint y: 268, distance: 41.7
click at [353, 268] on img "Suspension d’intérieur marron noir" at bounding box center [414, 291] width 475 height 357
click at [641, 85] on icon "Close" at bounding box center [644, 80] width 15 height 15
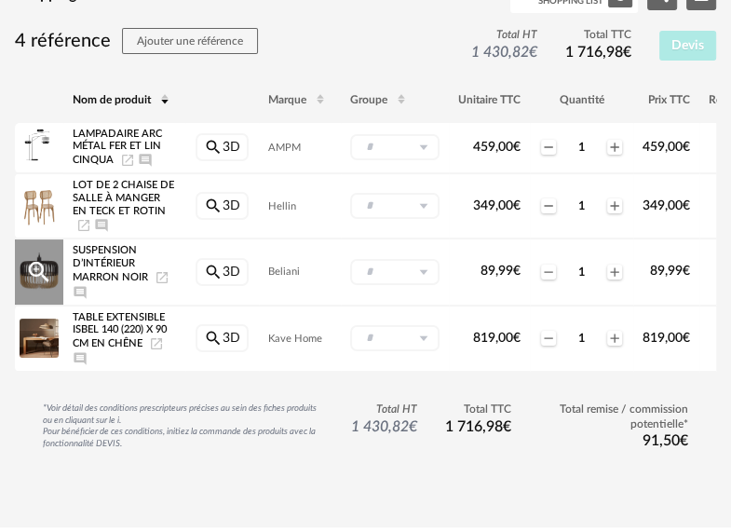
click at [115, 256] on span "Suspension d’intérieur marron noir" at bounding box center [110, 263] width 75 height 37
click at [115, 257] on span "Suspension d’intérieur marron noir" at bounding box center [110, 263] width 75 height 37
click at [159, 276] on icon "Launch icon" at bounding box center [162, 277] width 15 height 15
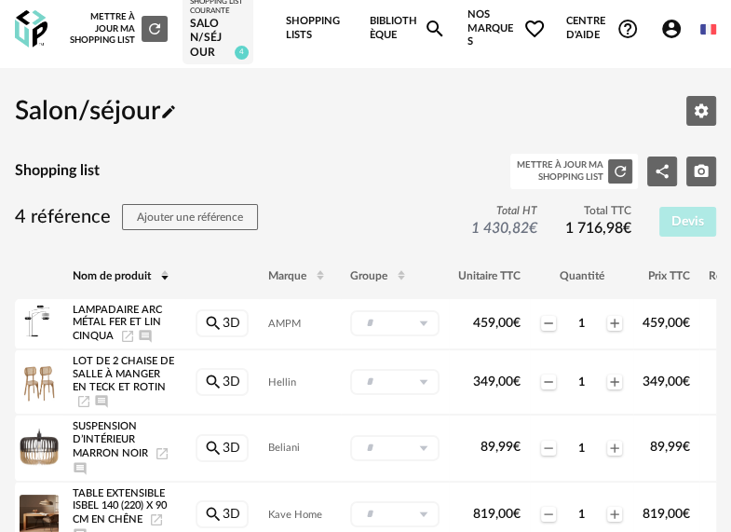
scroll to position [0, 0]
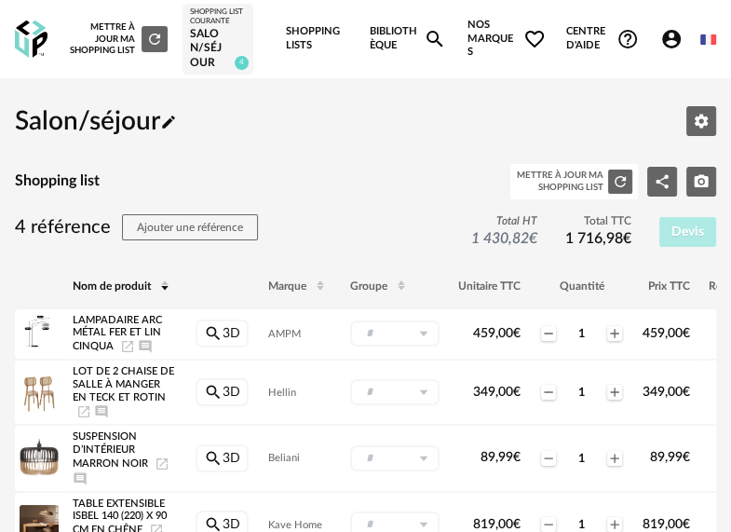
click at [391, 32] on link "Bibliothèque Magnify icon" at bounding box center [407, 39] width 77 height 78
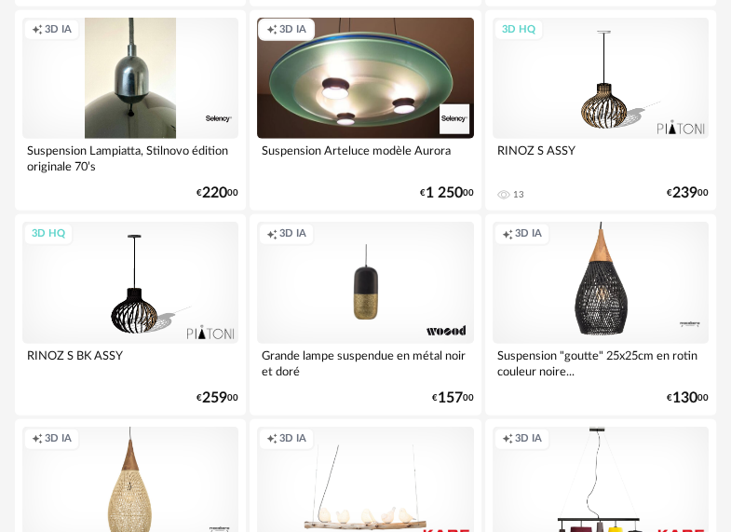
scroll to position [2514, 0]
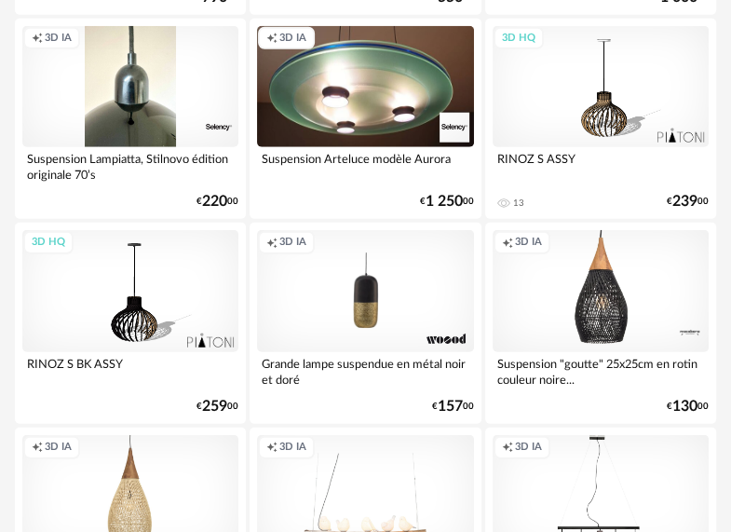
click at [123, 315] on div "3D HQ" at bounding box center [130, 291] width 216 height 122
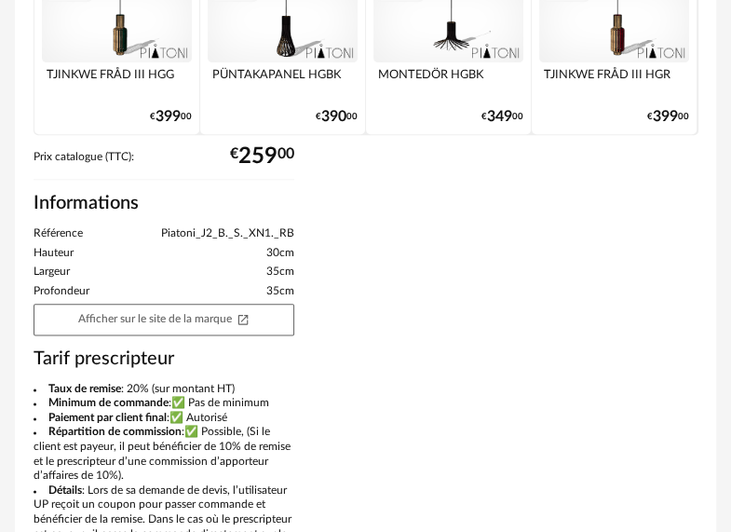
scroll to position [1117, 0]
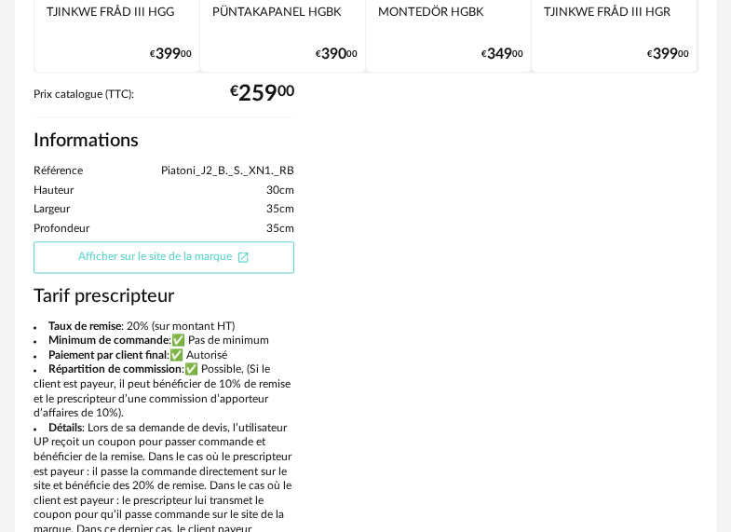
click at [210, 259] on link "Afficher sur le site de la marque Open In New icon" at bounding box center [164, 257] width 261 height 32
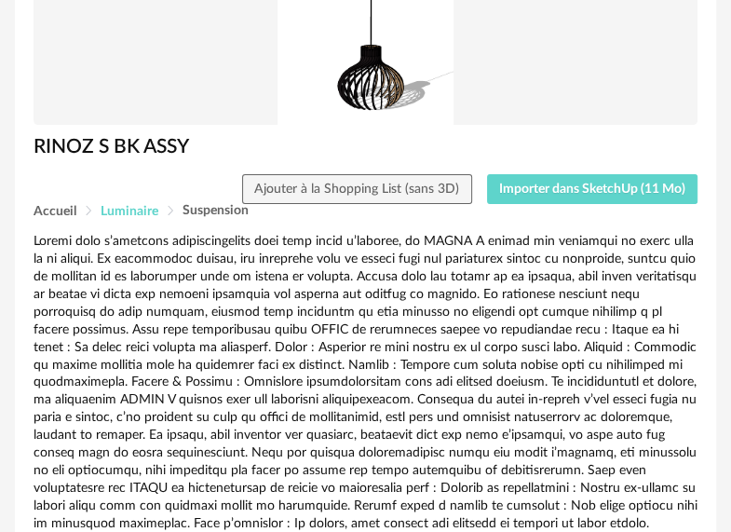
scroll to position [0, 0]
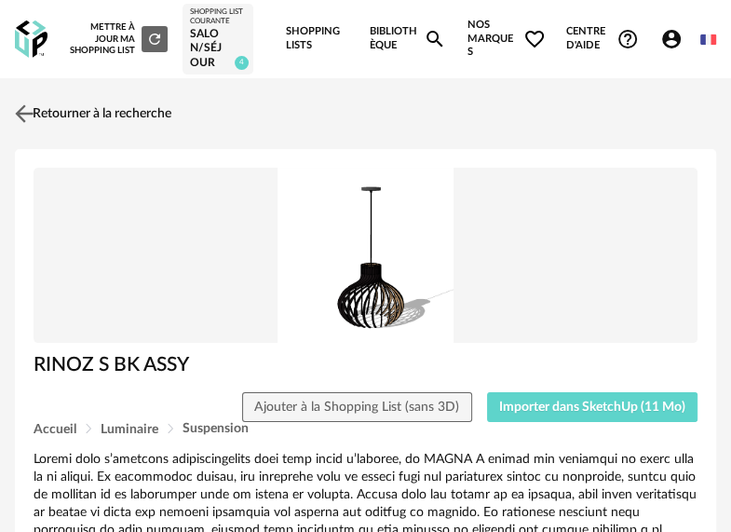
click at [69, 117] on link "Retourner à la recherche" at bounding box center [90, 113] width 161 height 41
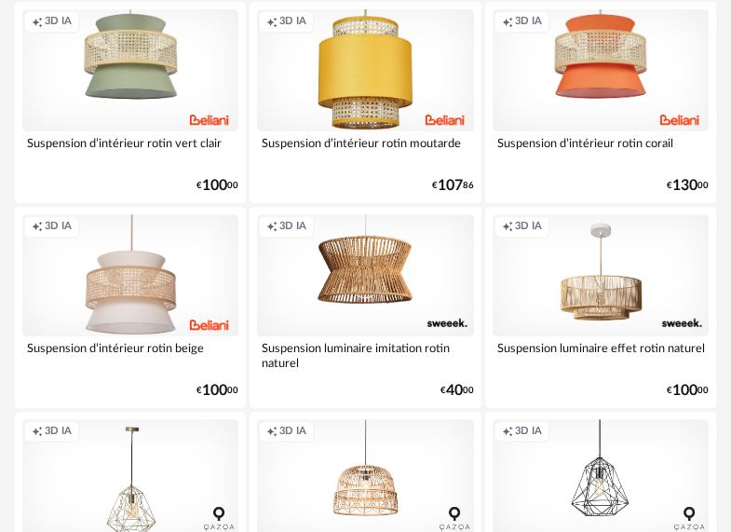
scroll to position [3817, 0]
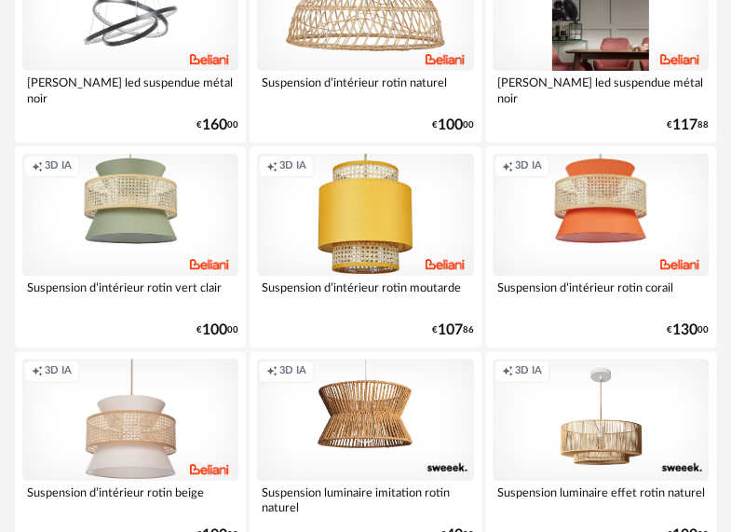
click at [589, 66] on div "Creation icon 3D IA" at bounding box center [601, 11] width 216 height 122
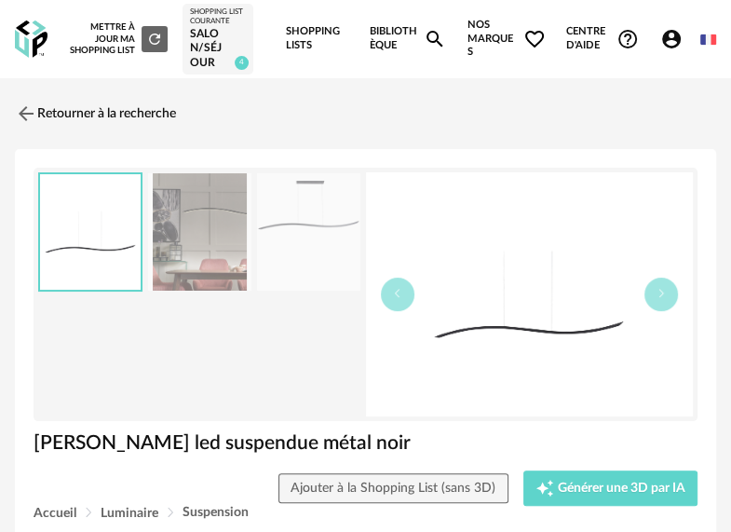
click at [537, 327] on img at bounding box center [530, 294] width 328 height 244
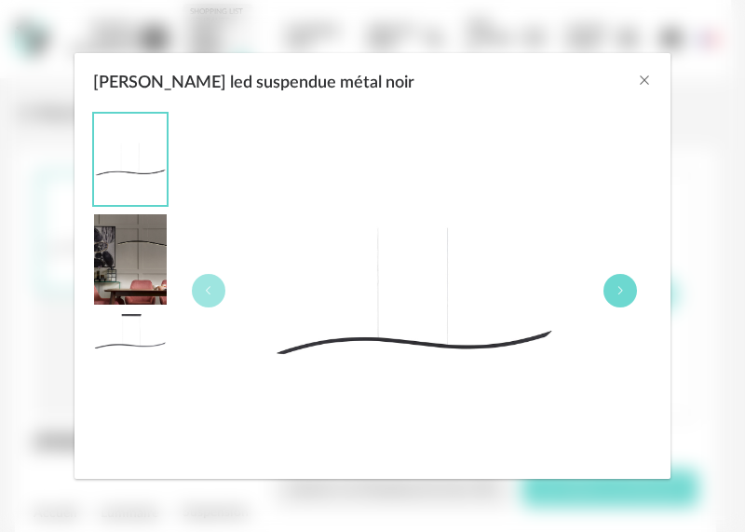
click at [622, 295] on button "Lampe led suspendue métal noir" at bounding box center [620, 291] width 34 height 34
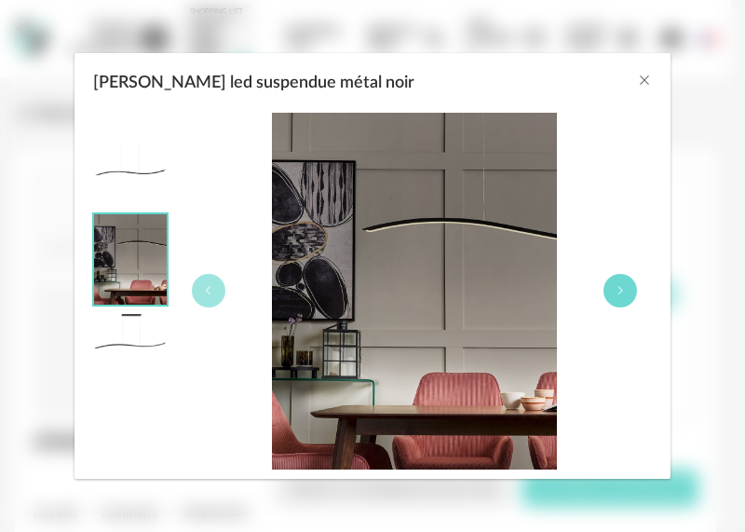
click at [622, 292] on icon "Lampe led suspendue métal noir" at bounding box center [619, 290] width 11 height 11
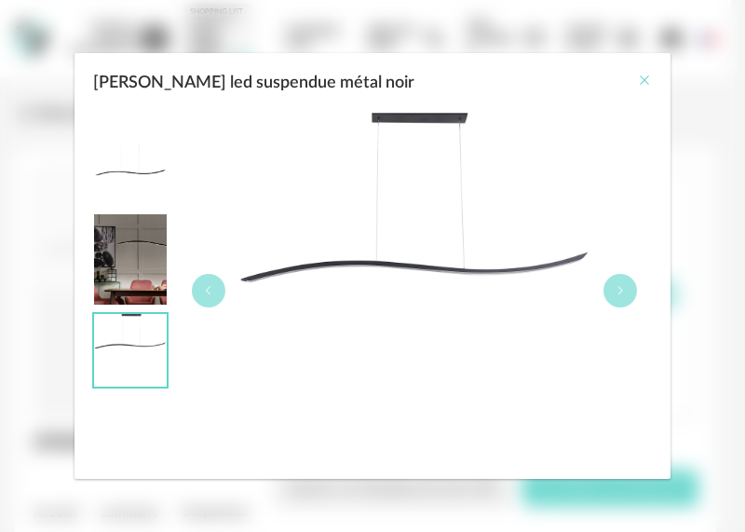
click at [637, 82] on icon "Close" at bounding box center [644, 80] width 15 height 15
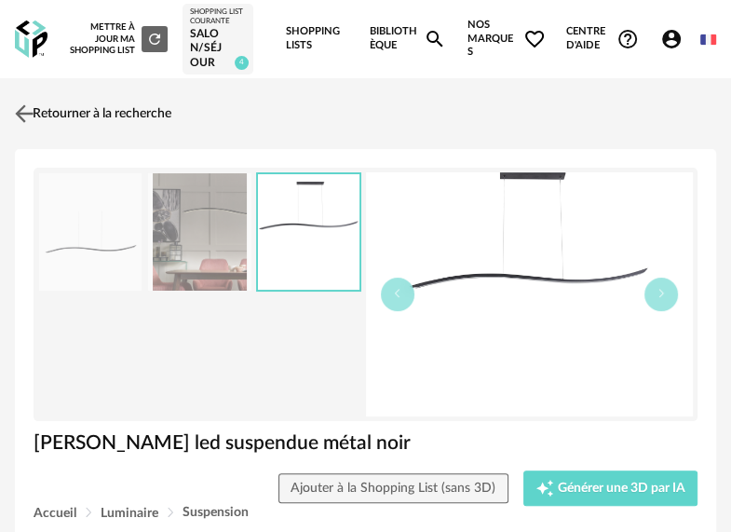
click at [71, 109] on link "Retourner à la recherche" at bounding box center [90, 113] width 161 height 41
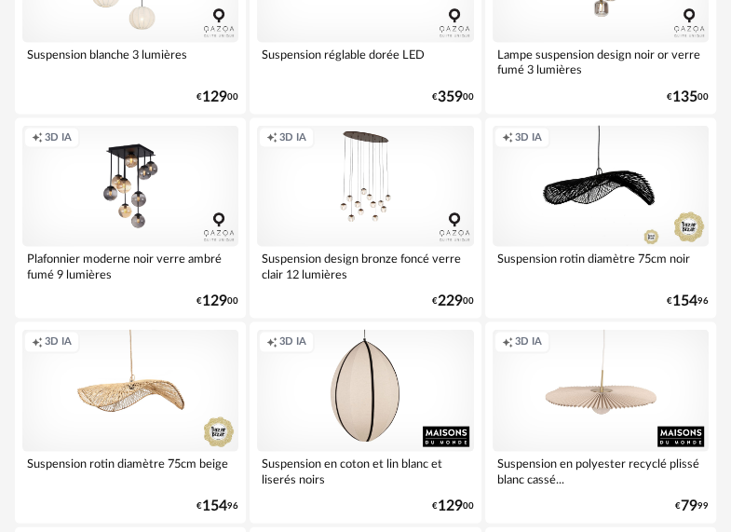
scroll to position [5493, 0]
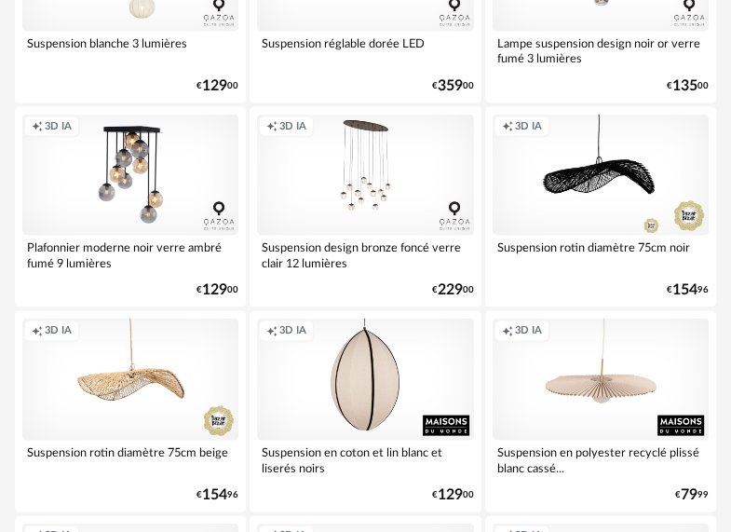
click at [117, 159] on div "Creation icon 3D IA" at bounding box center [130, 176] width 216 height 122
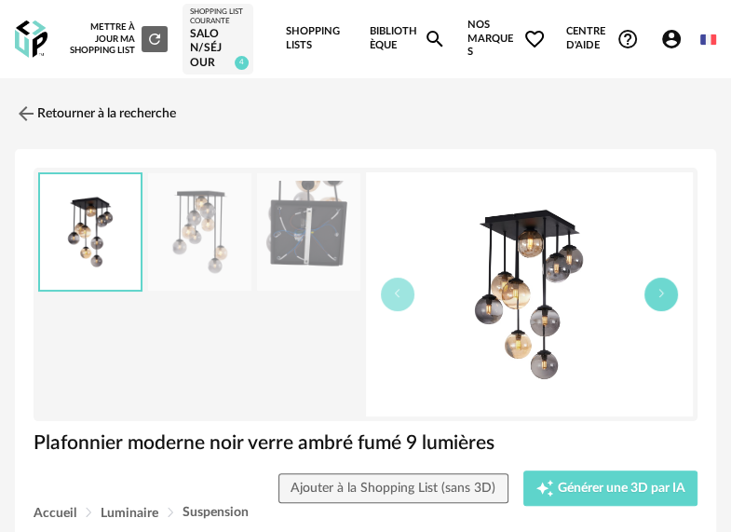
click at [651, 298] on button "button" at bounding box center [661, 294] width 34 height 34
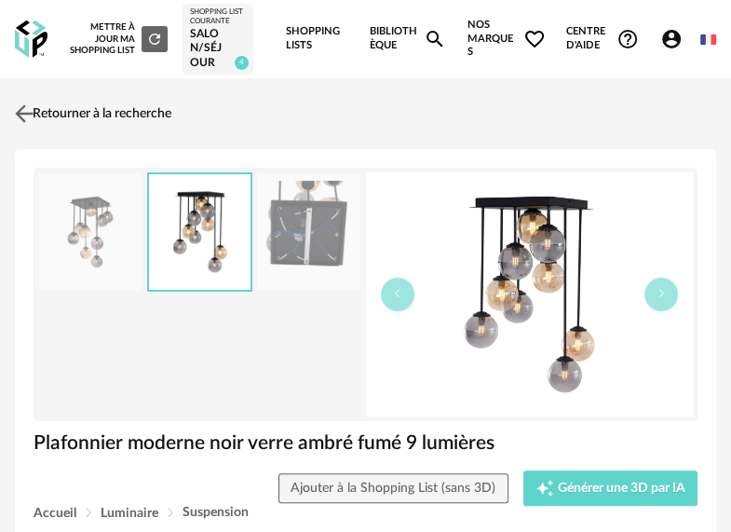
click at [34, 115] on img at bounding box center [24, 113] width 27 height 27
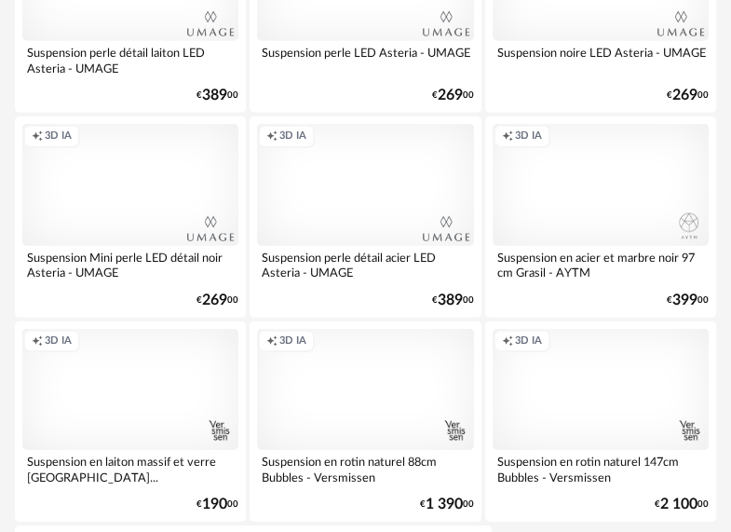
scroll to position [6517, 0]
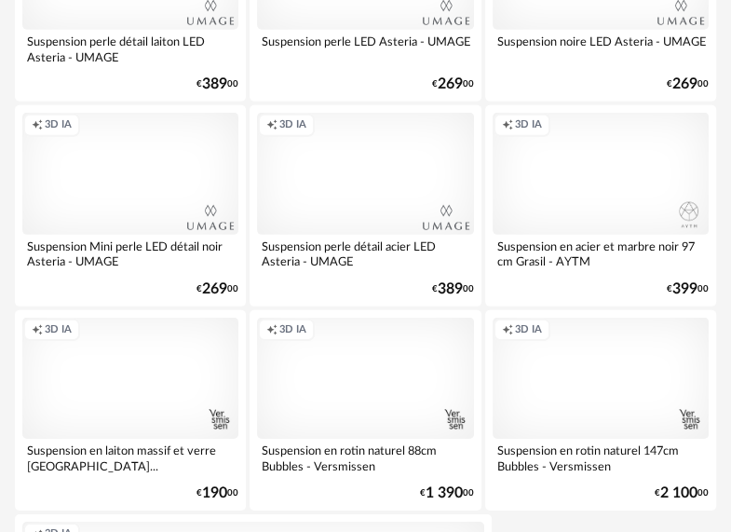
click at [600, 189] on div "Creation icon 3D IA" at bounding box center [601, 174] width 216 height 122
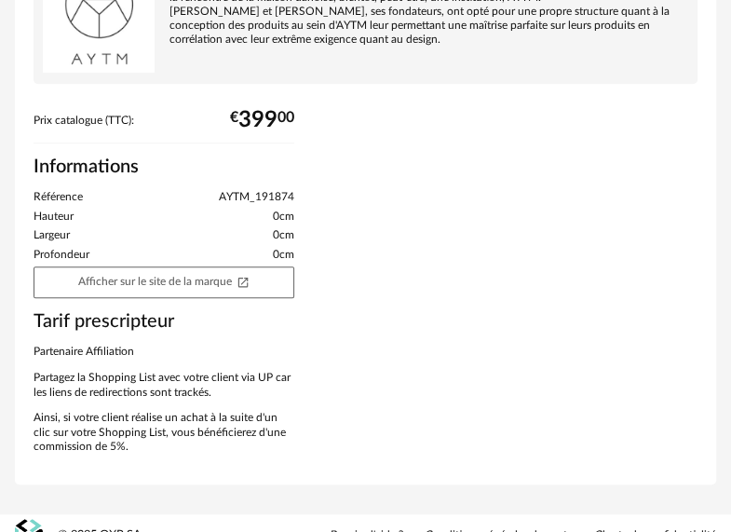
scroll to position [652, 0]
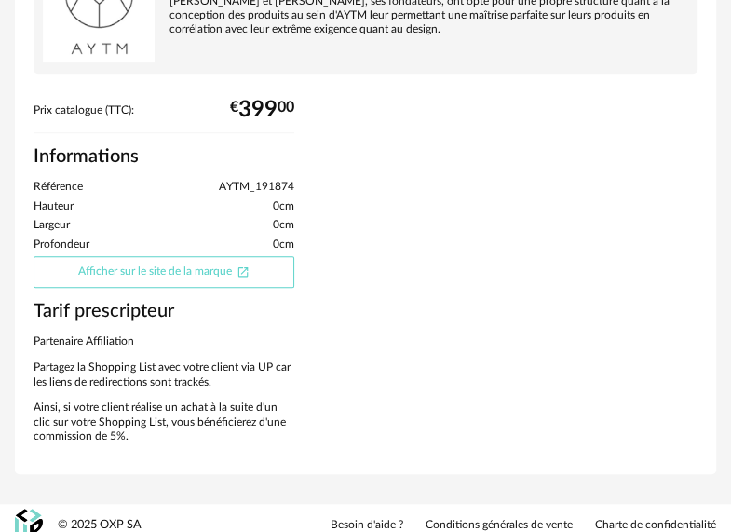
click at [217, 275] on link "Afficher sur le site de la marque Open In New icon" at bounding box center [164, 272] width 261 height 32
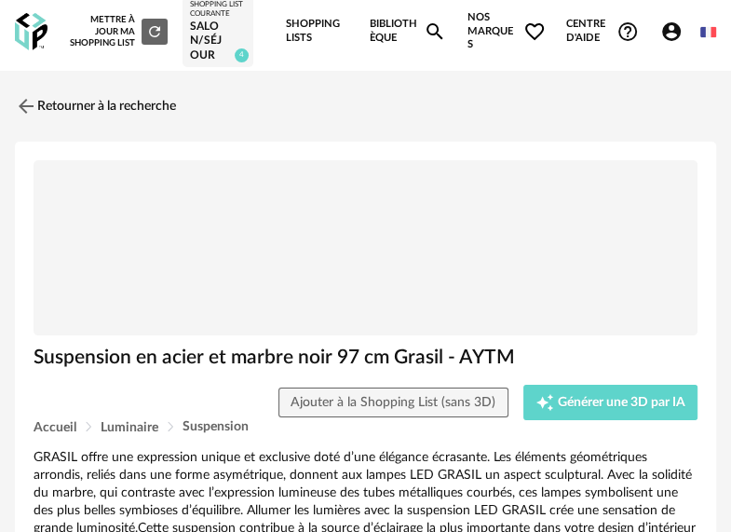
scroll to position [0, 0]
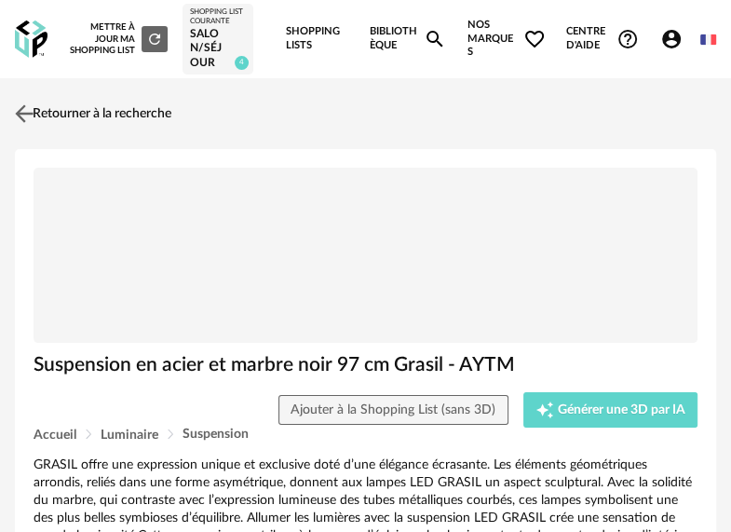
click at [49, 113] on link "Retourner à la recherche" at bounding box center [90, 113] width 161 height 41
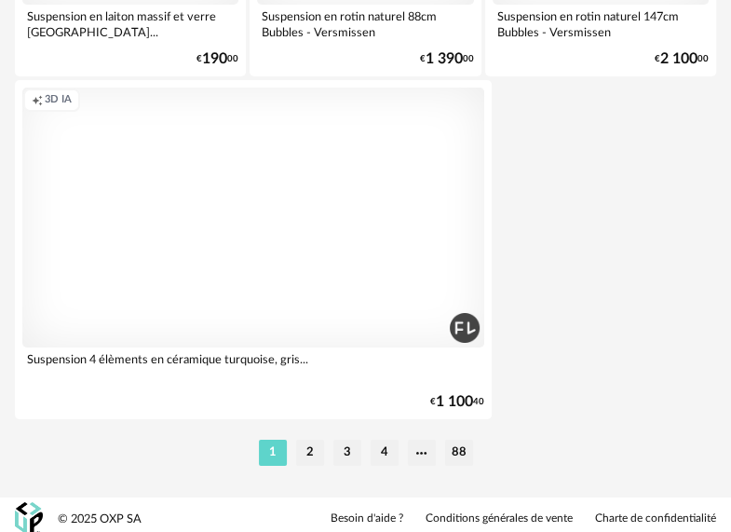
scroll to position [6957, 0]
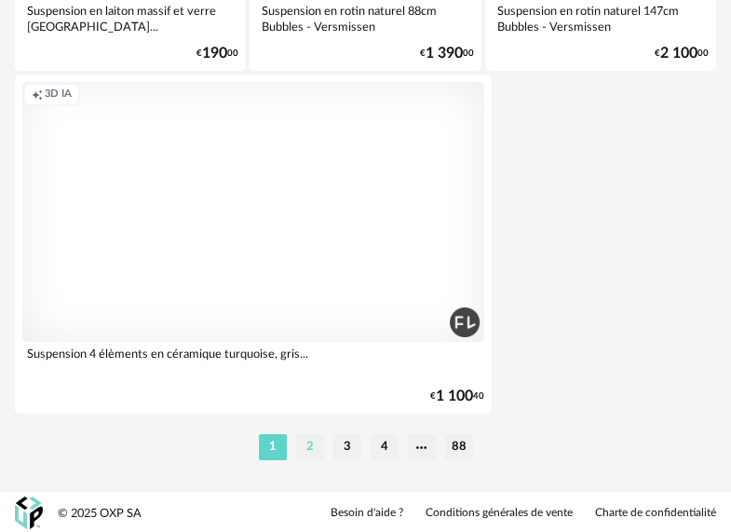
click at [311, 447] on li "2" at bounding box center [310, 447] width 28 height 26
type input "**********"
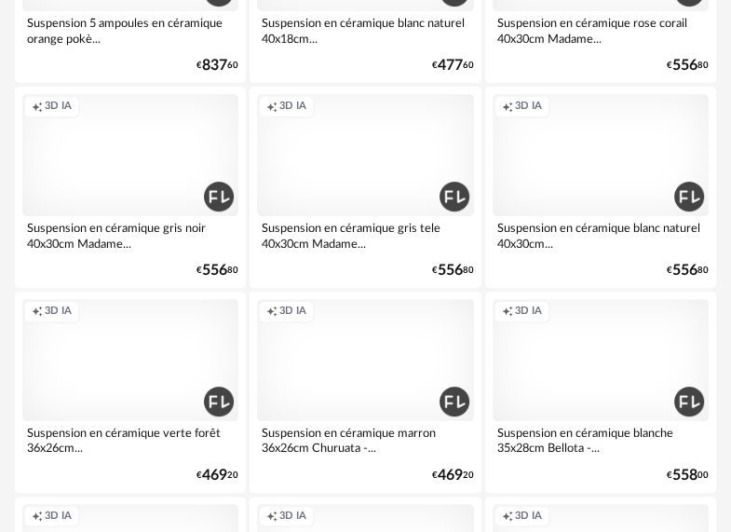
scroll to position [3910, 0]
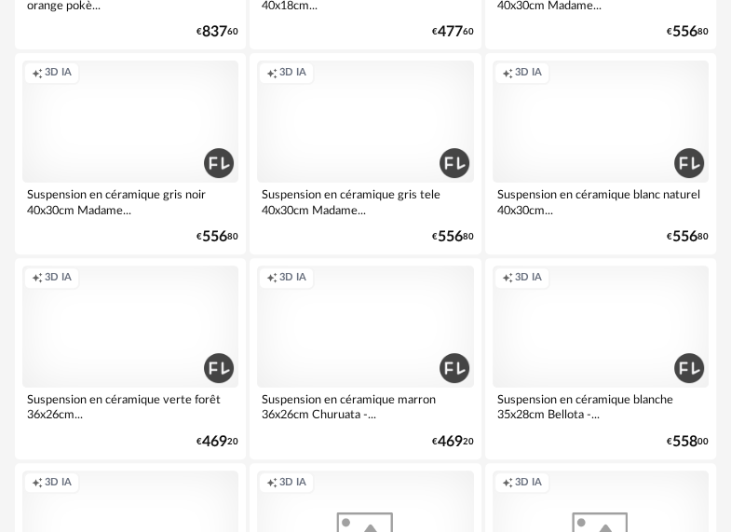
click at [117, 175] on div "Creation icon 3D IA" at bounding box center [130, 122] width 216 height 122
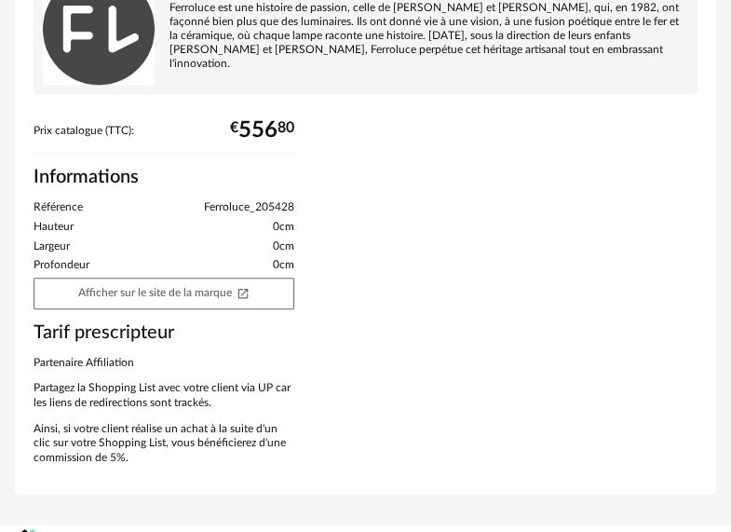
scroll to position [745, 0]
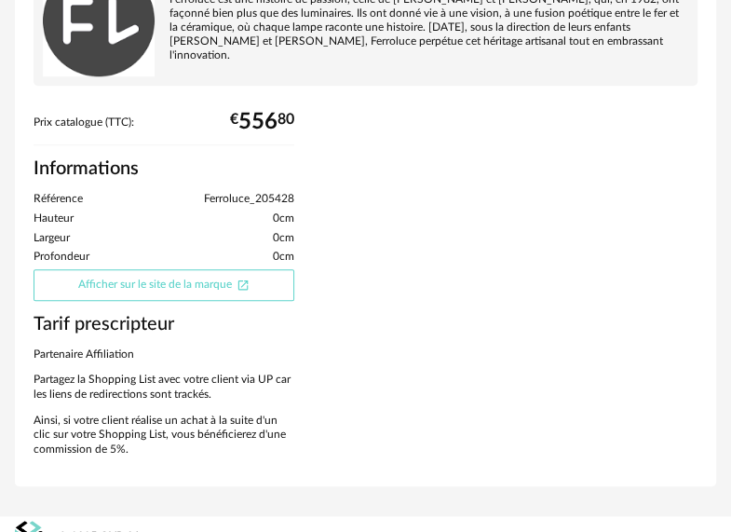
click at [248, 280] on icon "Open In New icon" at bounding box center [243, 285] width 10 height 10
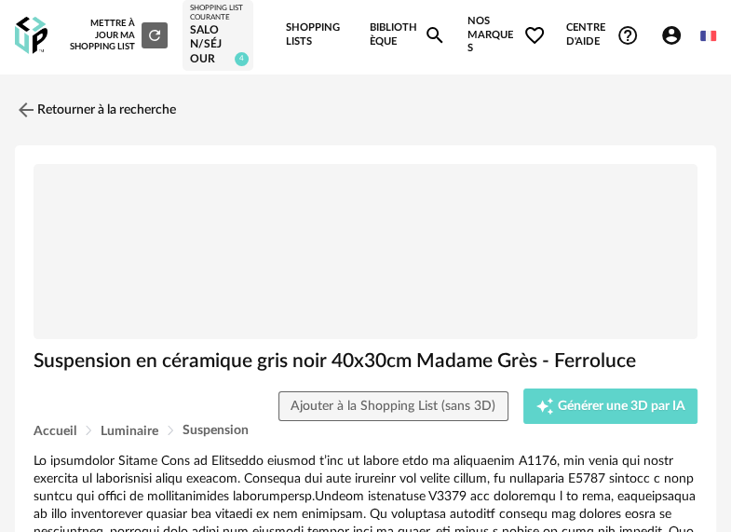
scroll to position [0, 0]
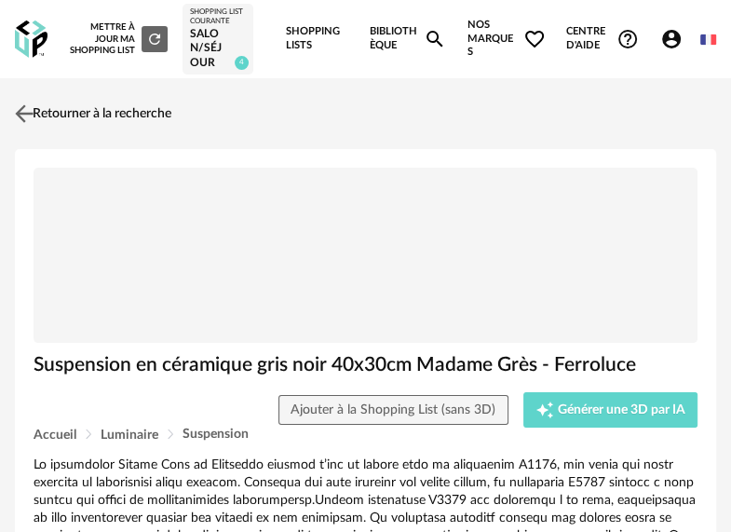
click at [47, 104] on link "Retourner à la recherche" at bounding box center [90, 113] width 161 height 41
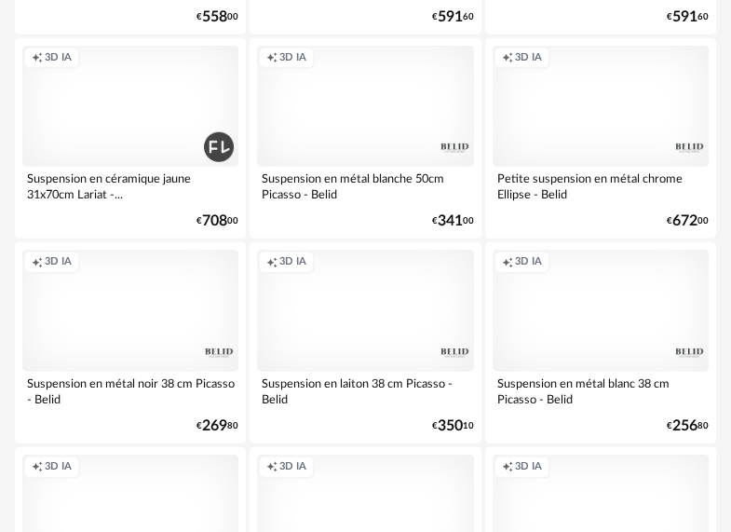
scroll to position [6238, 0]
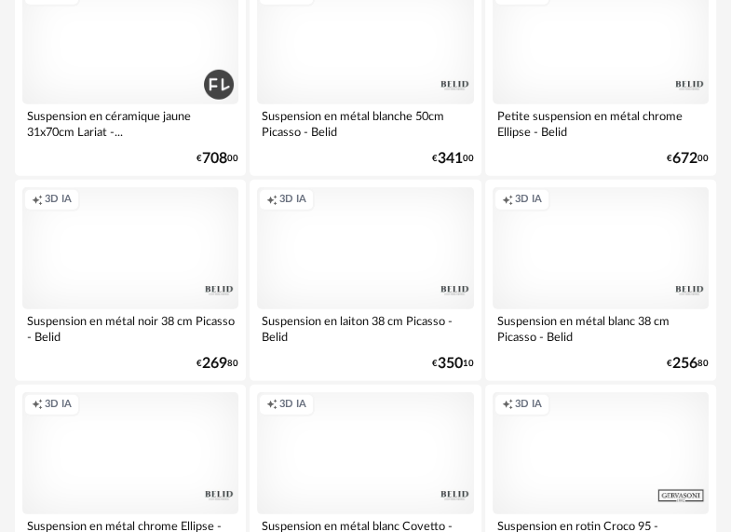
click at [99, 317] on div "Suspension en métal noir 38 cm Picasso - Belid" at bounding box center [130, 327] width 216 height 37
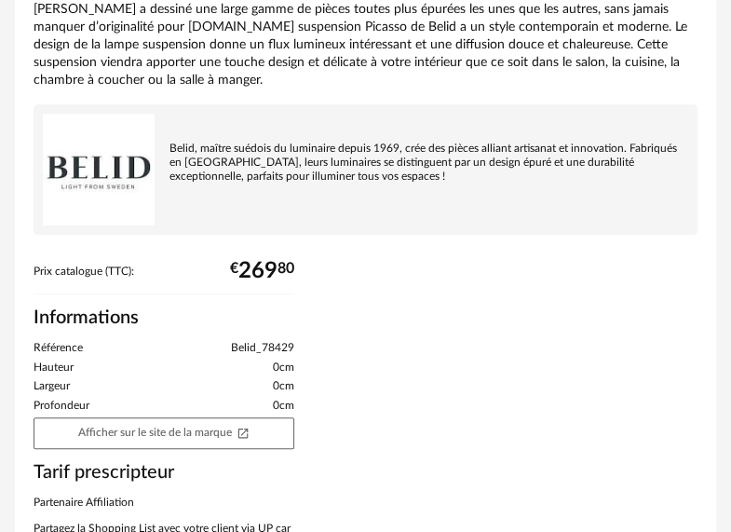
scroll to position [559, 0]
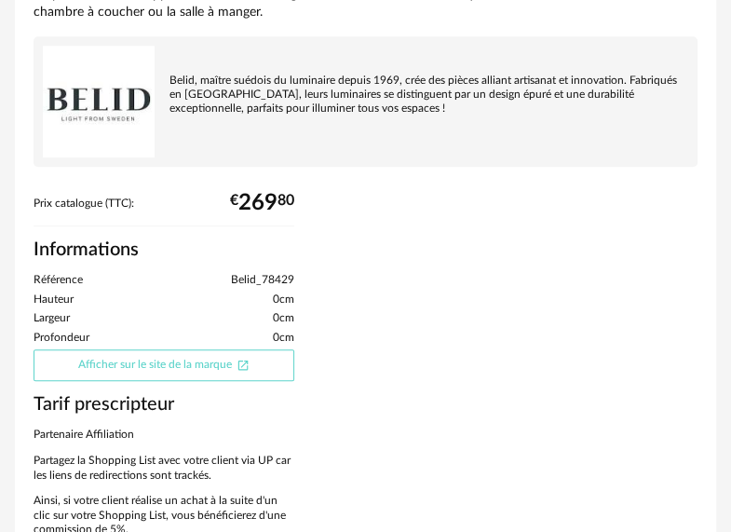
click at [178, 350] on link "Afficher sur le site de la marque Open In New icon" at bounding box center [164, 365] width 261 height 32
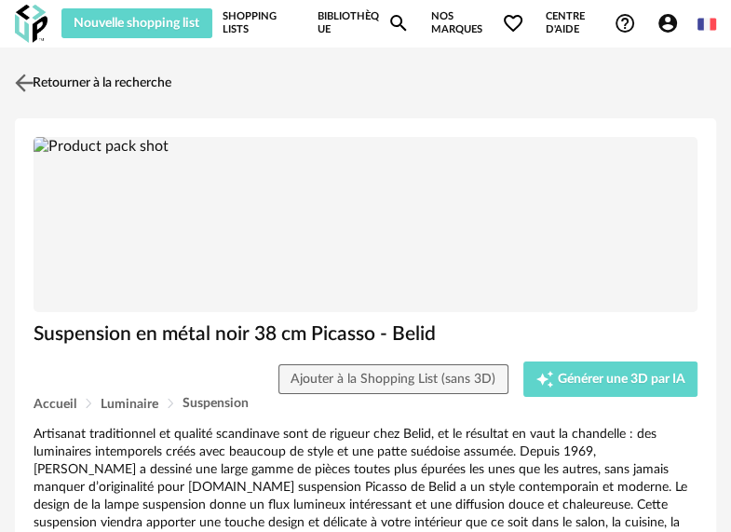
click at [56, 78] on link "Retourner à la recherche" at bounding box center [90, 82] width 161 height 41
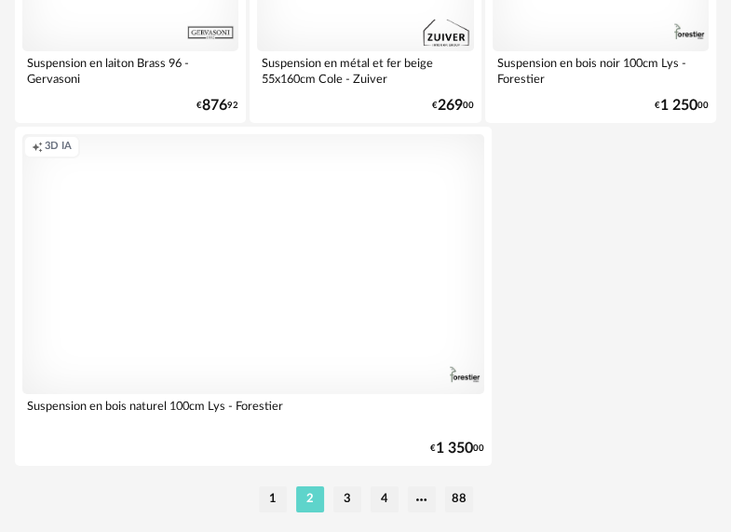
scroll to position [6927, 0]
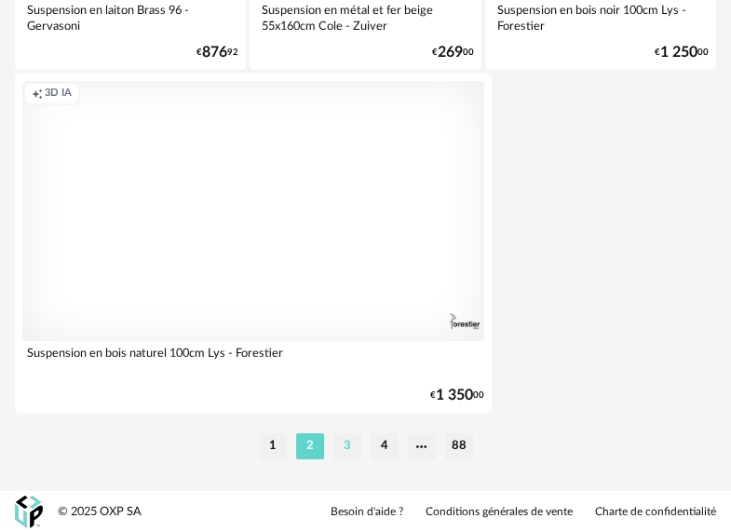
click at [344, 441] on li "3" at bounding box center [347, 446] width 28 height 26
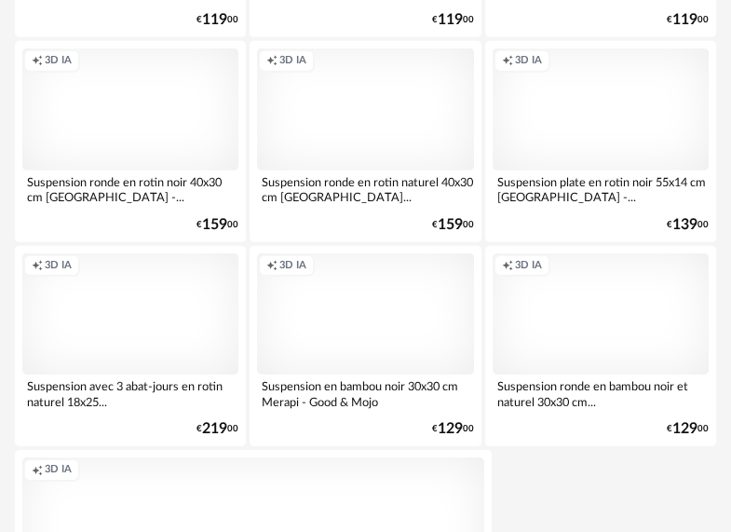
scroll to position [6517, 0]
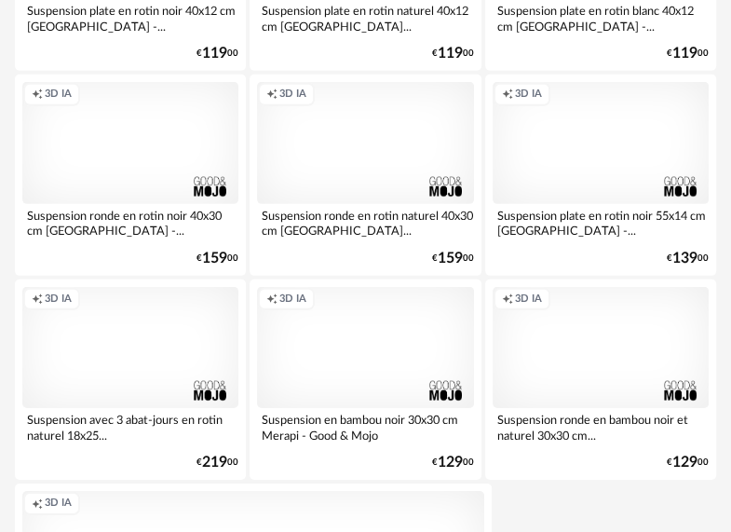
click at [599, 171] on div "Creation icon 3D IA" at bounding box center [601, 143] width 216 height 122
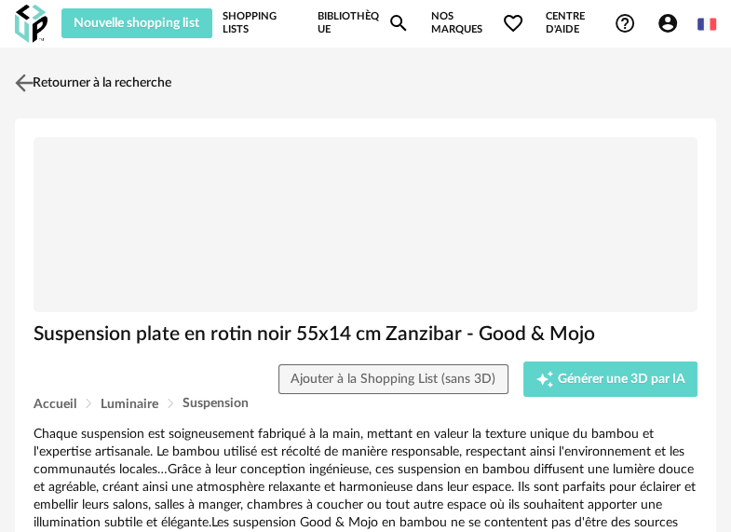
click at [63, 80] on link "Retourner à la recherche" at bounding box center [90, 82] width 161 height 41
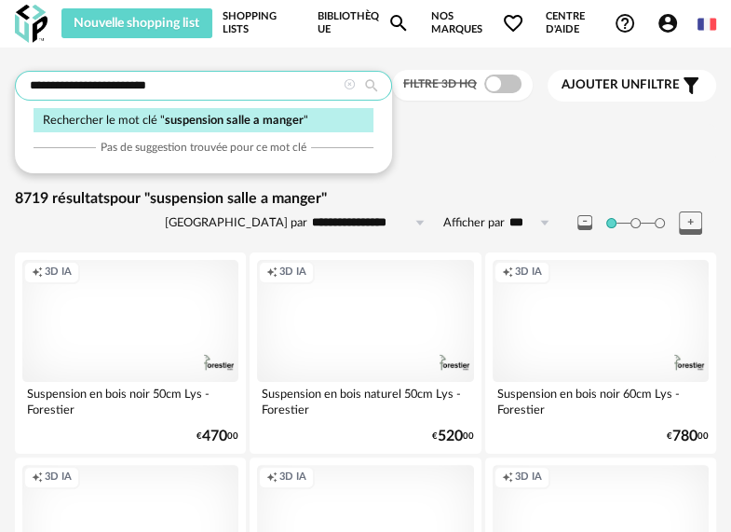
drag, startPoint x: 171, startPoint y: 80, endPoint x: -5, endPoint y: 71, distance: 176.2
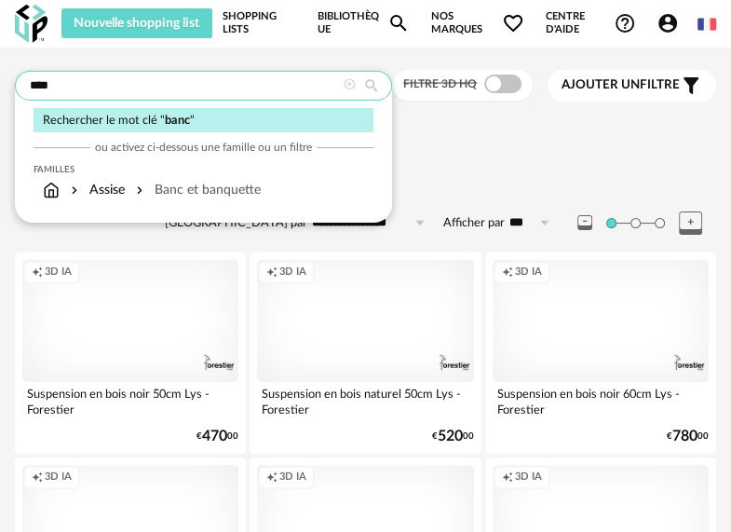
type input "****"
type input "**********"
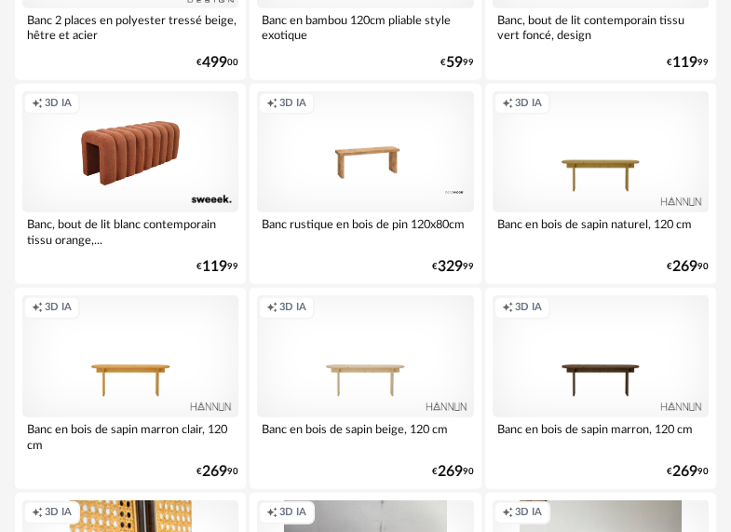
scroll to position [2421, 0]
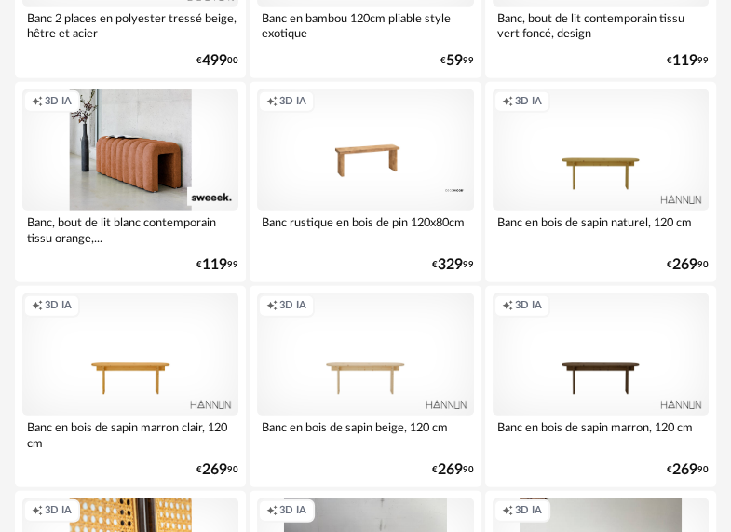
click at [121, 152] on div "Creation icon 3D IA" at bounding box center [130, 150] width 216 height 122
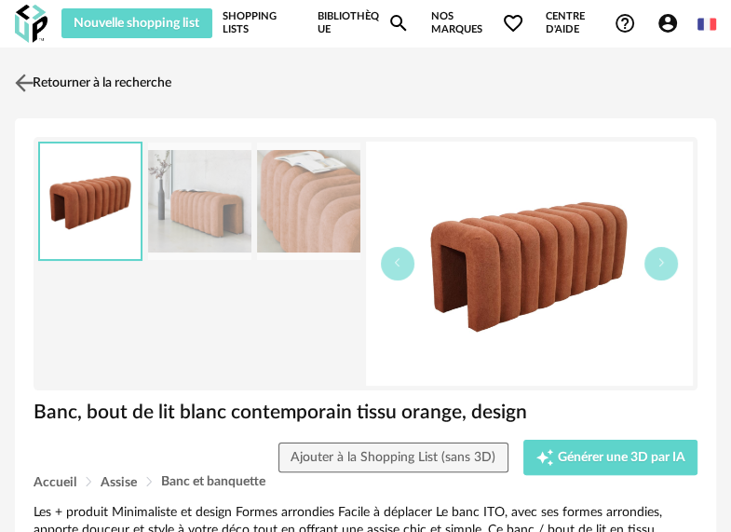
click at [34, 85] on img at bounding box center [24, 82] width 27 height 27
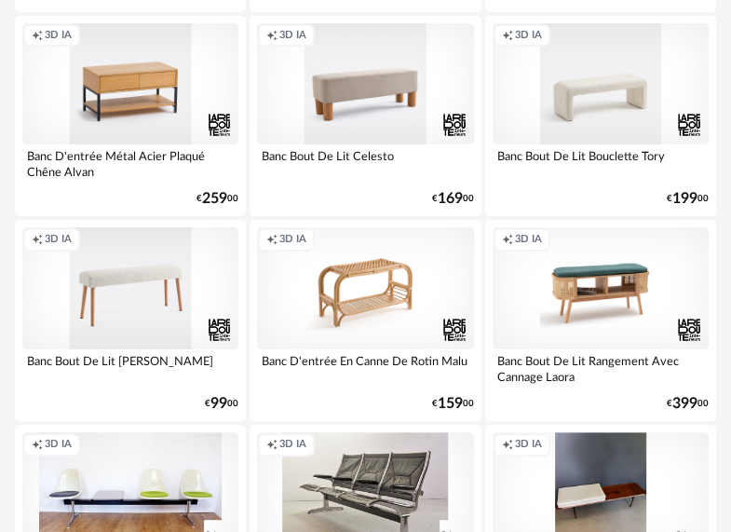
scroll to position [3724, 0]
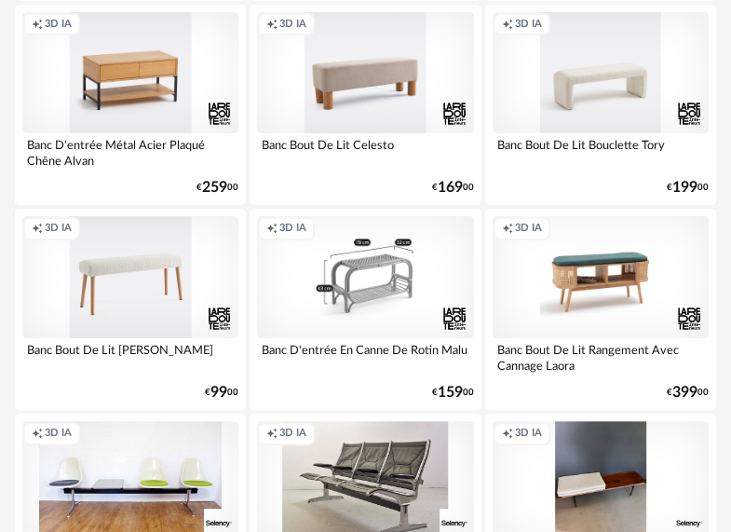
click at [367, 277] on div "Creation icon 3D IA" at bounding box center [365, 277] width 216 height 122
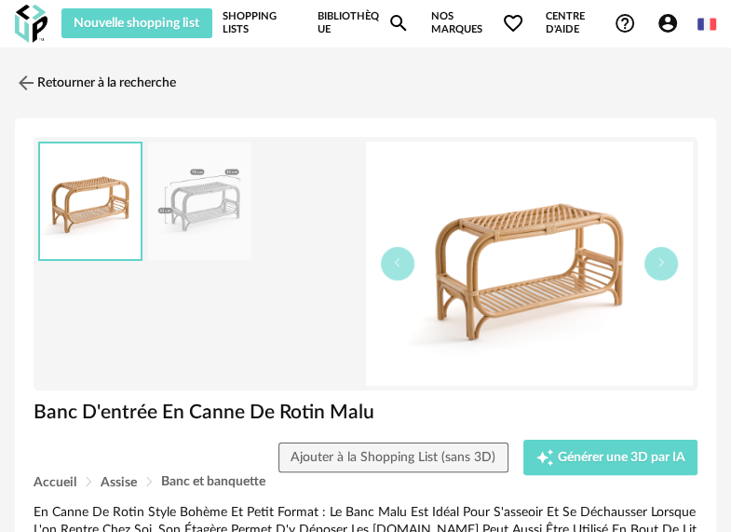
click at [201, 201] on img at bounding box center [199, 201] width 102 height 118
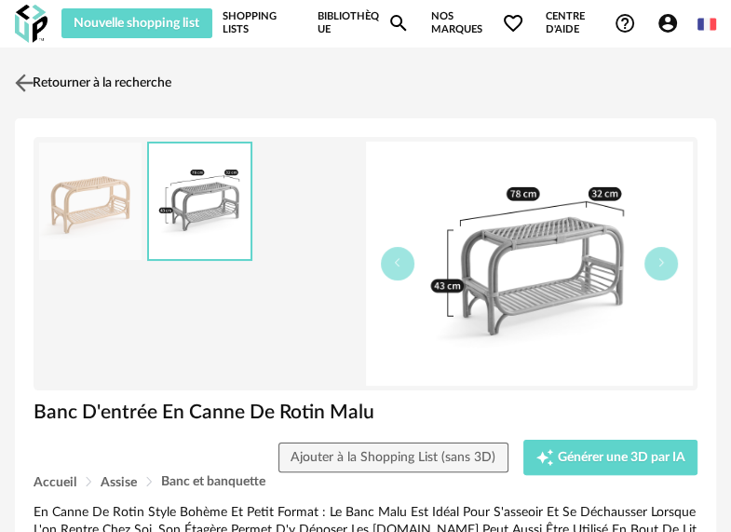
click at [26, 85] on img at bounding box center [24, 82] width 27 height 27
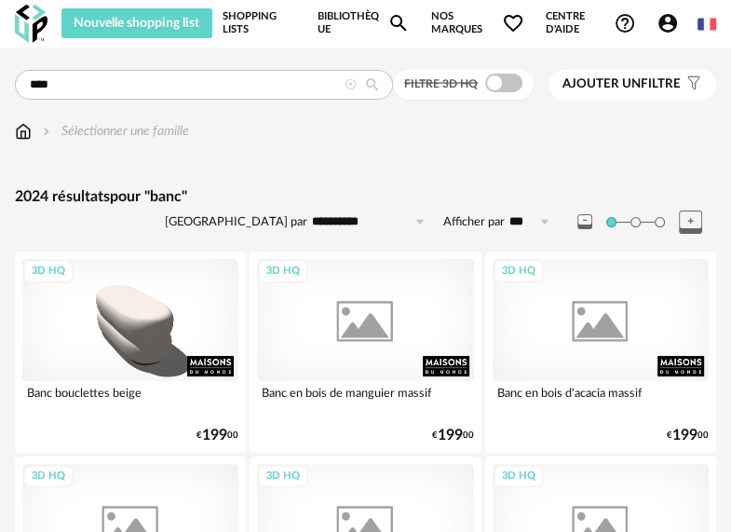
scroll to position [3724, 0]
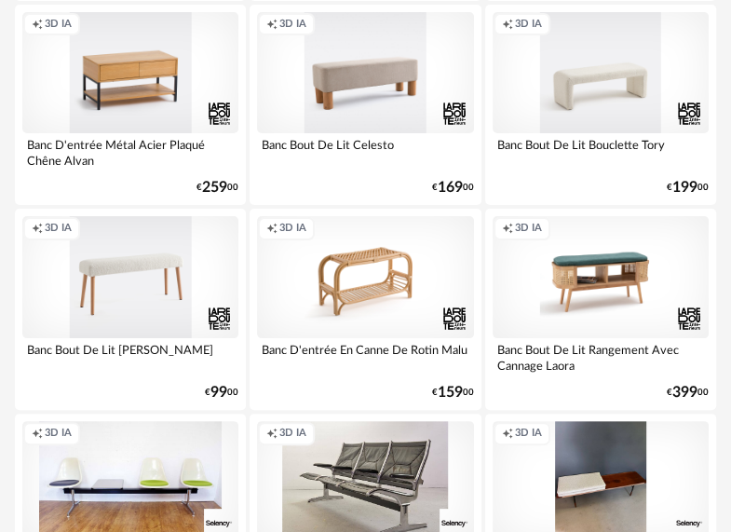
click at [116, 277] on div "Creation icon 3D IA" at bounding box center [130, 277] width 216 height 122
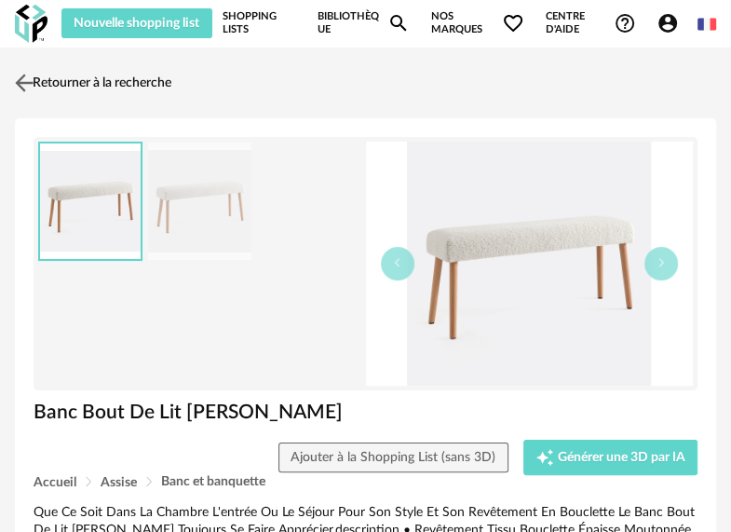
click at [25, 84] on img at bounding box center [24, 82] width 27 height 27
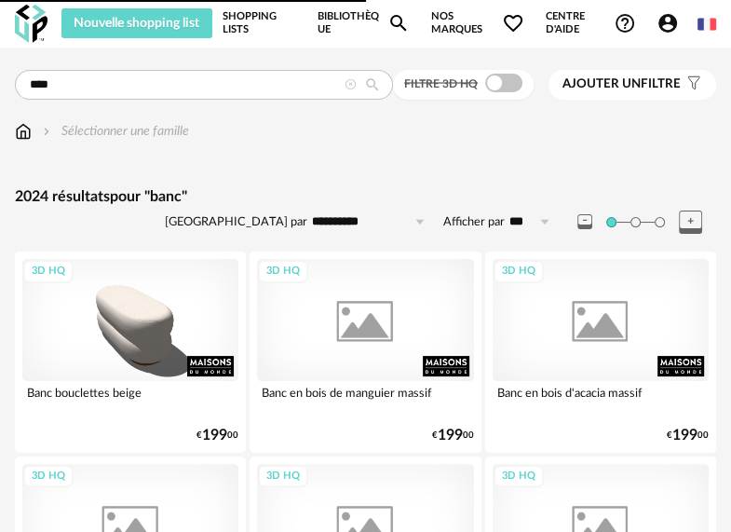
scroll to position [3724, 0]
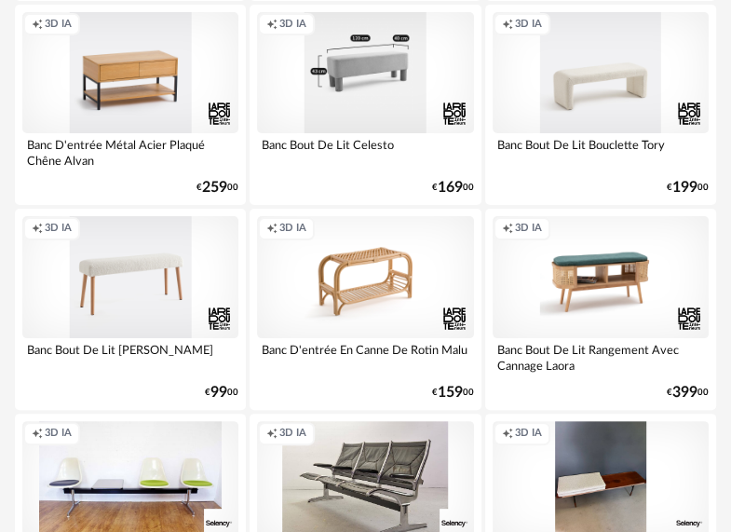
click at [399, 84] on div "Creation icon 3D IA" at bounding box center [365, 73] width 216 height 122
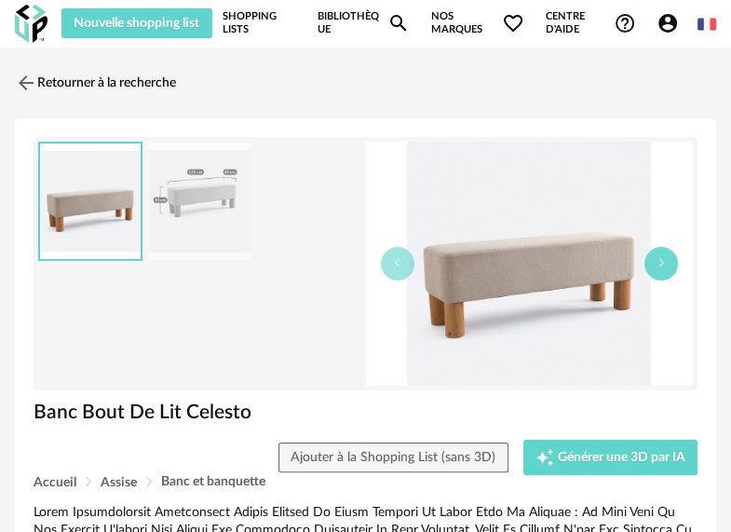
click at [668, 261] on button "button" at bounding box center [661, 264] width 34 height 34
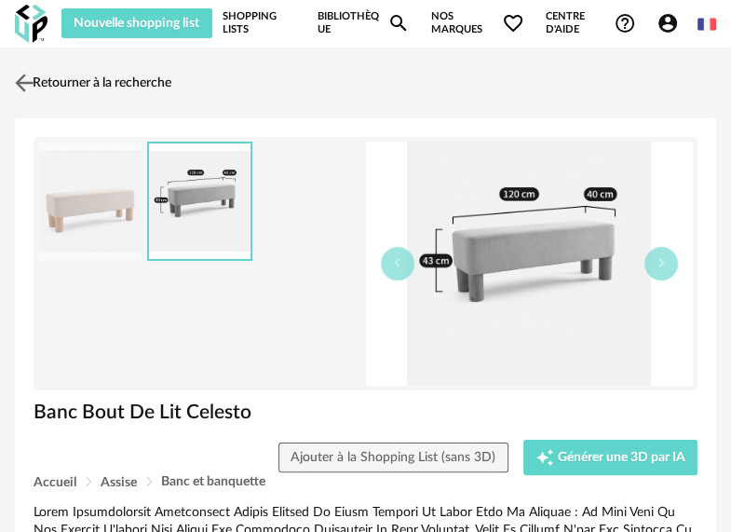
click at [22, 79] on img at bounding box center [24, 82] width 27 height 27
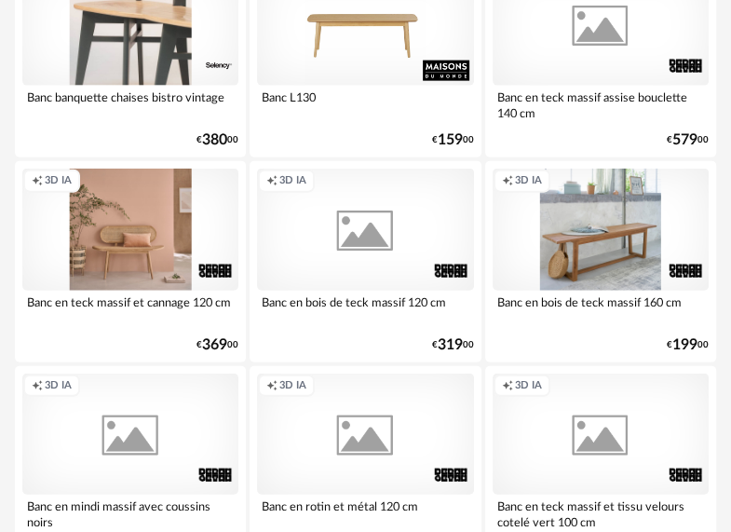
scroll to position [5866, 0]
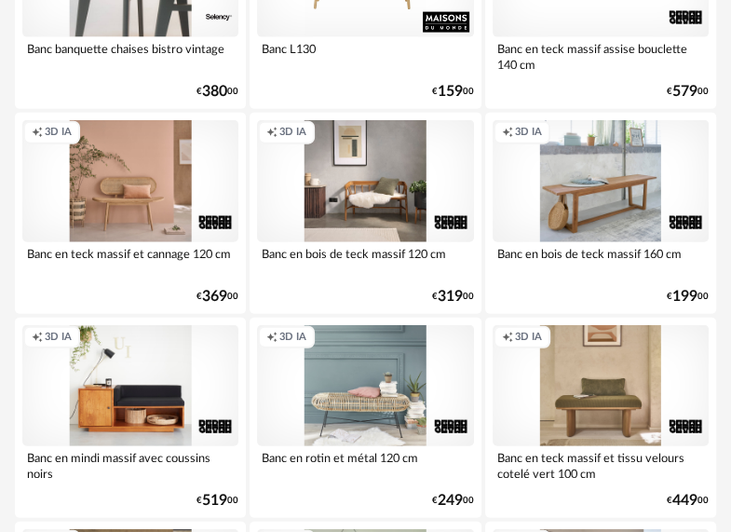
click at [127, 207] on div "Creation icon 3D IA" at bounding box center [130, 181] width 216 height 122
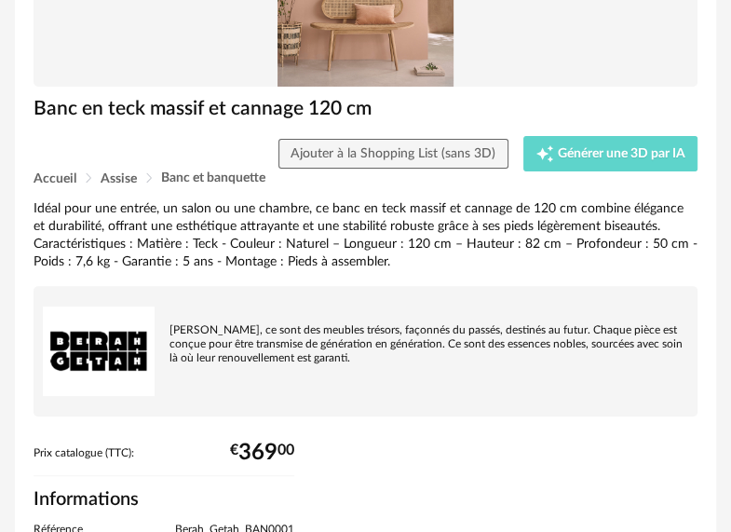
scroll to position [93, 0]
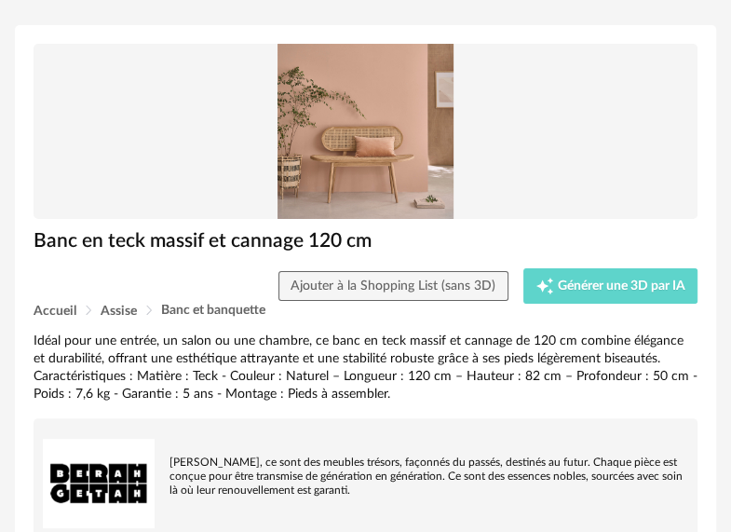
click at [344, 157] on img at bounding box center [366, 131] width 664 height 175
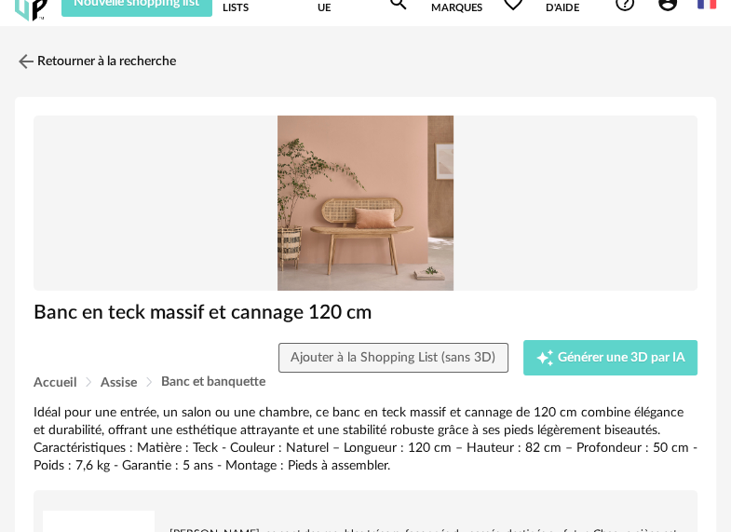
scroll to position [0, 0]
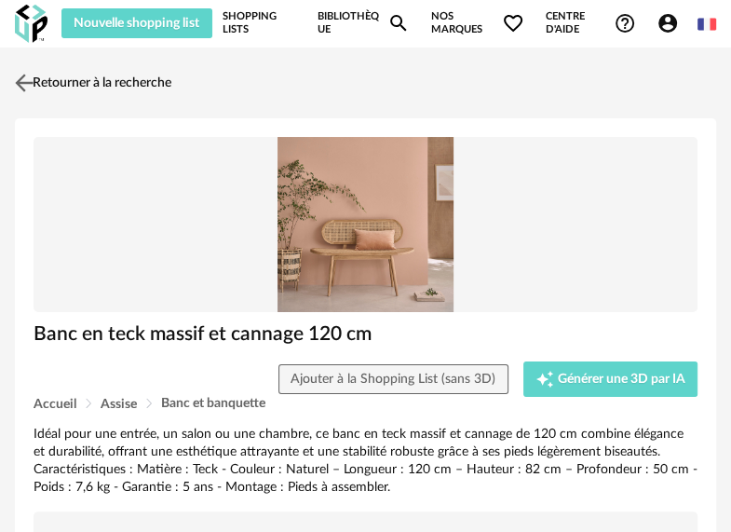
click at [28, 78] on img at bounding box center [24, 82] width 27 height 27
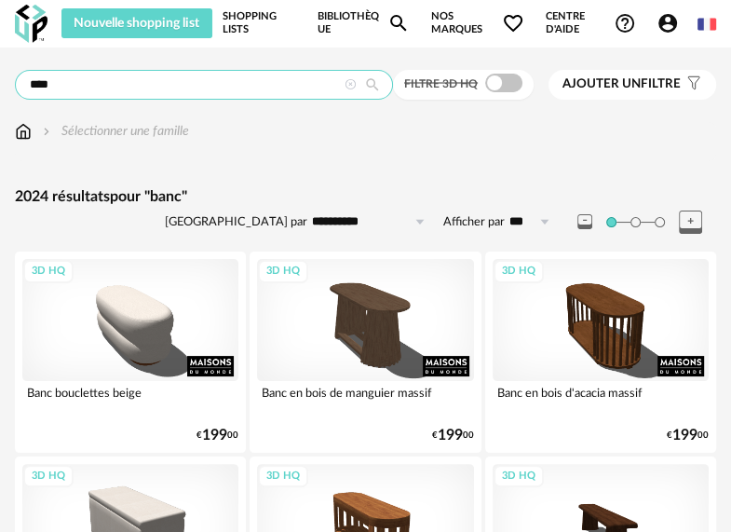
click at [100, 86] on input "****" at bounding box center [204, 85] width 378 height 30
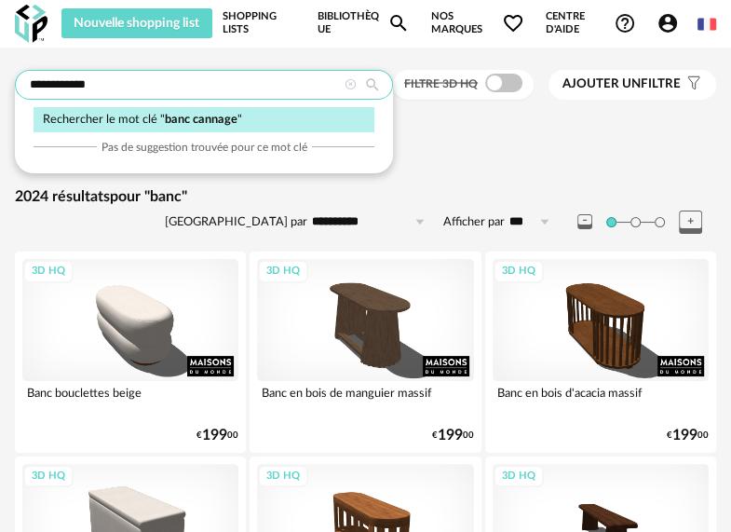
type input "**********"
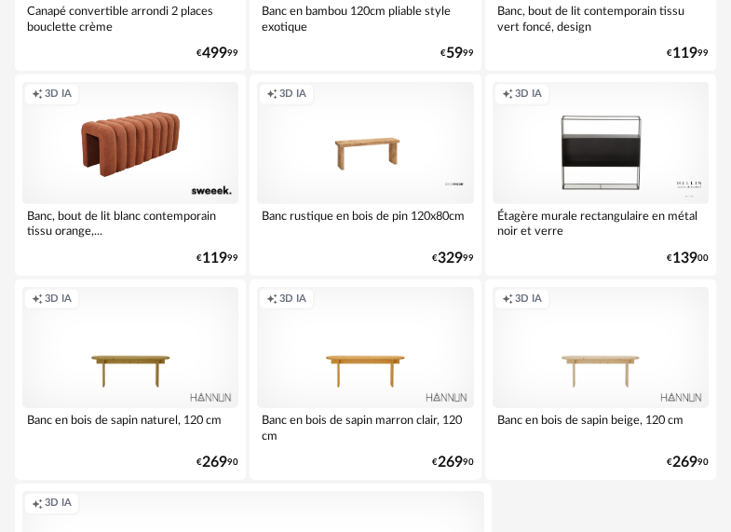
scroll to position [6131, 0]
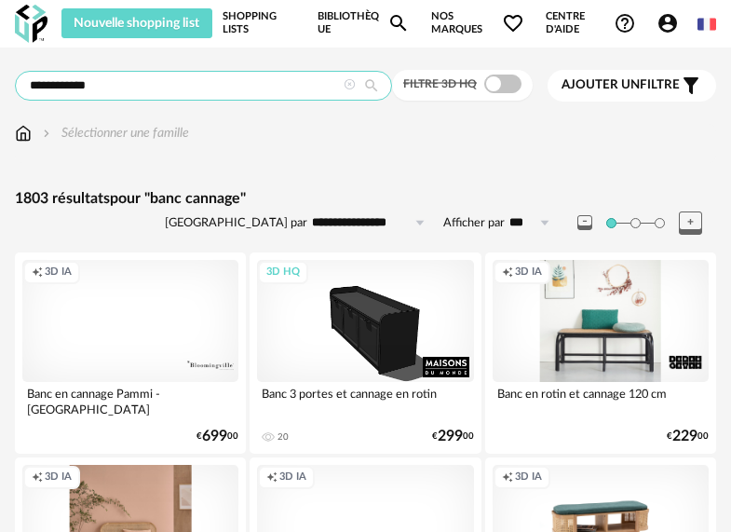
click at [225, 86] on input "**********" at bounding box center [203, 86] width 377 height 30
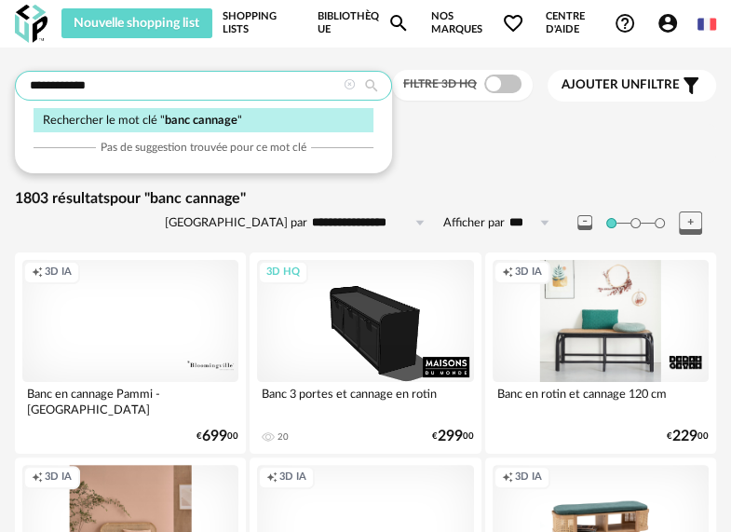
drag, startPoint x: 0, startPoint y: 0, endPoint x: -4, endPoint y: 79, distance: 79.2
type input "**********"
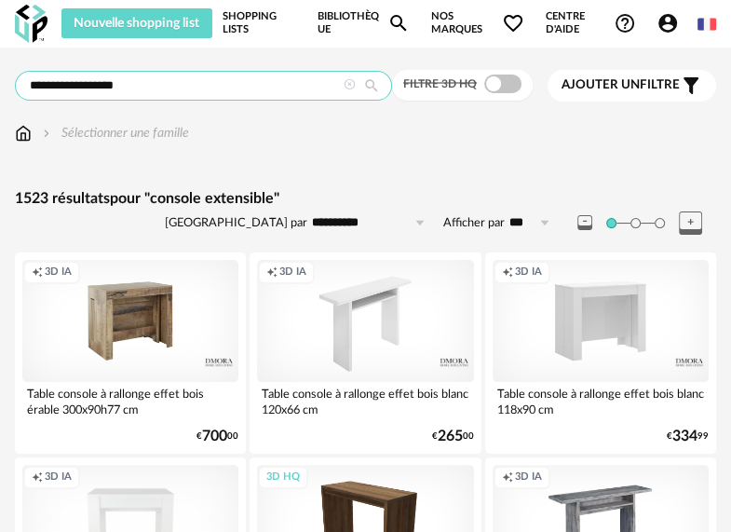
click at [169, 82] on input "**********" at bounding box center [203, 86] width 377 height 30
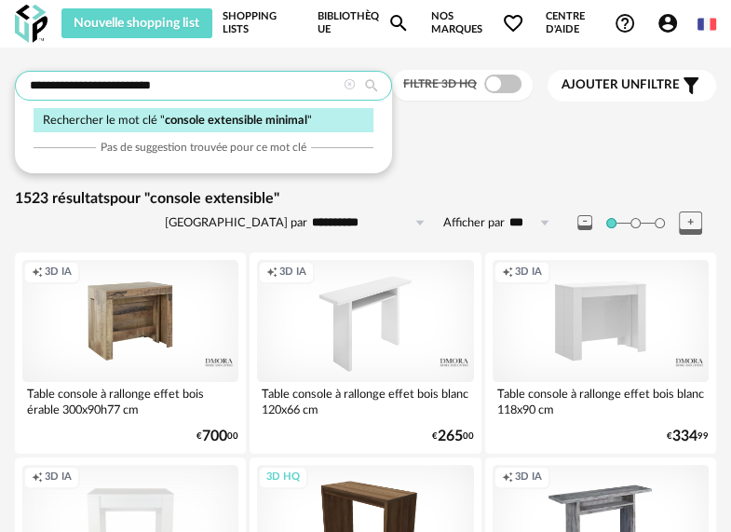
type input "**********"
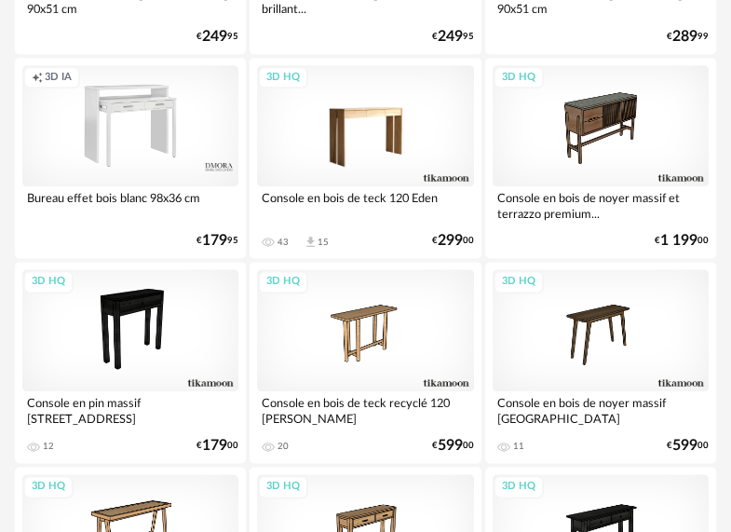
scroll to position [1210, 0]
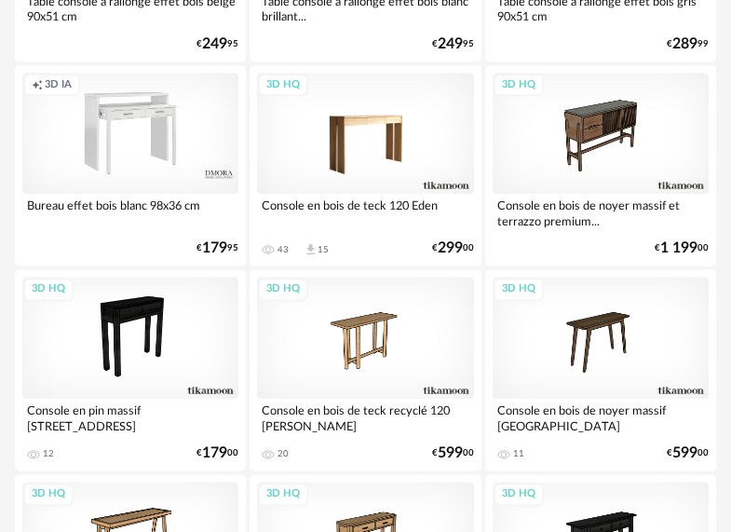
click at [361, 116] on div "3D HQ" at bounding box center [365, 134] width 216 height 122
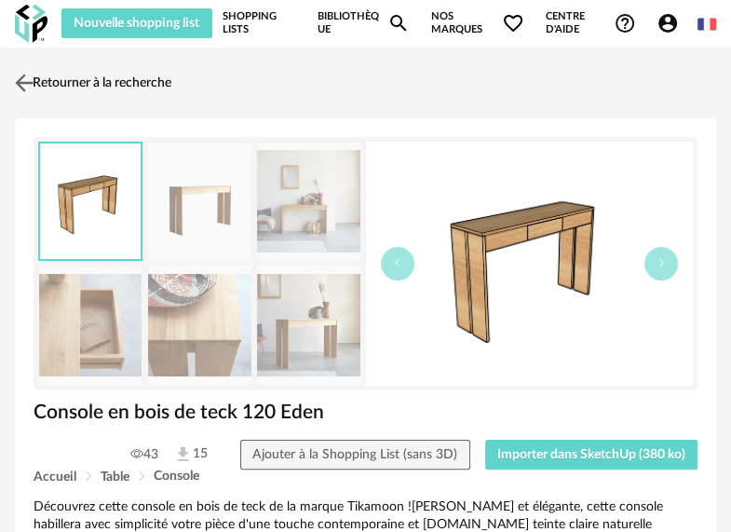
click at [29, 82] on img at bounding box center [24, 82] width 27 height 27
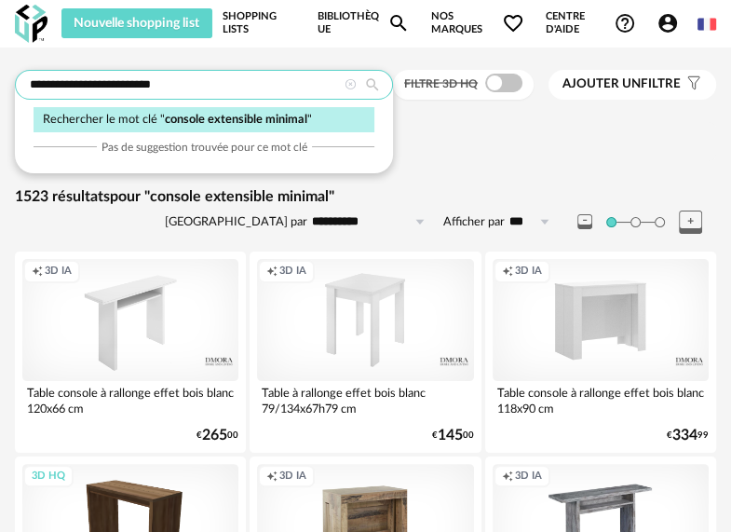
drag, startPoint x: 183, startPoint y: 86, endPoint x: 22, endPoint y: 88, distance: 161.1
click at [22, 88] on input "**********" at bounding box center [204, 85] width 378 height 30
type input "**********"
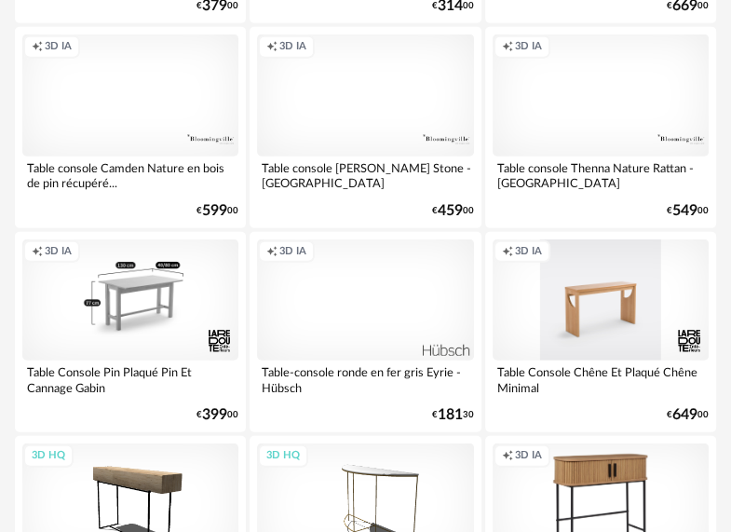
scroll to position [2328, 0]
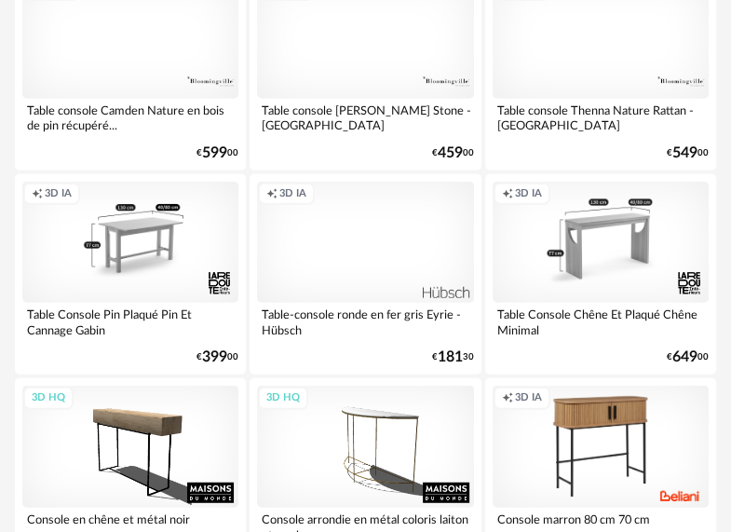
click at [583, 271] on div "Creation icon 3D IA" at bounding box center [601, 243] width 216 height 122
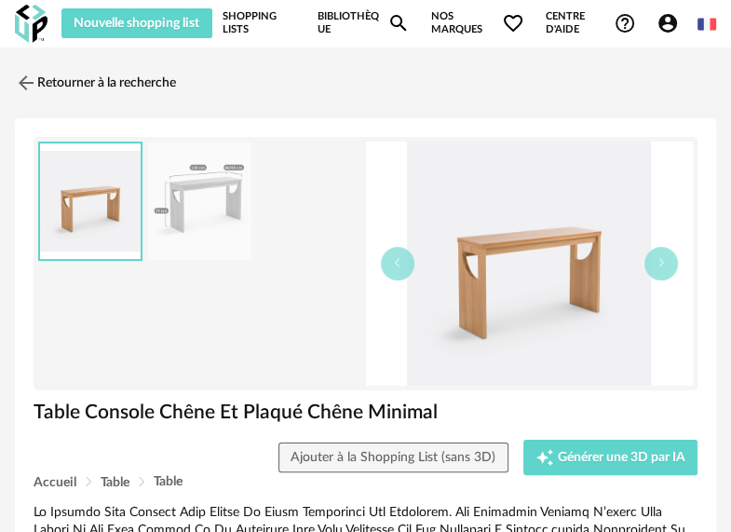
click at [208, 204] on img at bounding box center [199, 201] width 102 height 118
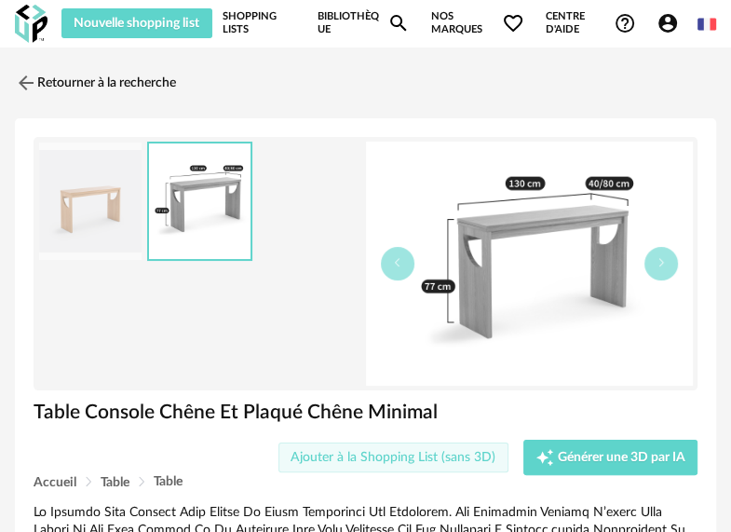
click at [334, 456] on span "Ajouter à la Shopping List (sans 3D)" at bounding box center [392, 457] width 205 height 13
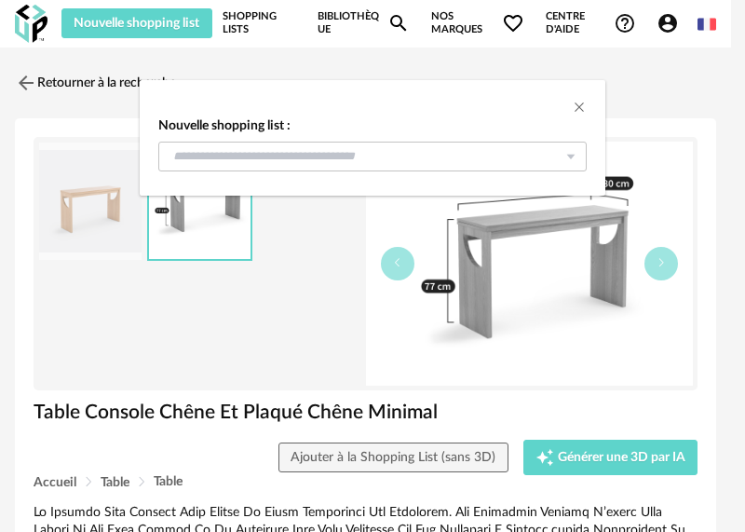
click at [31, 77] on div "Nouvelle shopping list : Salon/séjour 4 Nouvelle shopping list" at bounding box center [372, 266] width 745 height 532
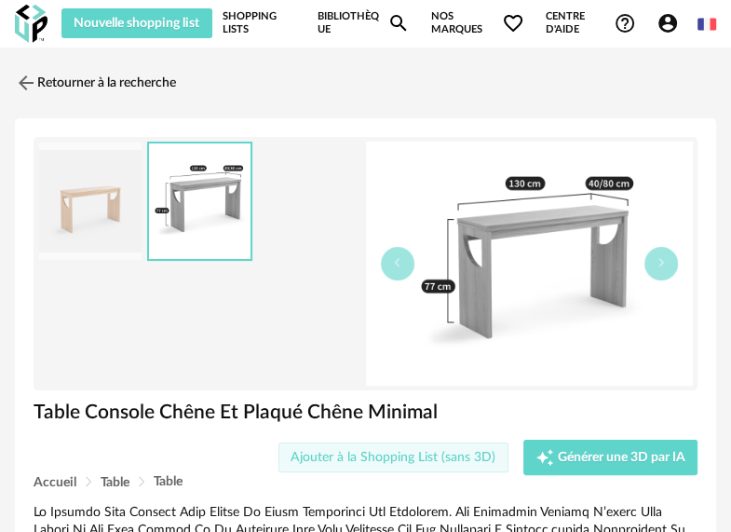
click at [391, 446] on button "Ajouter à la Shopping List (sans 3D)" at bounding box center [393, 457] width 230 height 30
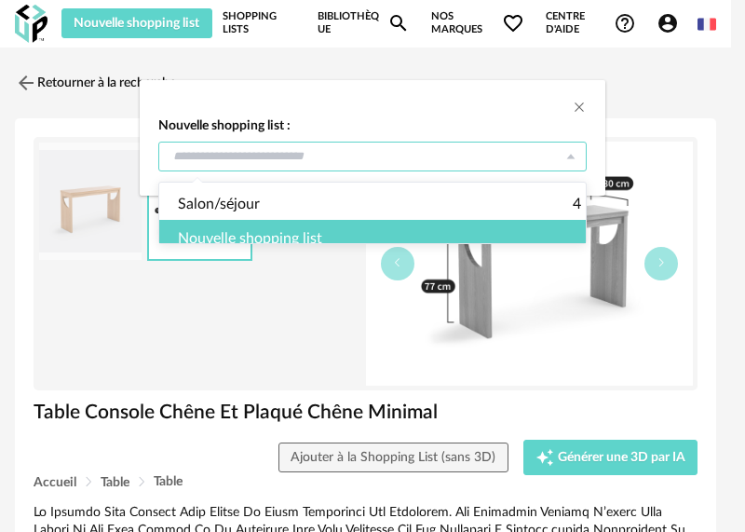
click at [319, 147] on input "dialog" at bounding box center [372, 157] width 428 height 30
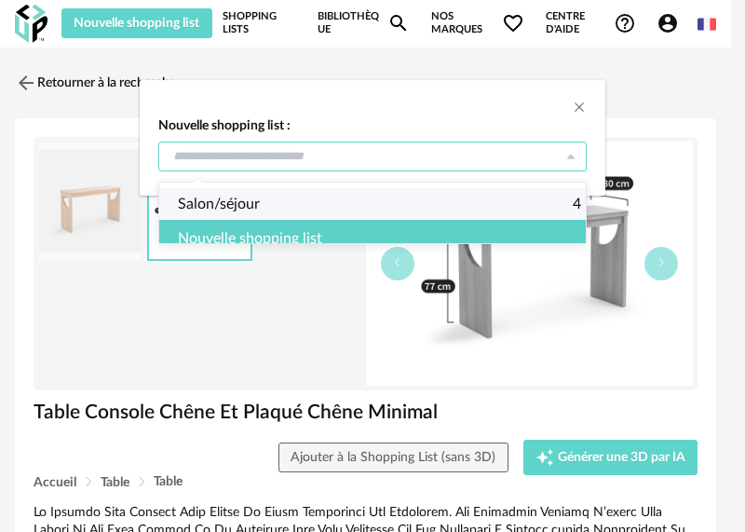
click at [253, 206] on span "Salon/séjour" at bounding box center [219, 204] width 82 height 32
type input "**********"
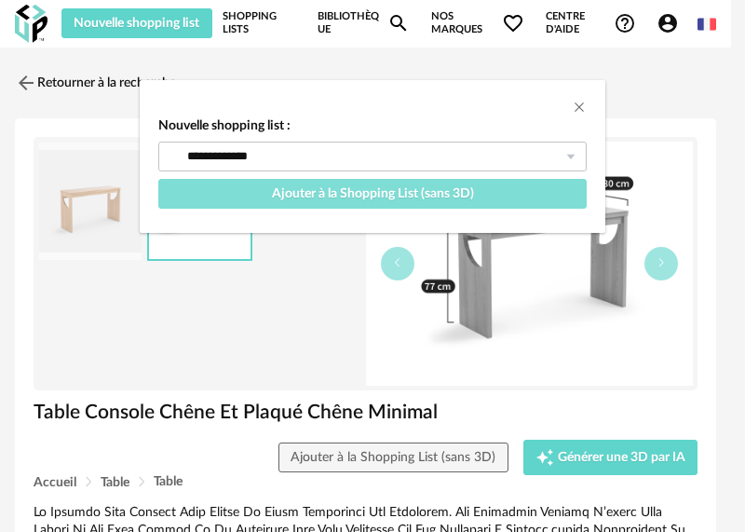
click at [253, 199] on button "Ajouter à la Shopping List (sans 3D)" at bounding box center [372, 194] width 428 height 30
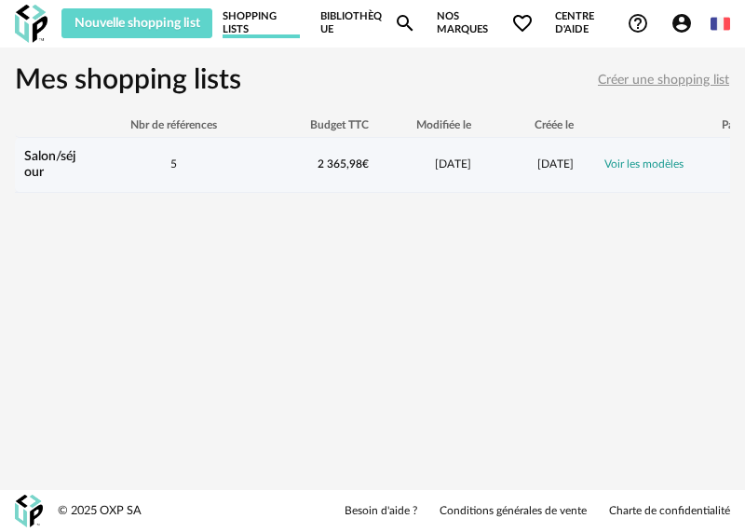
click at [182, 164] on div "5" at bounding box center [173, 164] width 168 height 16
click at [664, 165] on link "Voir les modèles" at bounding box center [643, 163] width 79 height 11
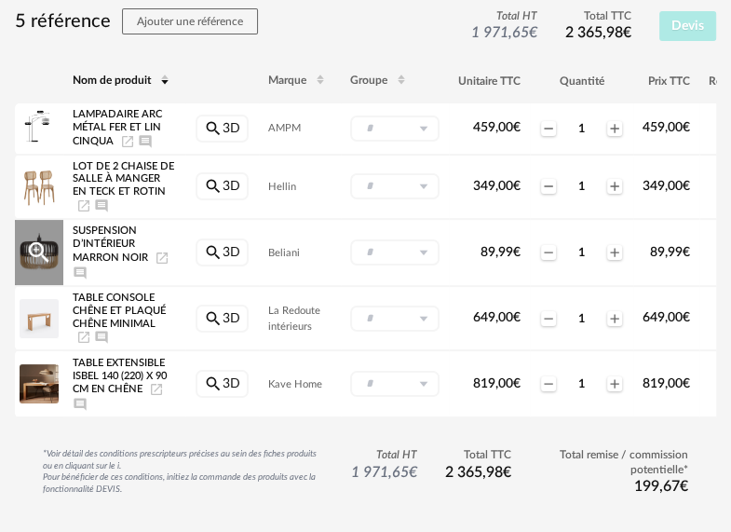
scroll to position [74, 0]
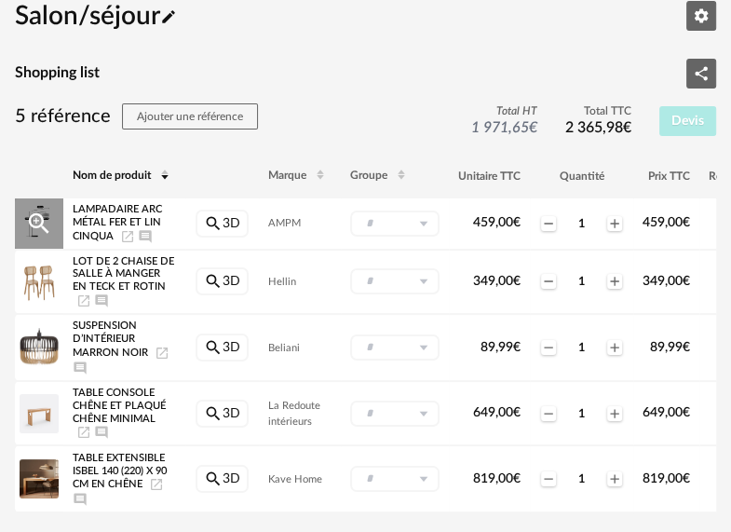
click at [52, 212] on icon "Magnify Plus Outline icon" at bounding box center [39, 223] width 28 height 28
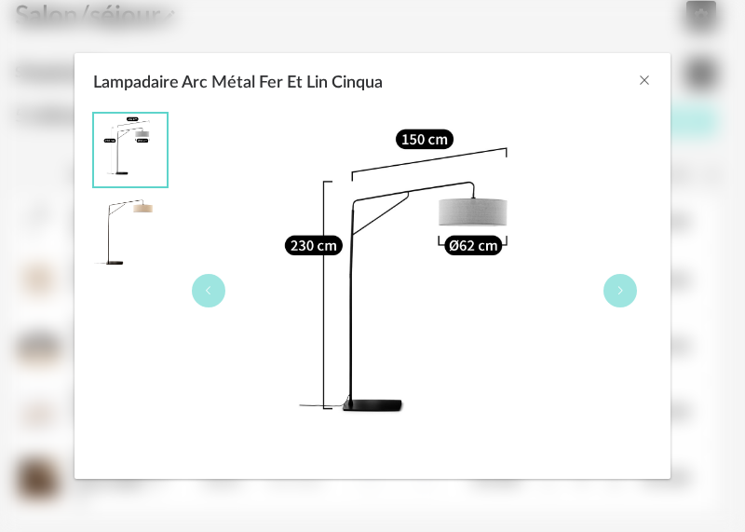
click at [143, 218] on img "Lampadaire Arc Métal Fer Et Lin Cinqua" at bounding box center [130, 232] width 73 height 73
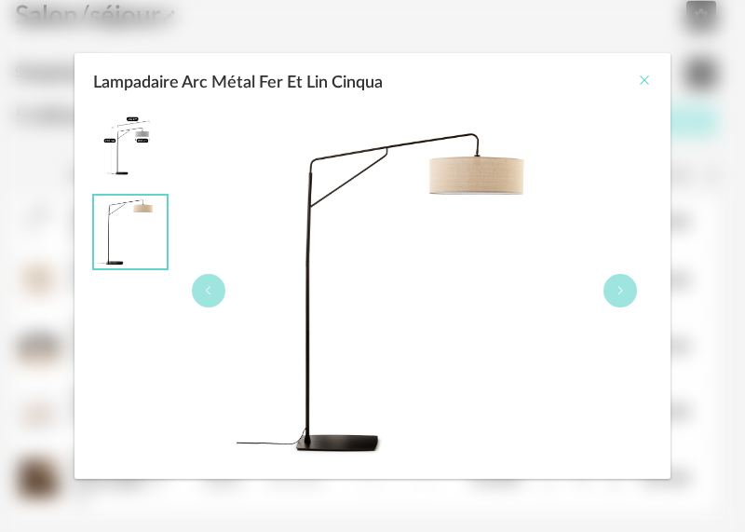
click at [646, 83] on icon "Close" at bounding box center [644, 80] width 15 height 15
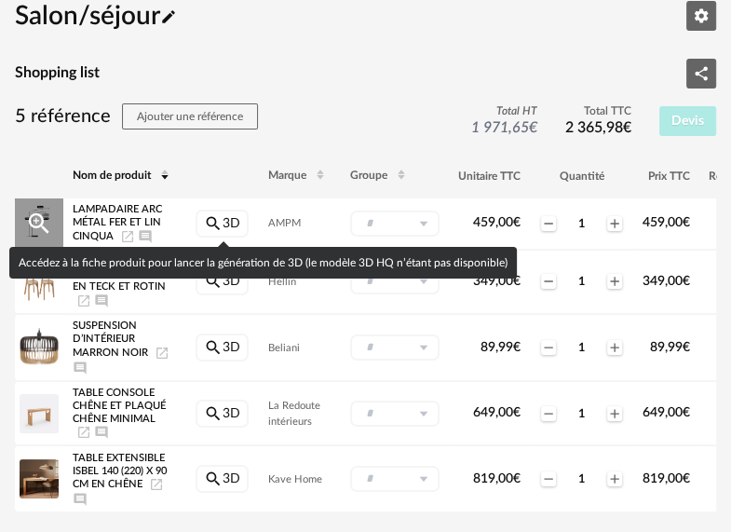
click at [235, 213] on link "Magnify icon 3D" at bounding box center [222, 223] width 53 height 28
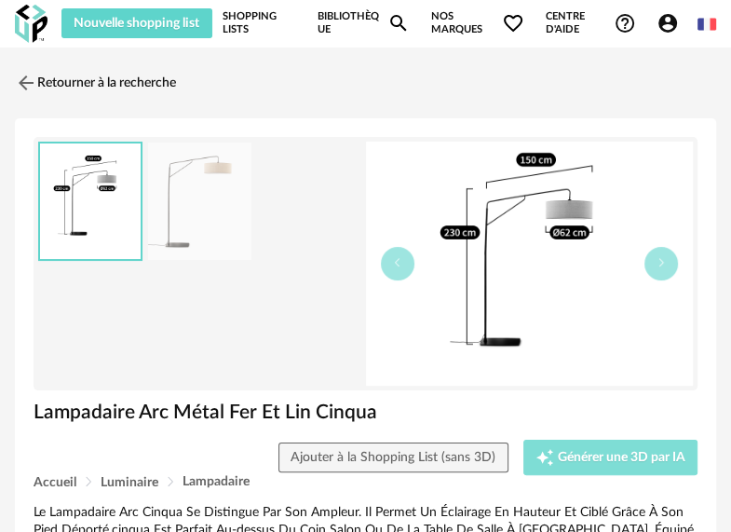
click at [595, 458] on span "Générer une 3D par IA" at bounding box center [622, 457] width 128 height 13
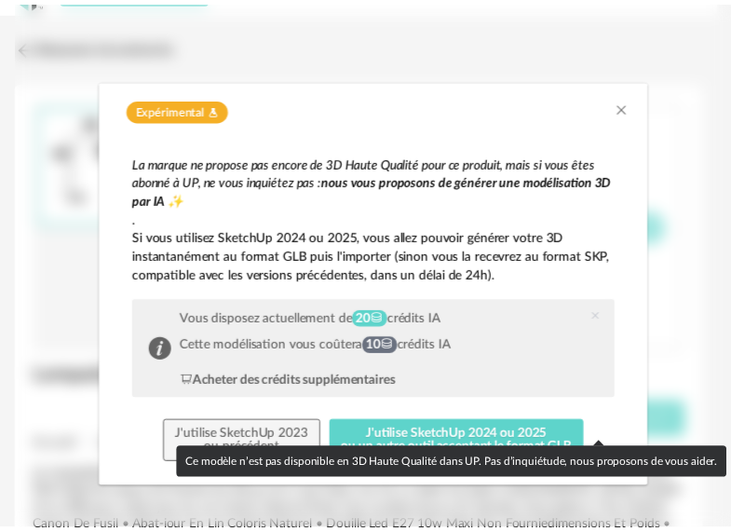
scroll to position [93, 0]
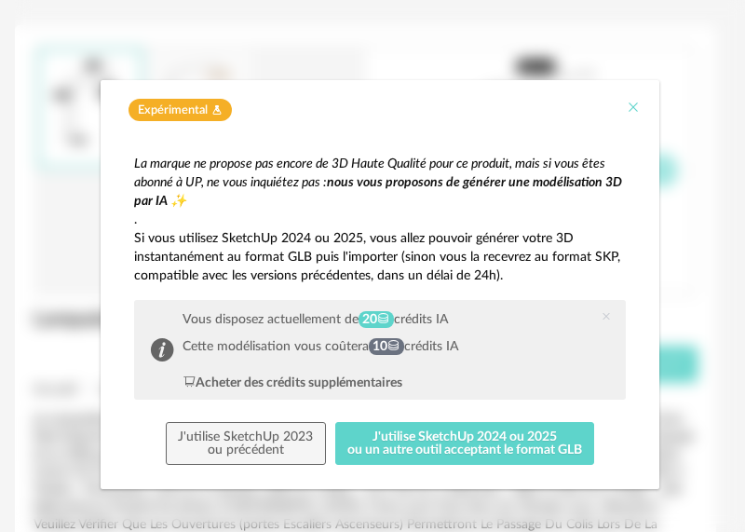
click at [626, 102] on icon "Close" at bounding box center [633, 107] width 15 height 15
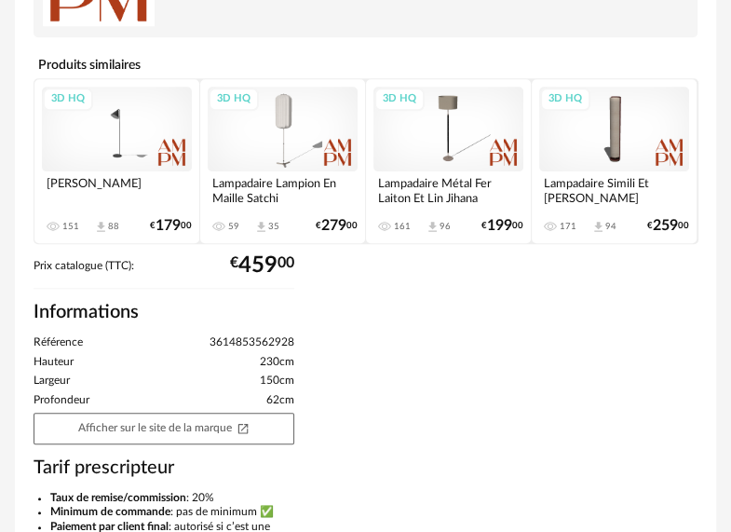
scroll to position [931, 0]
